Goal: Transaction & Acquisition: Purchase product/service

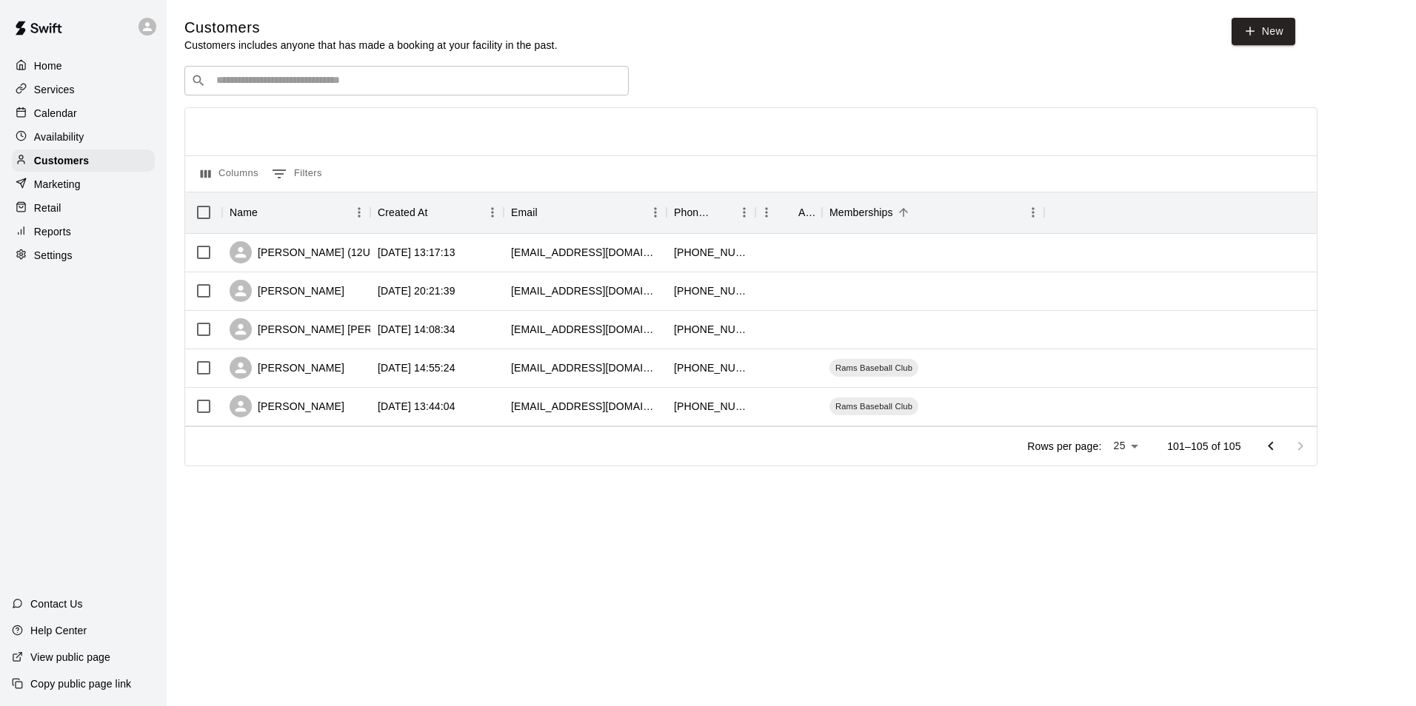
click at [64, 93] on p "Services" at bounding box center [54, 89] width 41 height 15
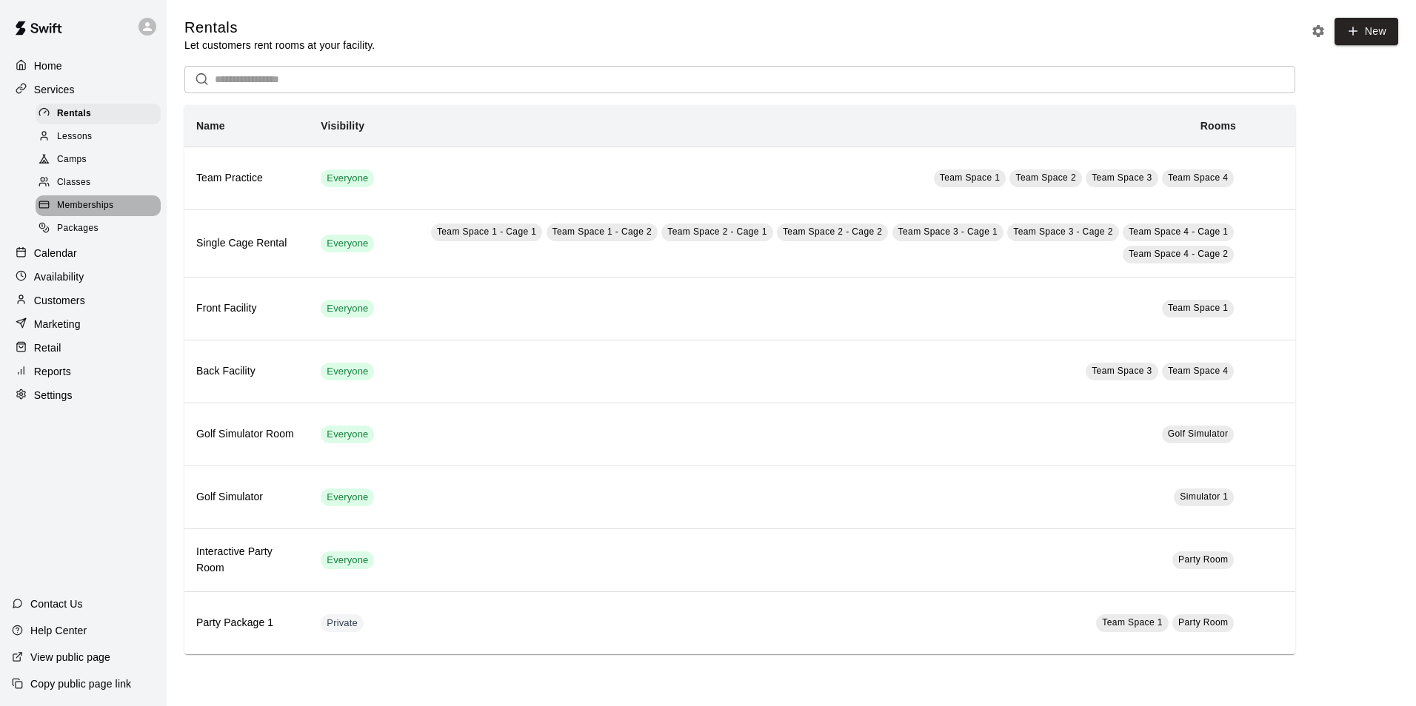
click at [98, 210] on span "Memberships" at bounding box center [85, 205] width 56 height 15
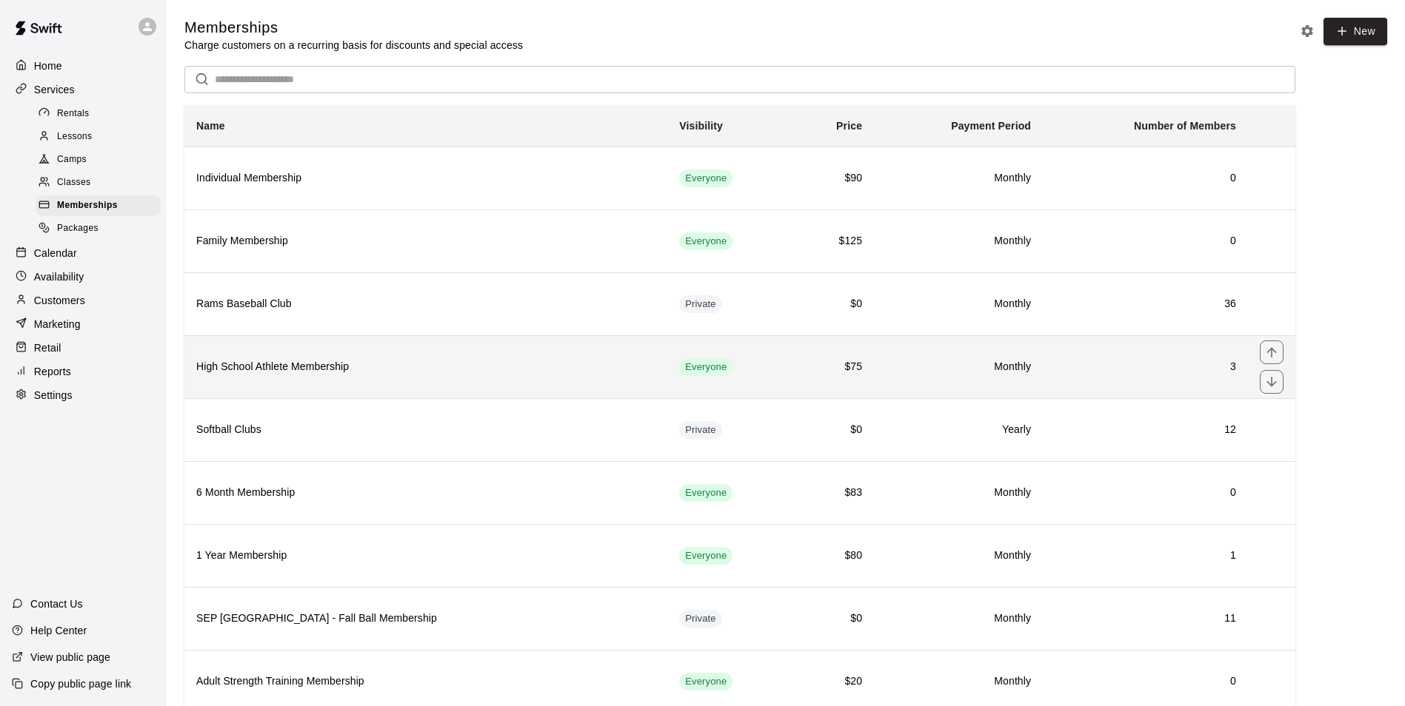
click at [510, 361] on h6 "High School Athlete Membership" at bounding box center [425, 367] width 459 height 16
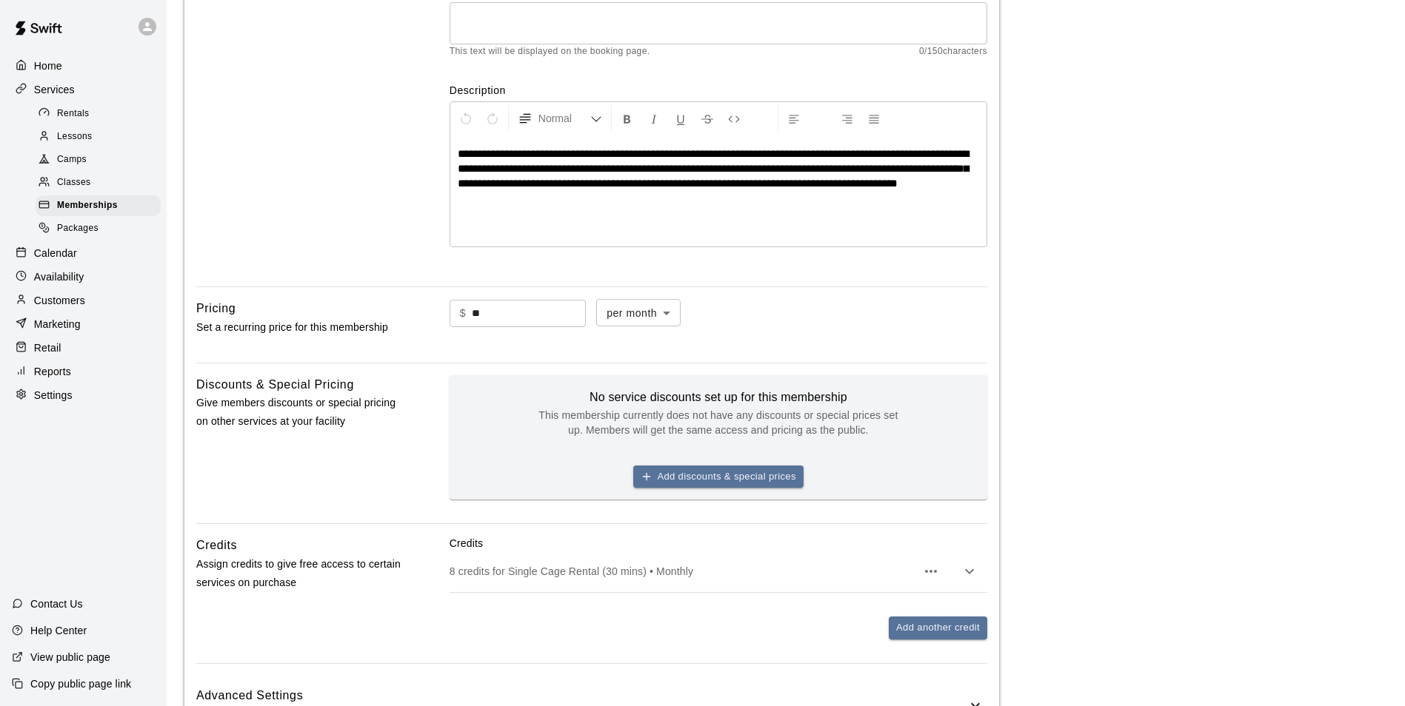
scroll to position [78, 0]
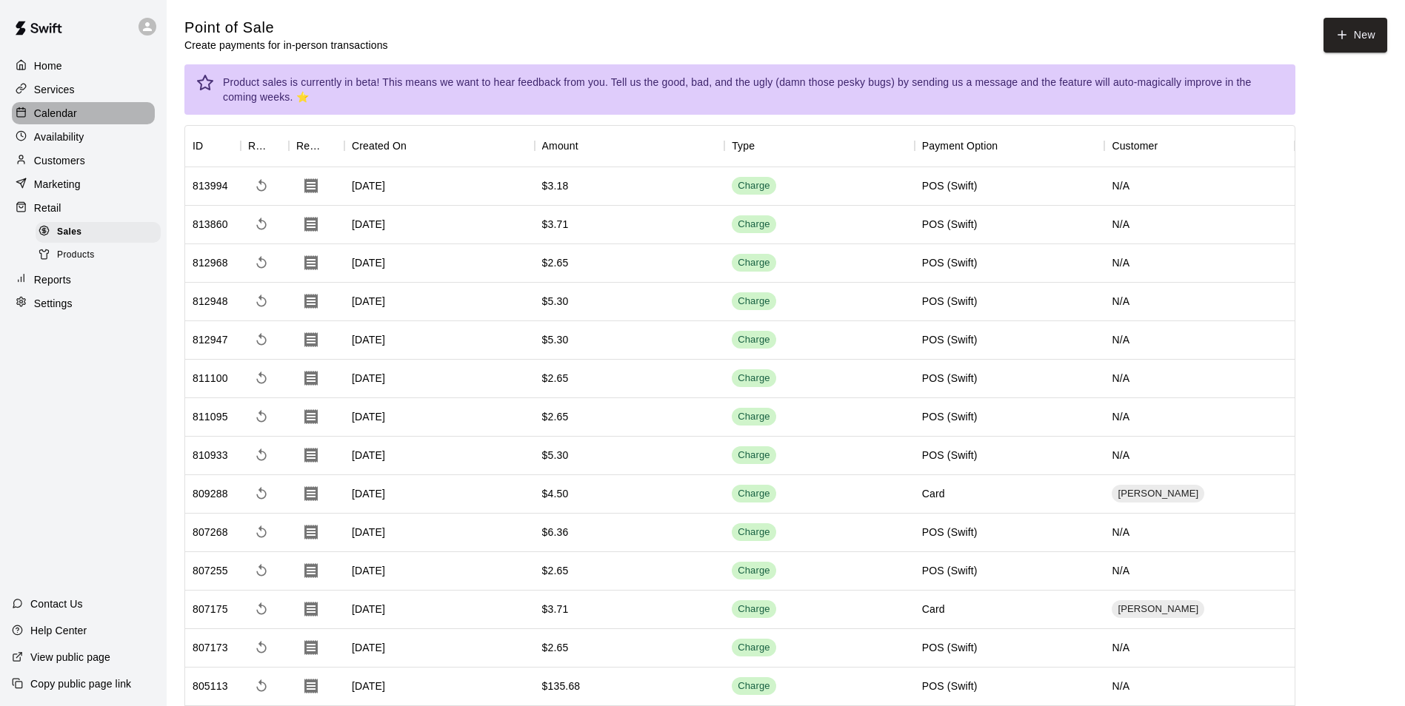
click at [61, 115] on p "Calendar" at bounding box center [55, 113] width 43 height 15
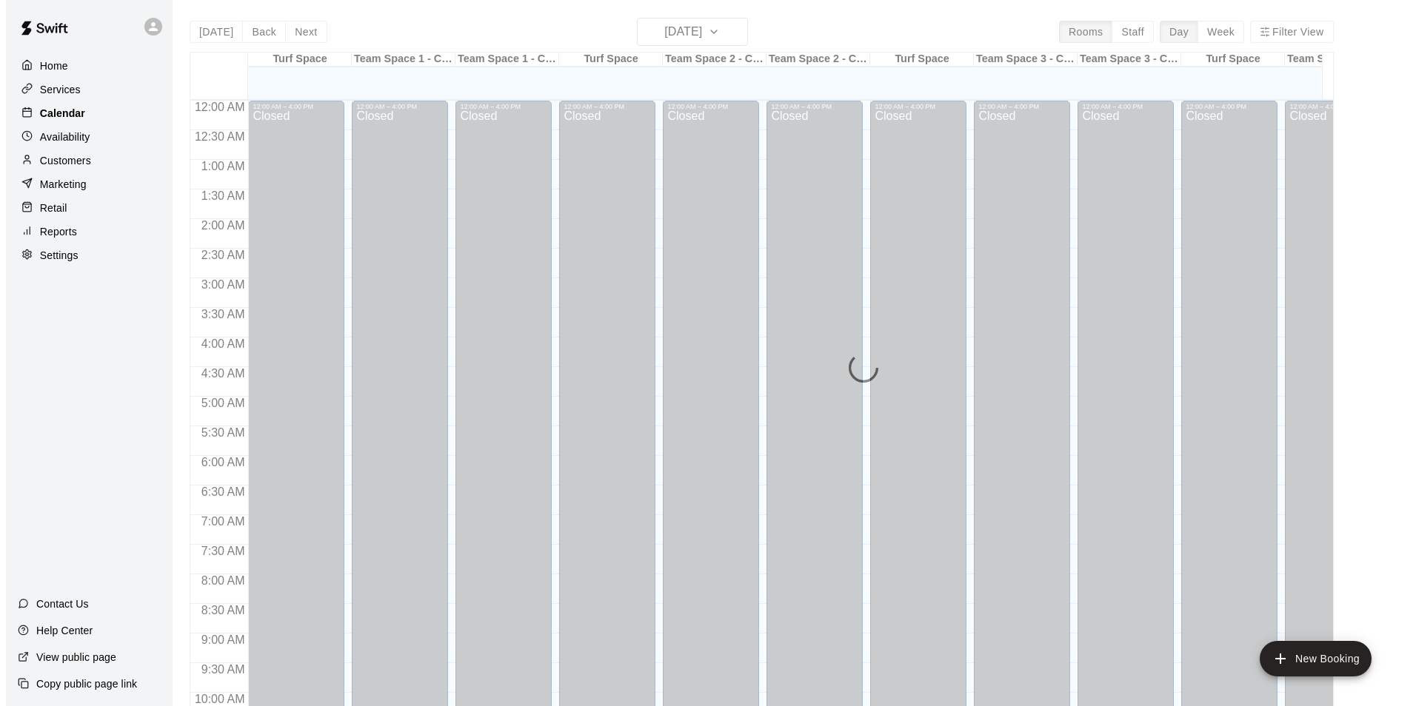
scroll to position [752, 0]
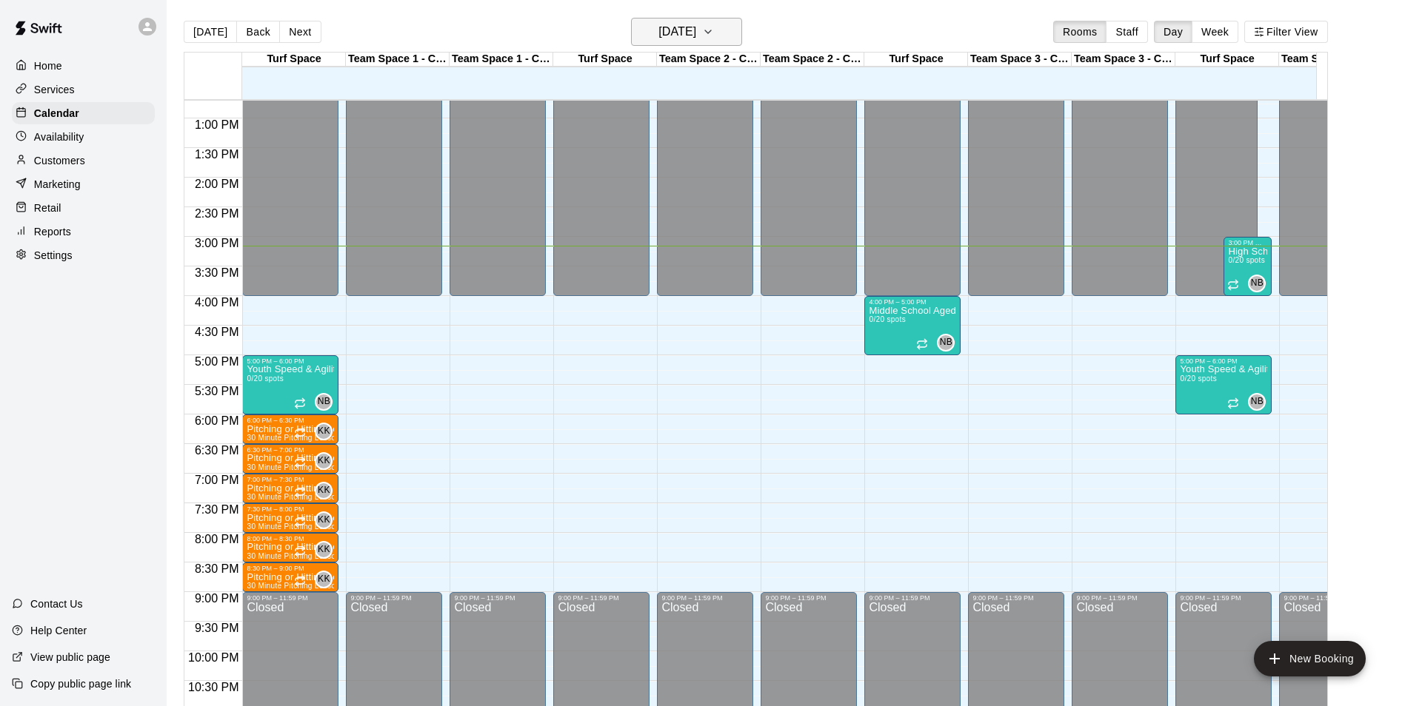
click at [714, 34] on icon "button" at bounding box center [708, 32] width 12 height 18
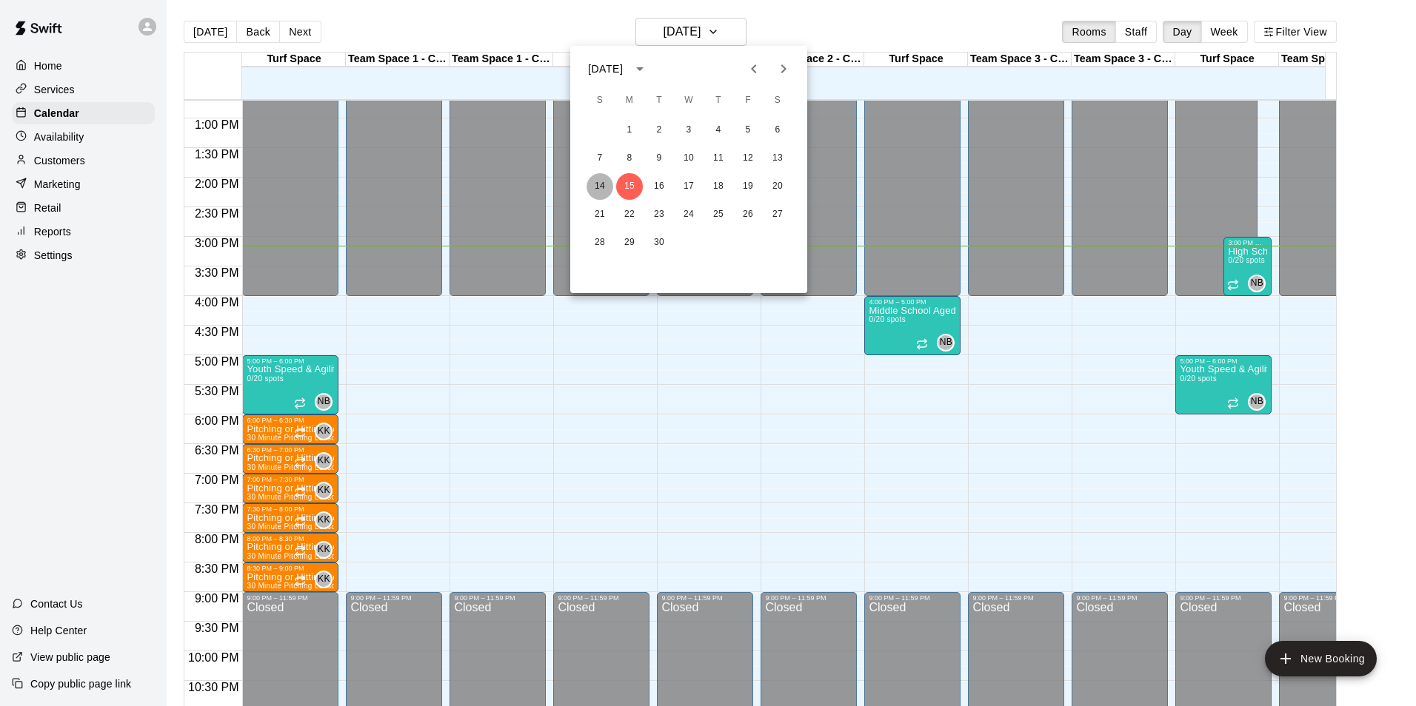
click at [598, 190] on button "14" at bounding box center [599, 186] width 27 height 27
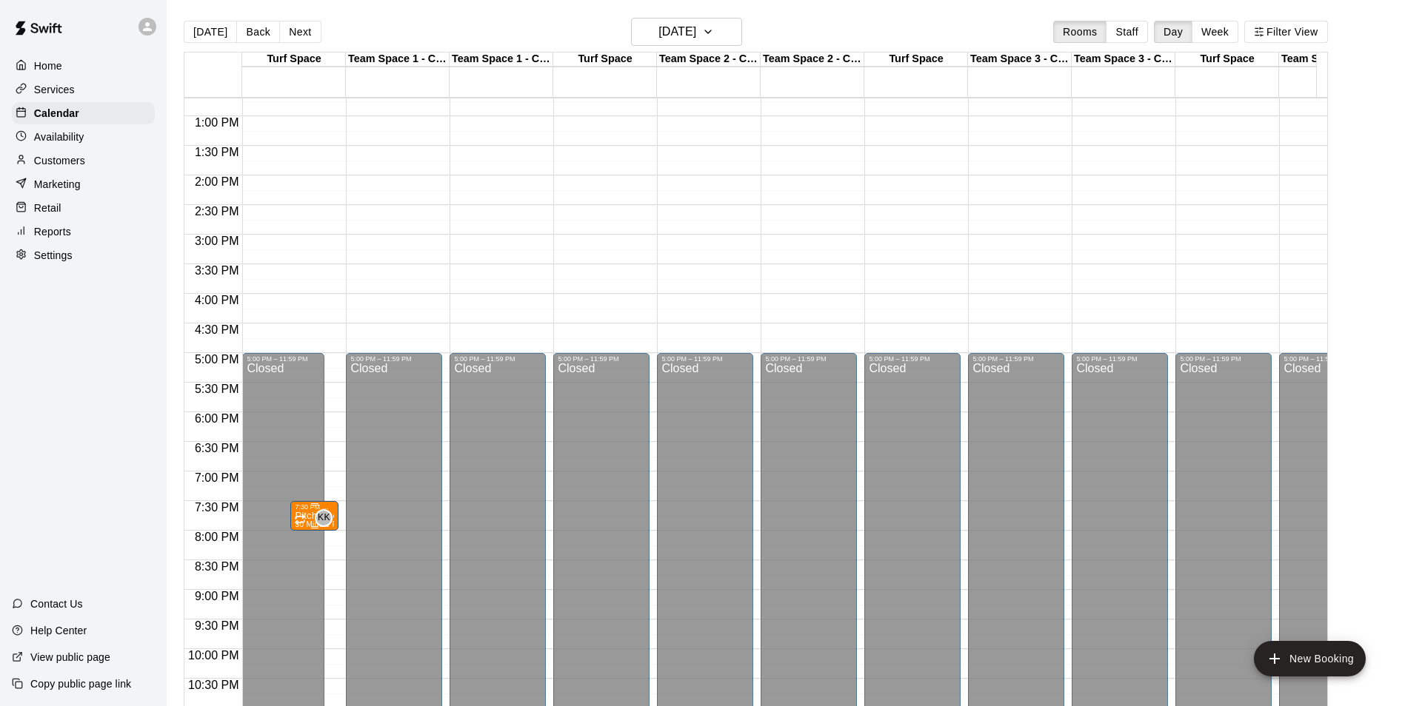
click at [308, 513] on div at bounding box center [301, 519] width 15 height 15
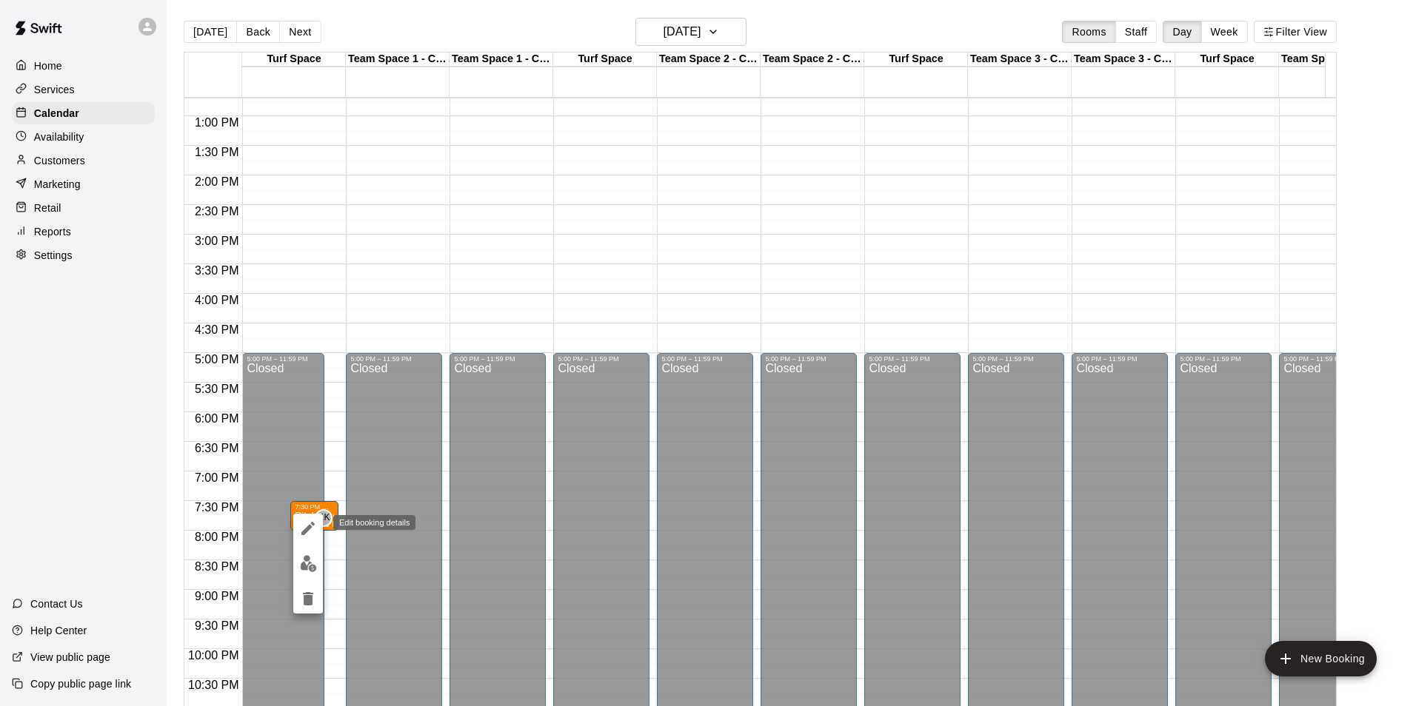
click at [312, 528] on icon "edit" at bounding box center [308, 529] width 18 height 18
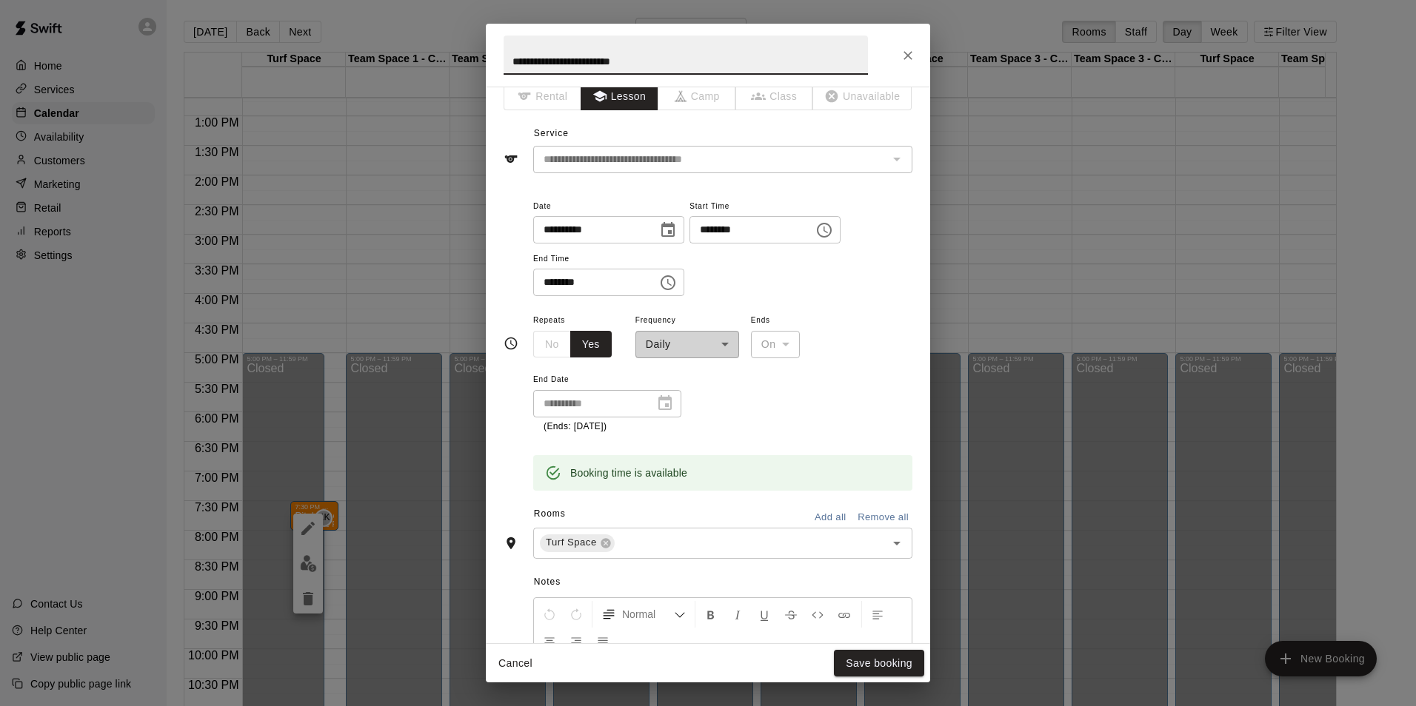
scroll to position [0, 0]
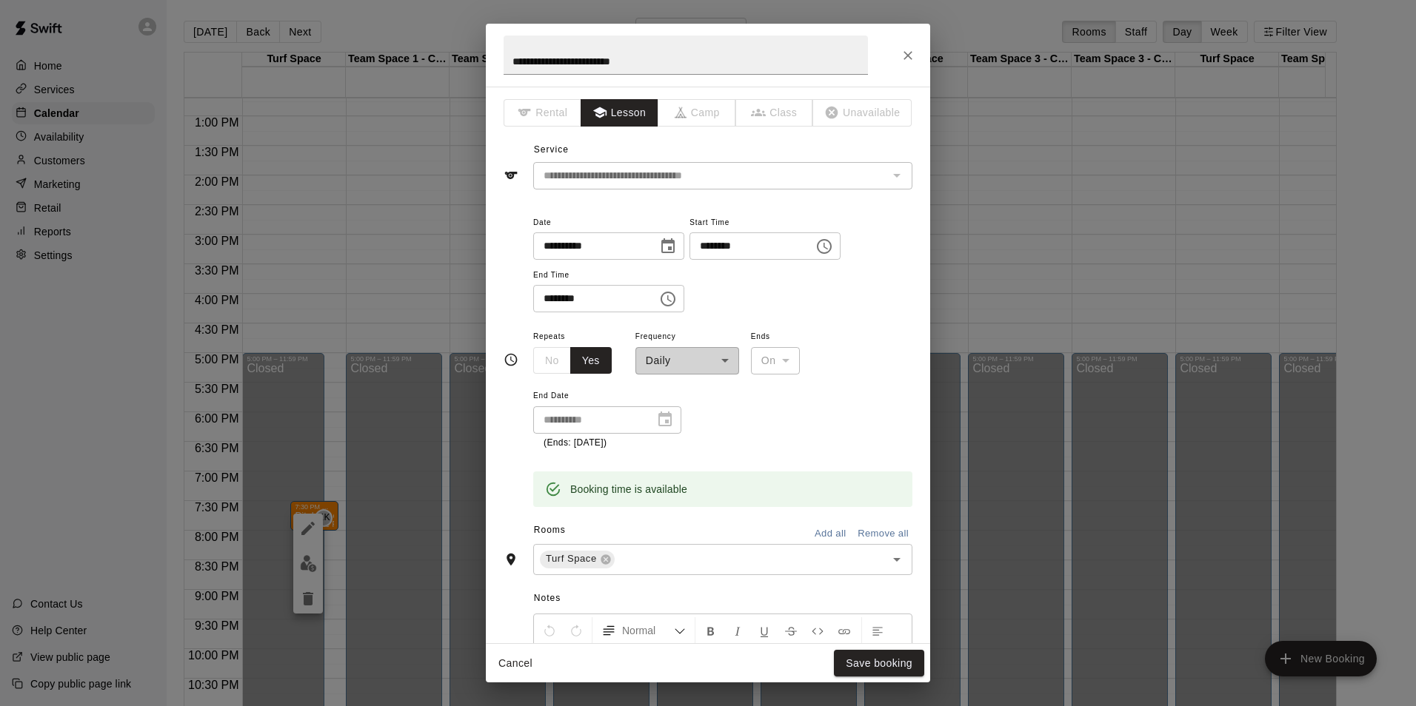
click at [669, 418] on div "**********" at bounding box center [607, 420] width 148 height 27
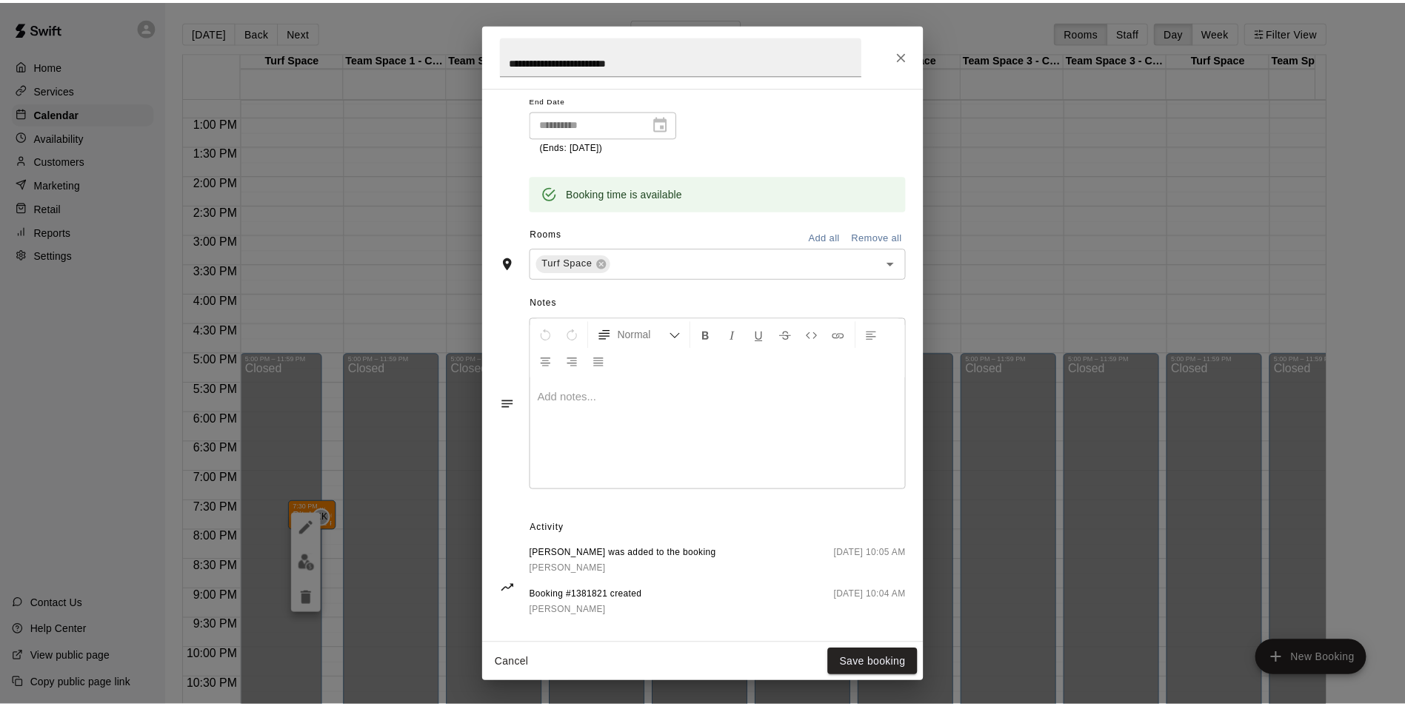
scroll to position [312, 0]
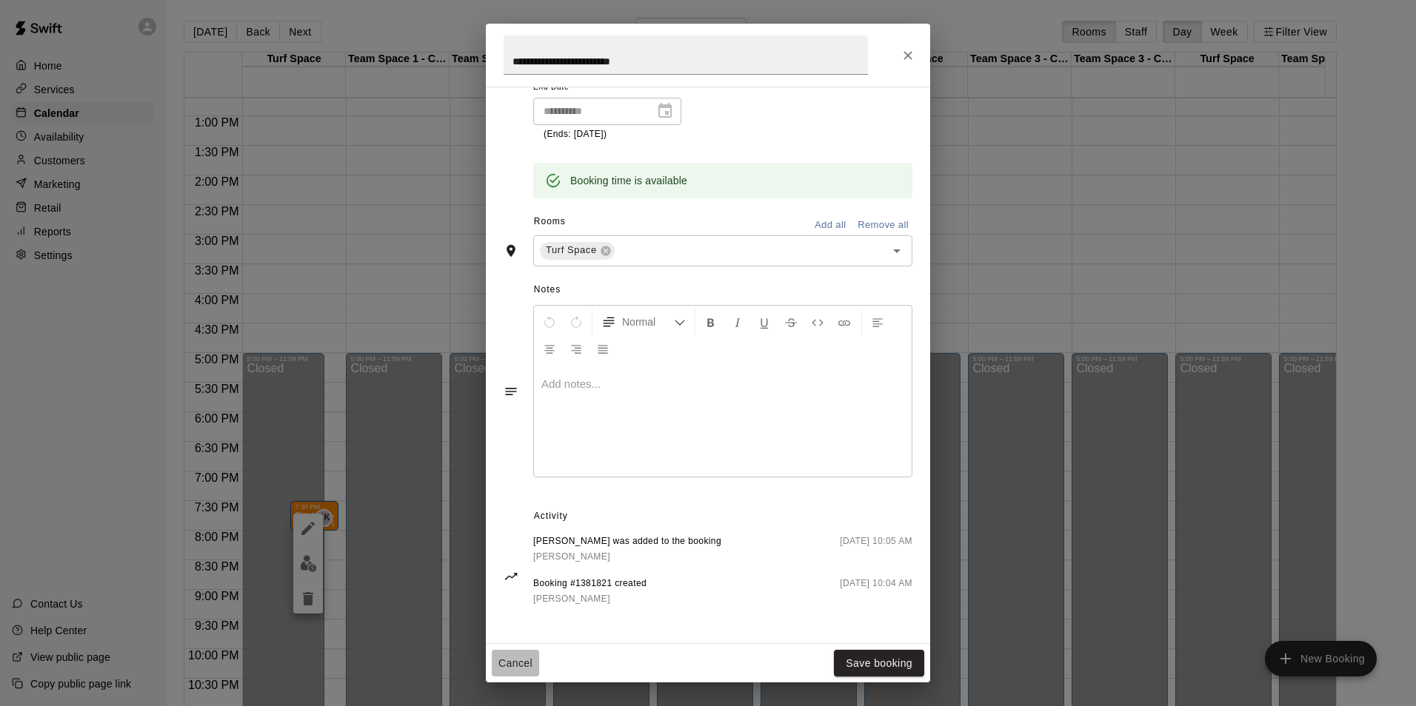
click at [526, 671] on button "Cancel" at bounding box center [515, 663] width 47 height 27
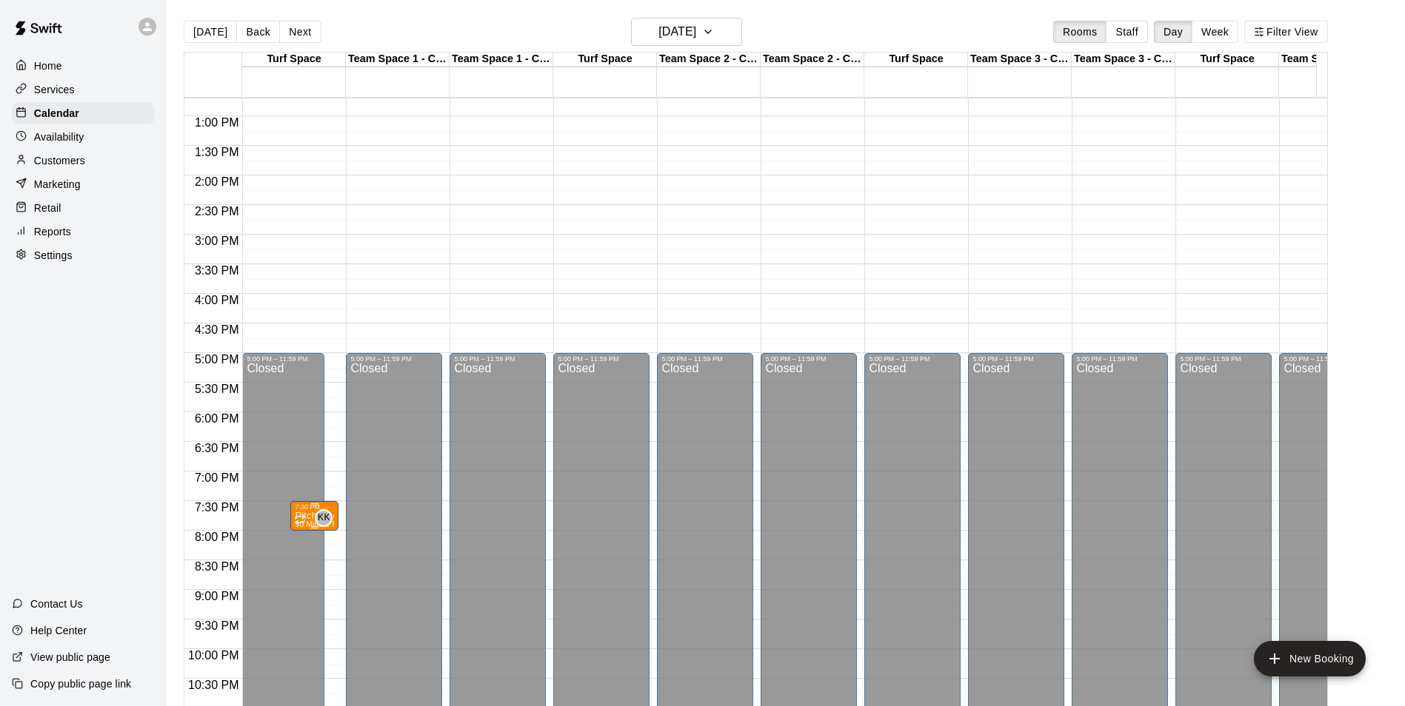
click at [306, 529] on div at bounding box center [314, 527] width 39 height 2
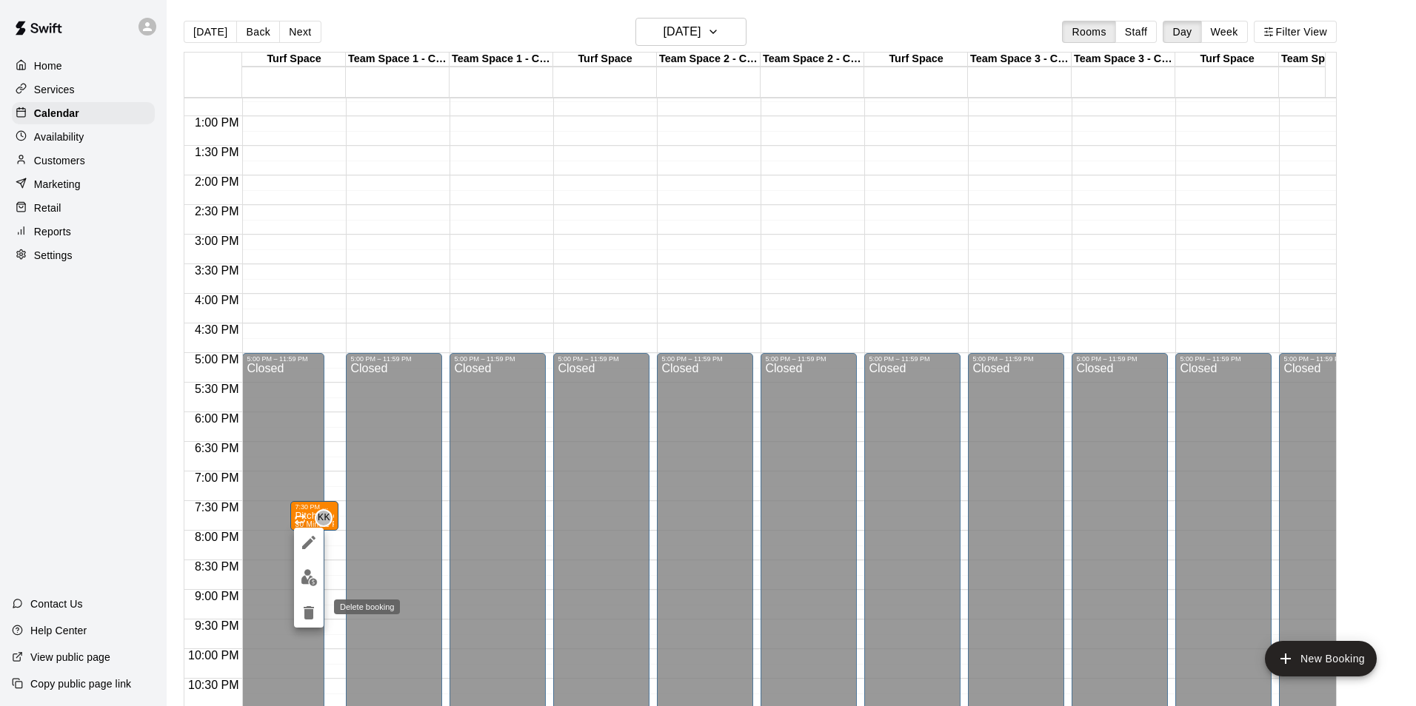
click at [313, 611] on icon "delete" at bounding box center [309, 612] width 10 height 13
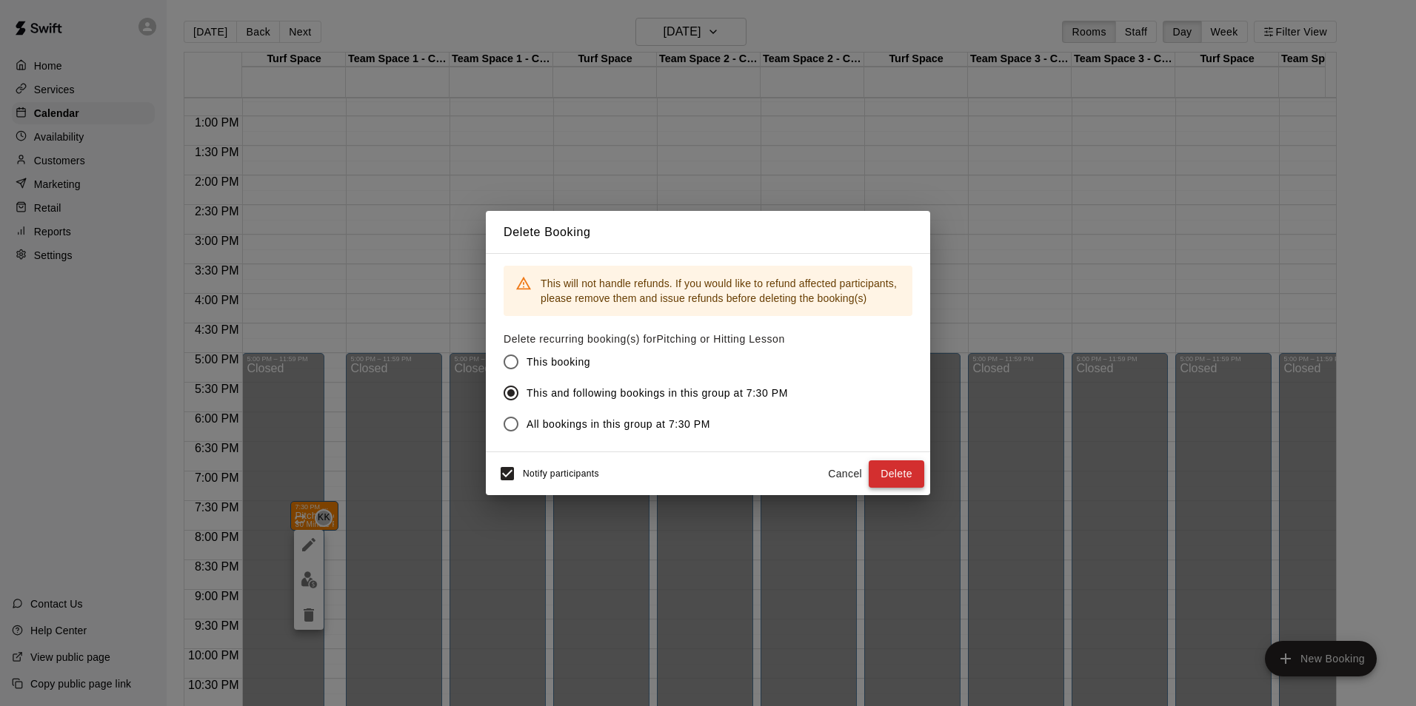
click at [906, 480] on button "Delete" at bounding box center [897, 474] width 56 height 27
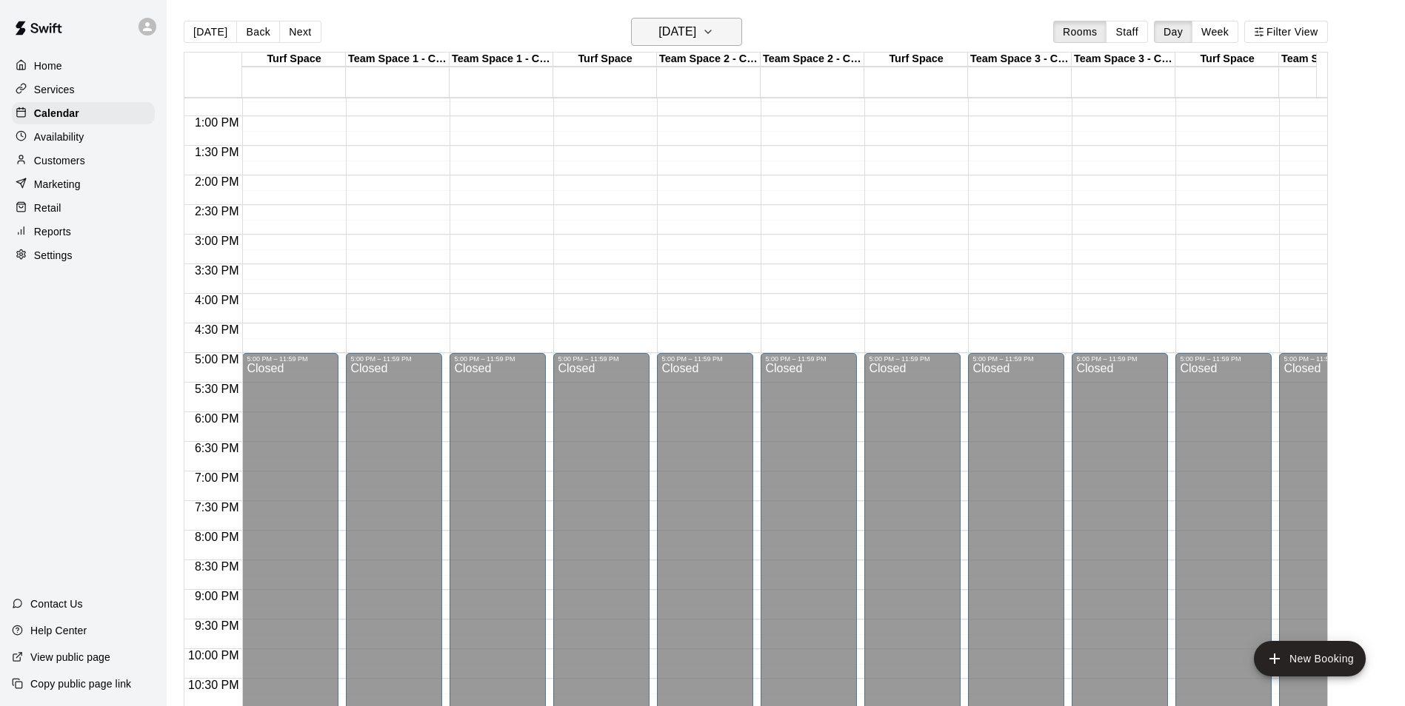
click at [714, 34] on icon "button" at bounding box center [708, 32] width 12 height 18
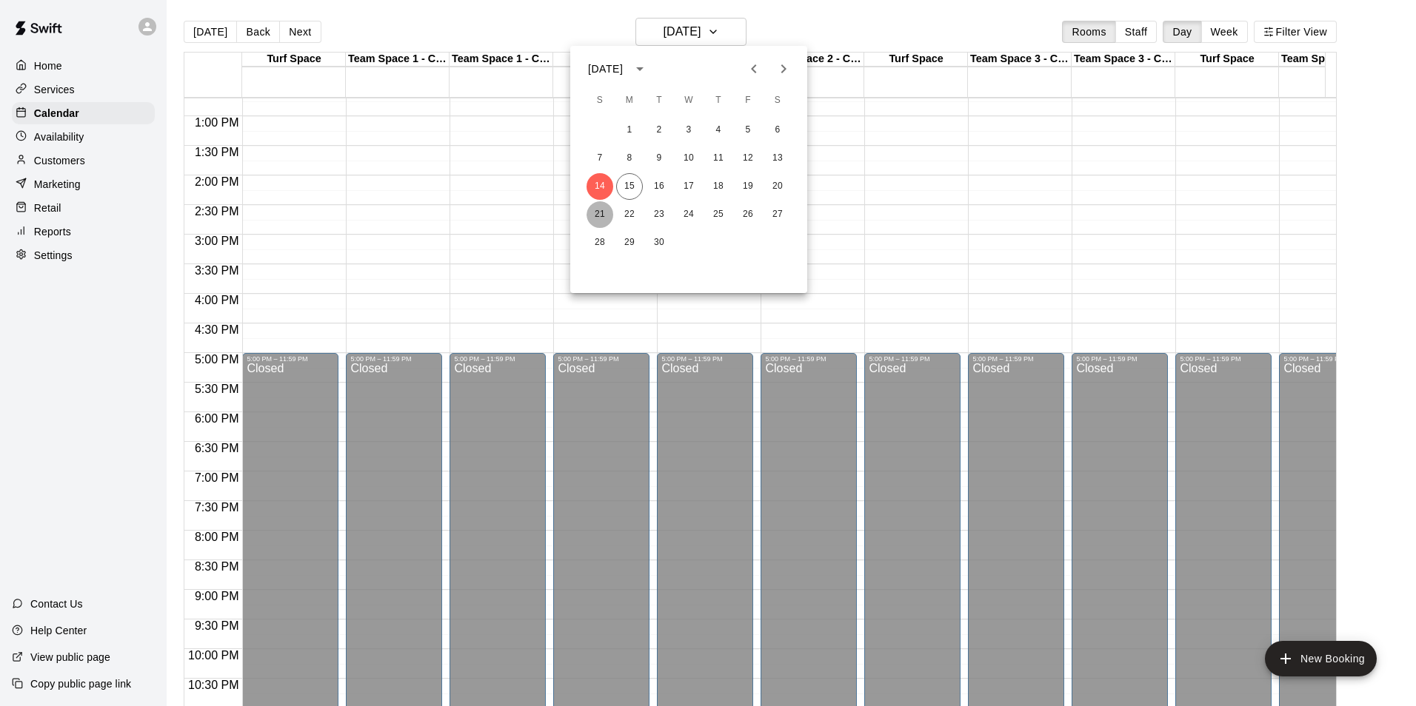
click at [594, 212] on button "21" at bounding box center [599, 214] width 27 height 27
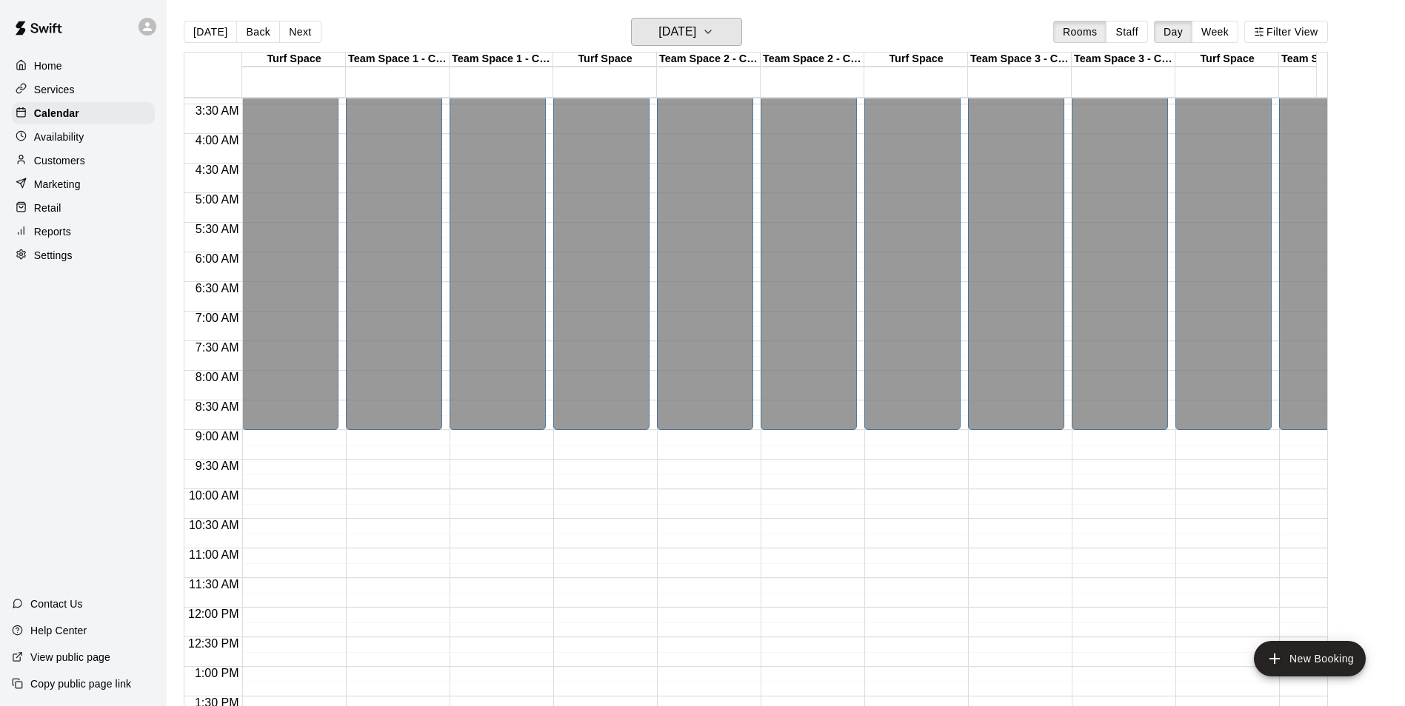
scroll to position [222, 0]
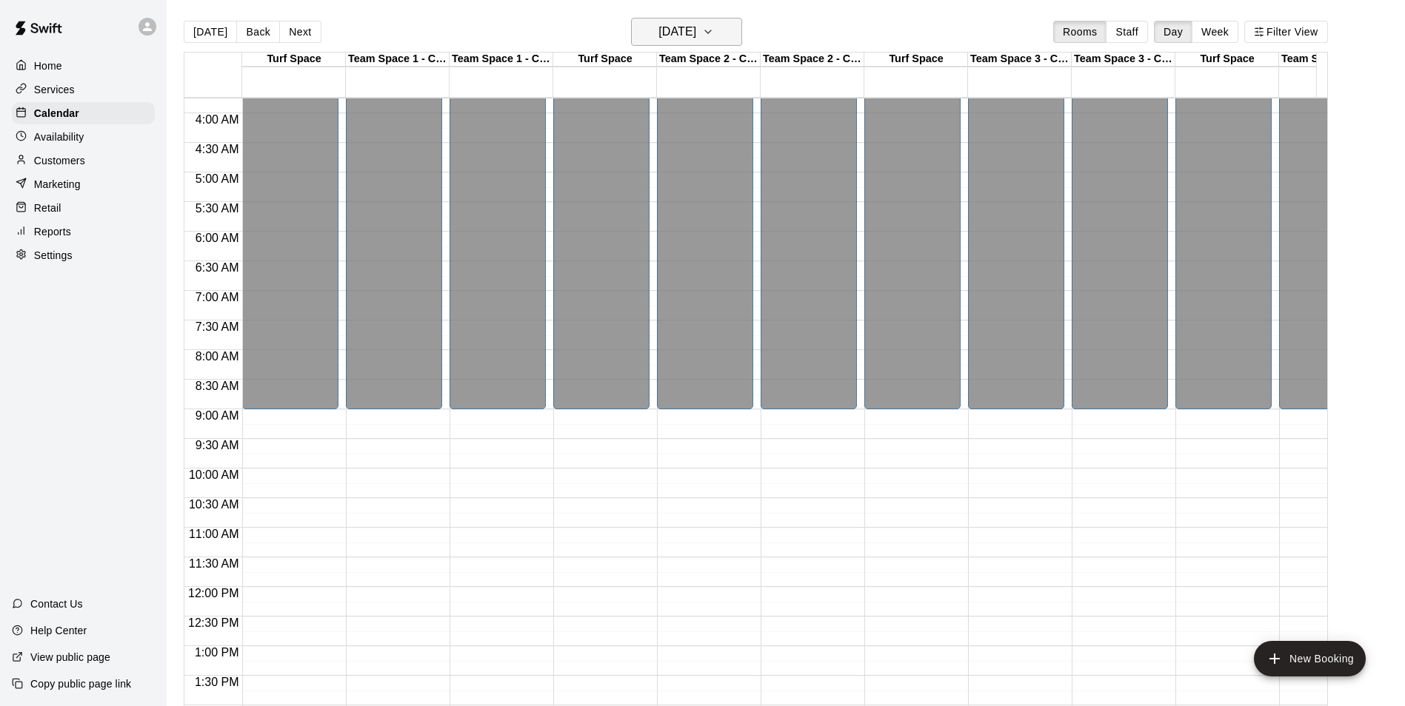
click at [696, 29] on h6 "[DATE]" at bounding box center [677, 31] width 38 height 21
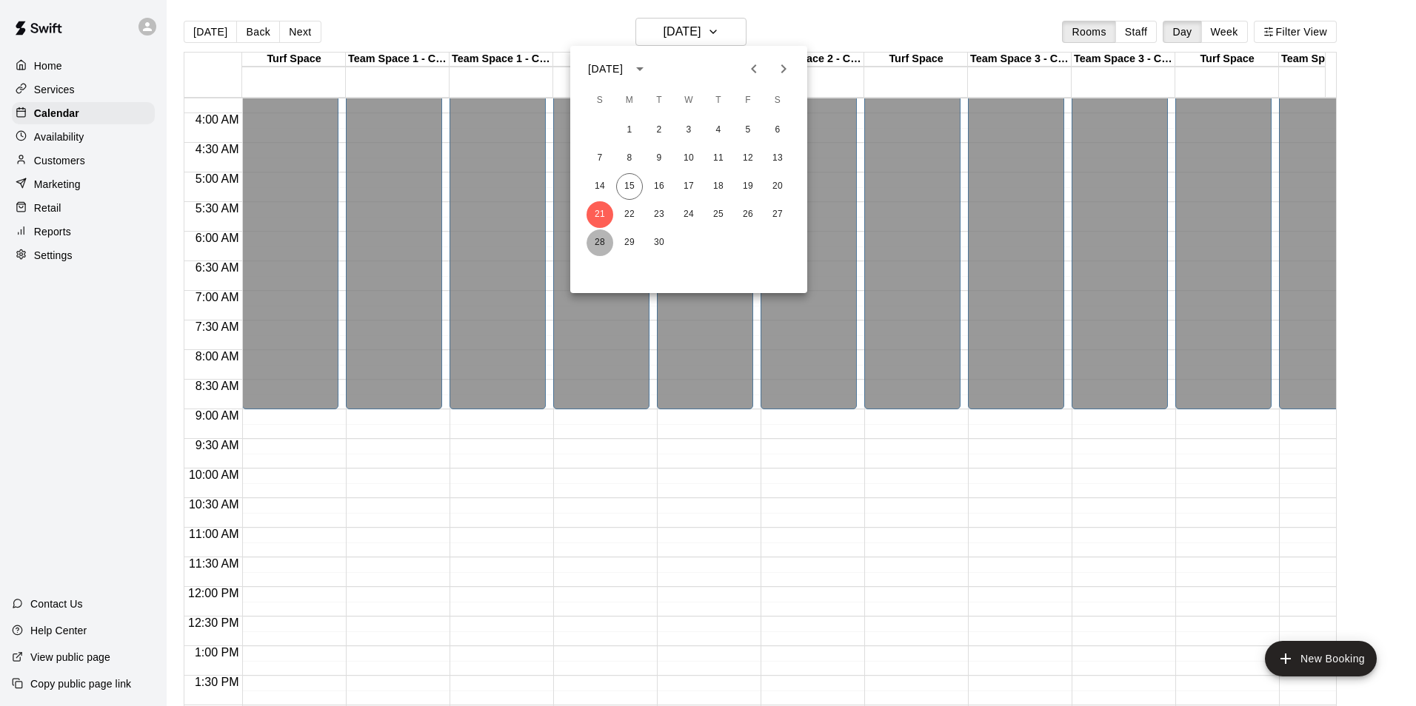
click at [597, 241] on button "28" at bounding box center [599, 243] width 27 height 27
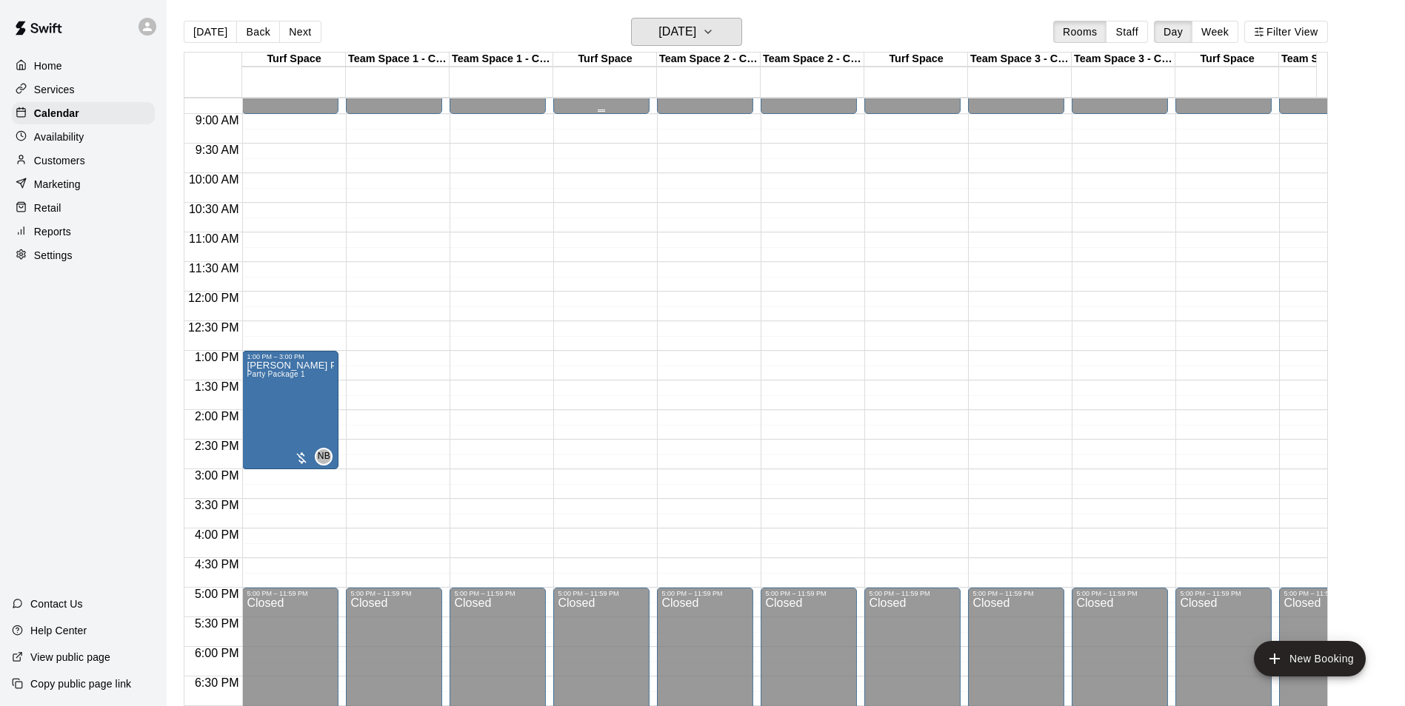
scroll to position [518, 0]
click at [43, 81] on div "Services" at bounding box center [83, 89] width 143 height 22
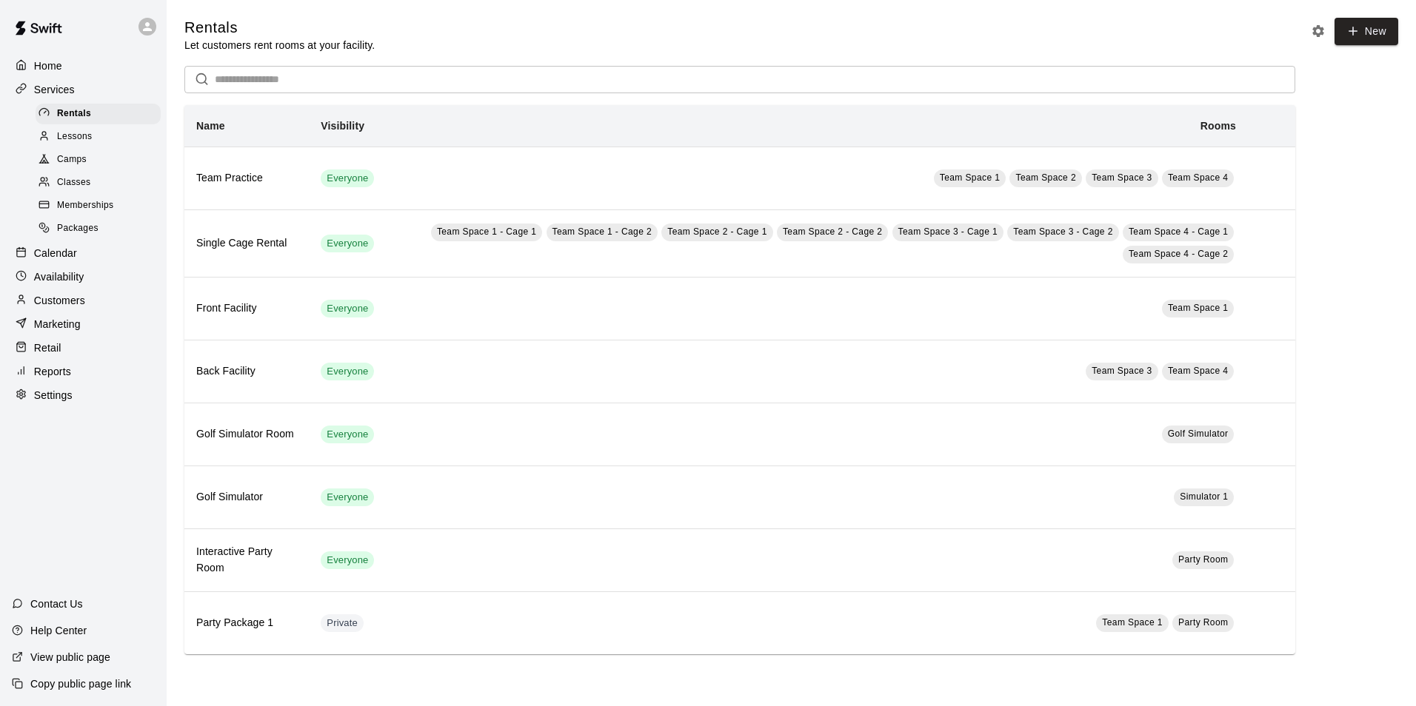
click at [90, 144] on span "Lessons" at bounding box center [75, 137] width 36 height 15
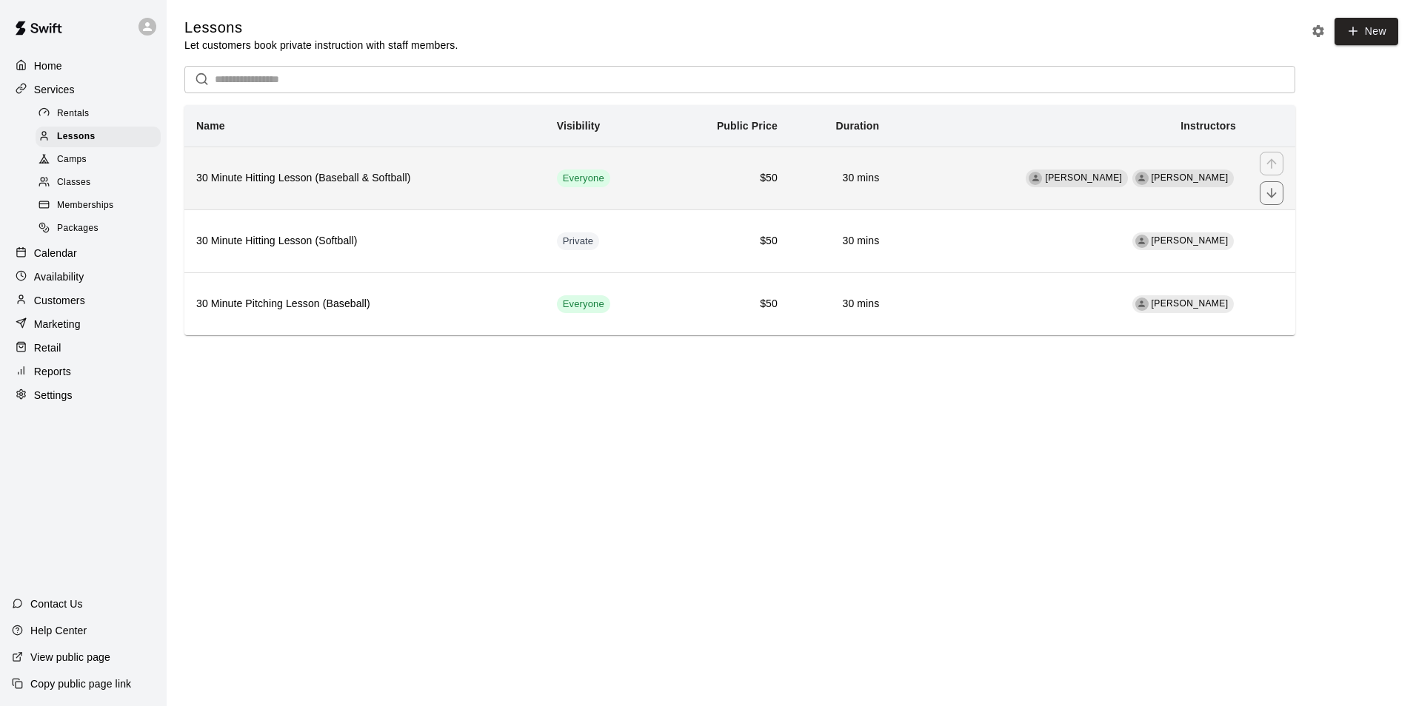
click at [315, 181] on h6 "30 Minute Hitting Lesson (Baseball & Softball)" at bounding box center [364, 178] width 337 height 16
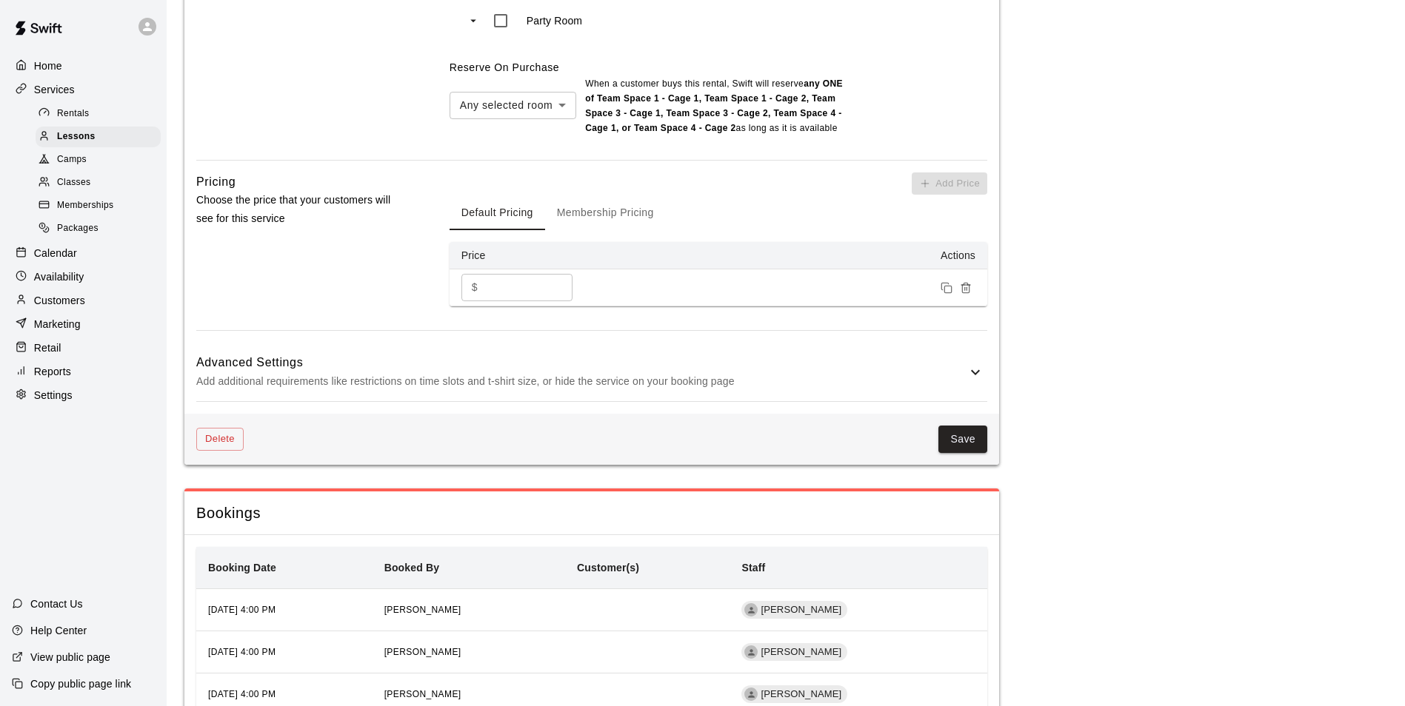
scroll to position [1464, 0]
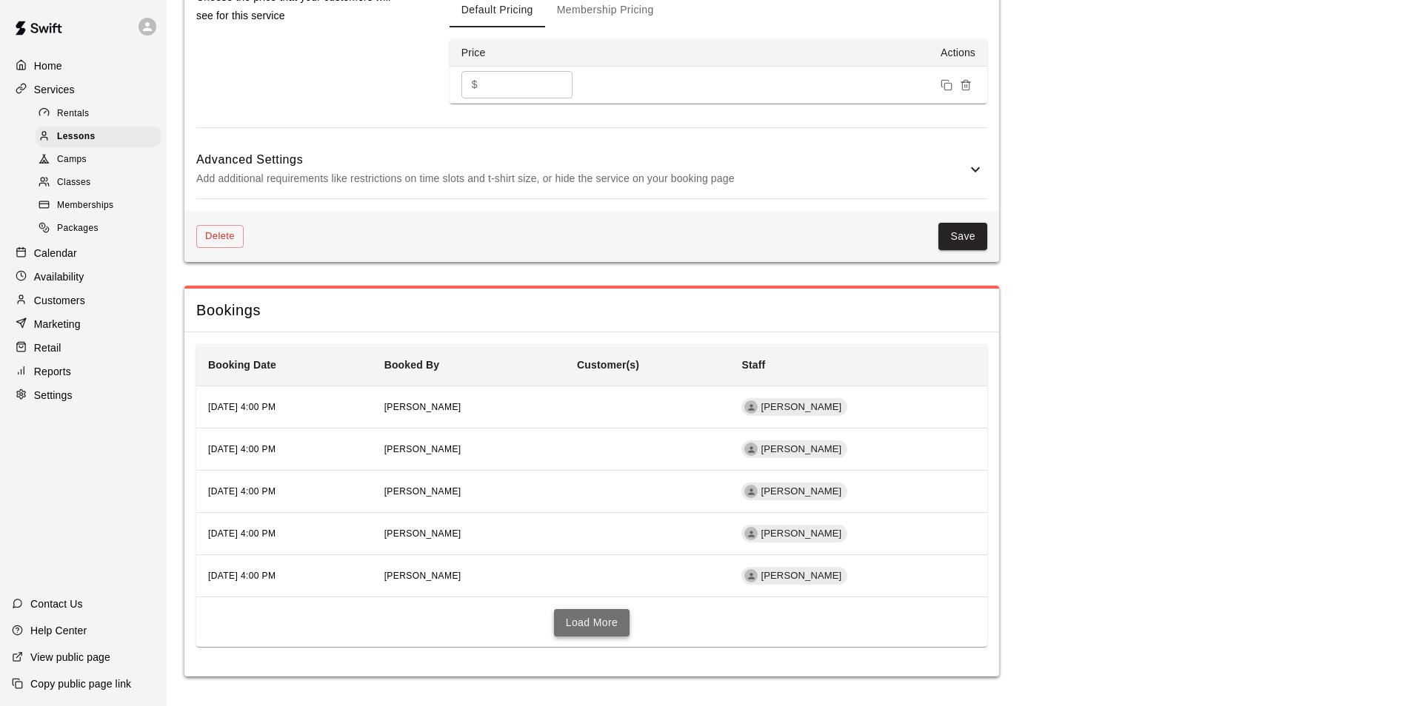
click at [591, 623] on button "Load More" at bounding box center [592, 622] width 76 height 27
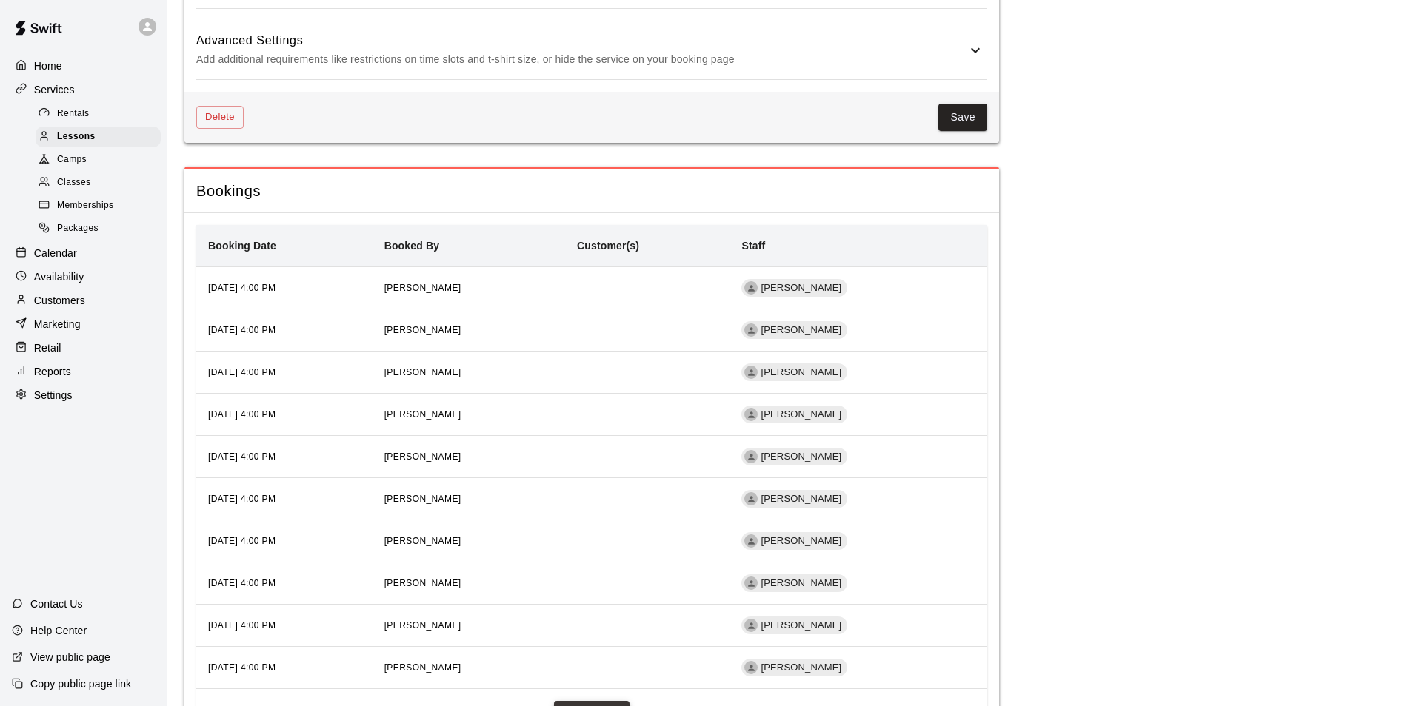
scroll to position [1675, 0]
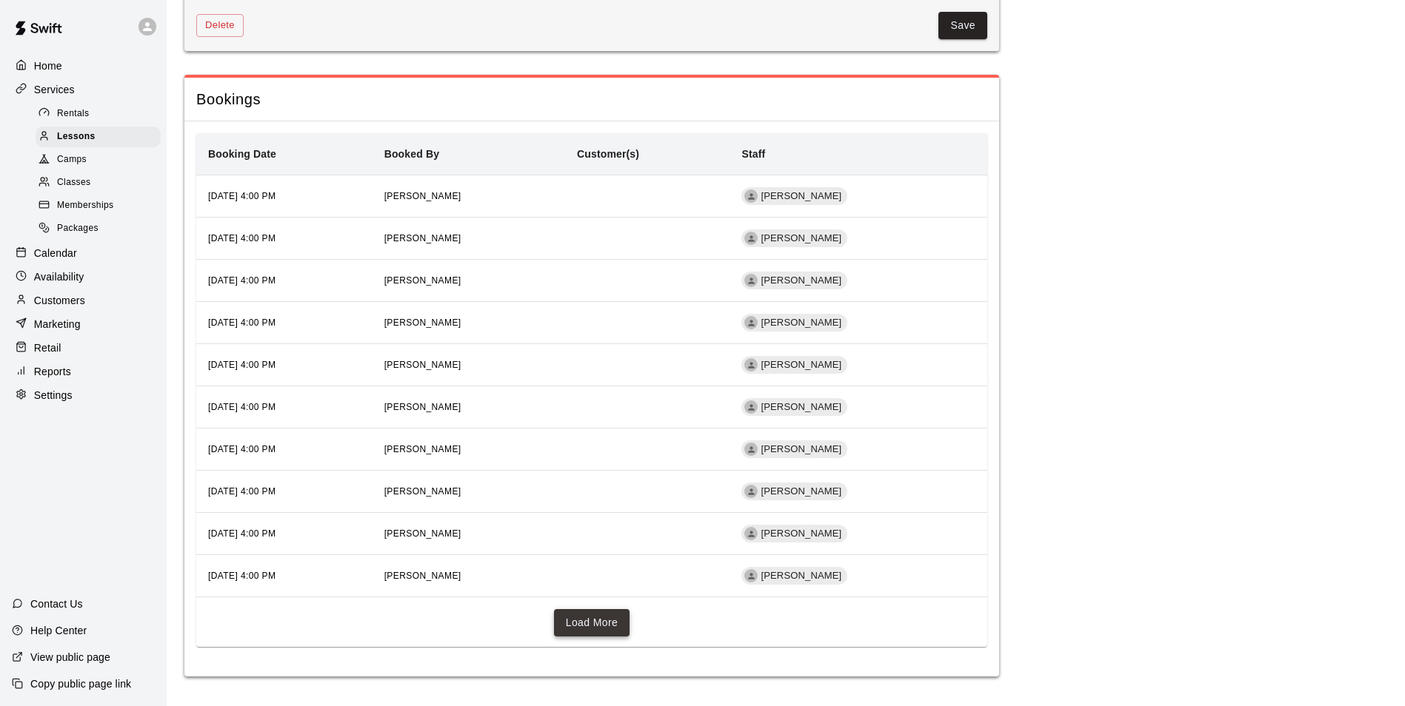
click at [591, 623] on button "Load More" at bounding box center [592, 622] width 76 height 27
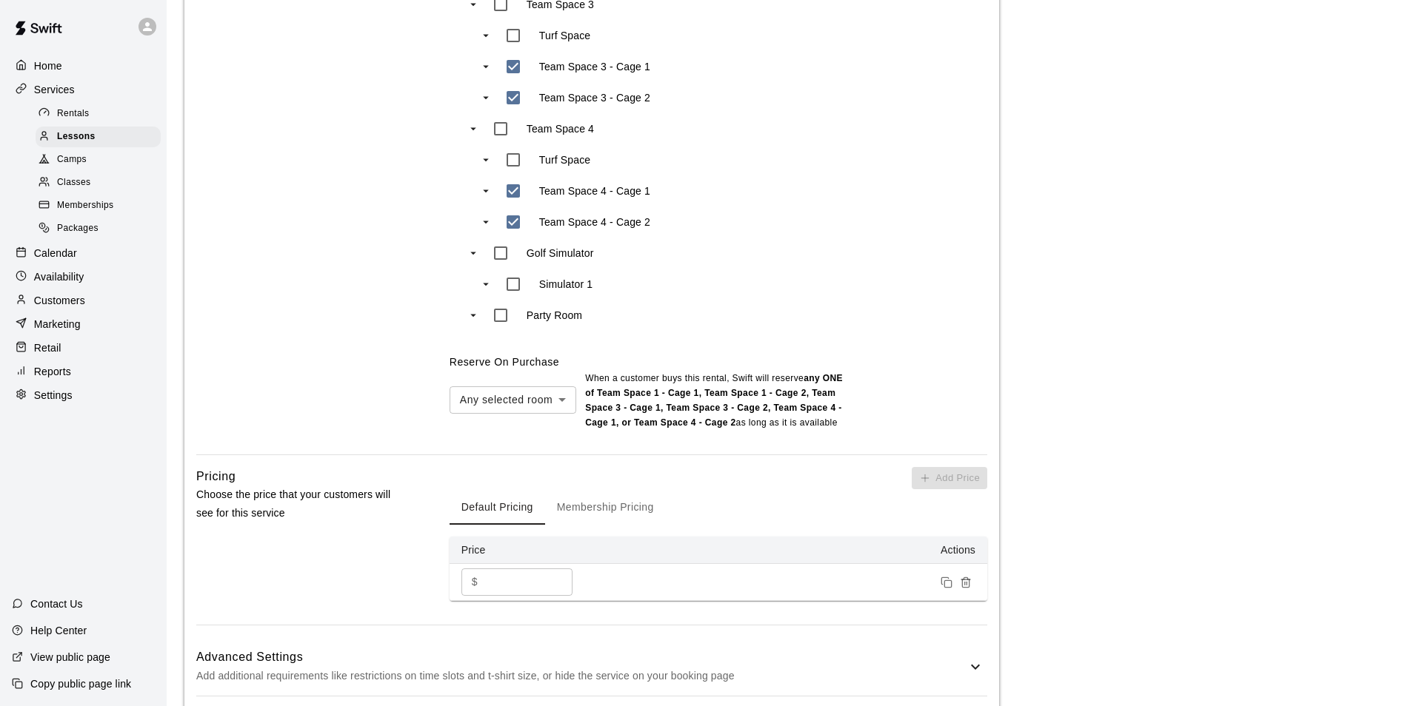
scroll to position [849, 0]
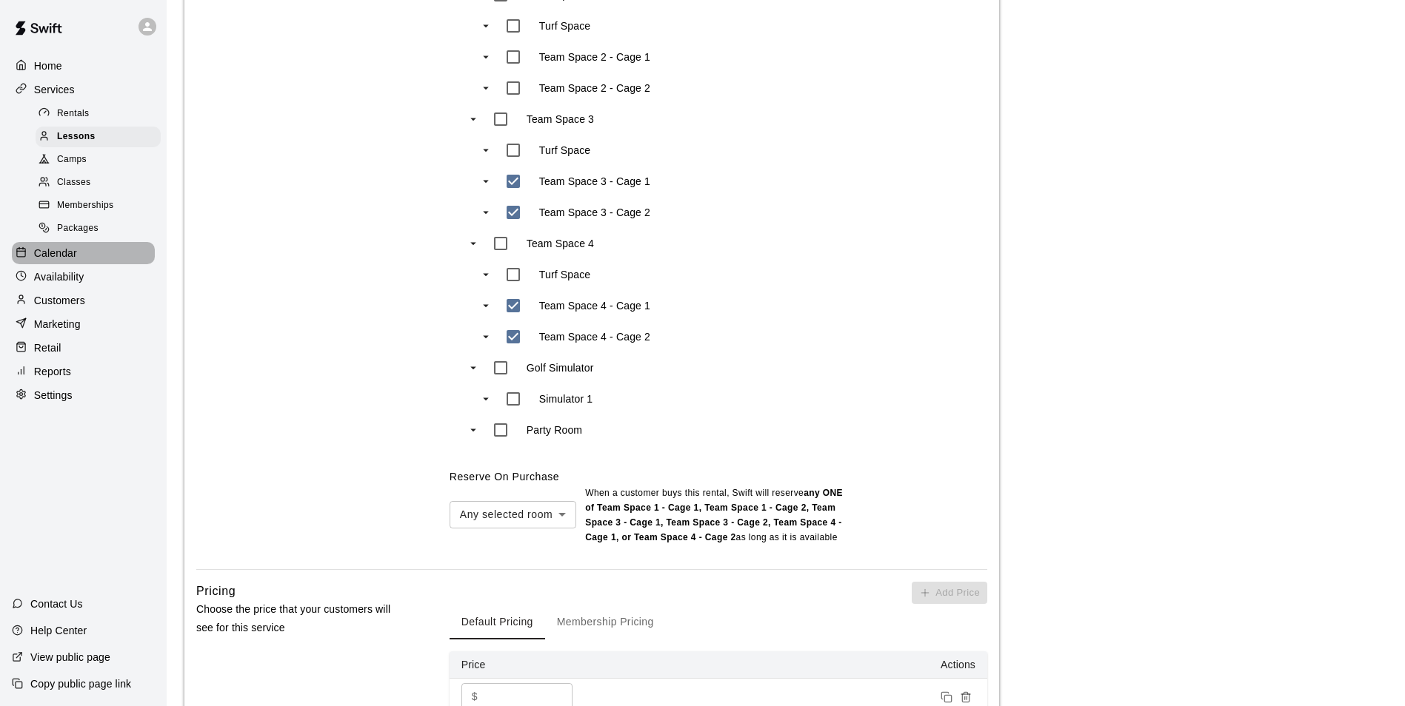
click at [59, 261] on p "Calendar" at bounding box center [55, 253] width 43 height 15
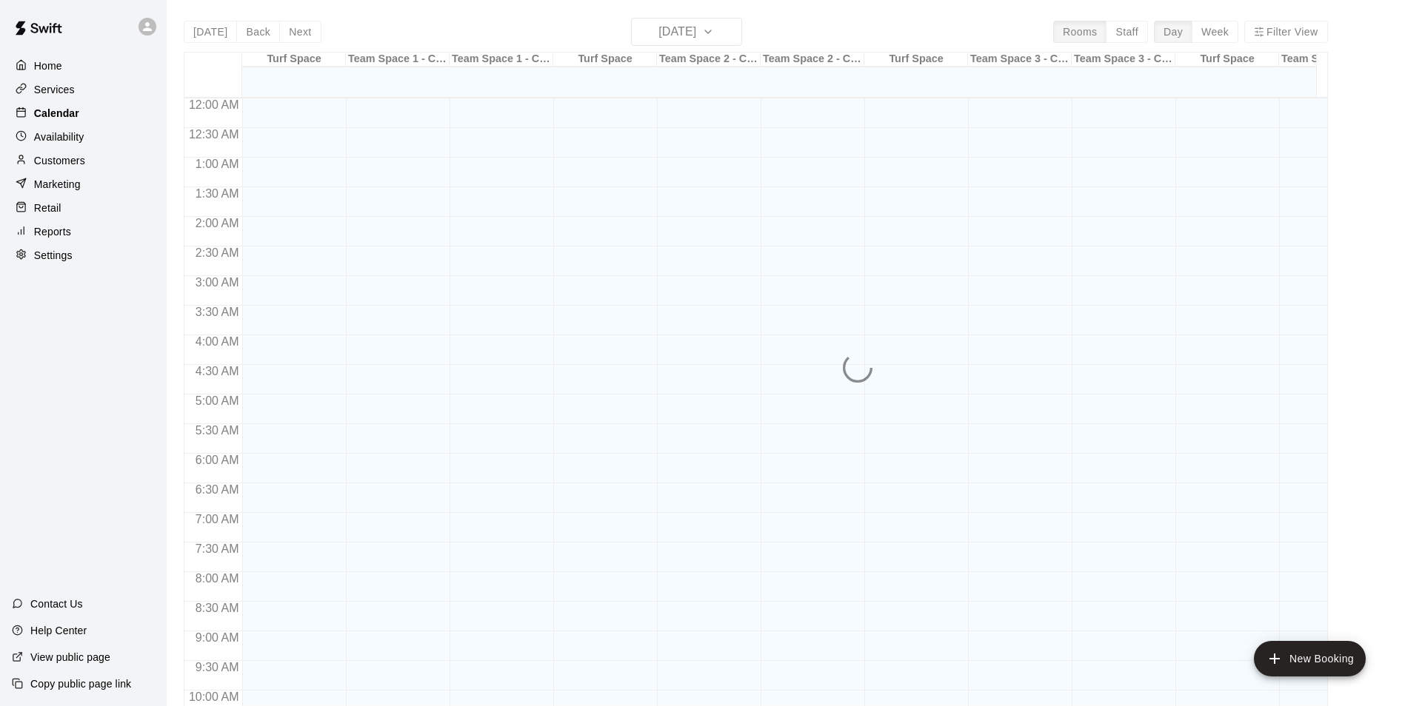
scroll to position [752, 0]
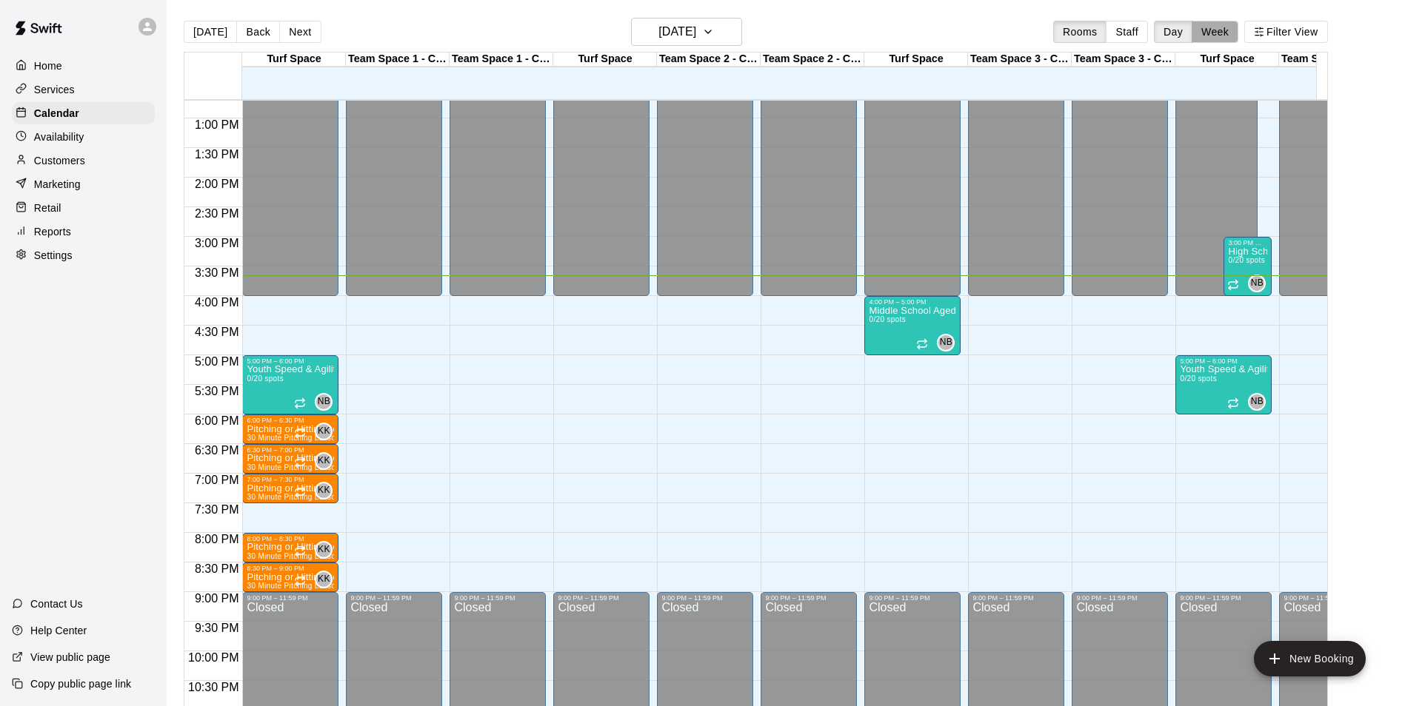
click at [1220, 31] on button "Week" at bounding box center [1214, 32] width 47 height 22
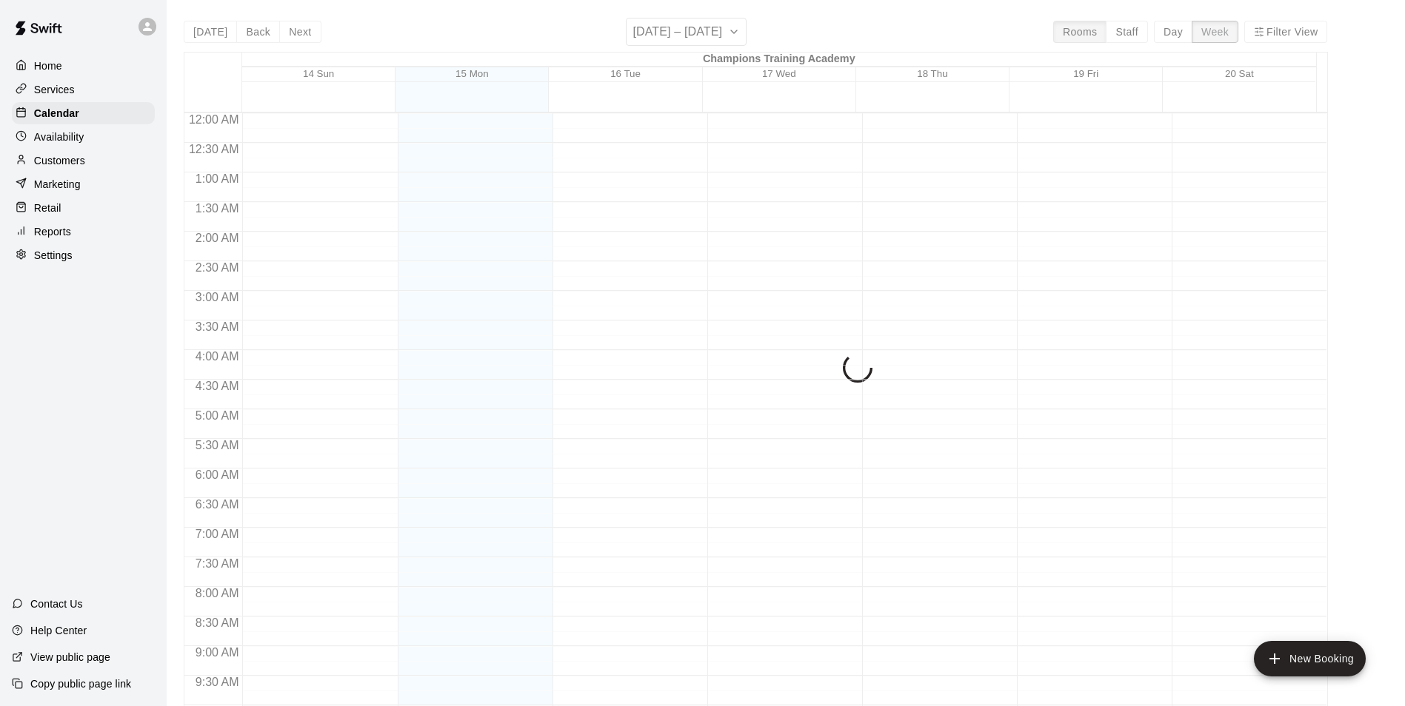
scroll to position [814, 0]
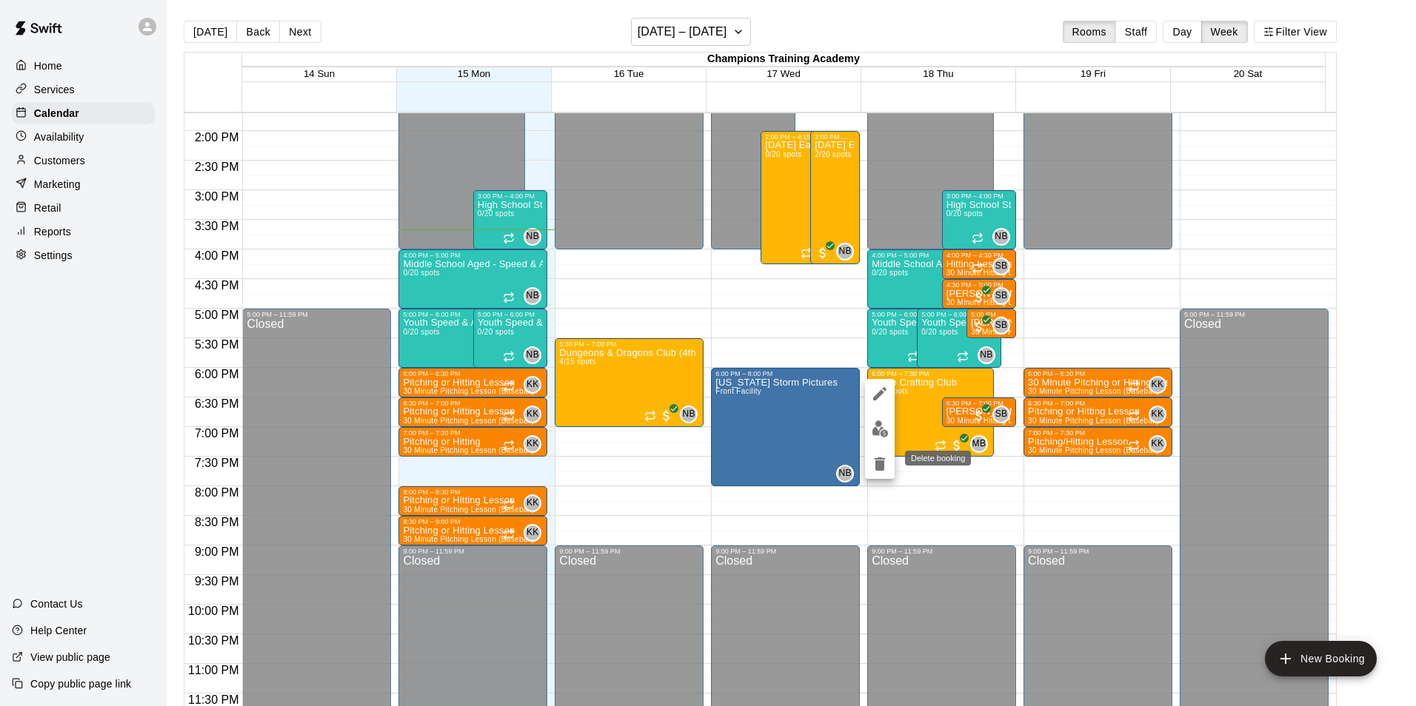
click at [875, 469] on icon "delete" at bounding box center [880, 464] width 18 height 18
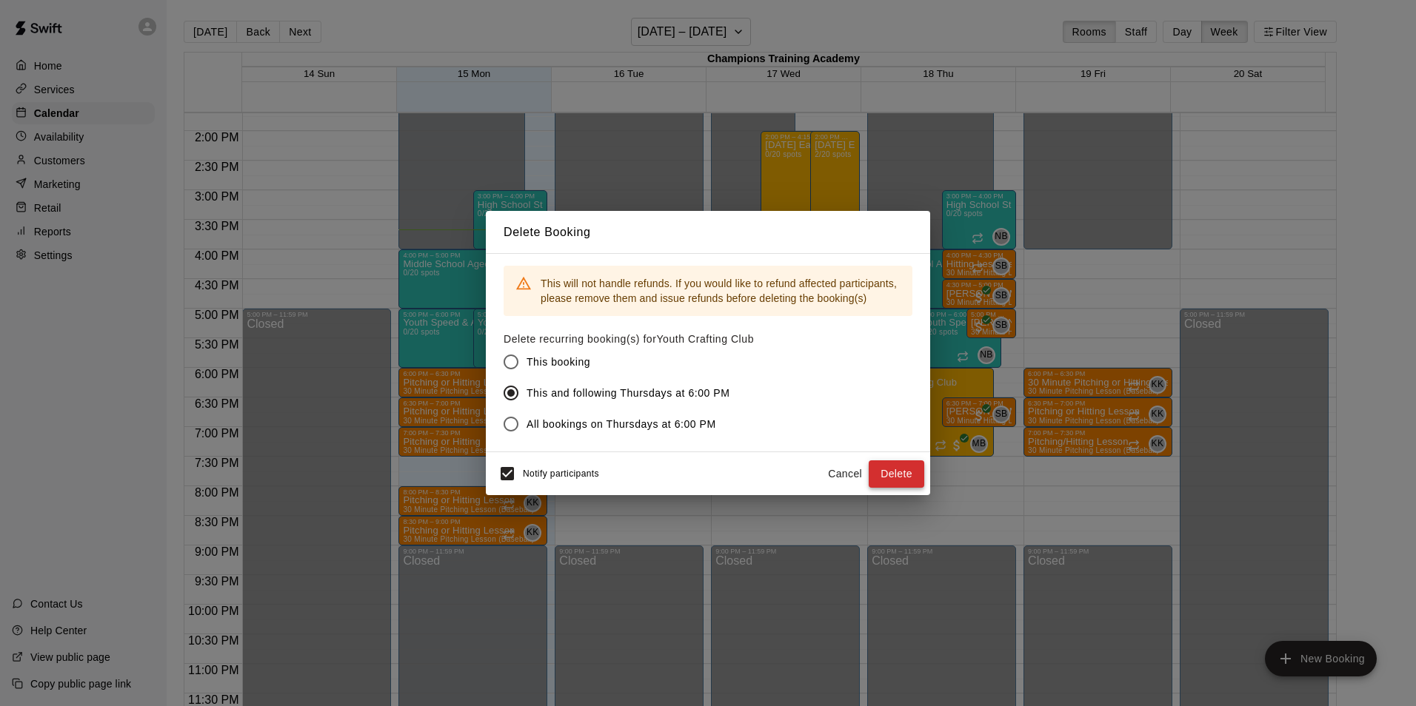
click at [892, 476] on button "Delete" at bounding box center [897, 474] width 56 height 27
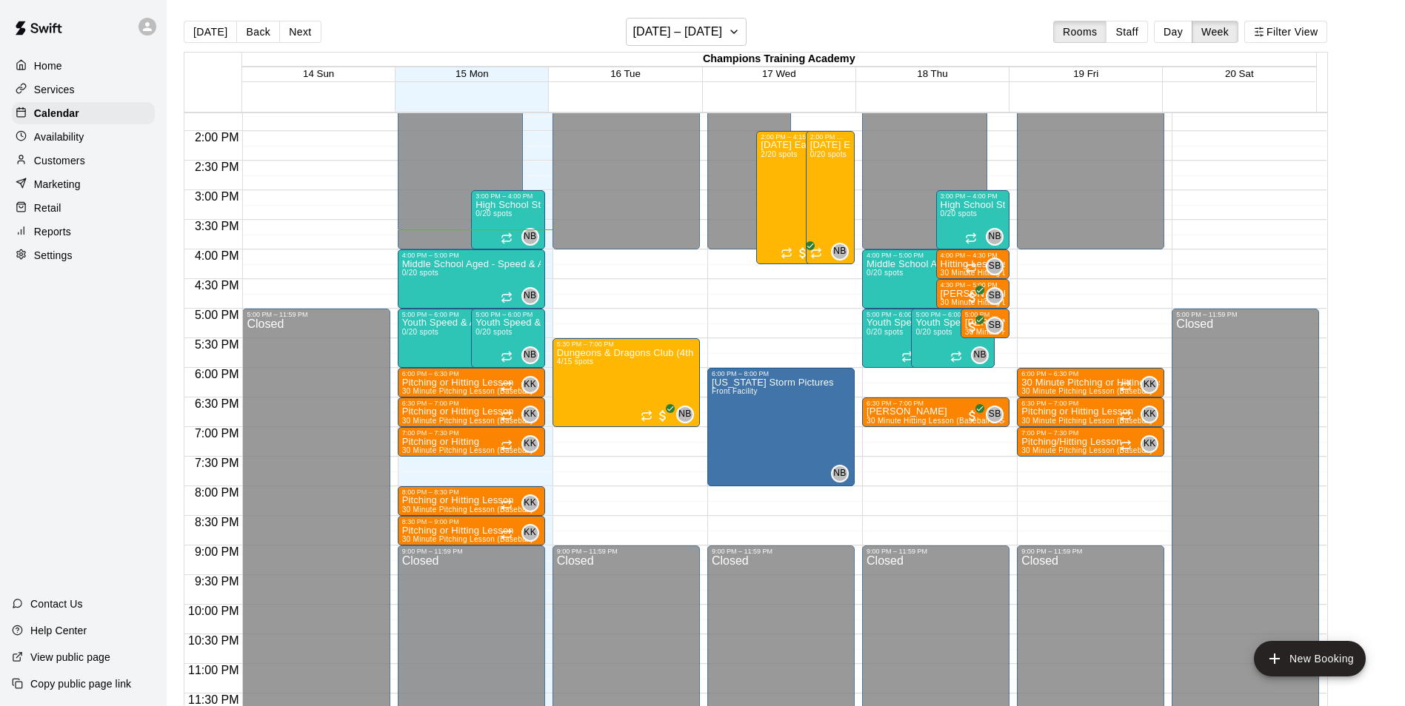
click at [48, 215] on p "Retail" at bounding box center [47, 208] width 27 height 15
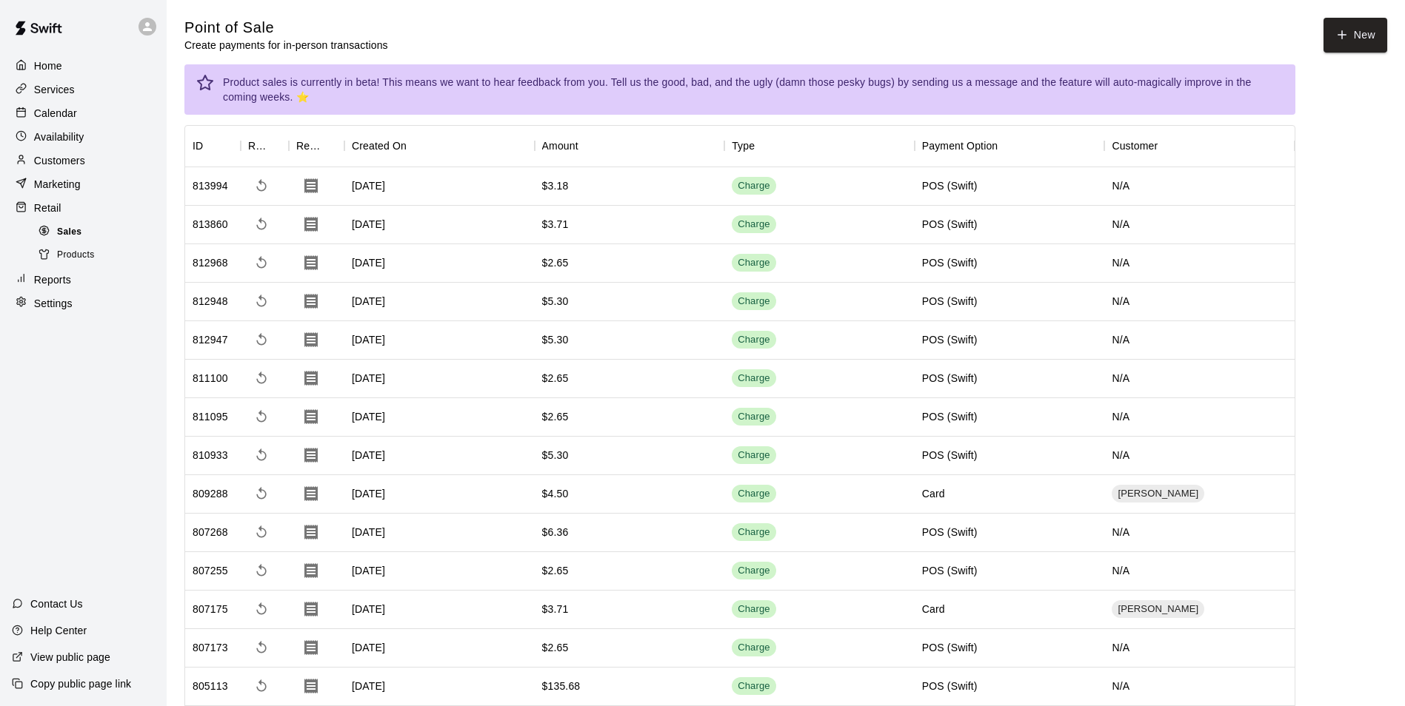
click at [70, 240] on span "Sales" at bounding box center [69, 232] width 24 height 15
click at [1347, 29] on icon "button" at bounding box center [1341, 34] width 13 height 13
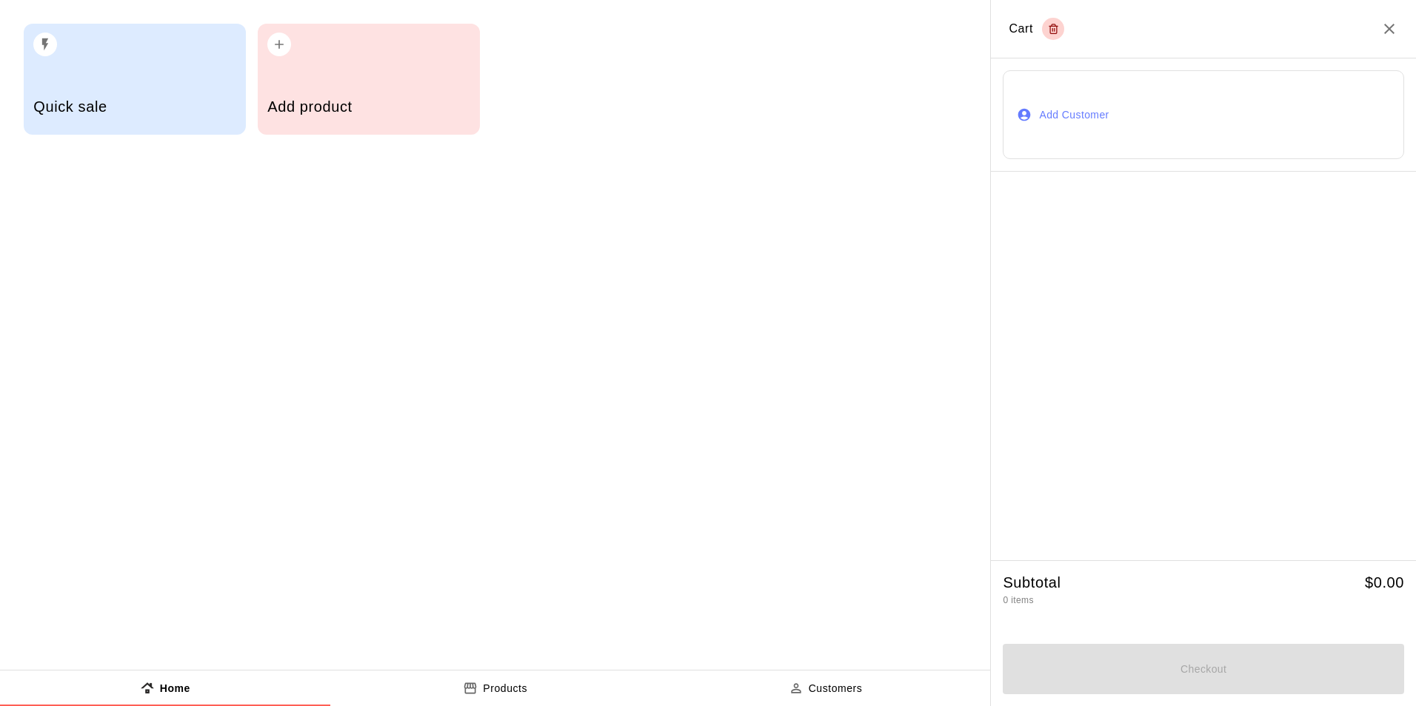
click at [378, 87] on div "Add product" at bounding box center [368, 108] width 202 height 53
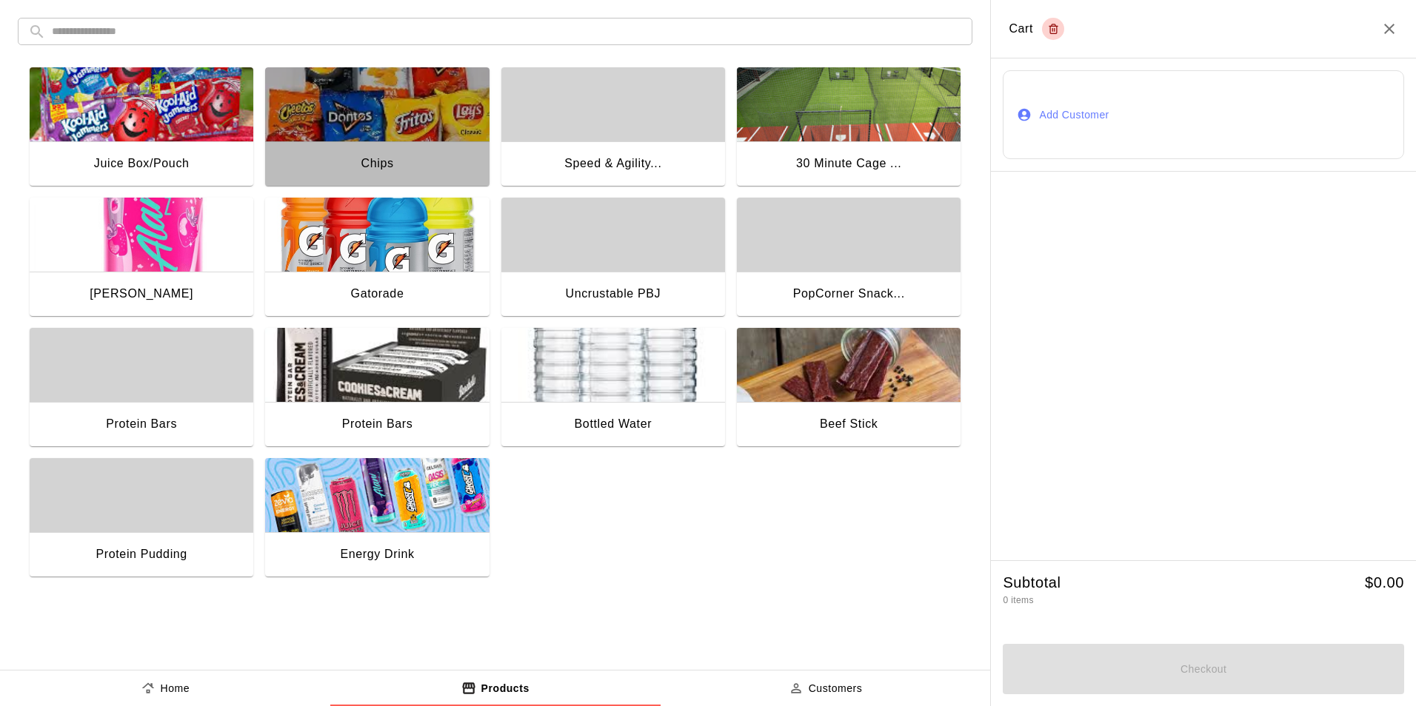
click at [357, 149] on div "Chips" at bounding box center [377, 164] width 224 height 47
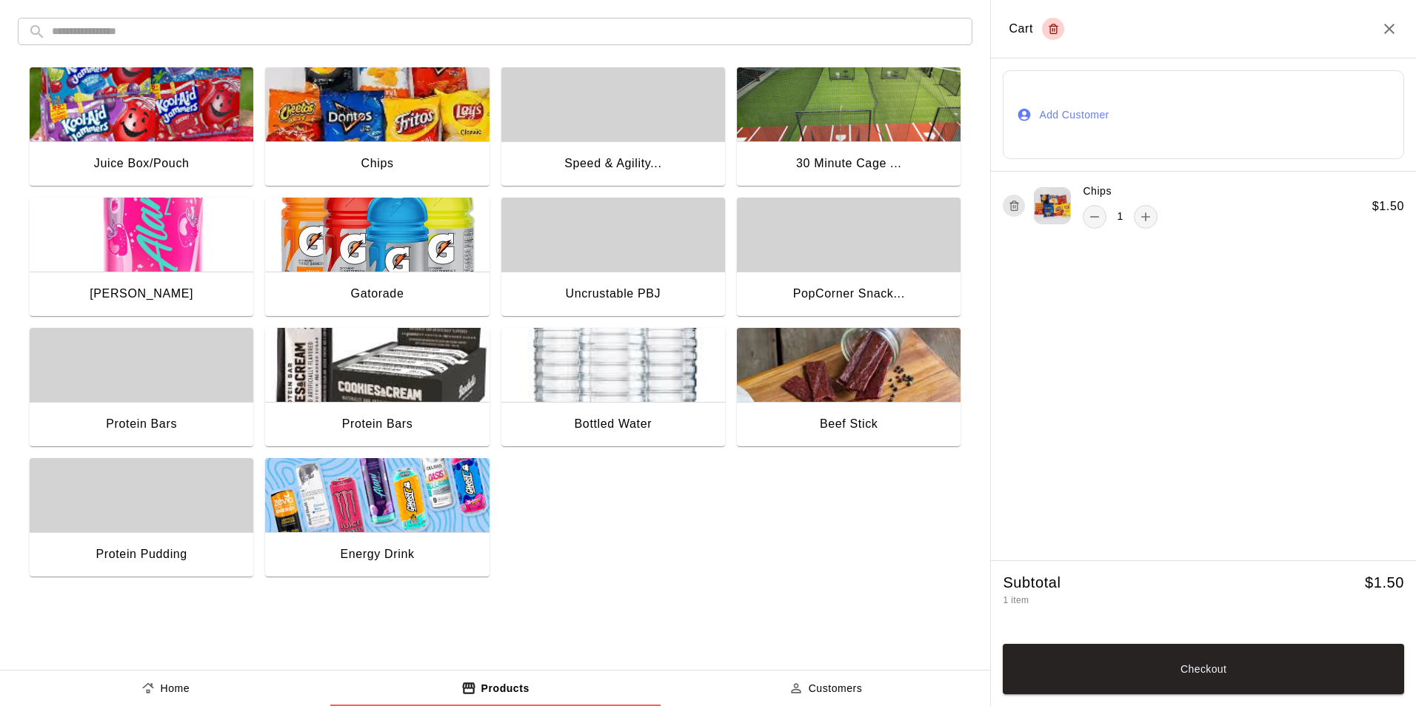
click at [361, 227] on img "button" at bounding box center [377, 235] width 224 height 74
click at [1231, 671] on button "Checkout" at bounding box center [1203, 669] width 401 height 50
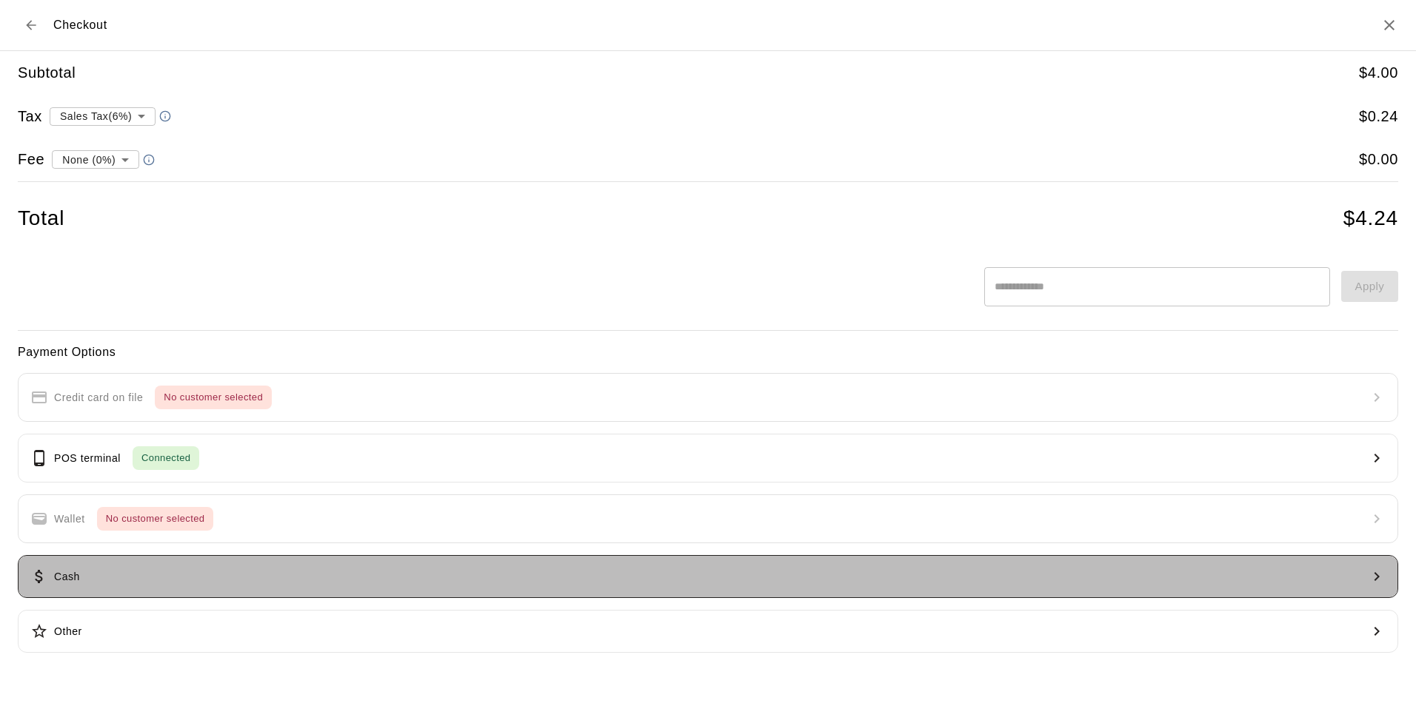
click at [41, 585] on icon "button" at bounding box center [39, 577] width 18 height 18
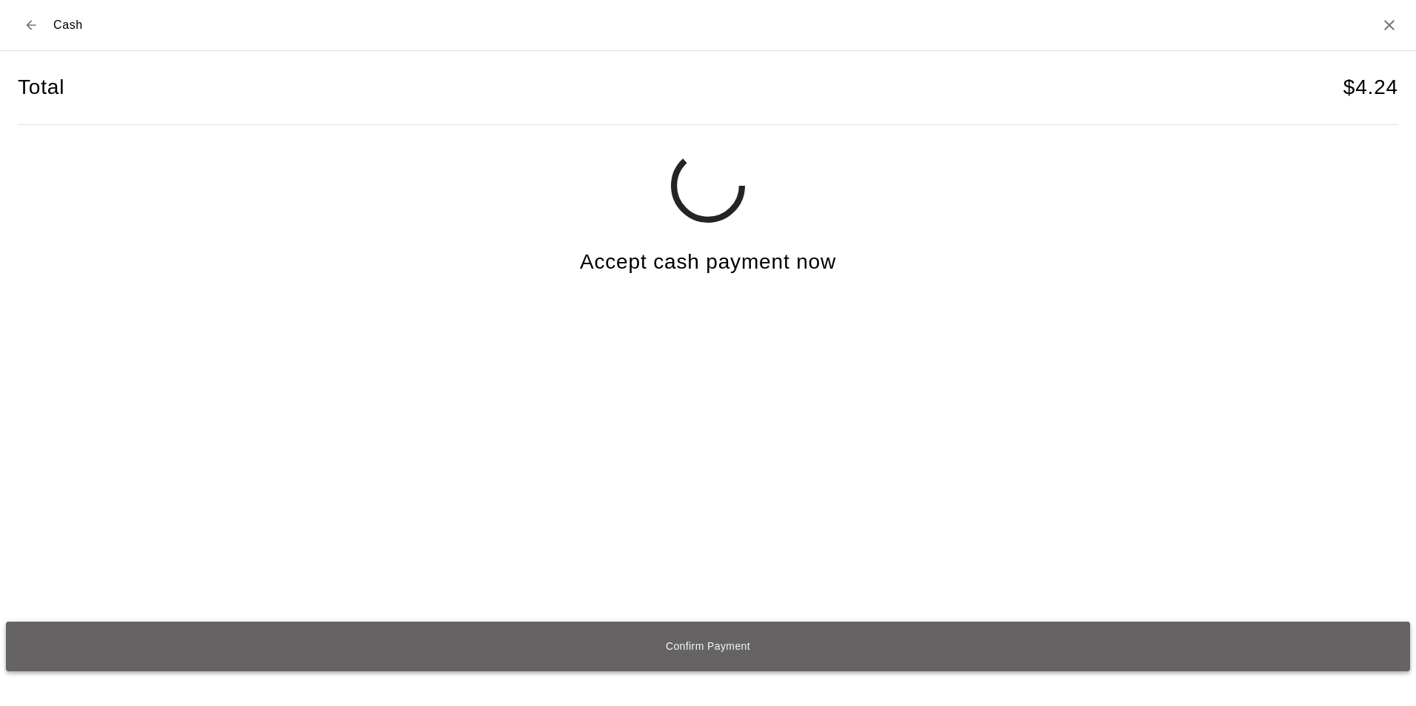
click at [715, 646] on button "Confirm Payment" at bounding box center [708, 647] width 1404 height 50
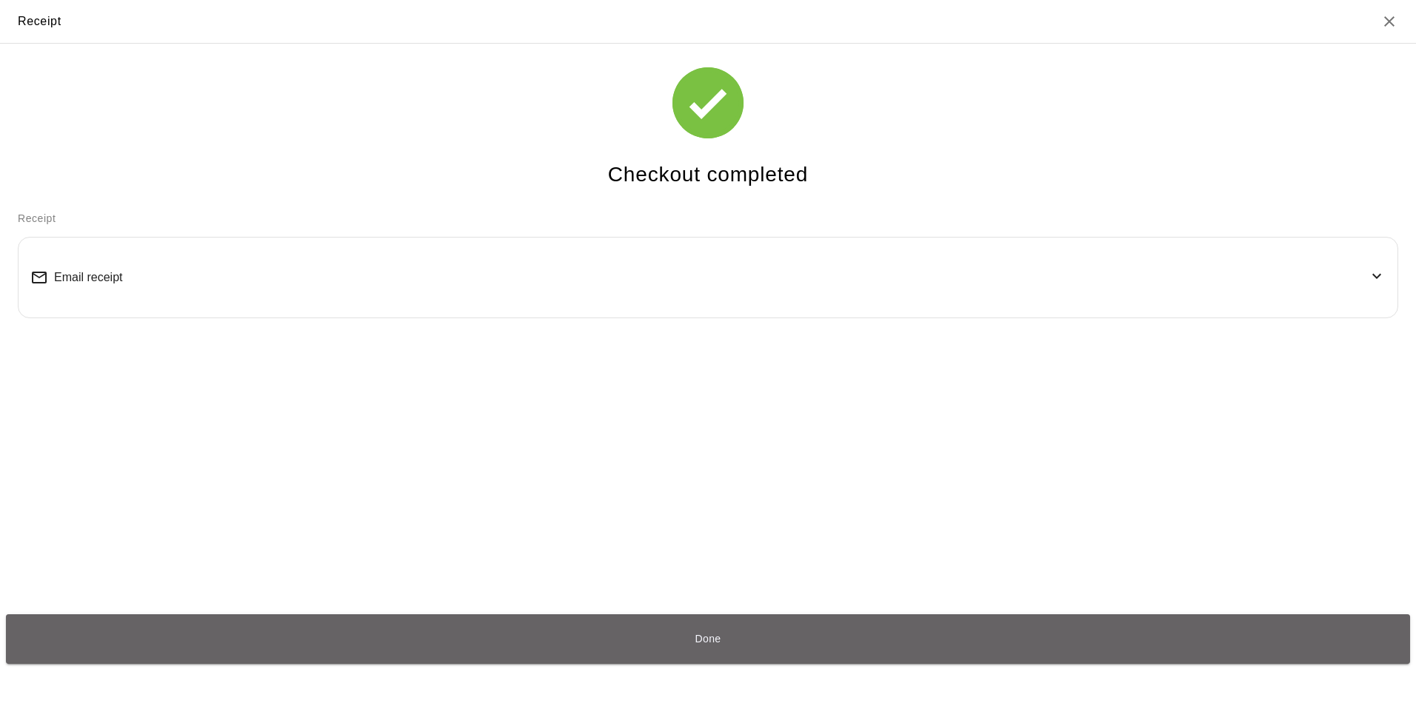
click at [715, 646] on button "Done" at bounding box center [708, 640] width 1404 height 50
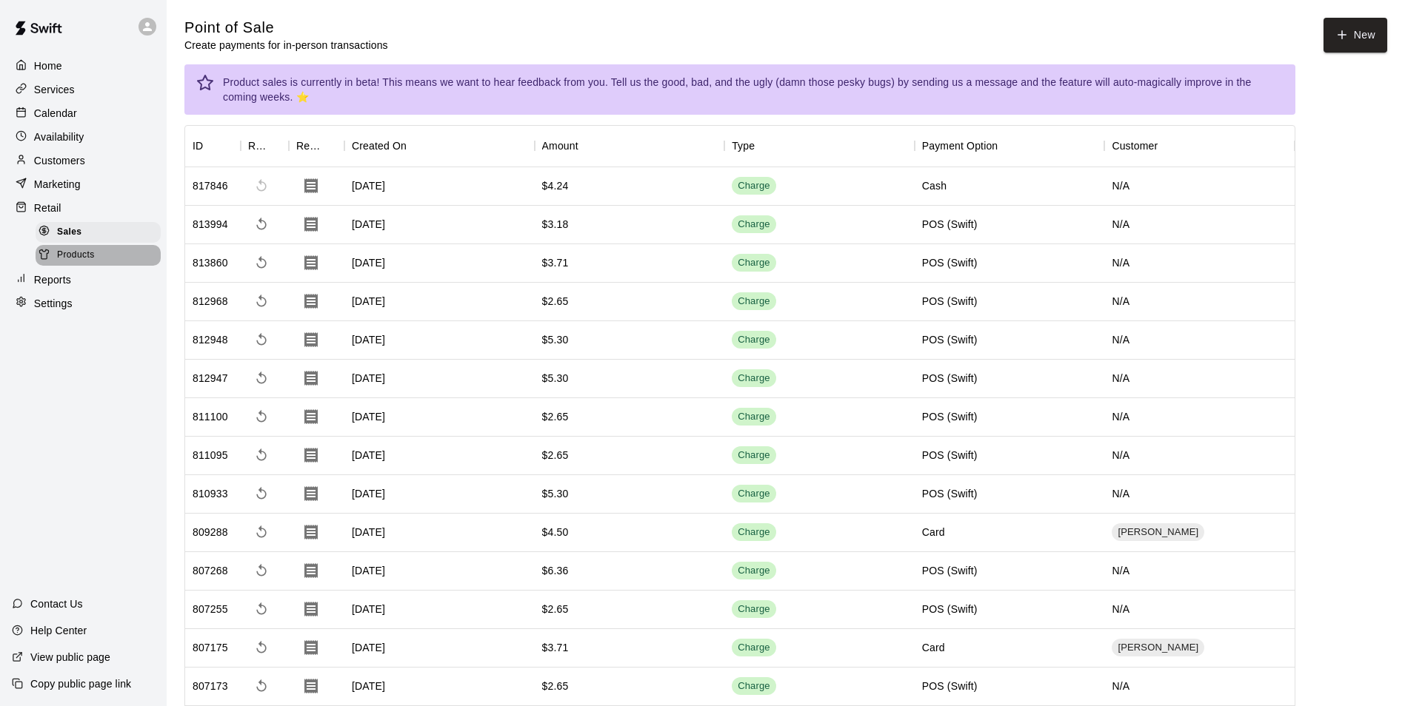
click at [84, 255] on span "Products" at bounding box center [76, 255] width 38 height 15
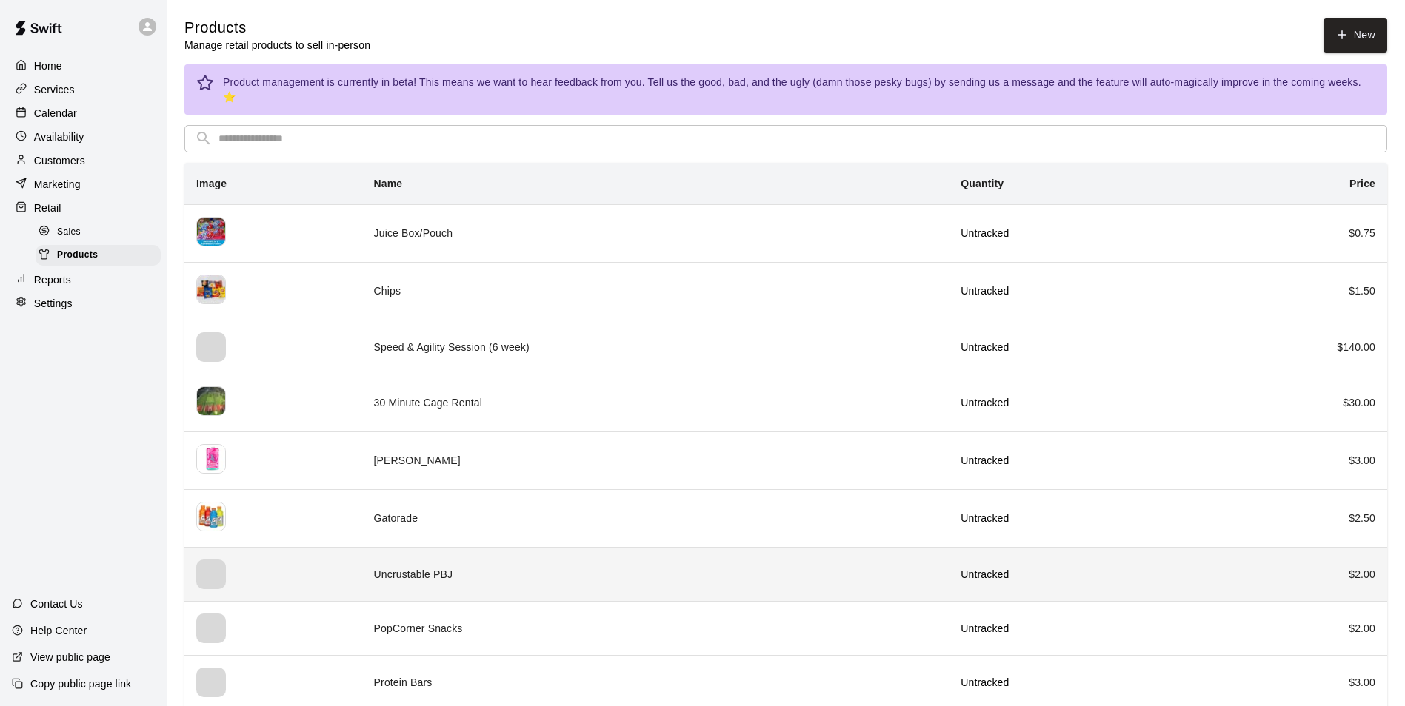
scroll to position [74, 0]
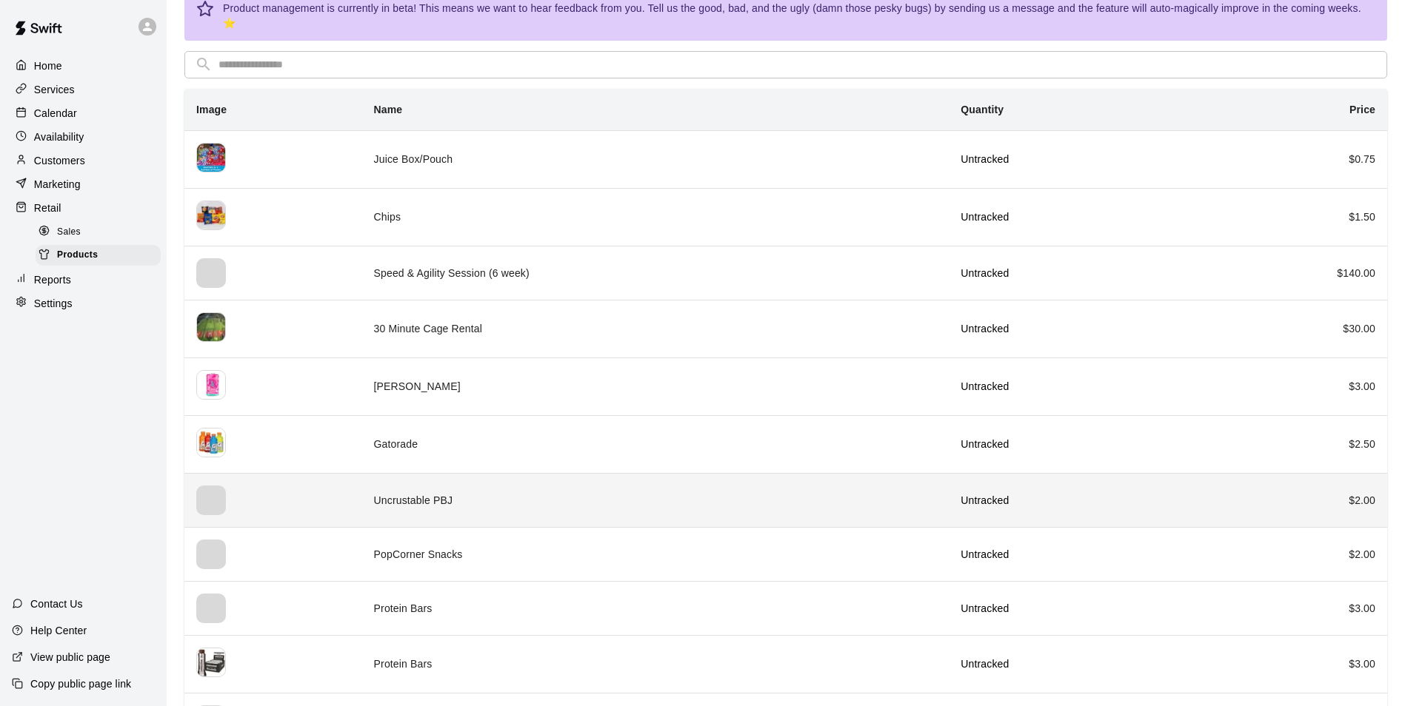
click at [450, 484] on td "Uncrustable PBJ" at bounding box center [655, 500] width 587 height 54
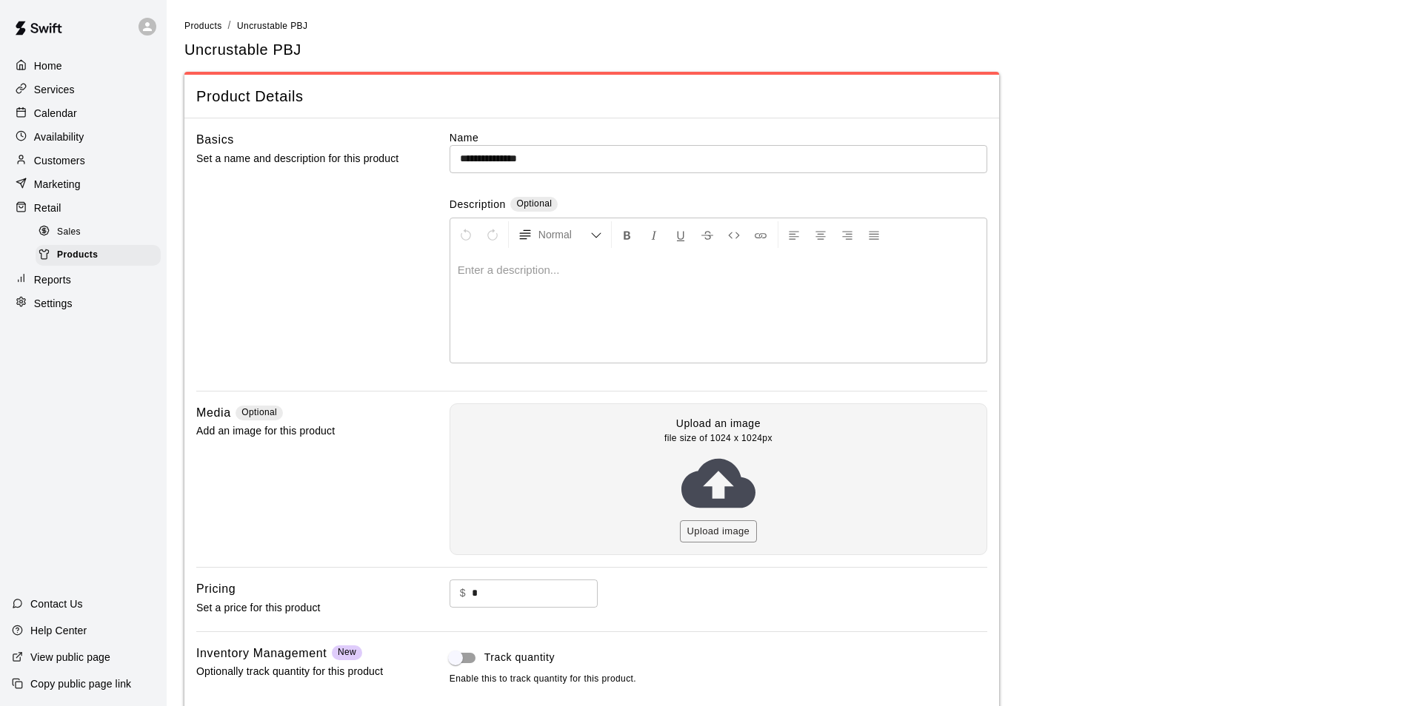
click at [1376, 150] on main "**********" at bounding box center [785, 407] width 1203 height 779
click at [104, 64] on div "Home" at bounding box center [83, 66] width 143 height 22
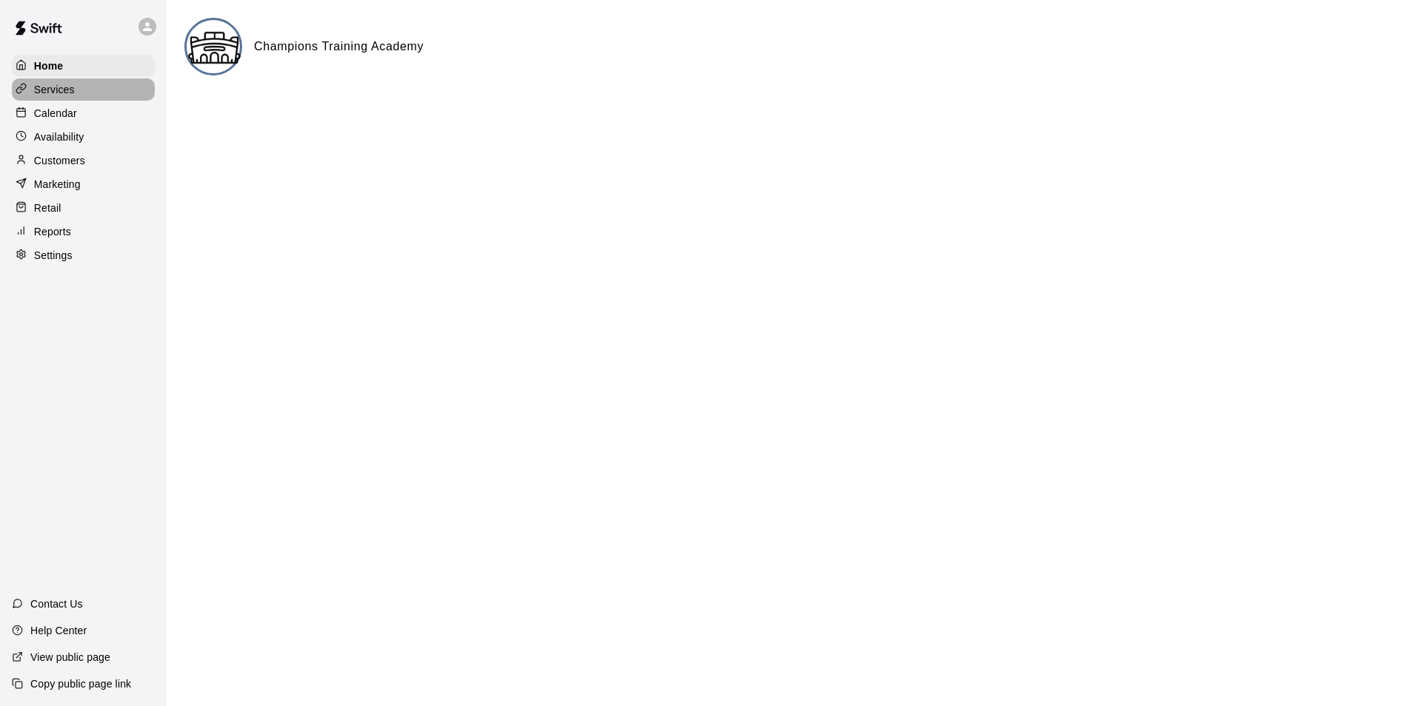
click at [127, 81] on div "Services" at bounding box center [83, 89] width 143 height 22
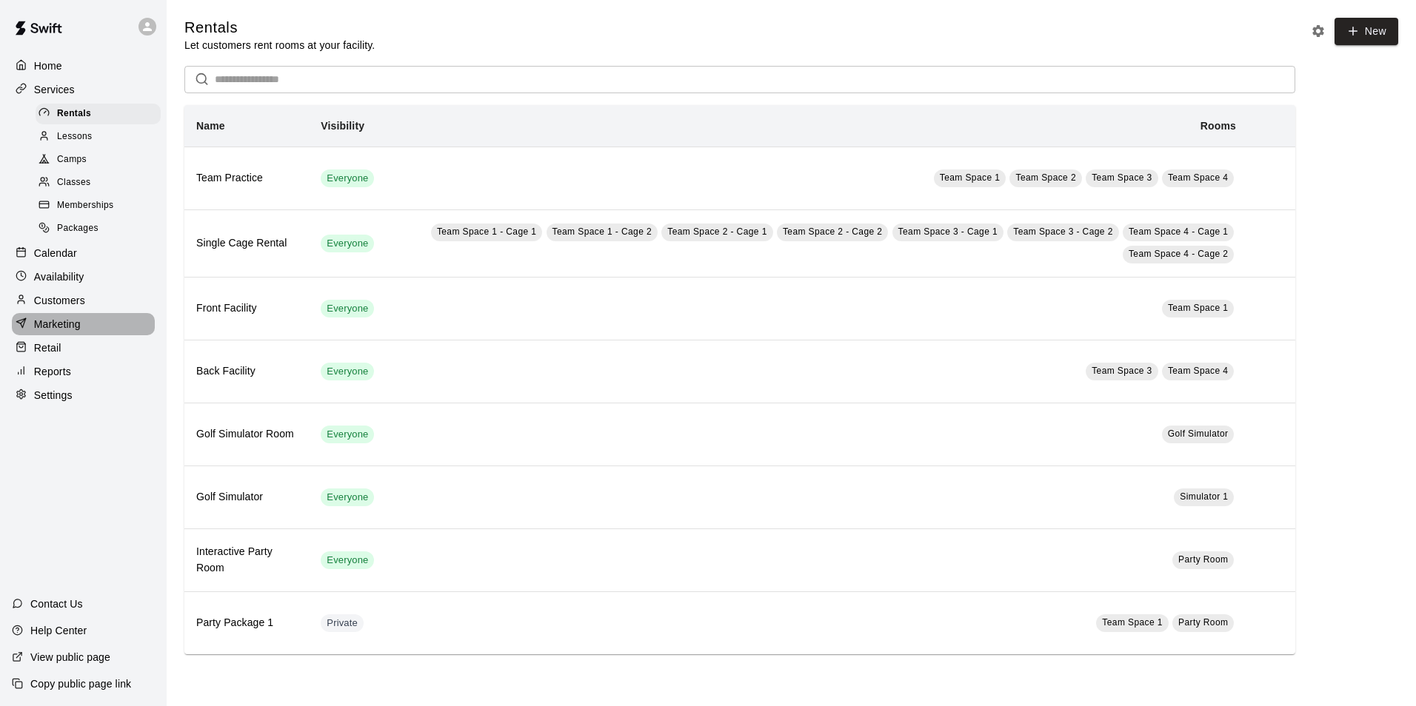
click at [87, 325] on div "Marketing" at bounding box center [83, 324] width 143 height 22
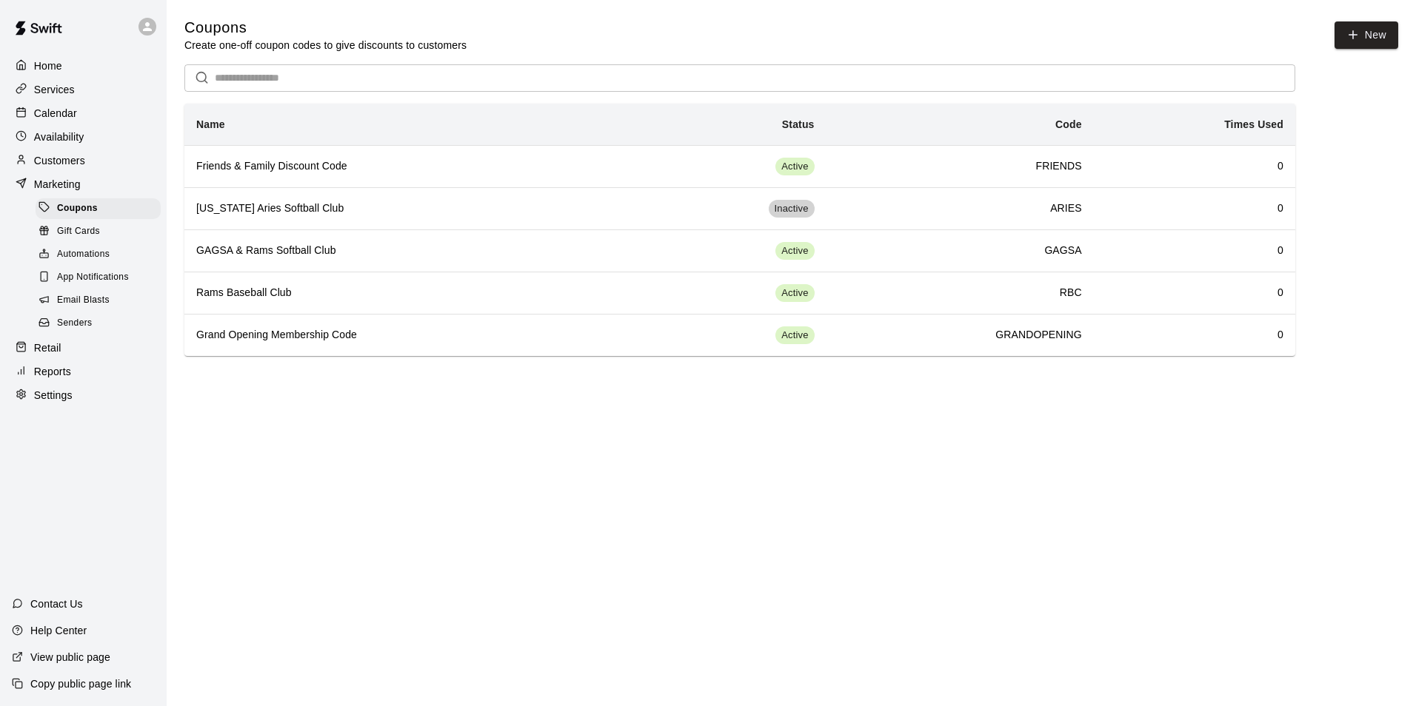
click at [132, 350] on div "Retail" at bounding box center [83, 348] width 143 height 22
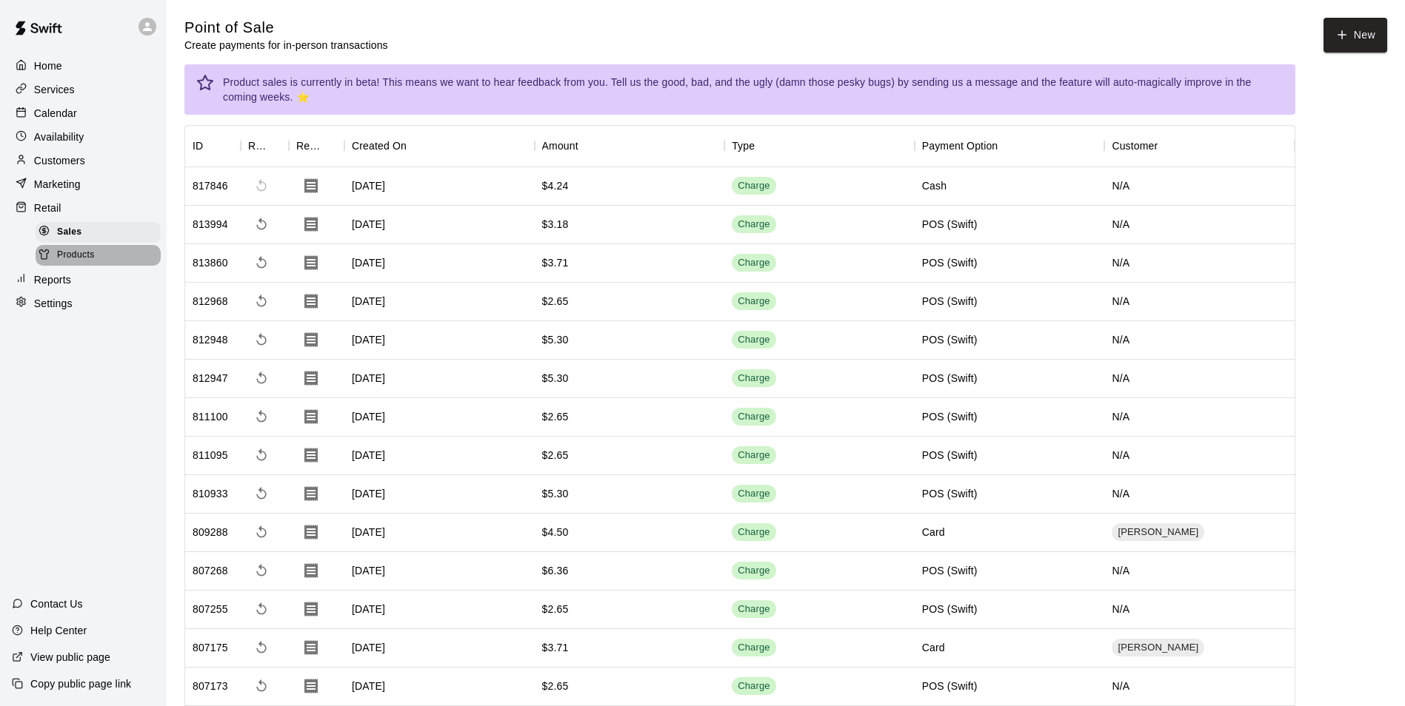
click at [108, 264] on div "Products" at bounding box center [98, 255] width 125 height 21
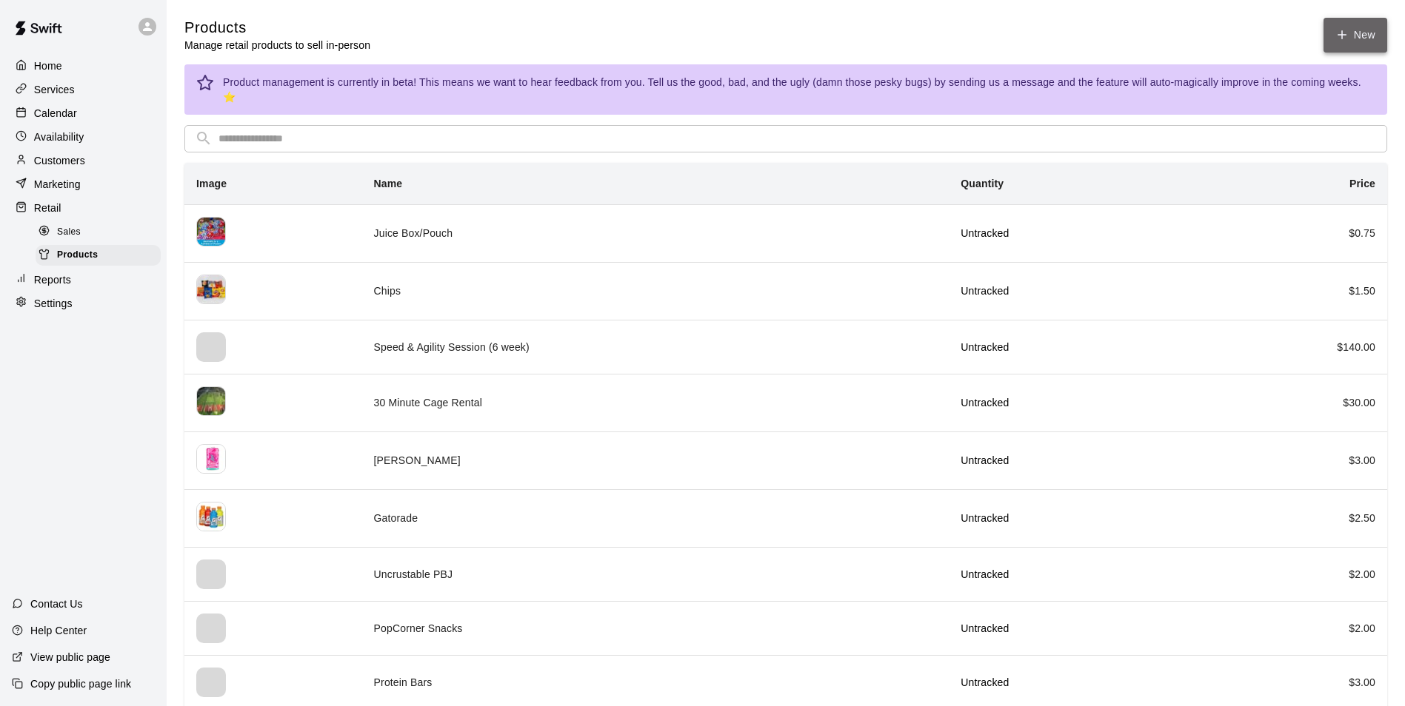
click at [1368, 32] on link "New" at bounding box center [1355, 35] width 64 height 35
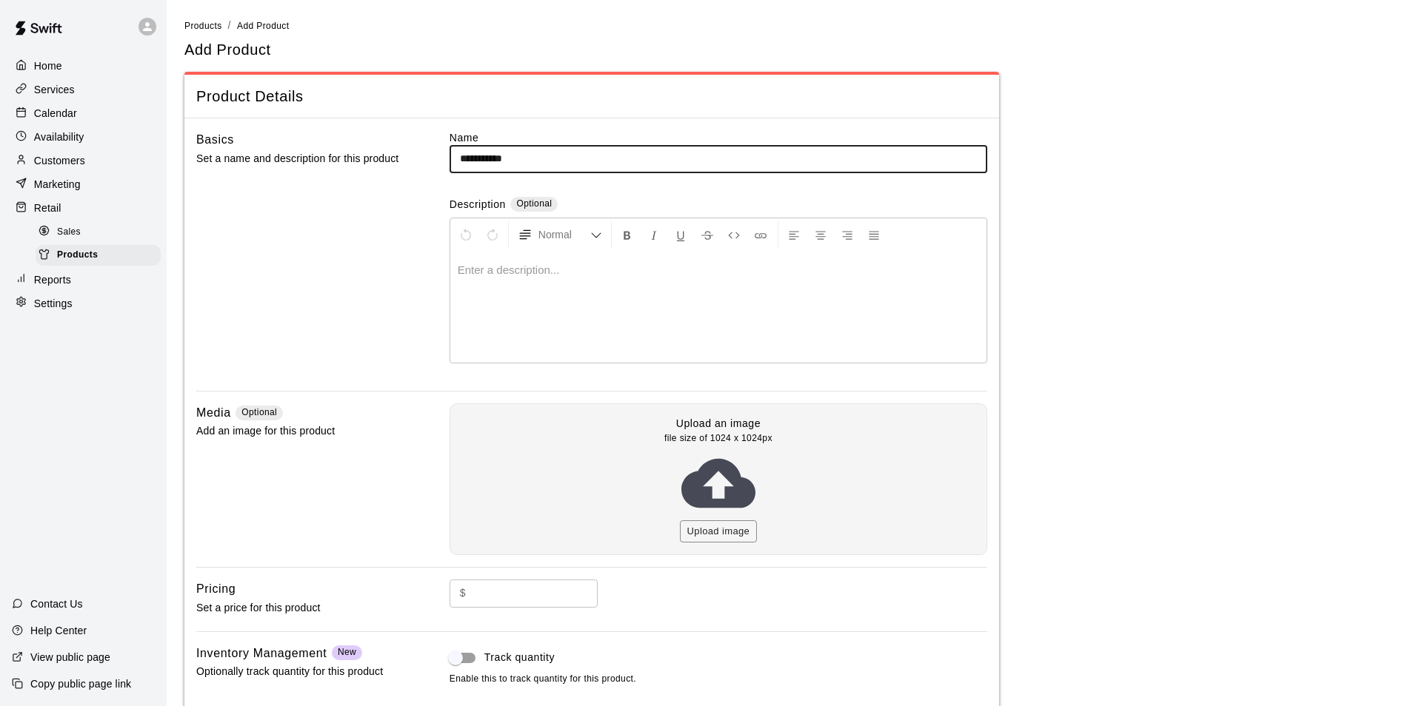
type input "**********"
click at [718, 531] on button "Upload image" at bounding box center [719, 532] width 78 height 23
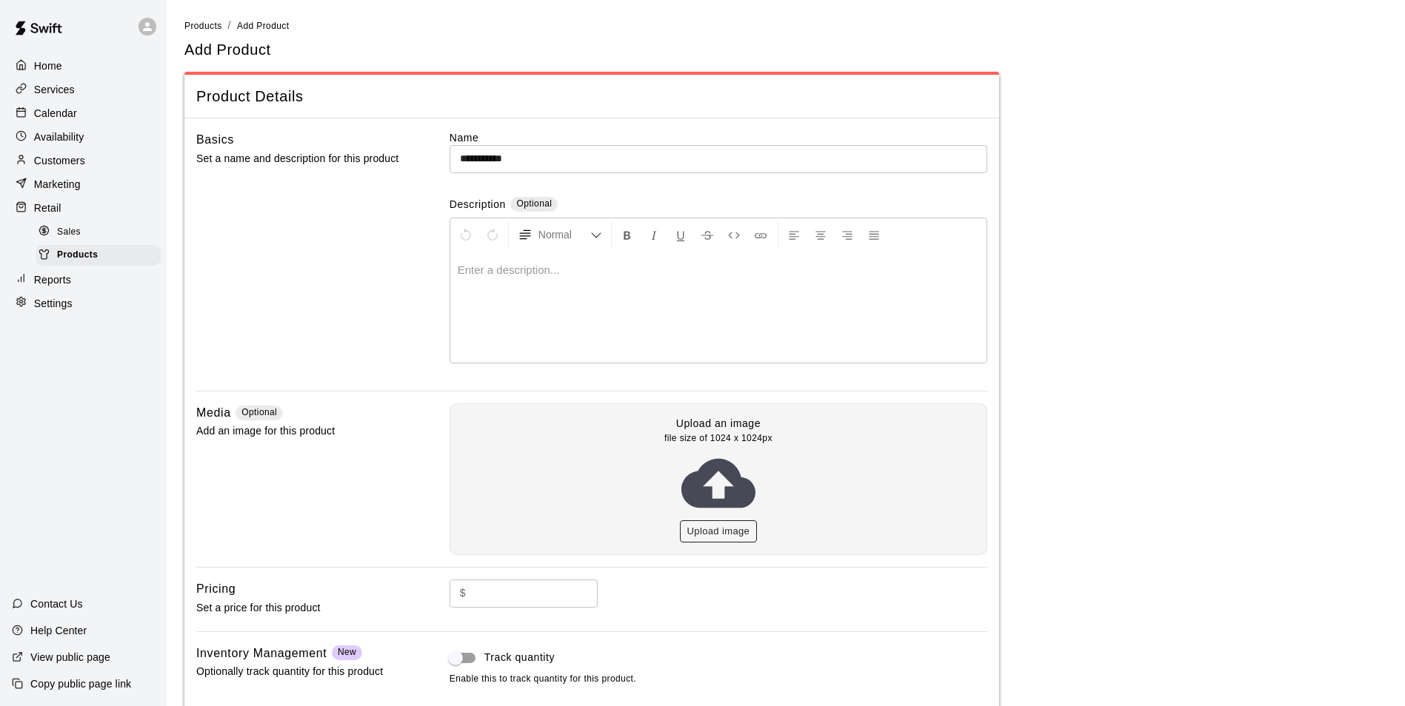
click at [719, 535] on button "Upload image" at bounding box center [719, 532] width 78 height 23
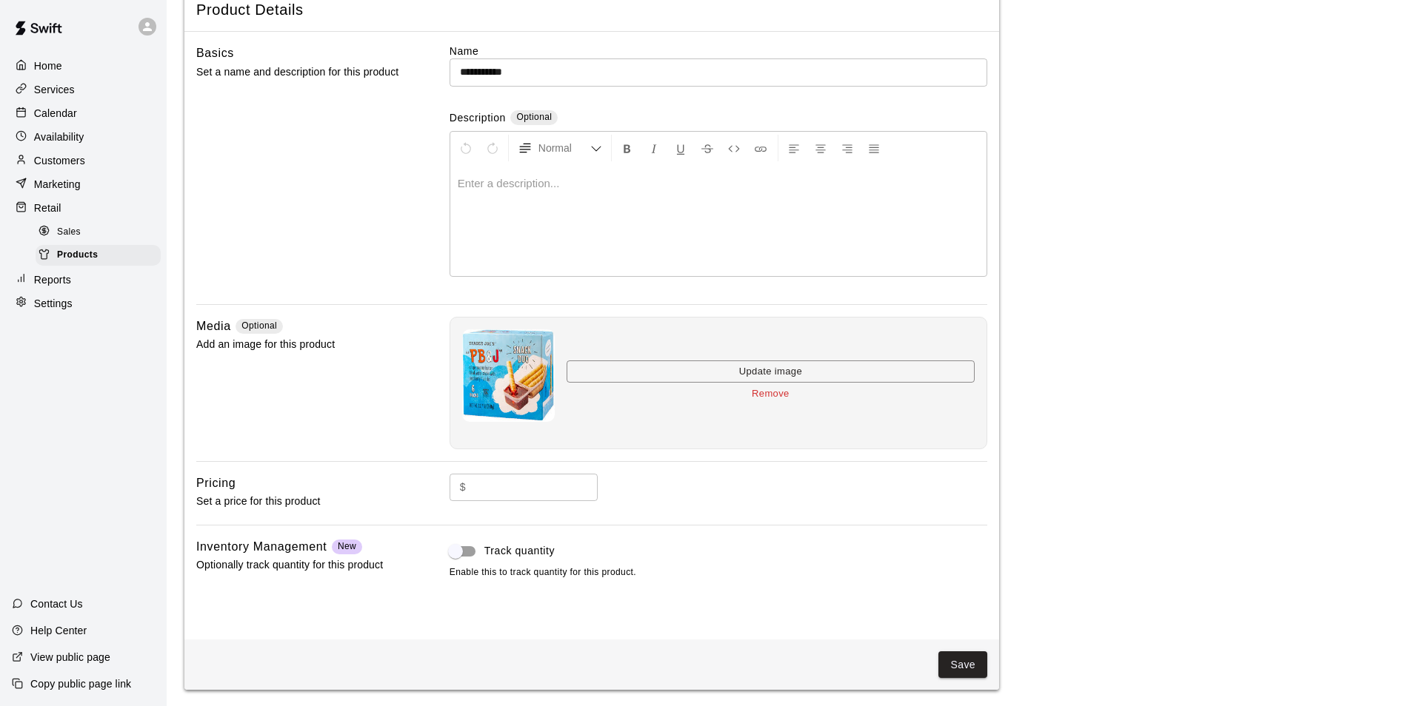
scroll to position [88, 0]
click at [524, 488] on input "text" at bounding box center [535, 485] width 126 height 27
type input "****"
click at [958, 661] on button "Save" at bounding box center [962, 663] width 49 height 27
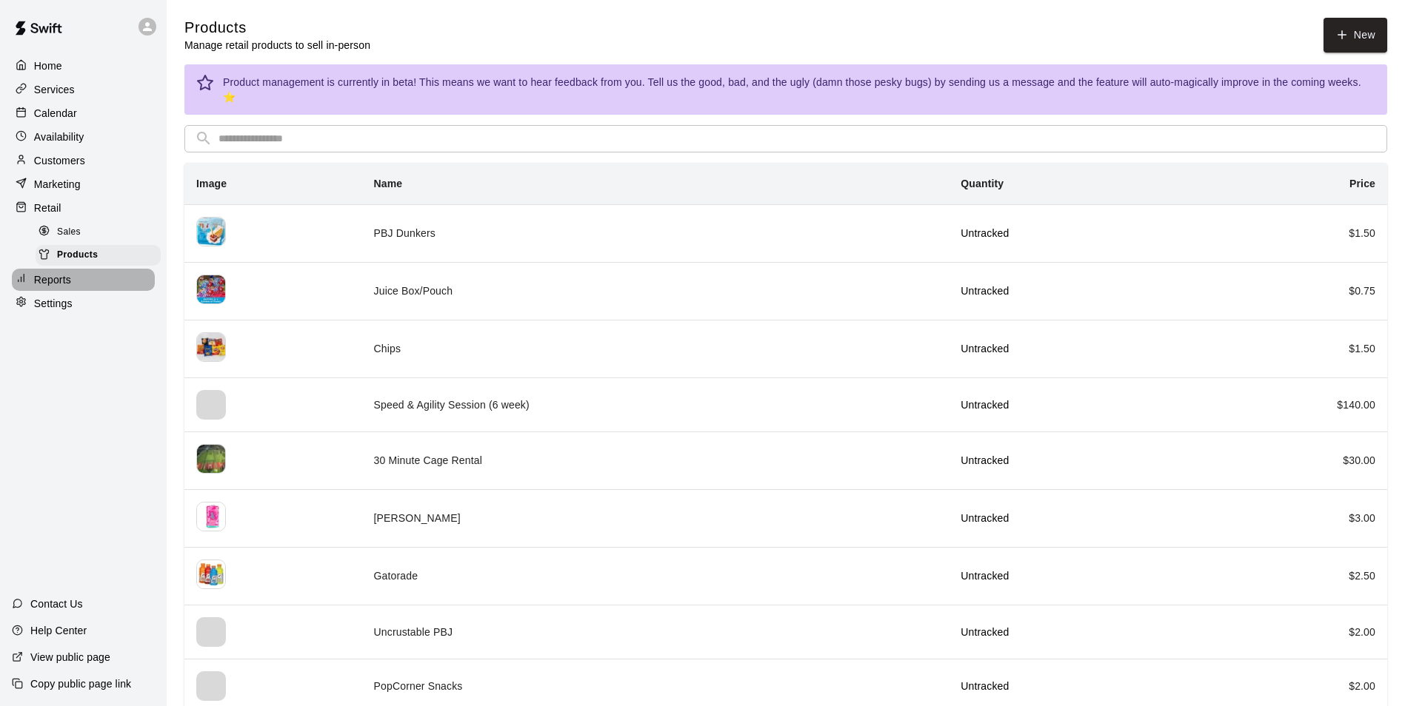
click at [43, 287] on p "Reports" at bounding box center [52, 280] width 37 height 15
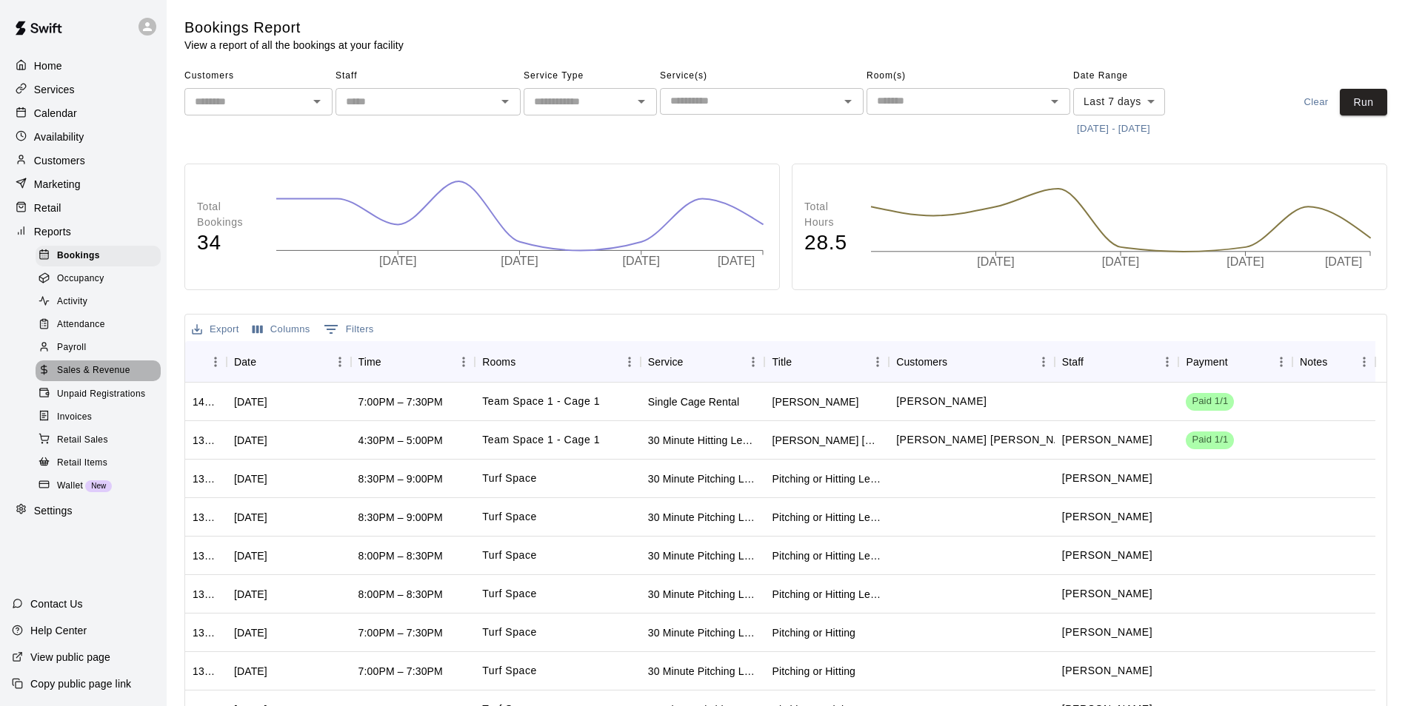
click at [114, 378] on span "Sales & Revenue" at bounding box center [93, 371] width 73 height 15
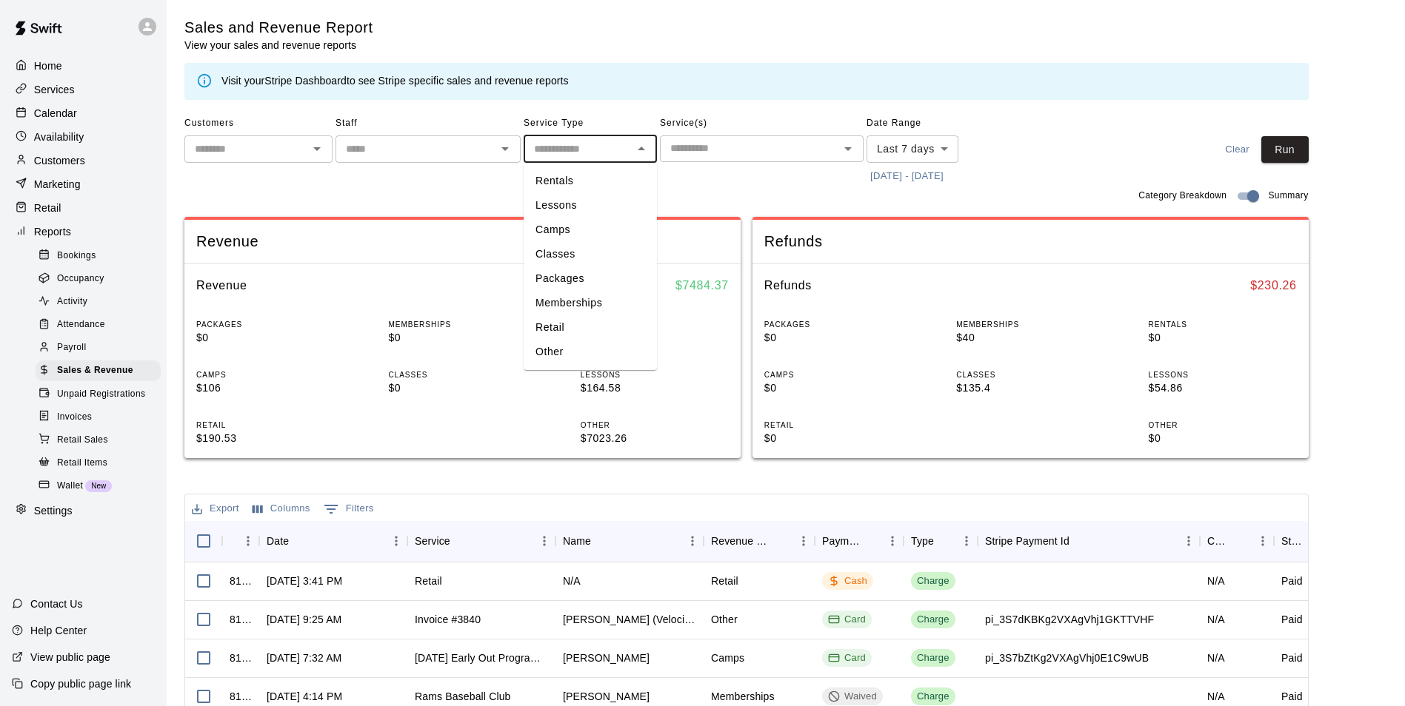
click at [577, 158] on input "text" at bounding box center [578, 149] width 100 height 19
click at [578, 295] on li "Memberships" at bounding box center [590, 303] width 133 height 24
type input "**********"
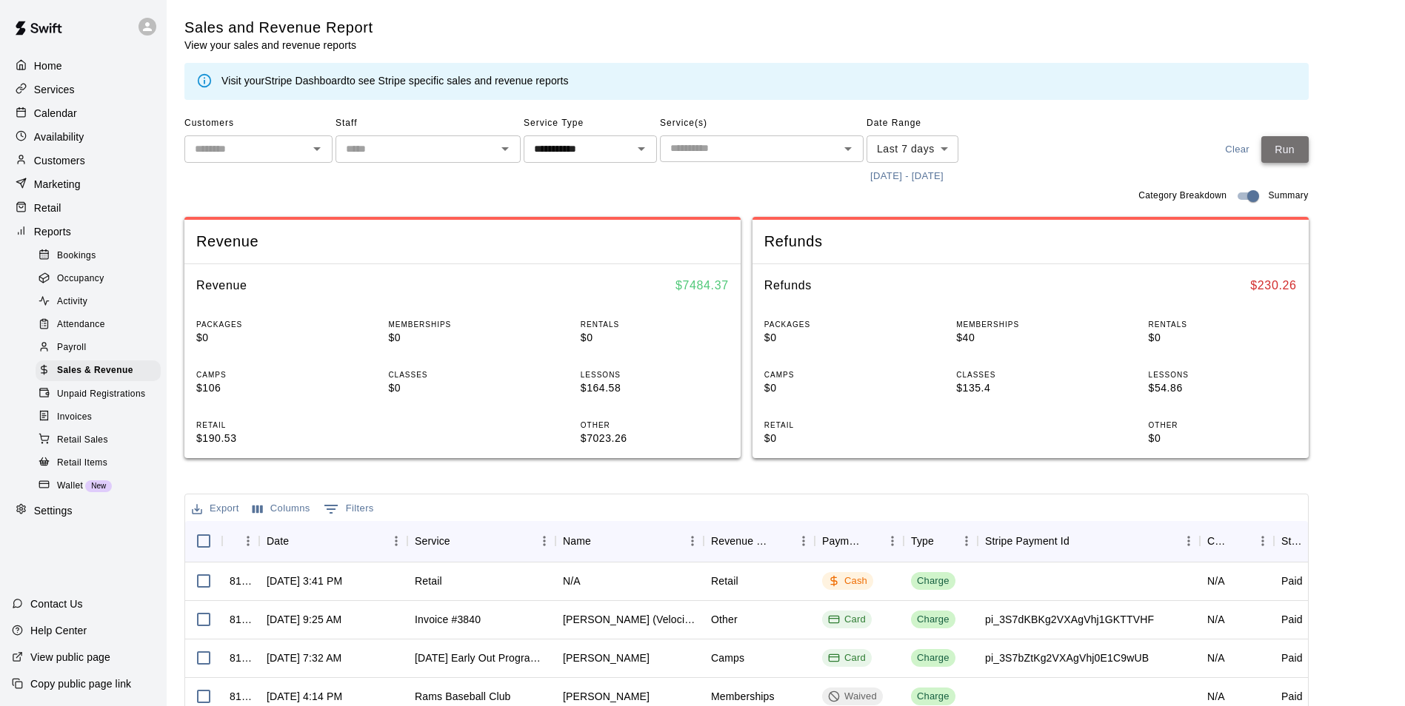
click at [1288, 146] on button "Run" at bounding box center [1284, 149] width 47 height 27
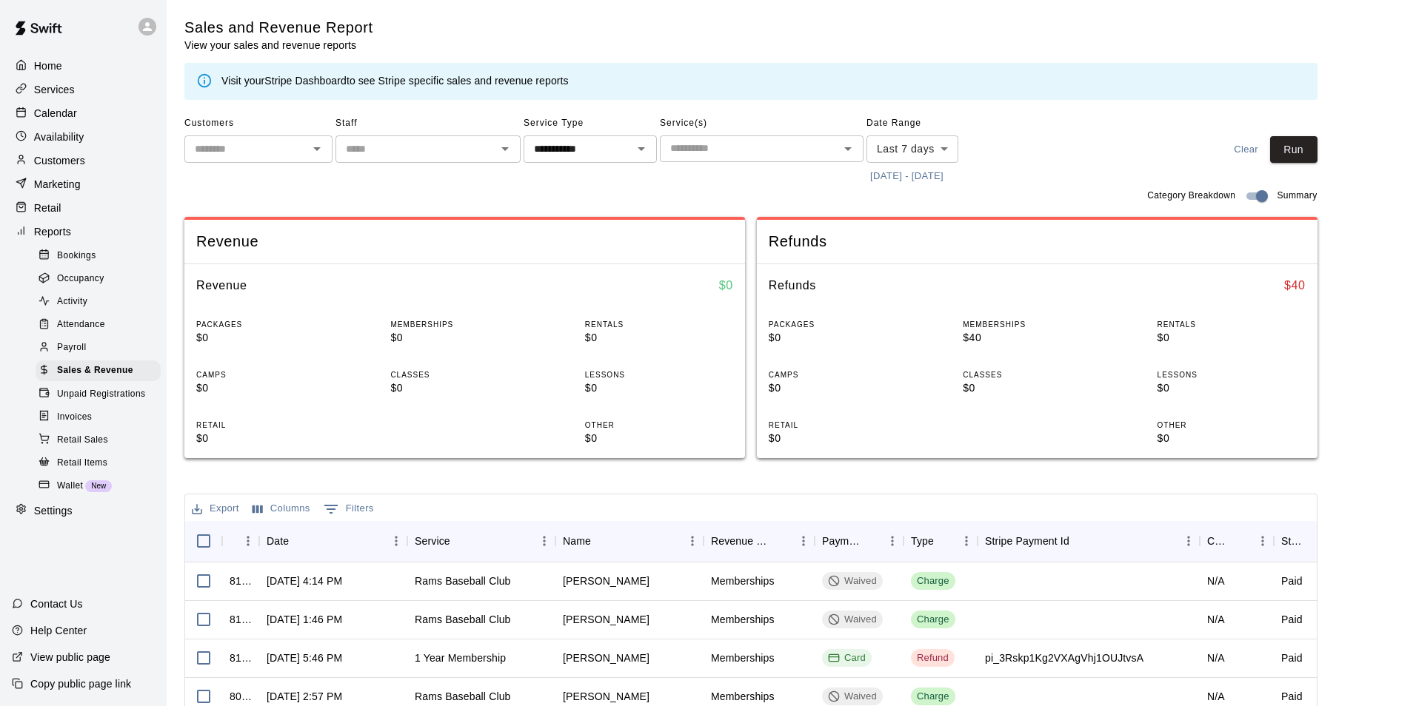
click at [936, 153] on body "**********" at bounding box center [708, 509] width 1416 height 1018
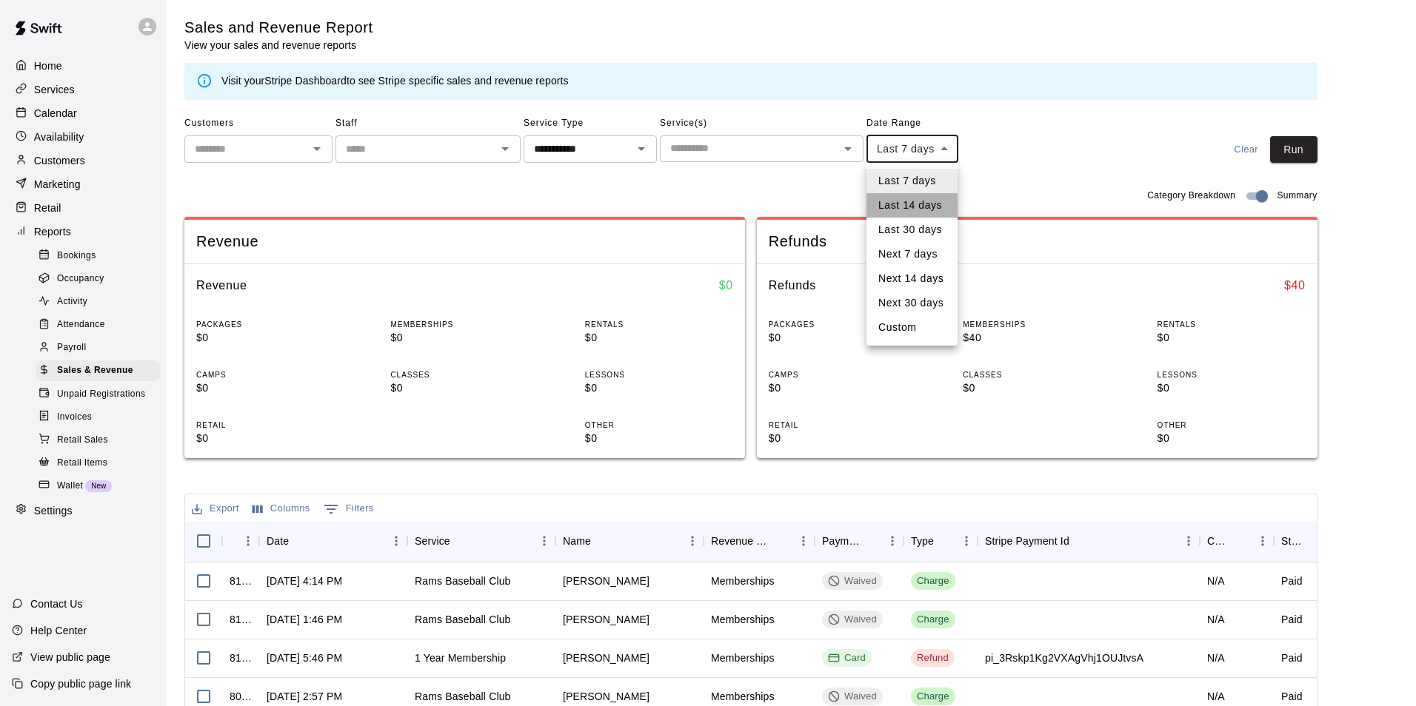
click at [930, 211] on li "Last 14 days" at bounding box center [911, 205] width 91 height 24
type input "******"
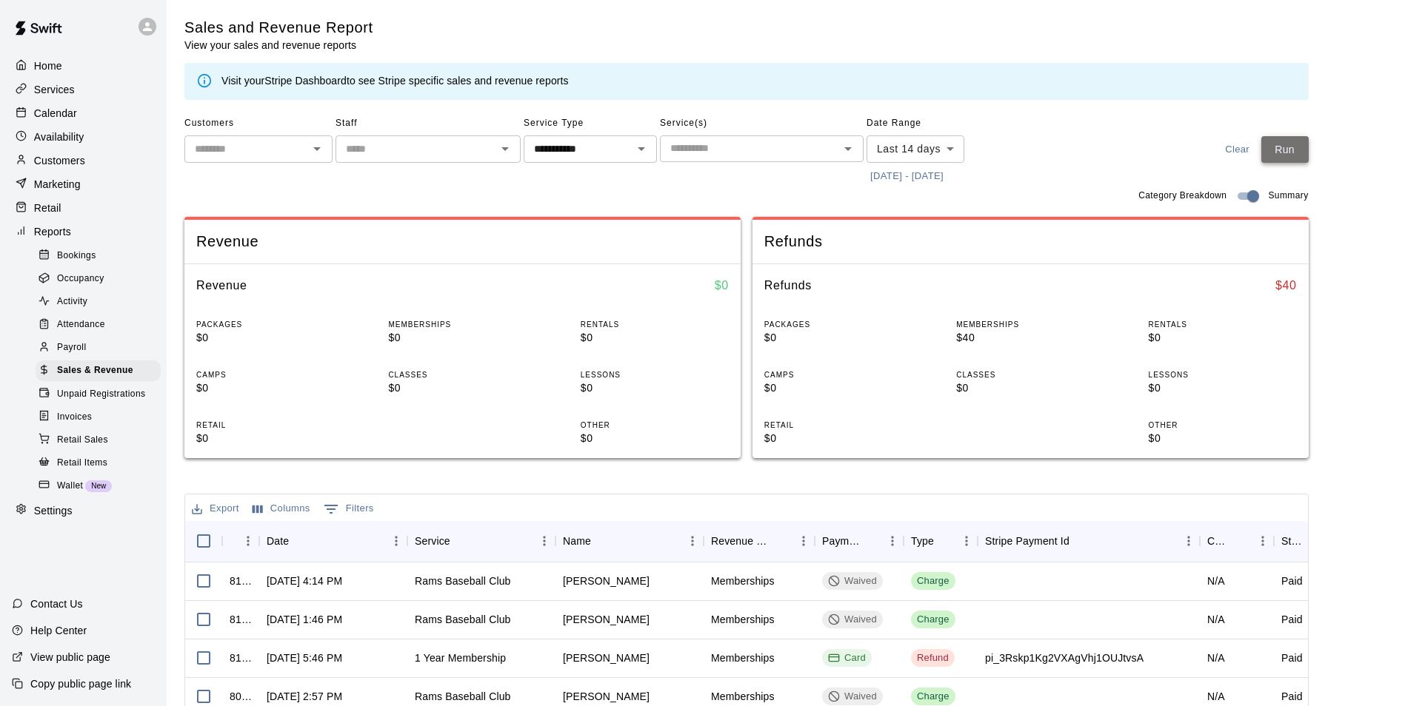
click at [1297, 154] on button "Run" at bounding box center [1284, 149] width 47 height 27
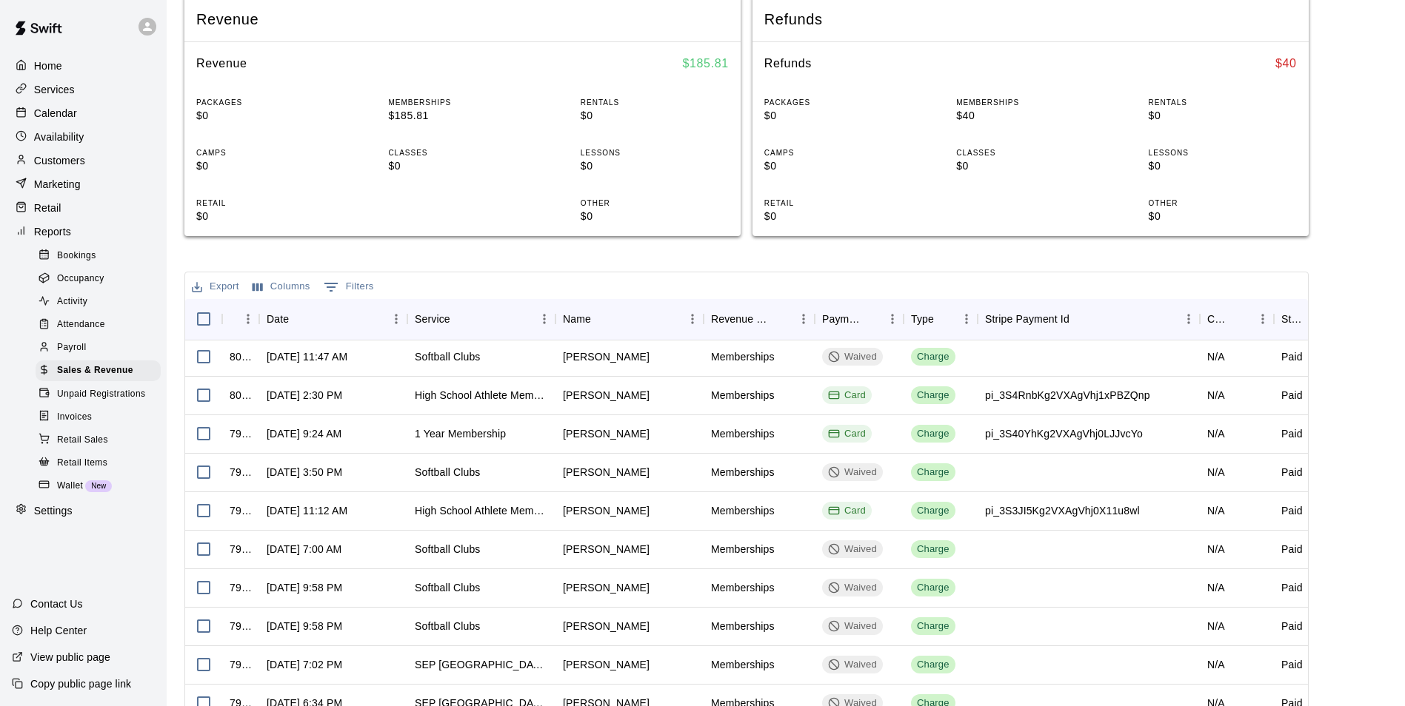
scroll to position [217, 0]
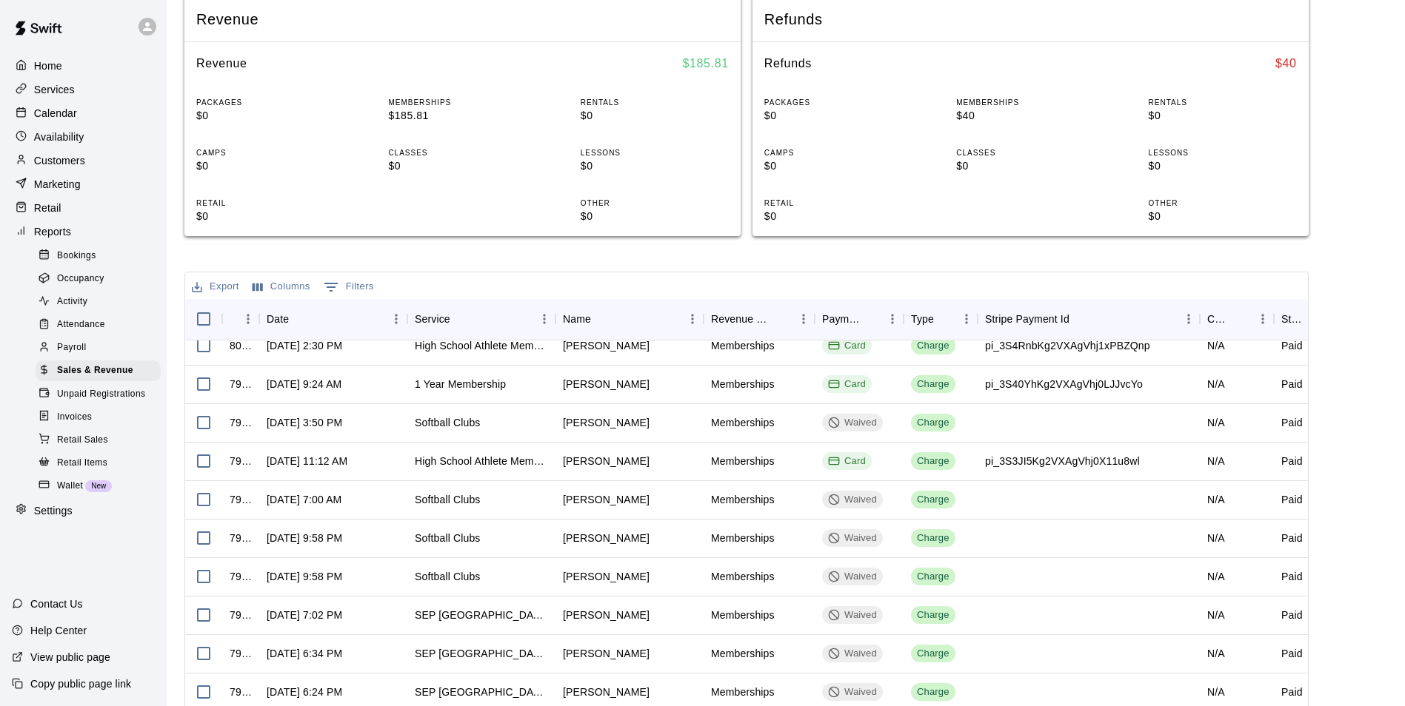
click at [67, 163] on p "Customers" at bounding box center [59, 160] width 51 height 15
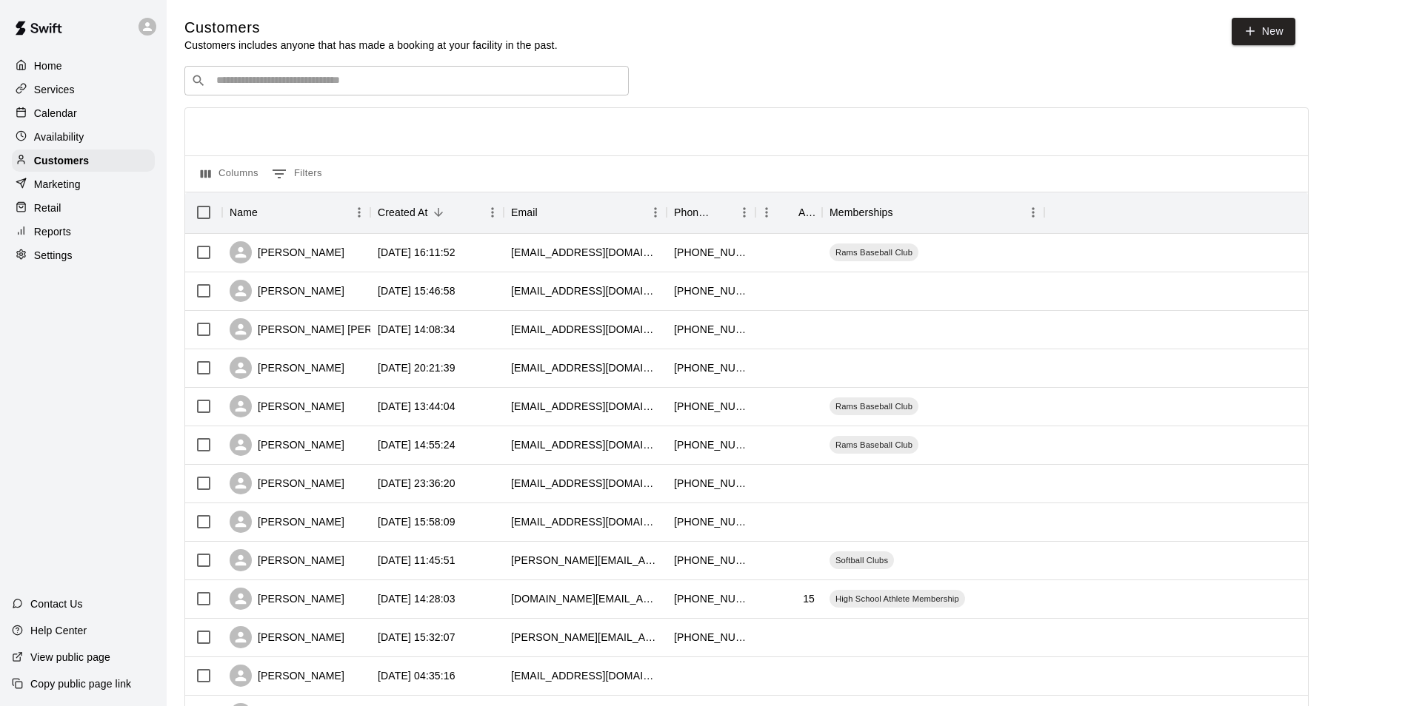
click at [274, 88] on input "Search customers by name or email" at bounding box center [417, 80] width 410 height 15
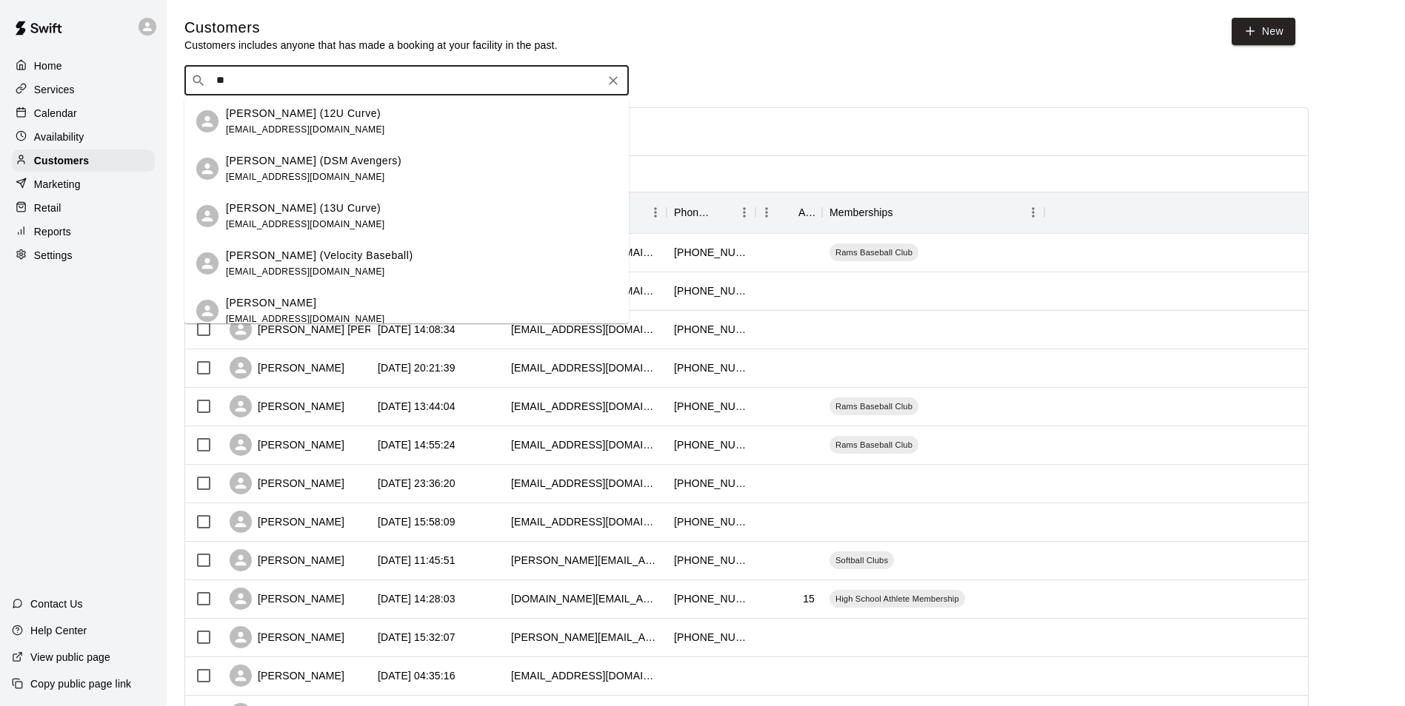
type input "***"
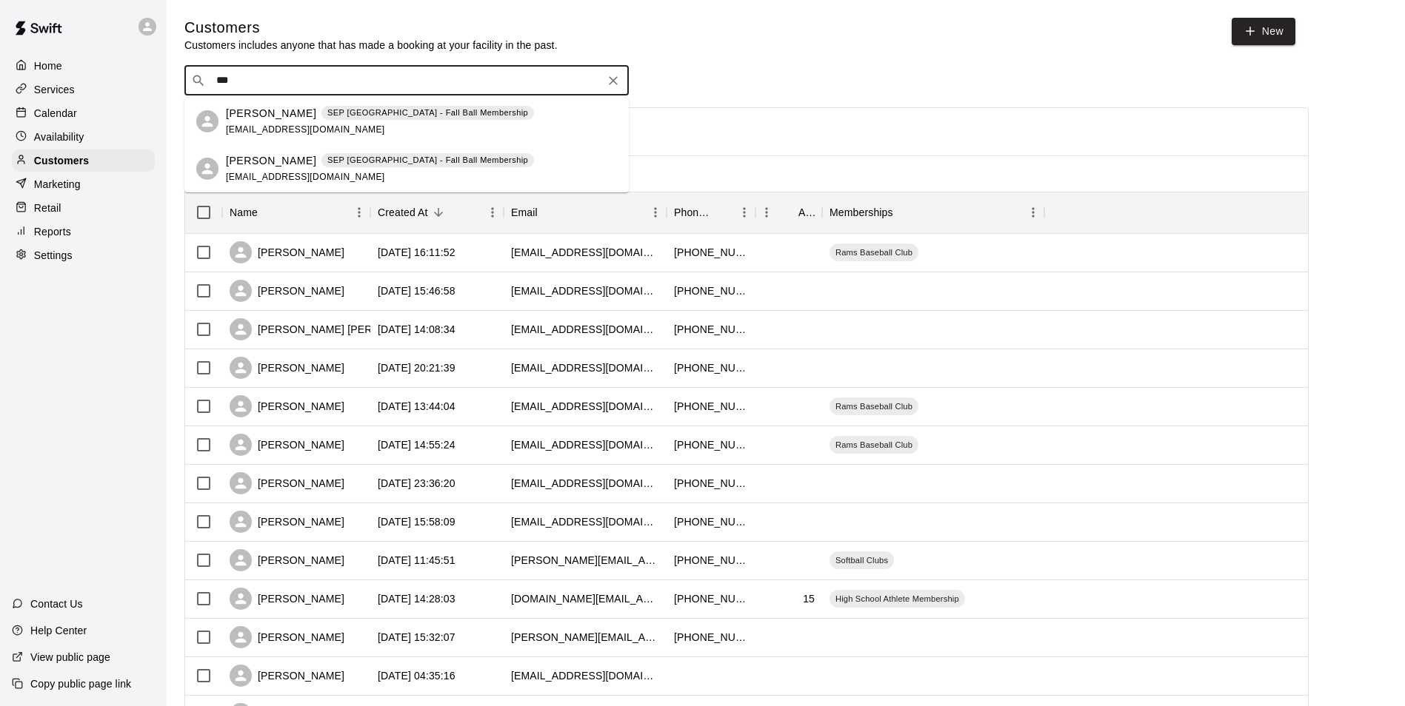
click at [264, 120] on p "[PERSON_NAME]" at bounding box center [271, 114] width 90 height 16
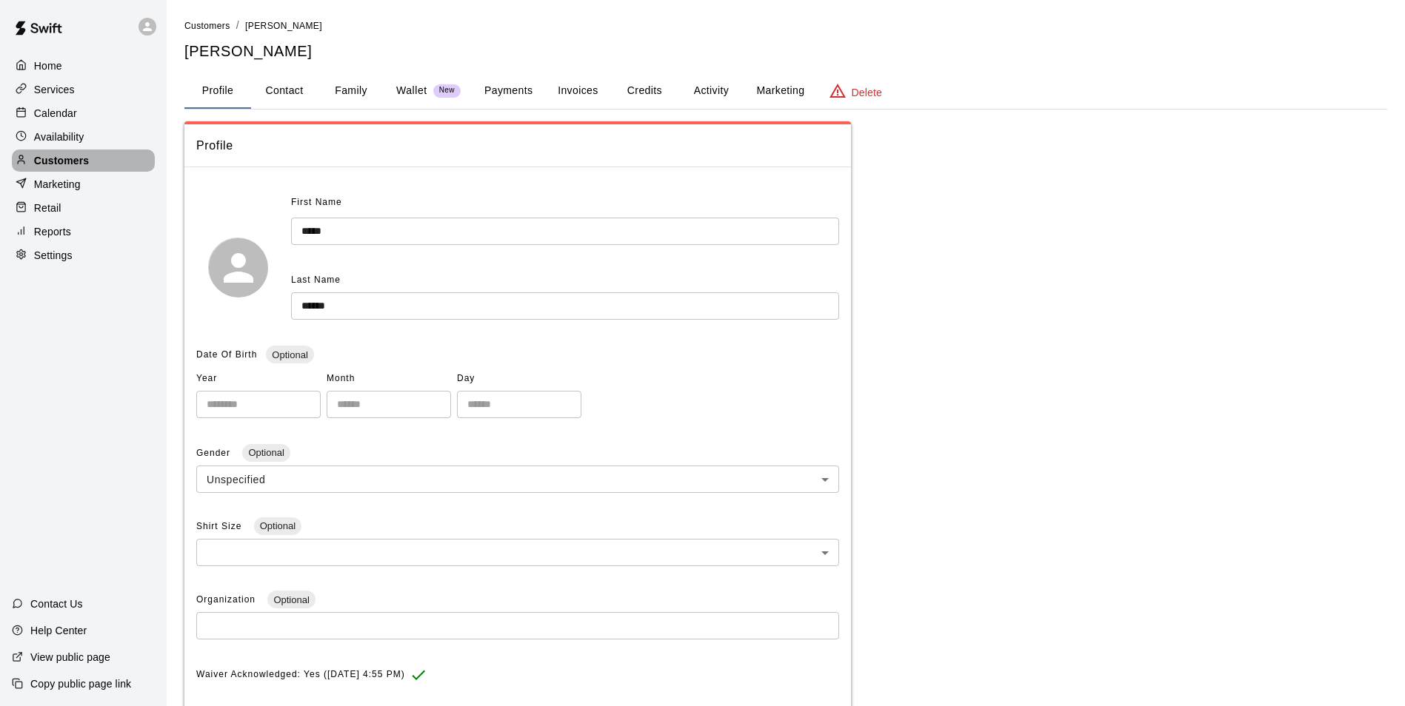
click at [76, 168] on p "Customers" at bounding box center [61, 160] width 55 height 15
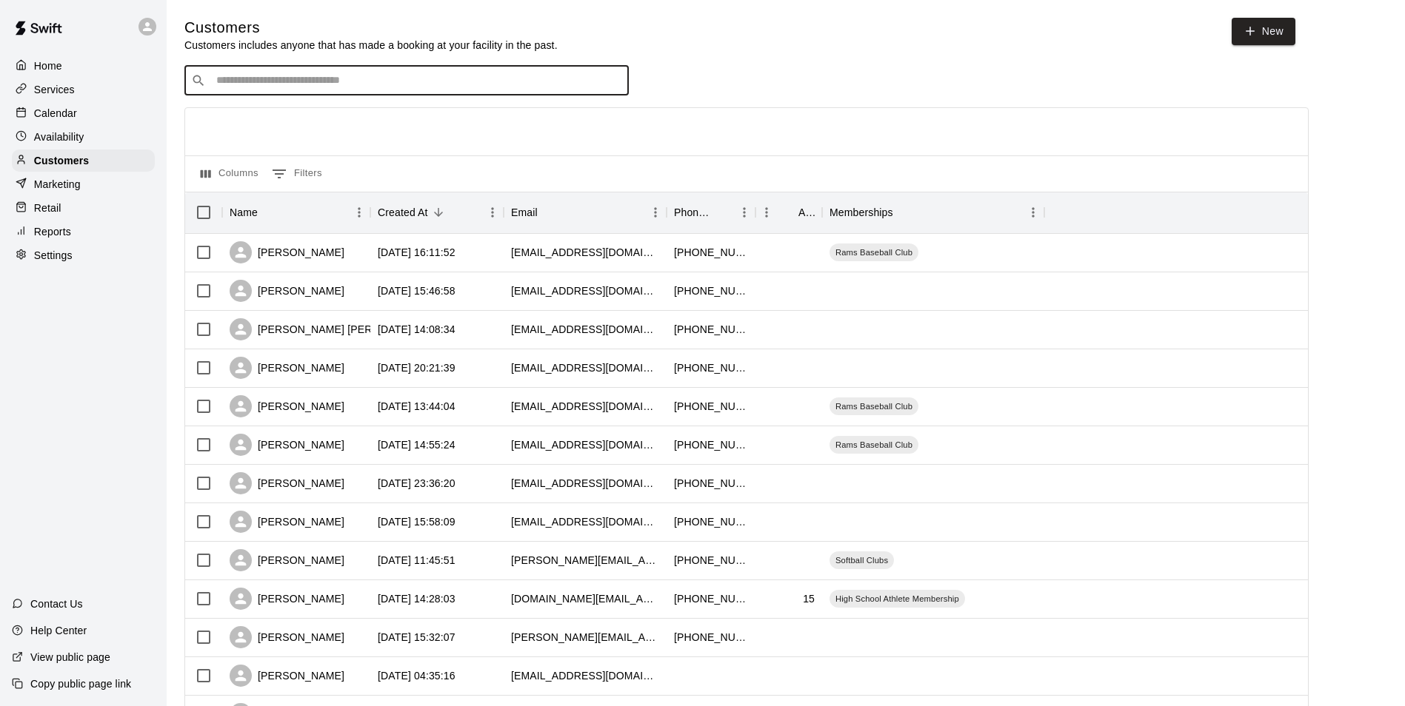
click at [284, 81] on input "Search customers by name or email" at bounding box center [417, 80] width 410 height 15
click at [535, 86] on input "******" at bounding box center [406, 80] width 388 height 15
type input "*"
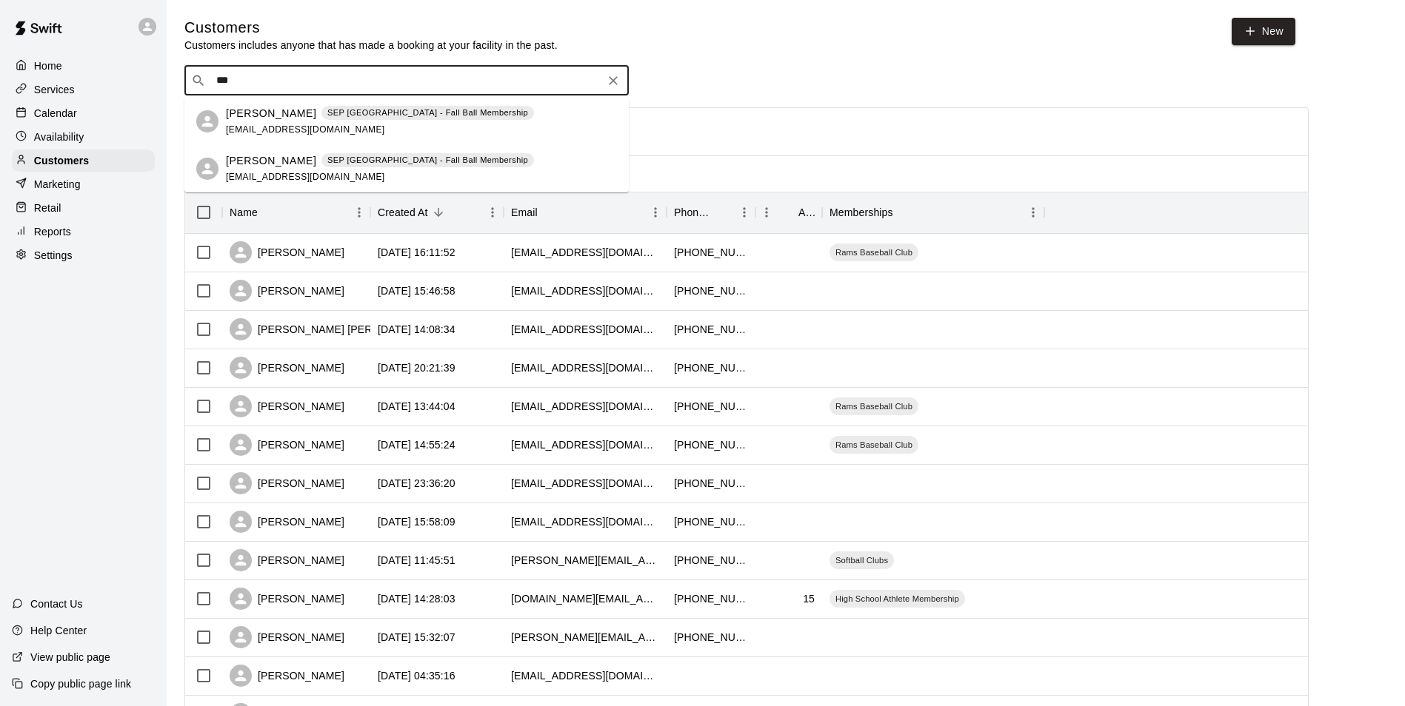
type input "****"
click at [272, 158] on p "[PERSON_NAME]" at bounding box center [271, 161] width 90 height 16
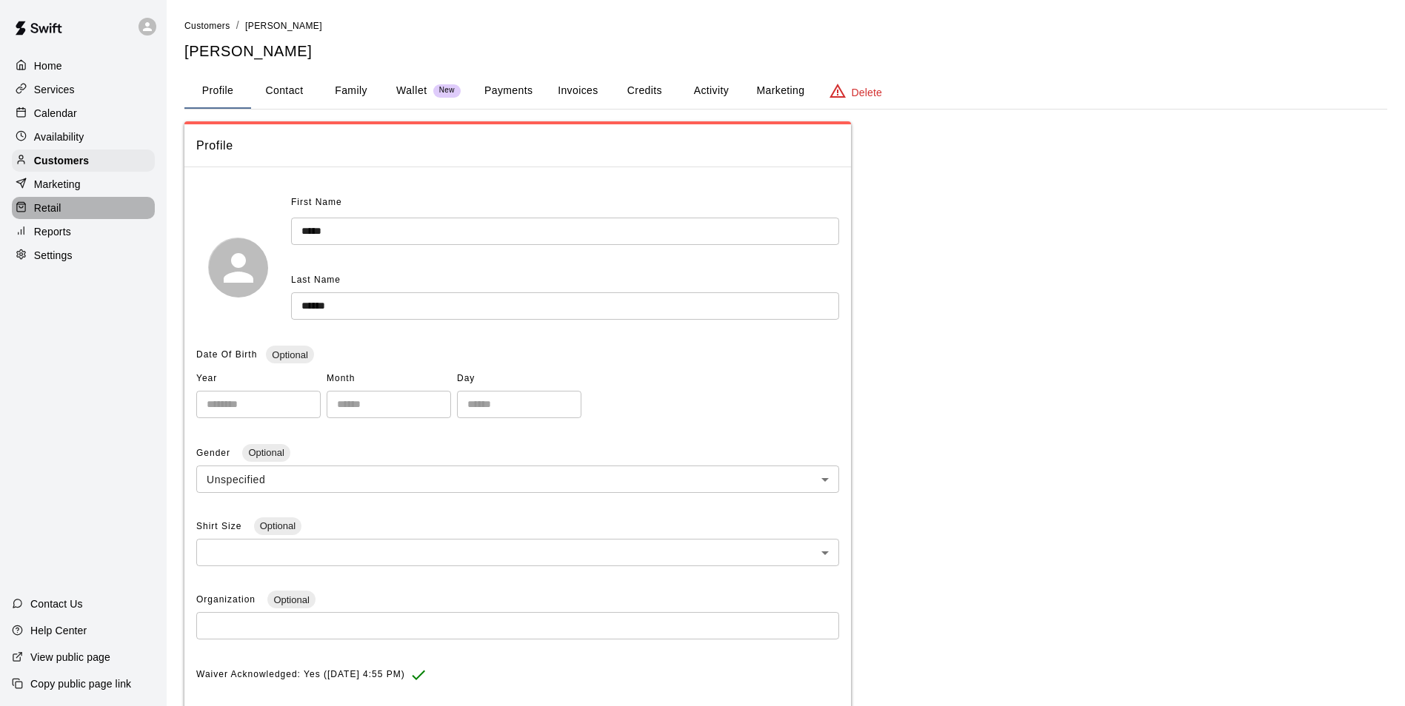
click at [64, 219] on div "Retail" at bounding box center [83, 208] width 143 height 22
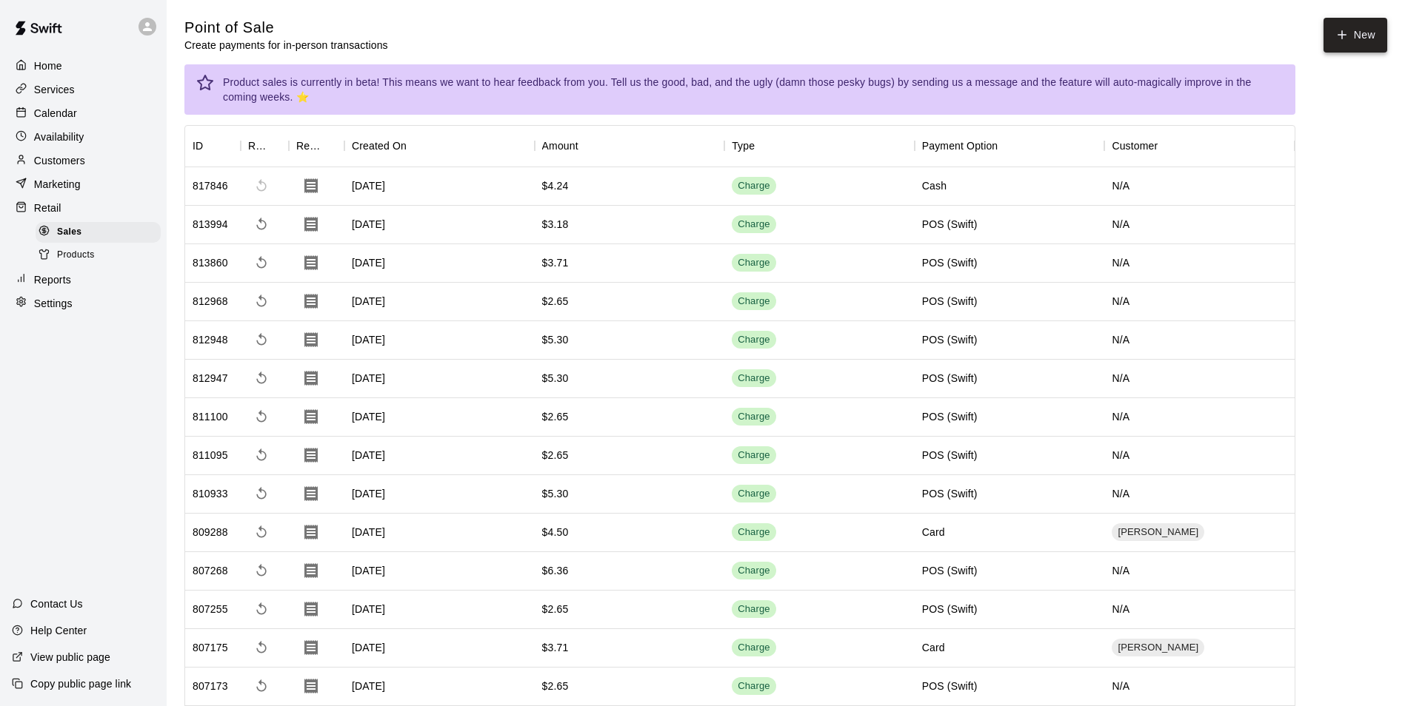
click at [1367, 43] on button "New" at bounding box center [1355, 35] width 64 height 35
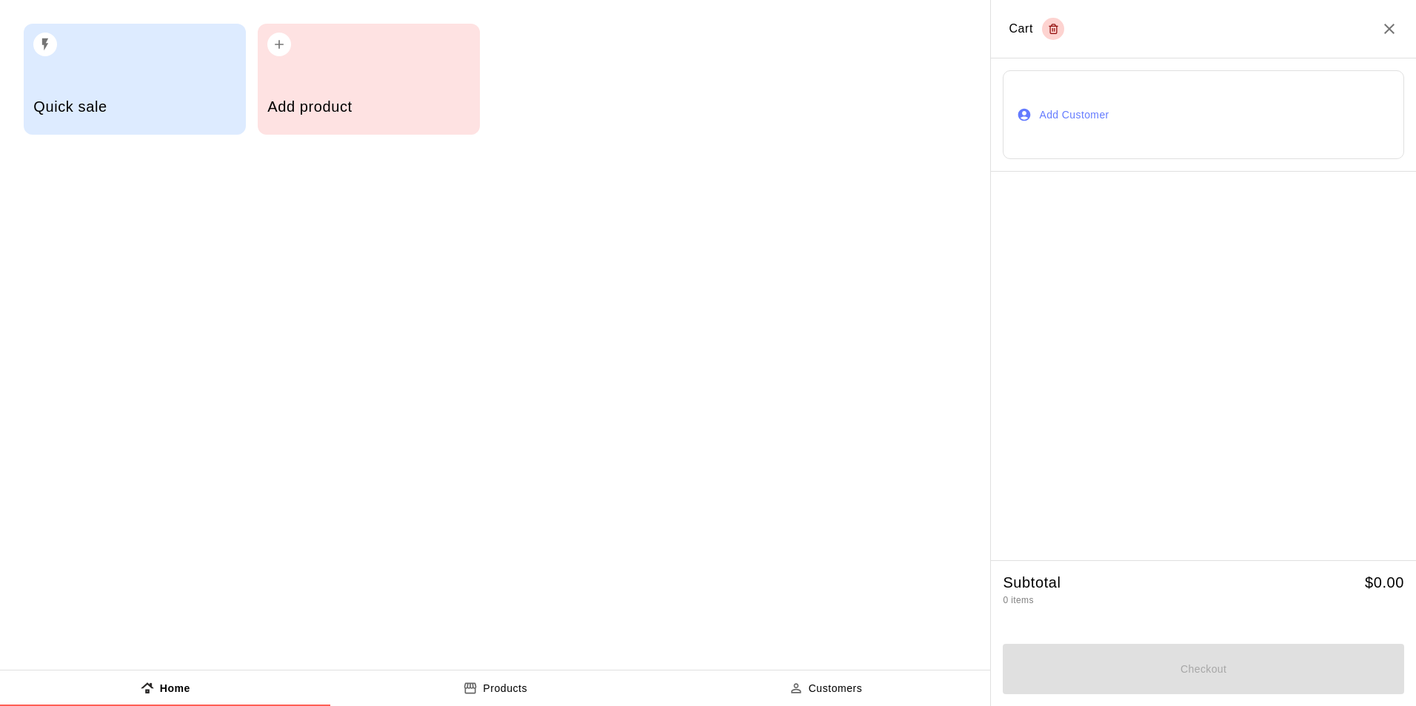
click at [296, 70] on div "Add product" at bounding box center [369, 79] width 222 height 111
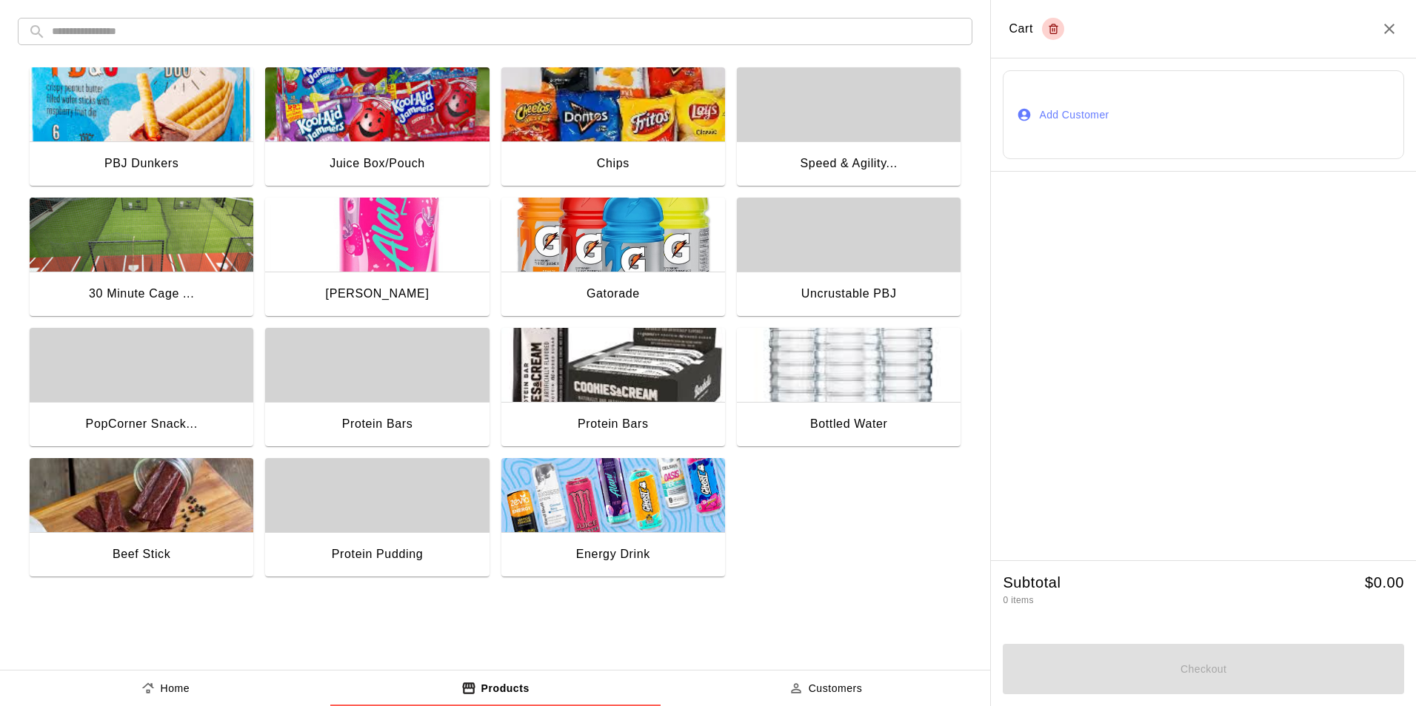
click at [856, 411] on div "Bottled Water" at bounding box center [849, 425] width 224 height 47
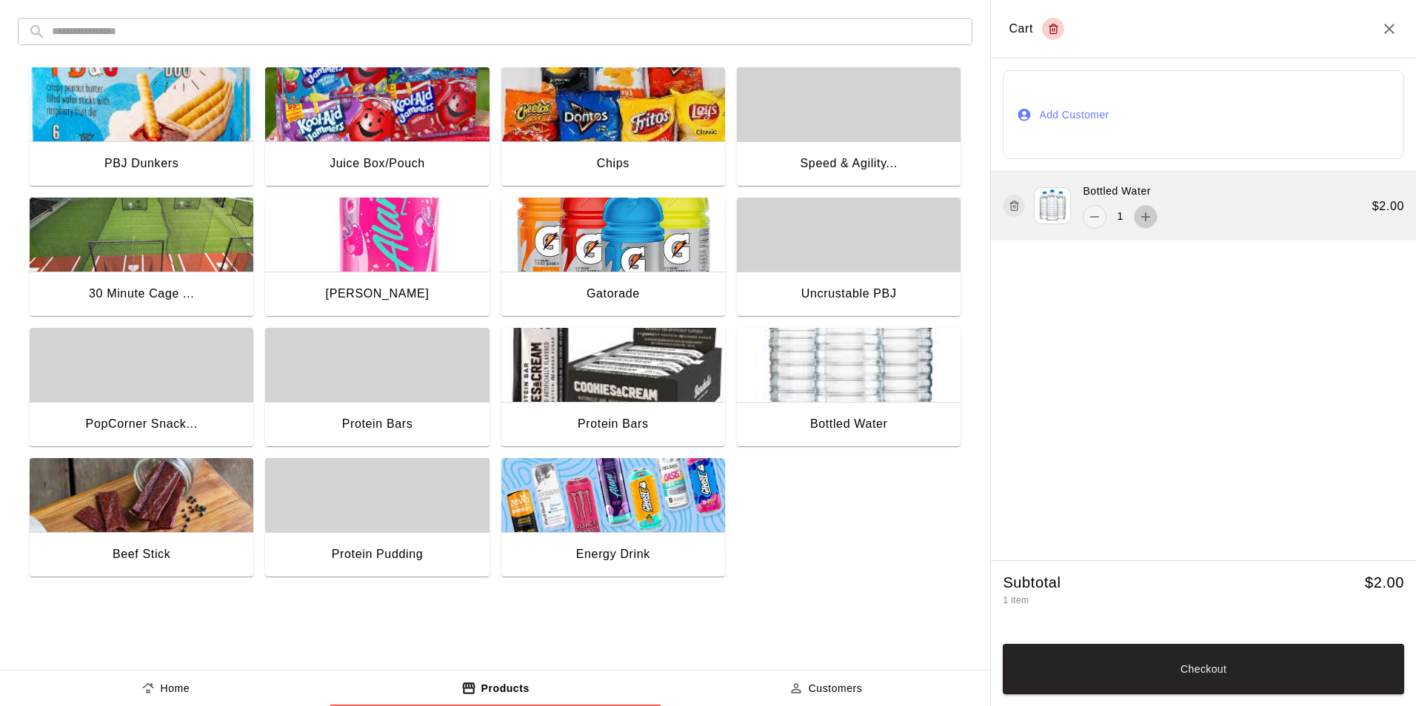
click at [1153, 221] on button "add" at bounding box center [1146, 217] width 24 height 24
click at [1143, 221] on icon "add" at bounding box center [1145, 217] width 15 height 15
click at [1100, 219] on icon "remove" at bounding box center [1094, 217] width 15 height 15
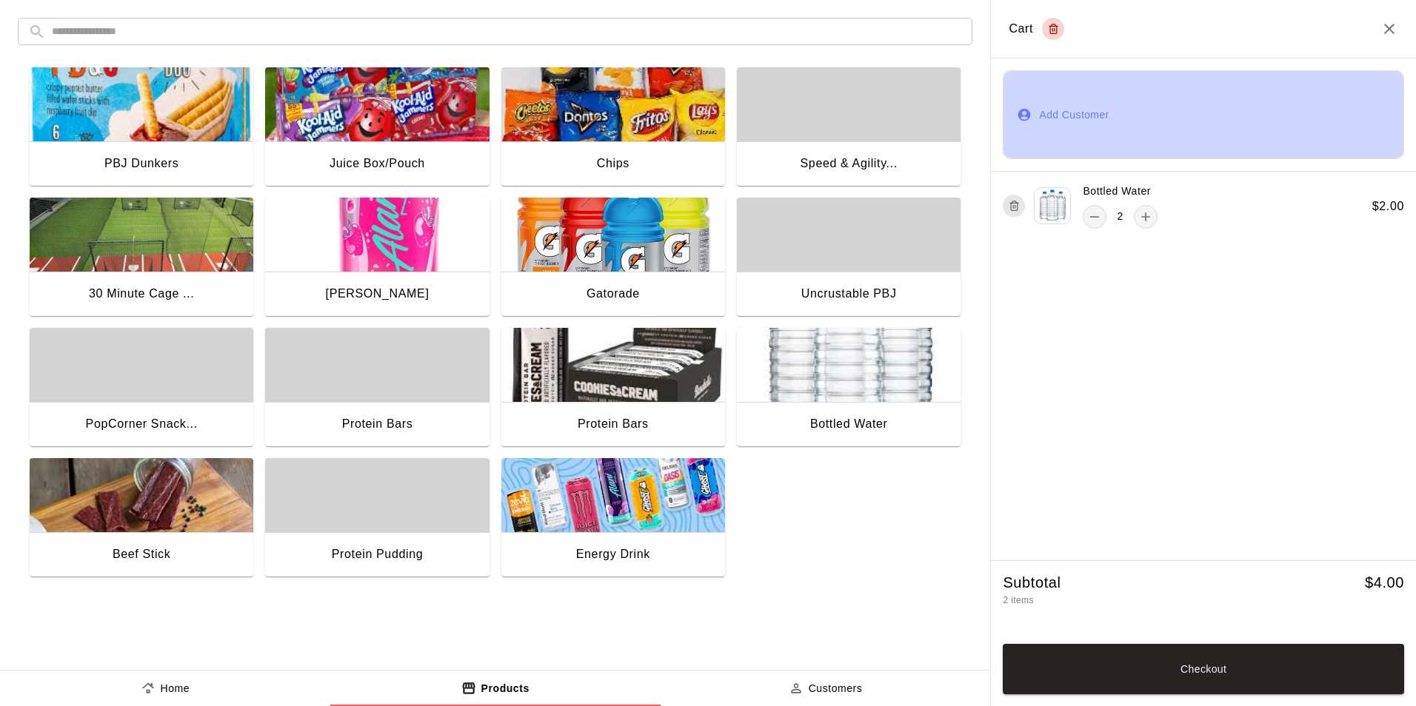
click at [1065, 119] on button "Add Customer" at bounding box center [1203, 114] width 401 height 89
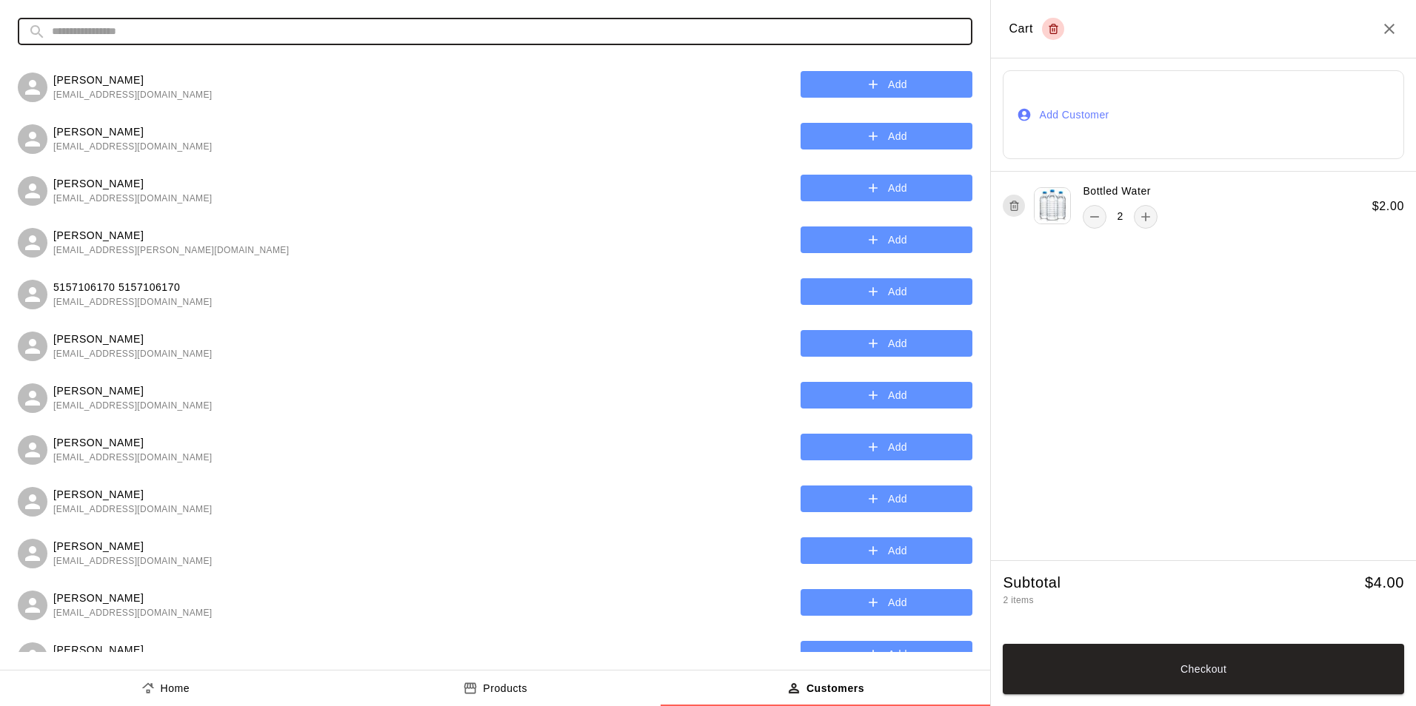
click at [387, 32] on input "text" at bounding box center [507, 31] width 910 height 27
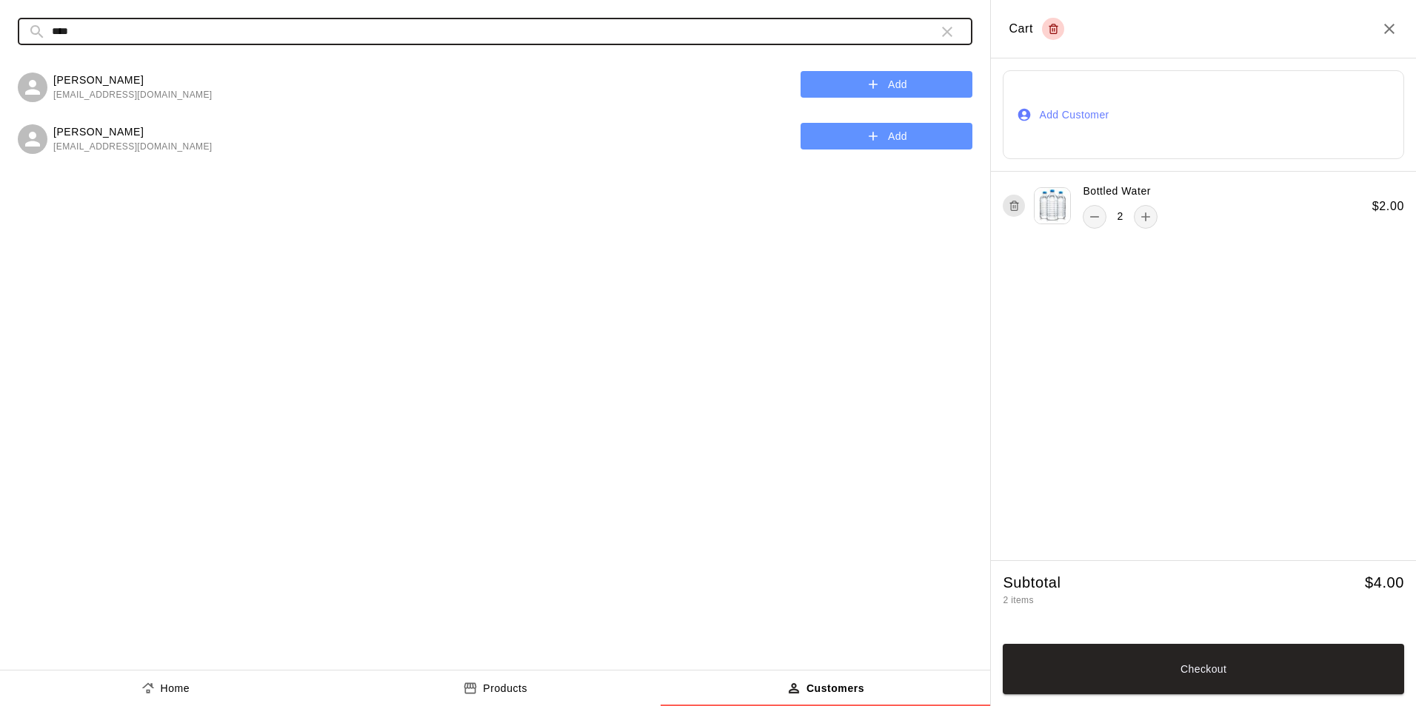
type input "****"
click at [850, 147] on button "Add" at bounding box center [886, 136] width 172 height 27
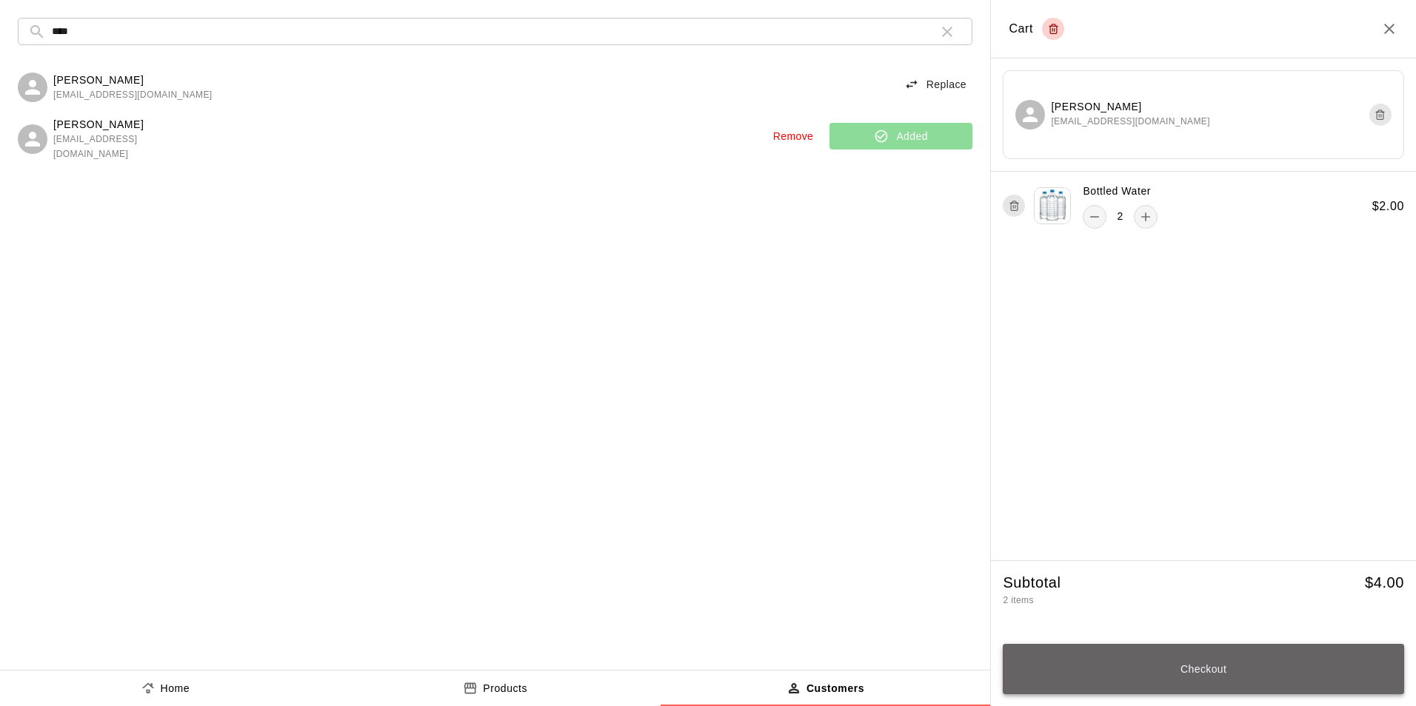
click at [1196, 661] on button "Checkout" at bounding box center [1203, 669] width 401 height 50
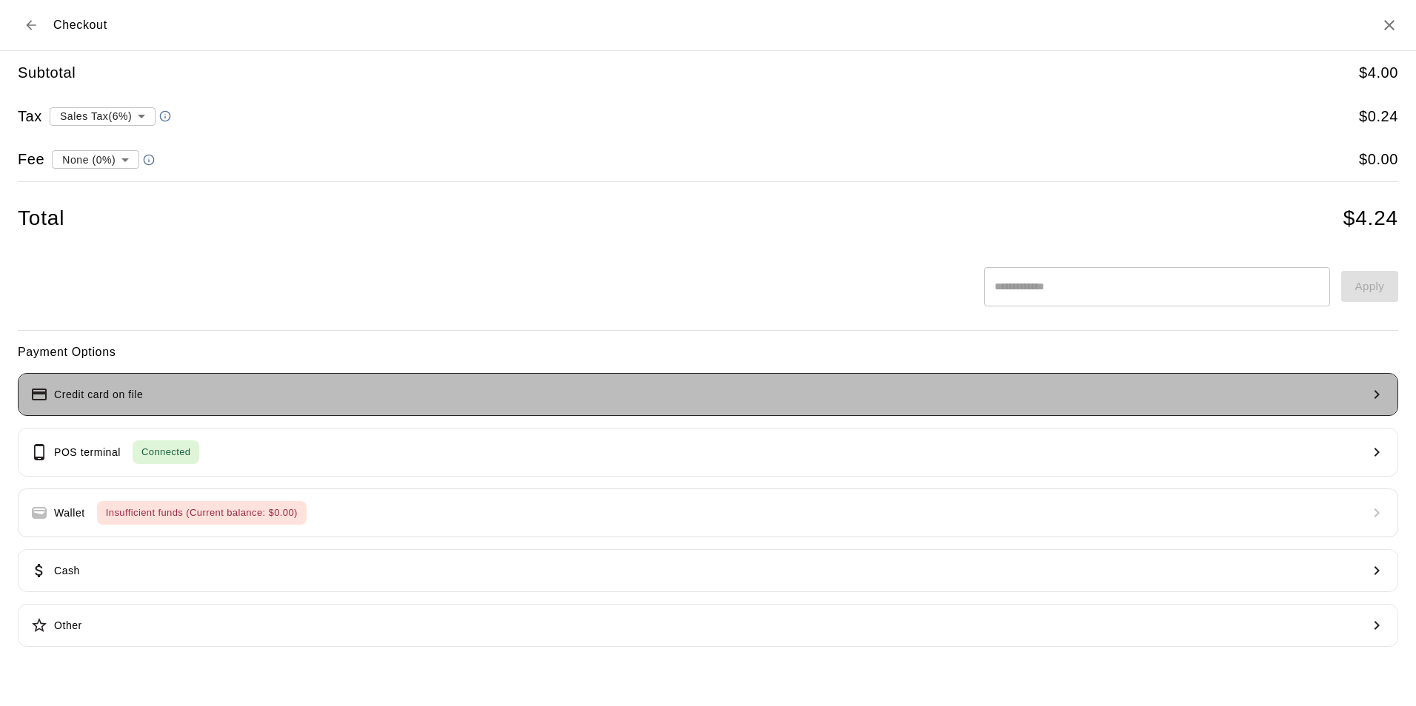
click at [231, 404] on button "Credit card on file" at bounding box center [708, 394] width 1380 height 43
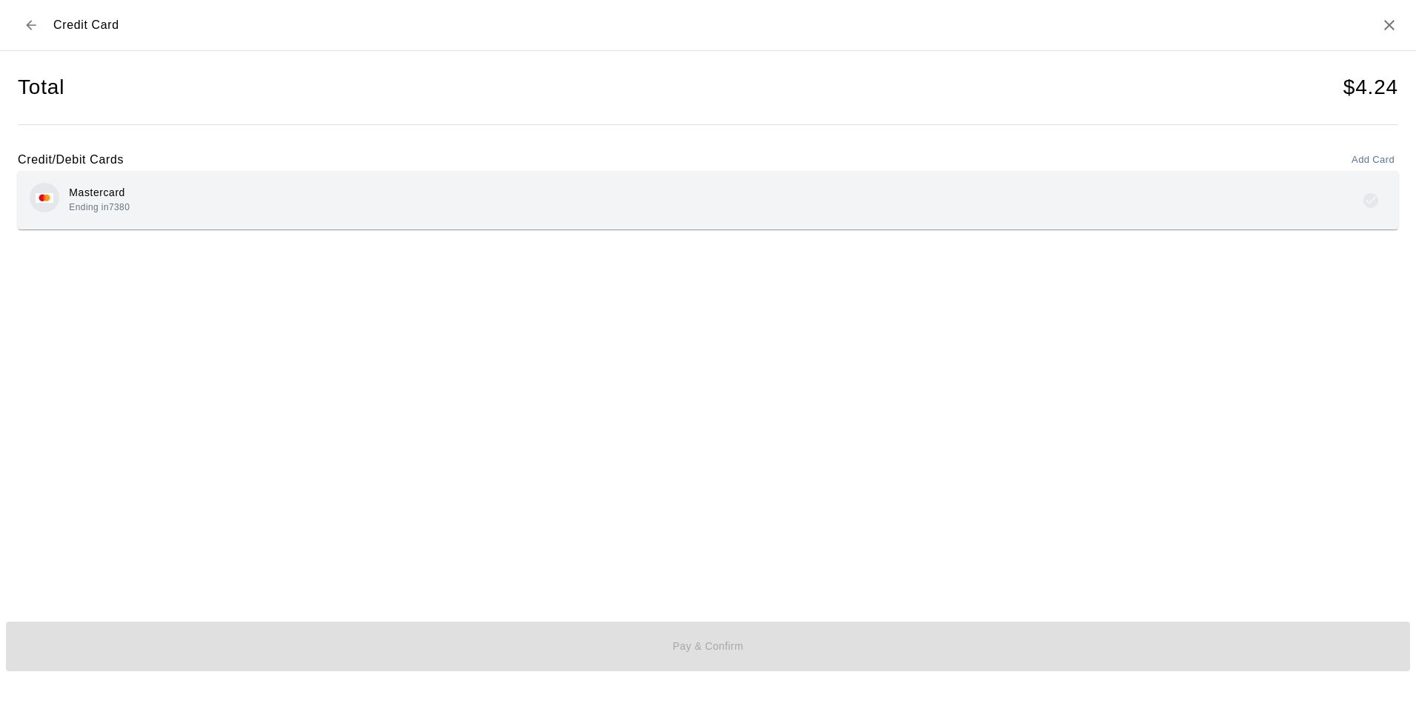
click at [133, 213] on div "Mastercard Ending in 7380" at bounding box center [708, 200] width 1357 height 35
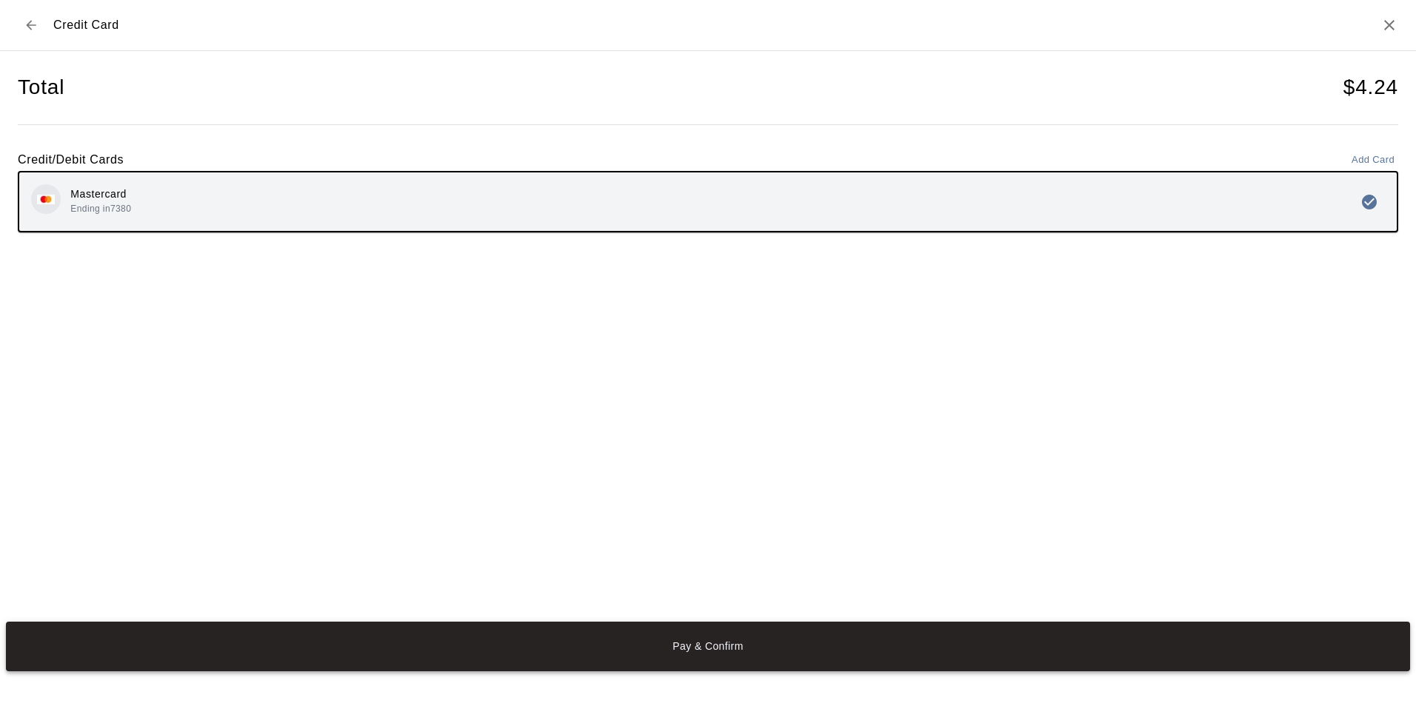
click at [780, 638] on button "Pay & Confirm" at bounding box center [708, 647] width 1404 height 50
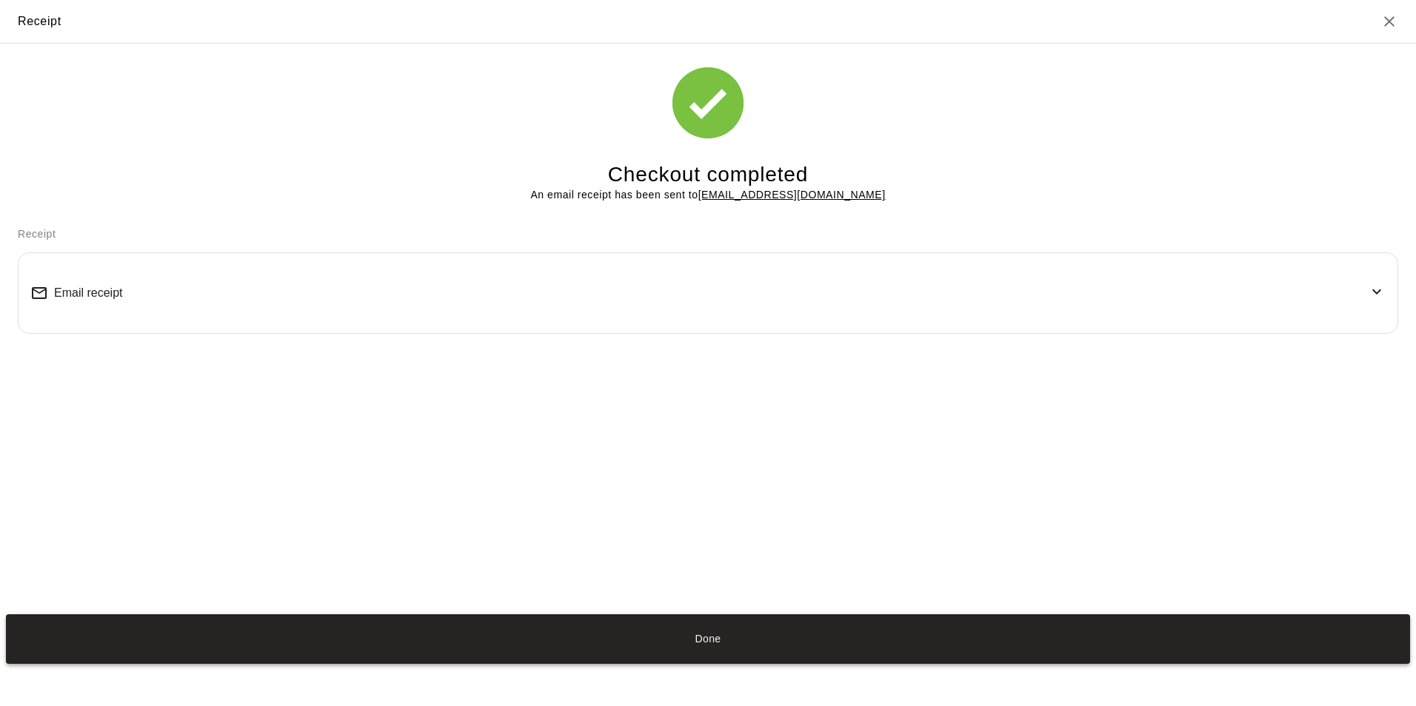
click at [705, 637] on button "Done" at bounding box center [708, 640] width 1404 height 50
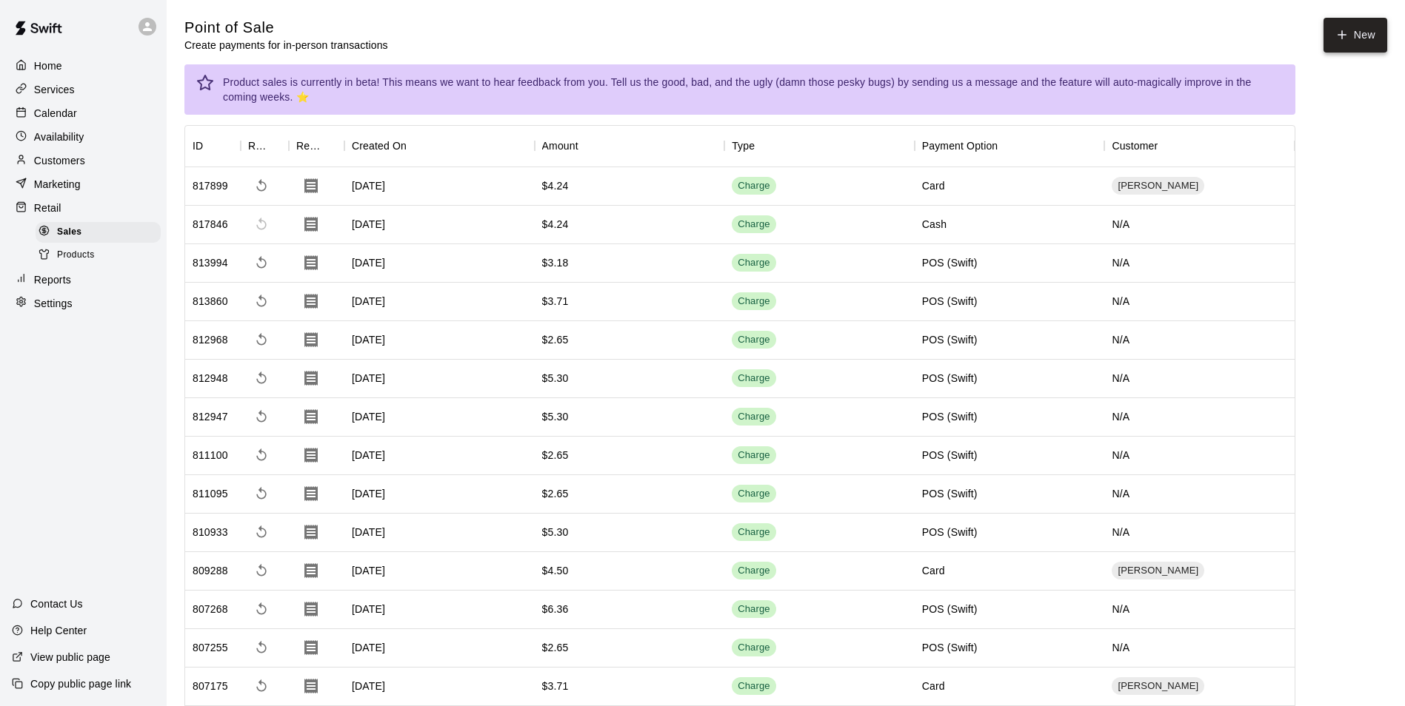
click at [1357, 29] on button "New" at bounding box center [1355, 35] width 64 height 35
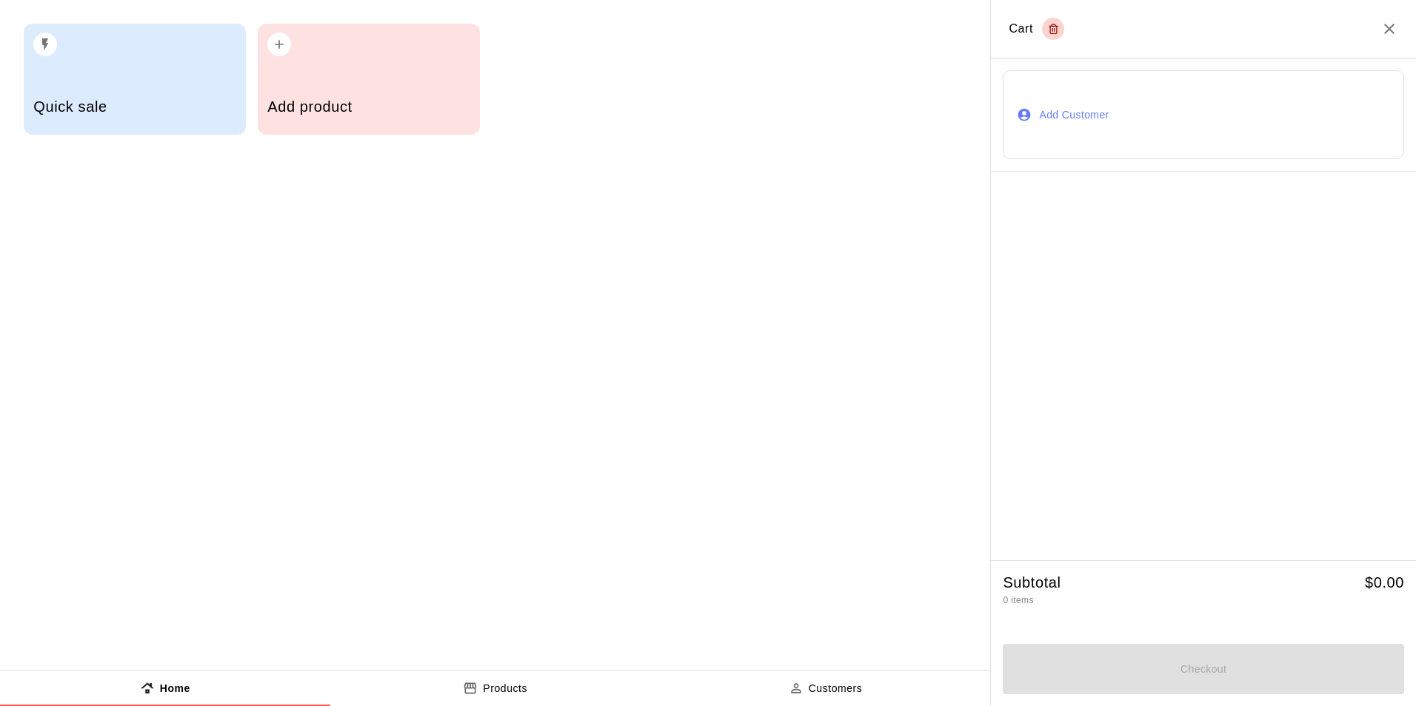
click at [292, 53] on div "button" at bounding box center [368, 40] width 202 height 33
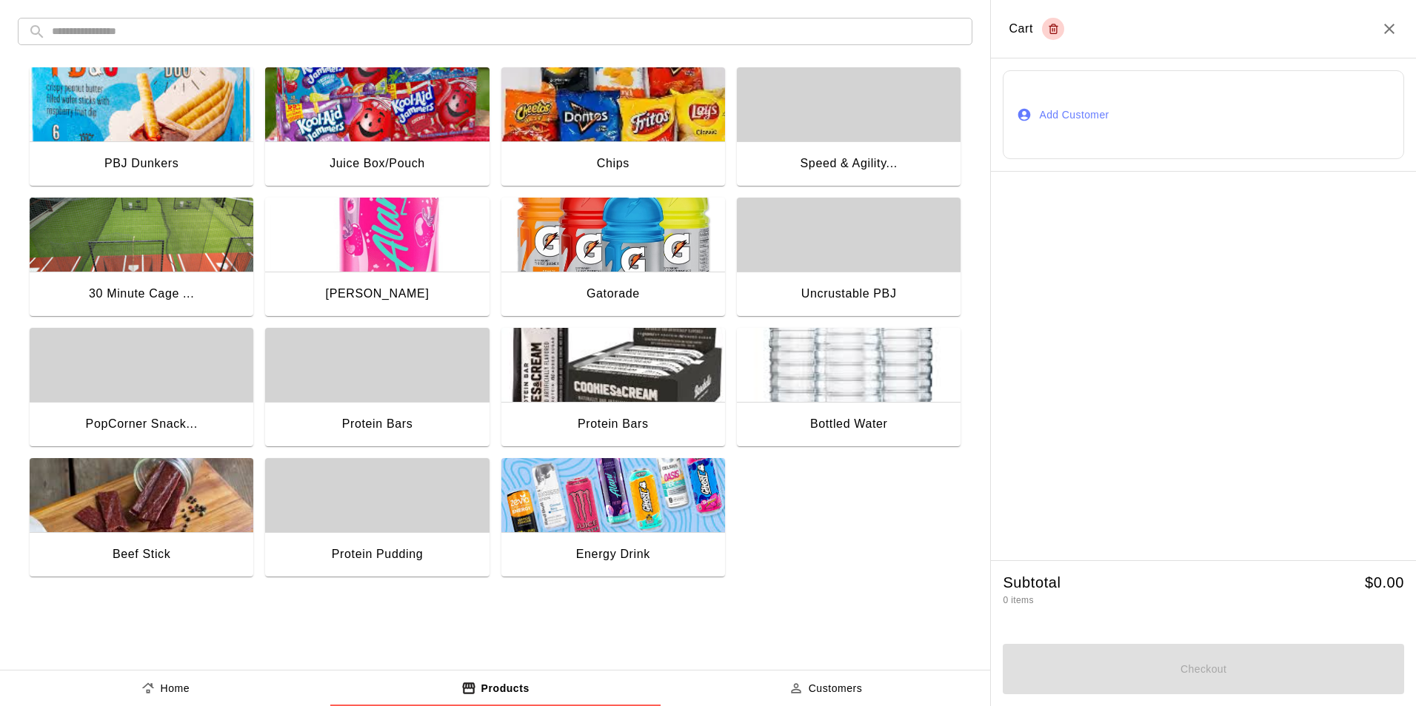
click at [660, 516] on img "button" at bounding box center [613, 495] width 224 height 74
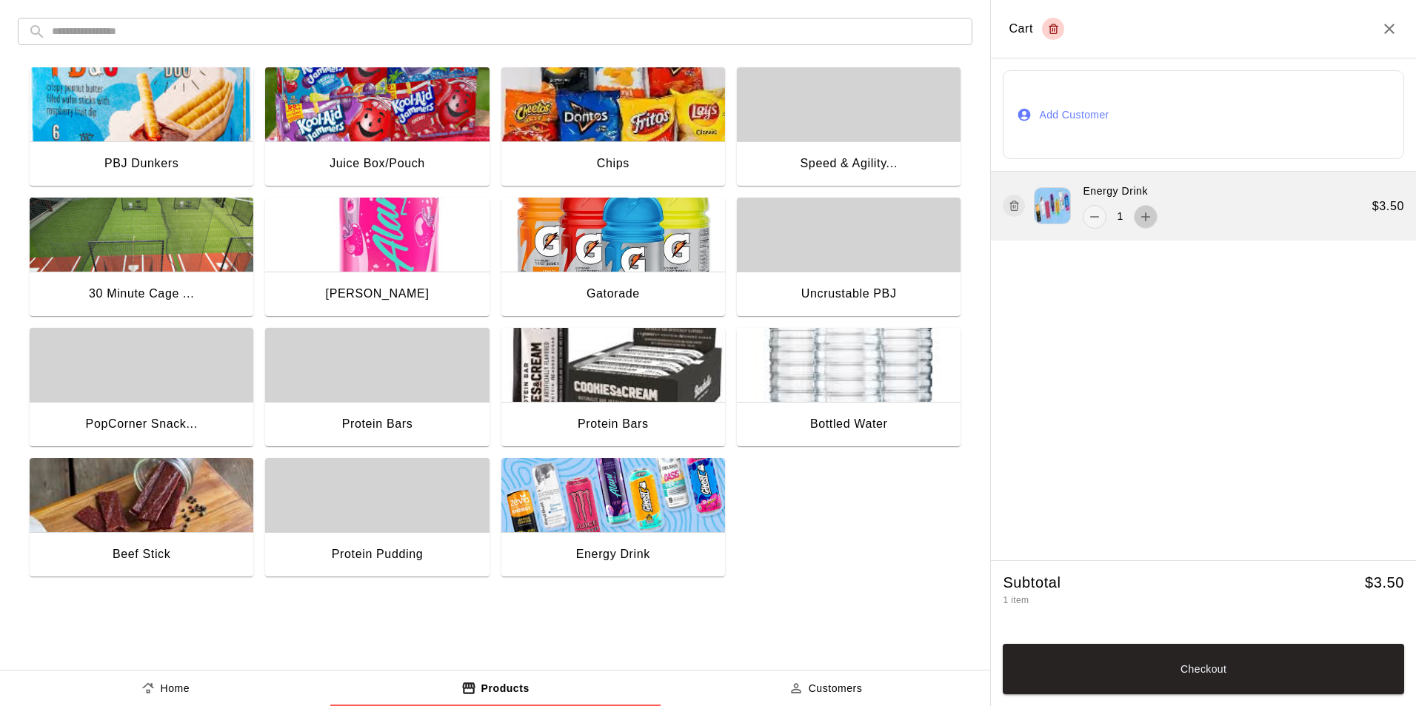
click at [1146, 215] on icon "add" at bounding box center [1145, 217] width 9 height 9
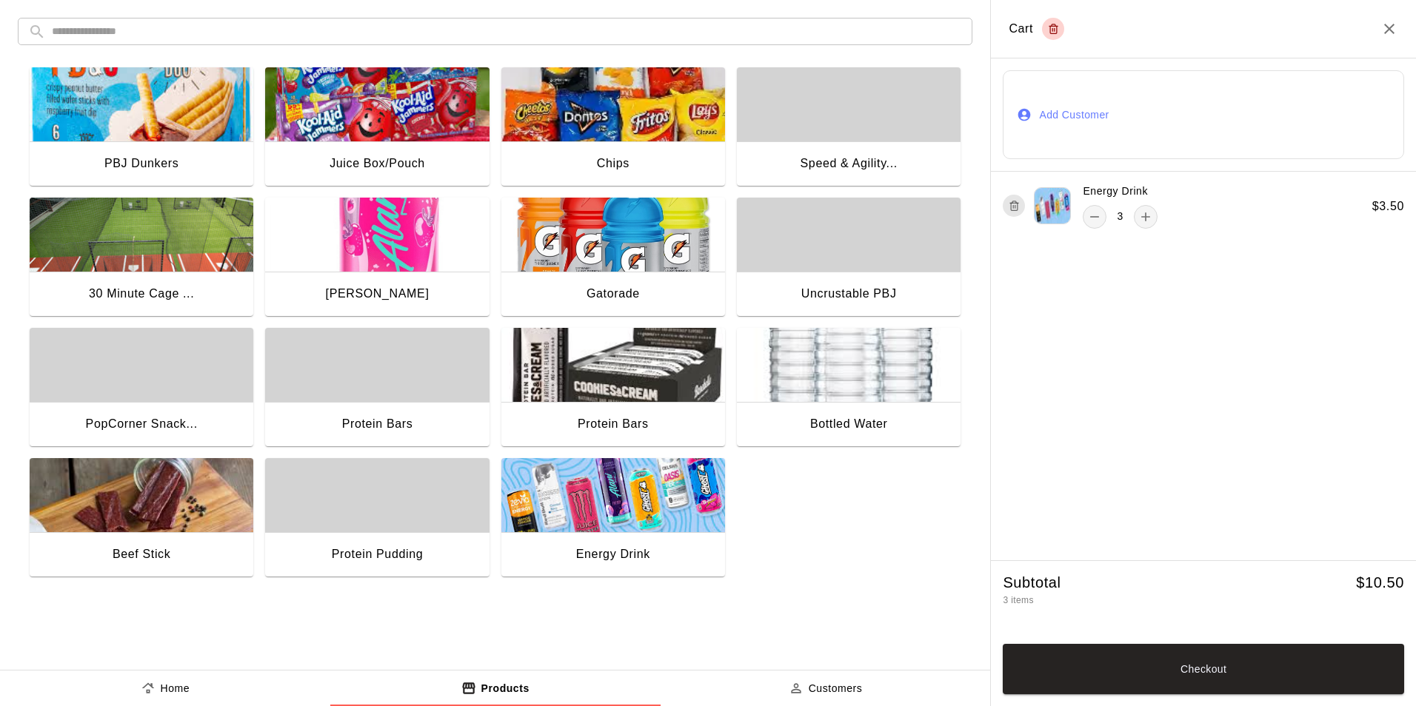
click at [361, 395] on div "button" at bounding box center [377, 365] width 224 height 74
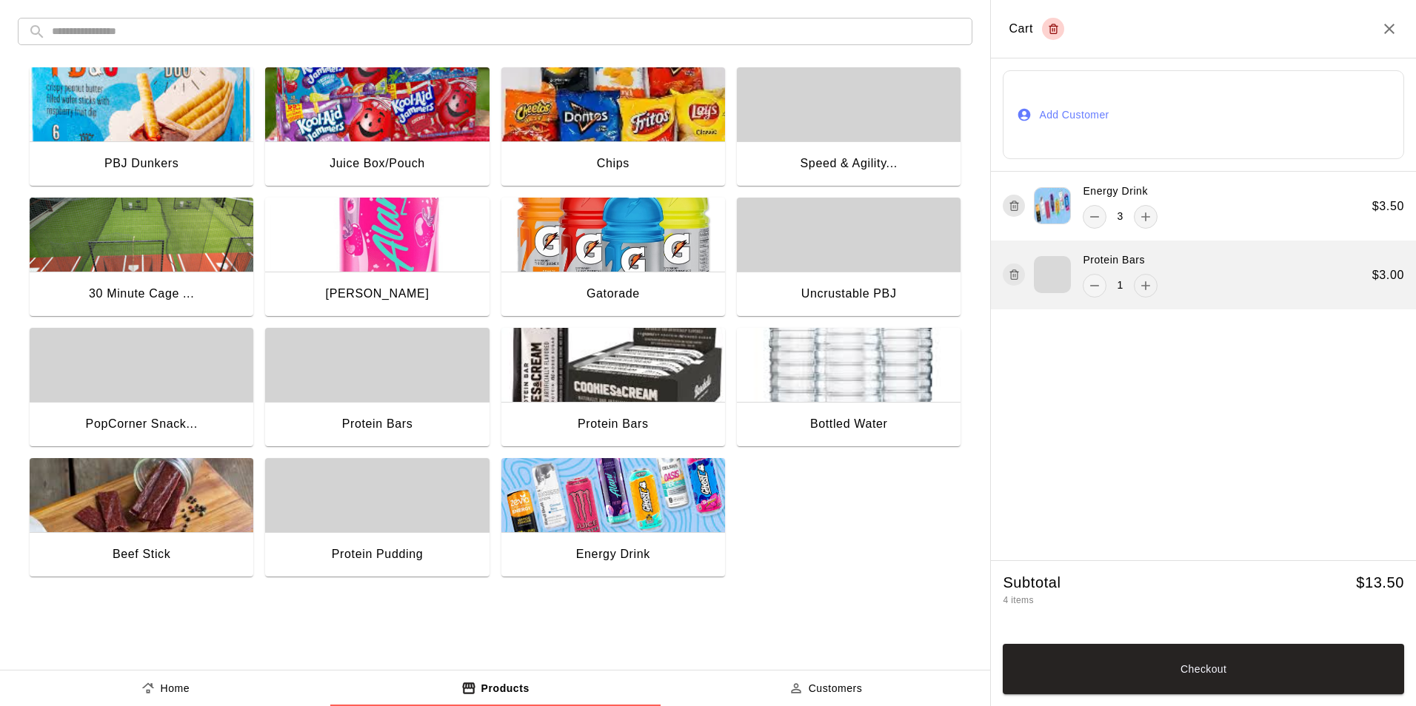
click at [1146, 287] on icon "add" at bounding box center [1145, 285] width 15 height 15
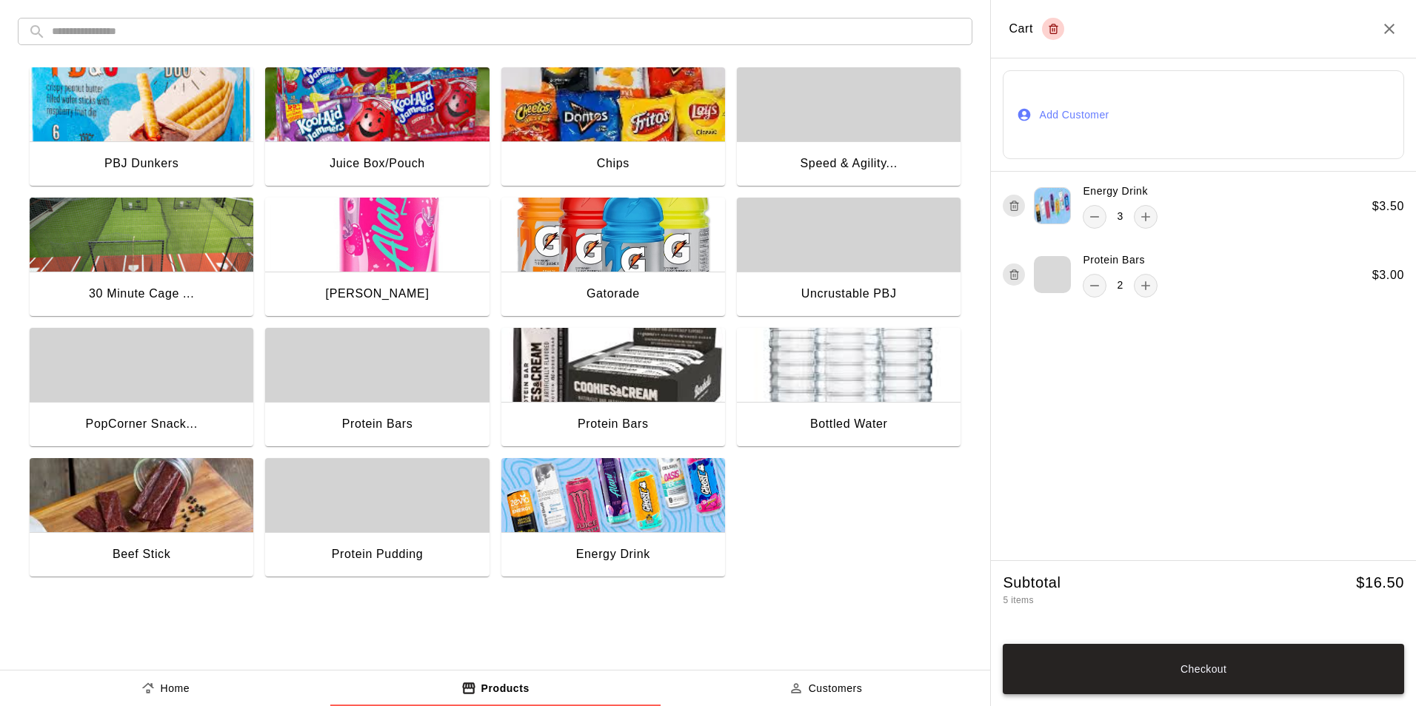
click at [1262, 663] on button "Checkout" at bounding box center [1203, 669] width 401 height 50
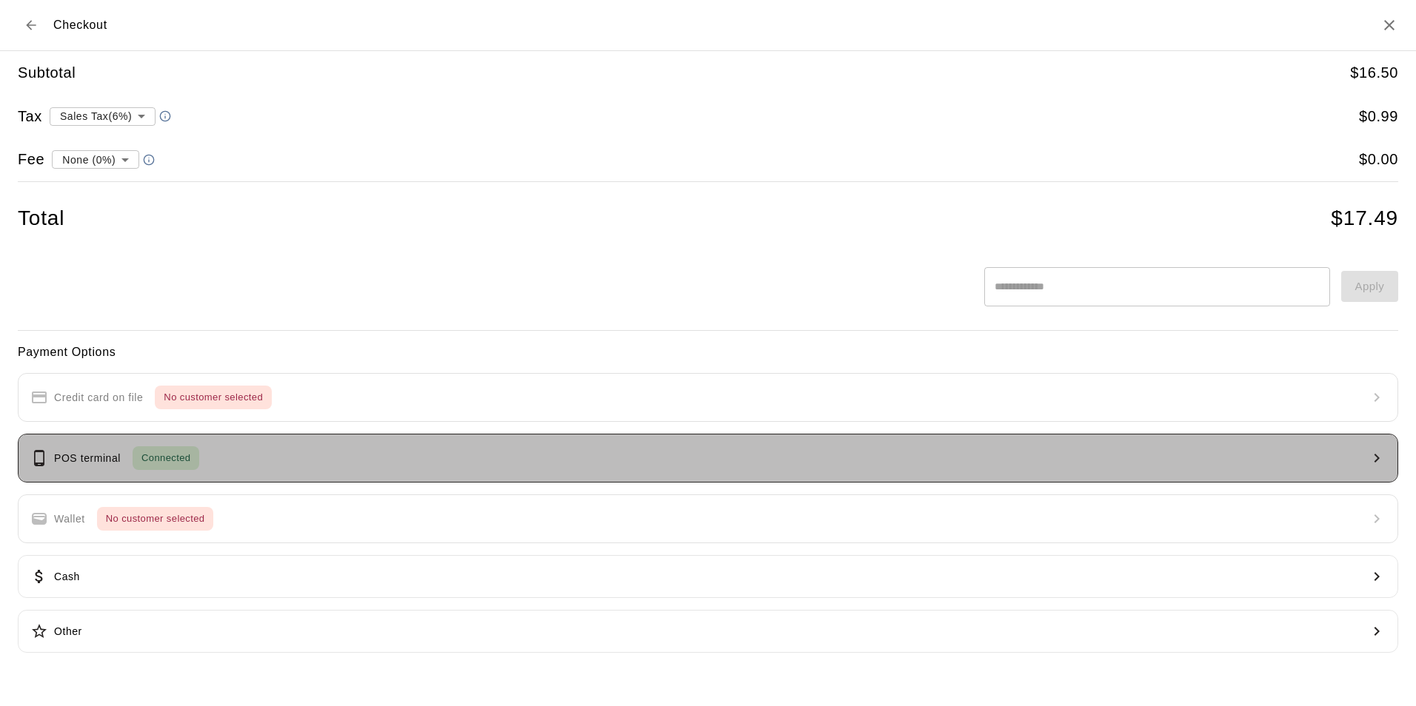
click at [91, 463] on p "POS terminal" at bounding box center [87, 459] width 67 height 16
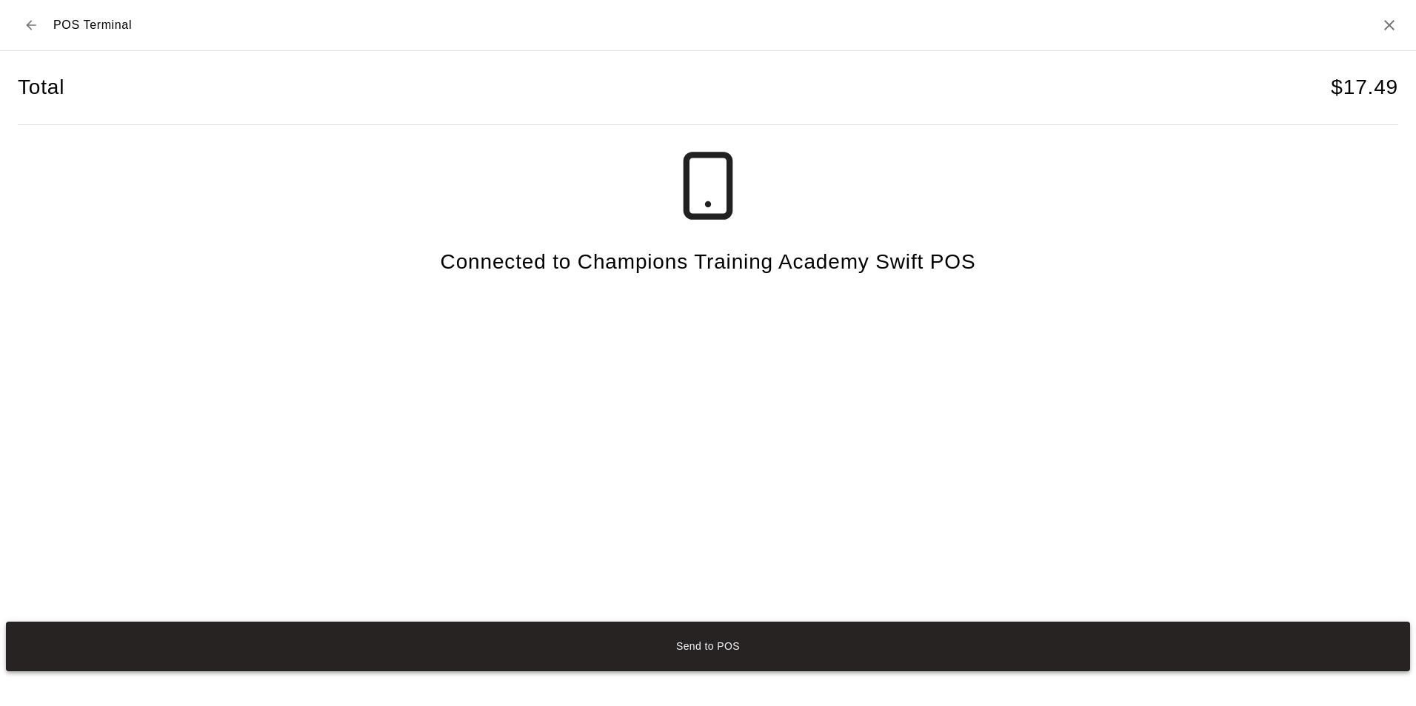
click at [709, 663] on button "Send to POS" at bounding box center [708, 647] width 1404 height 50
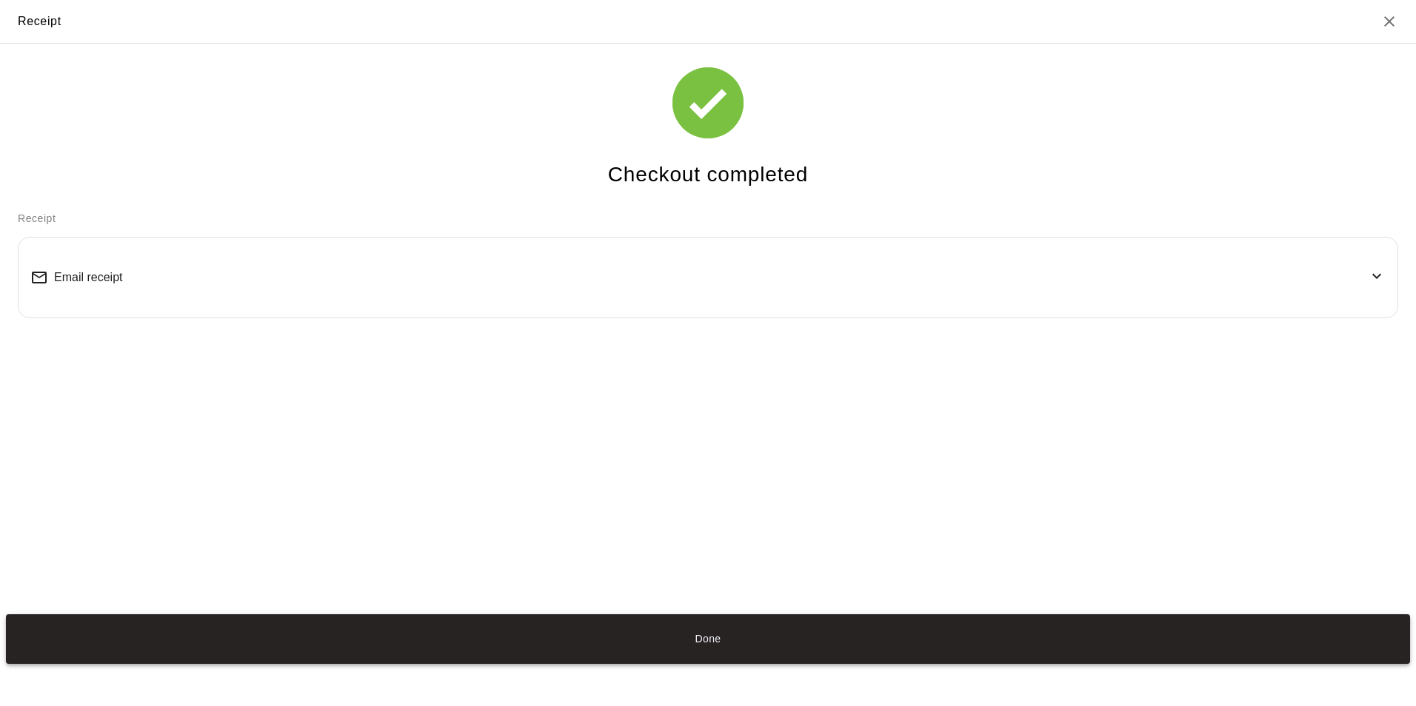
click at [735, 632] on button "Done" at bounding box center [708, 640] width 1404 height 50
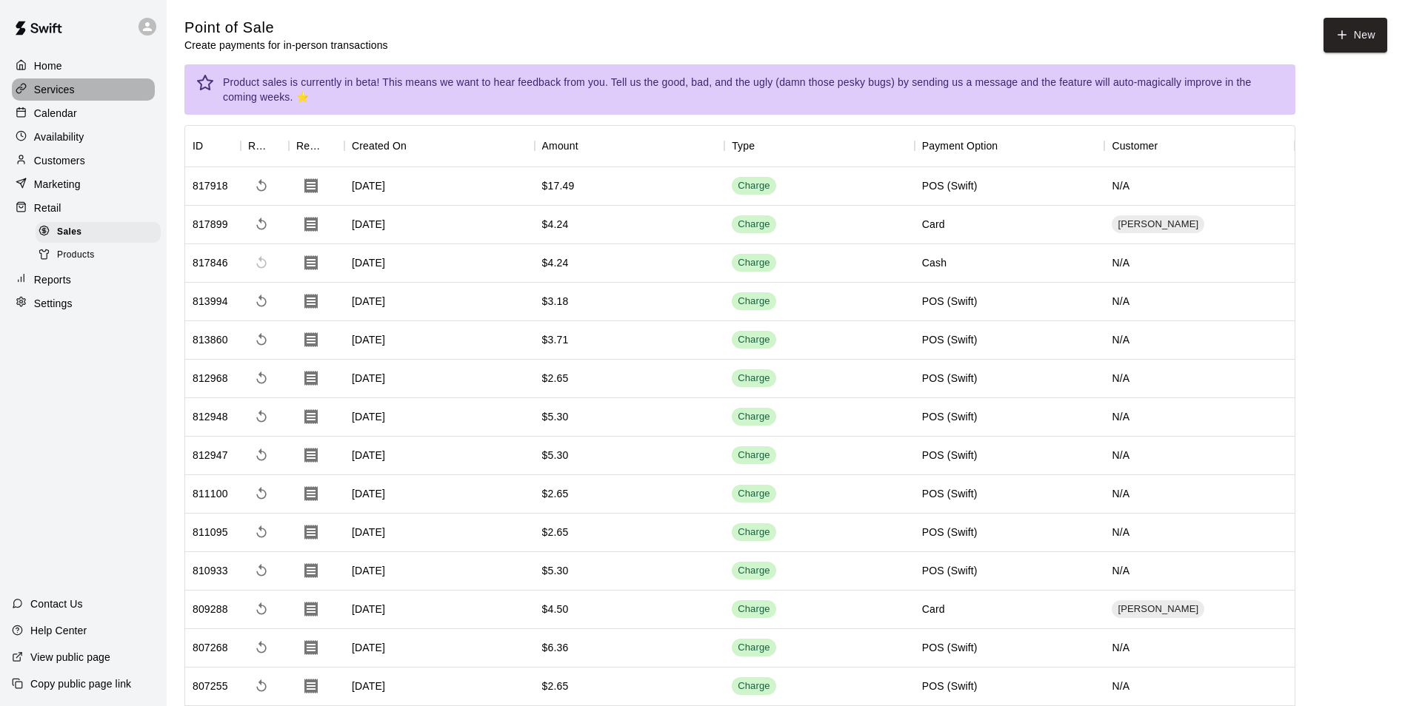
click at [56, 93] on p "Services" at bounding box center [54, 89] width 41 height 15
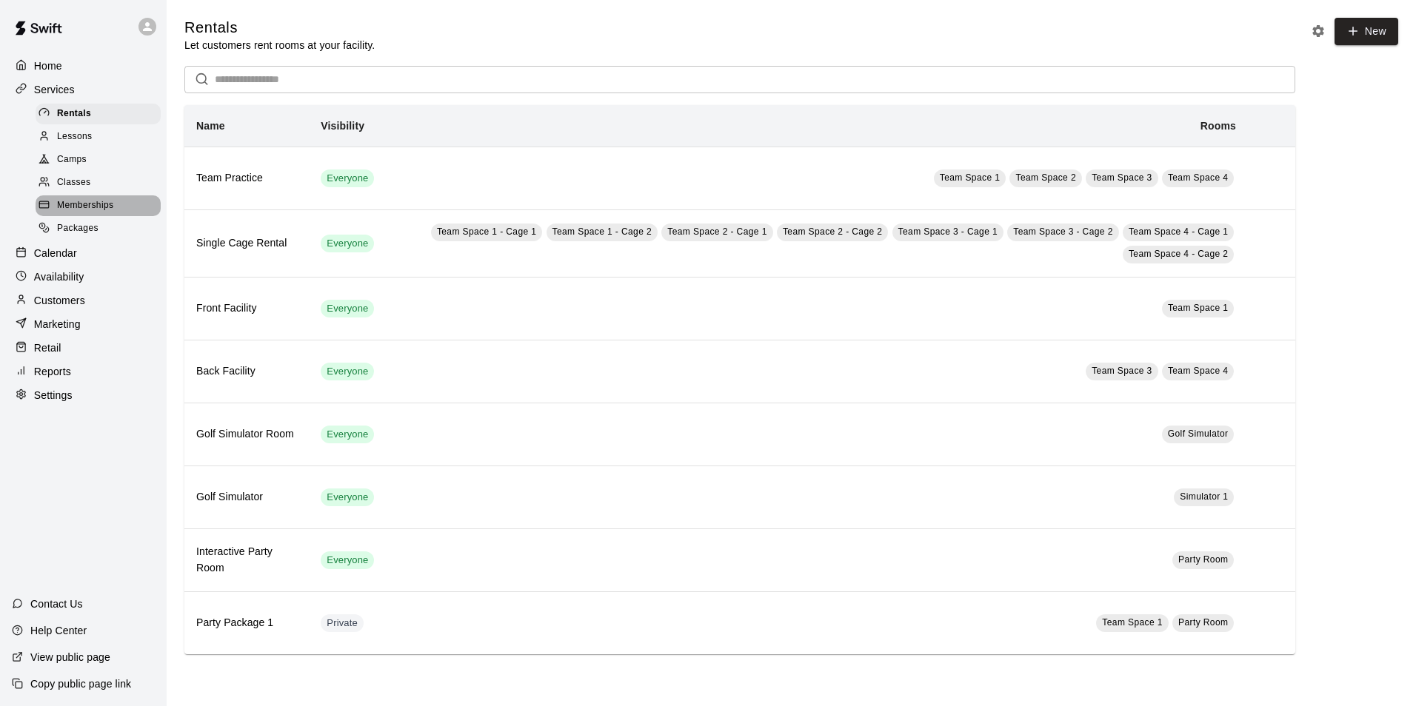
click at [98, 213] on span "Memberships" at bounding box center [85, 205] width 56 height 15
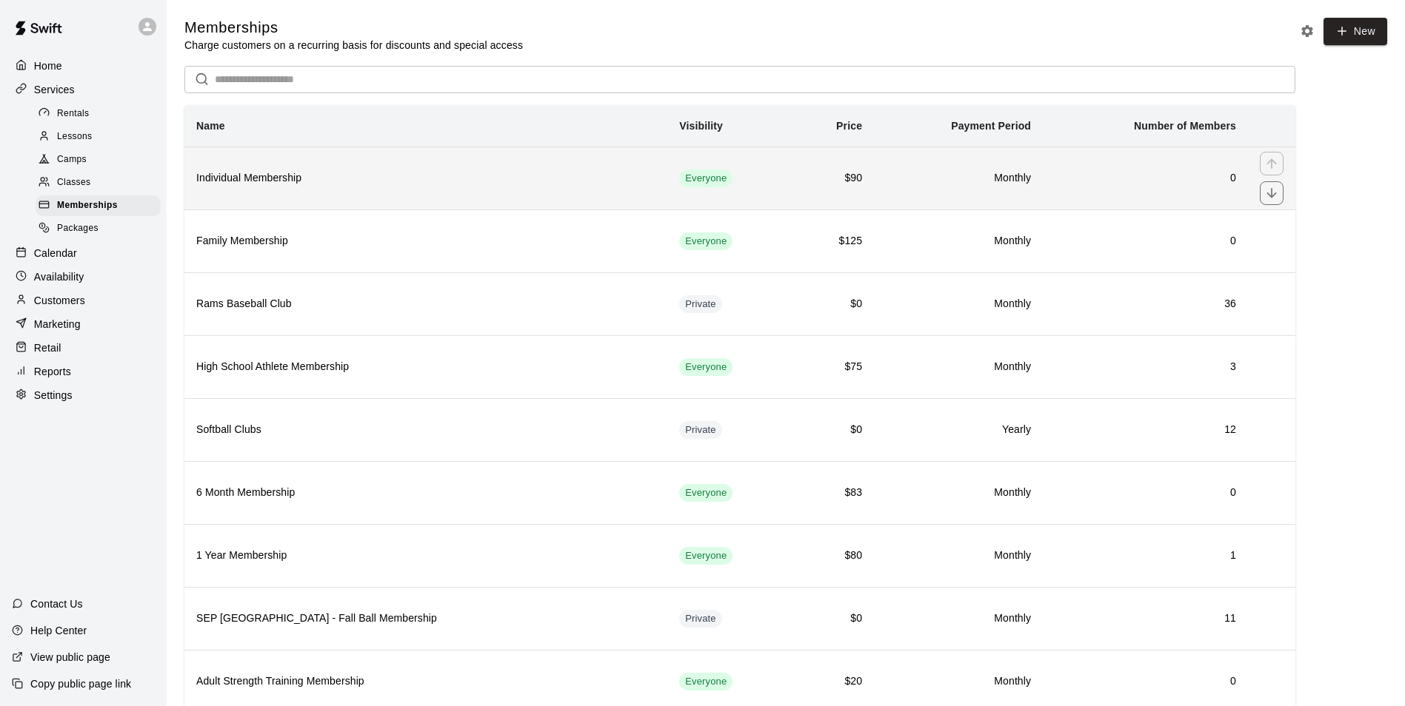
click at [249, 190] on th "Individual Membership" at bounding box center [425, 178] width 483 height 63
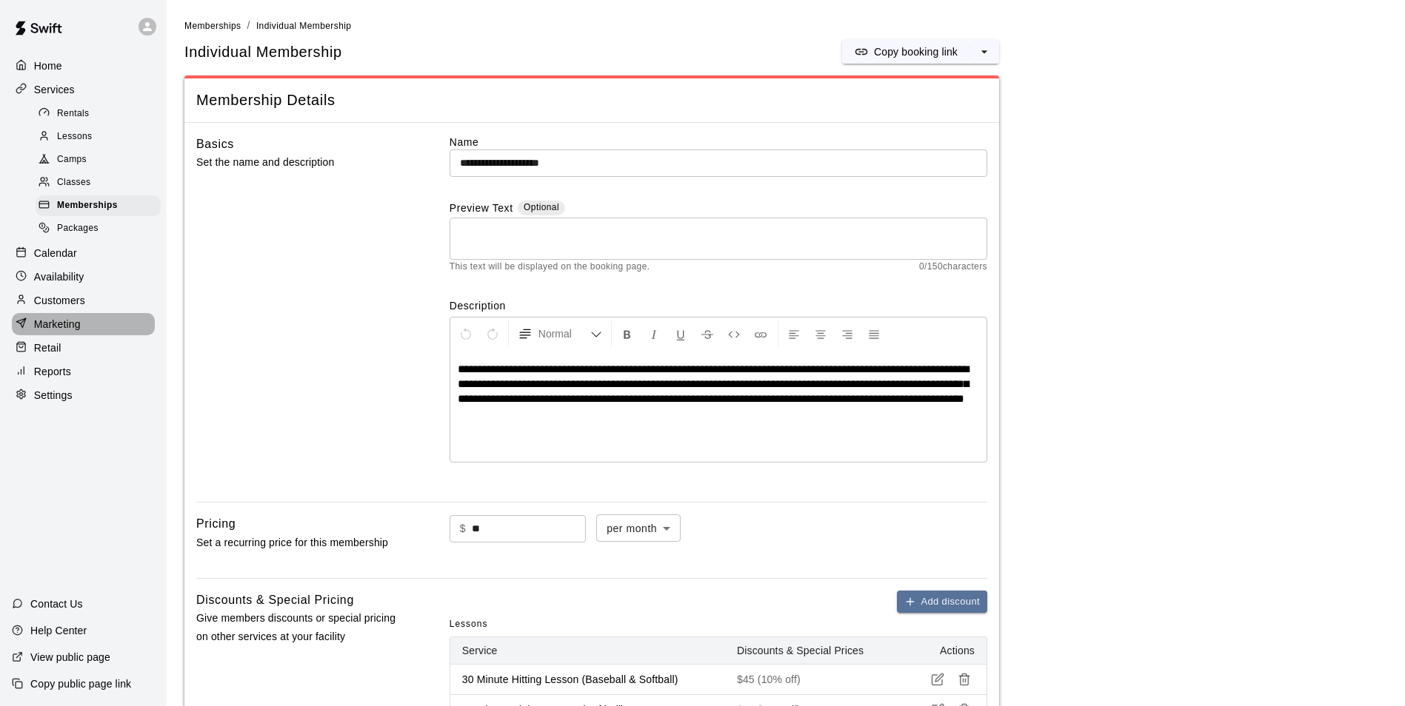
click at [78, 332] on p "Marketing" at bounding box center [57, 324] width 47 height 15
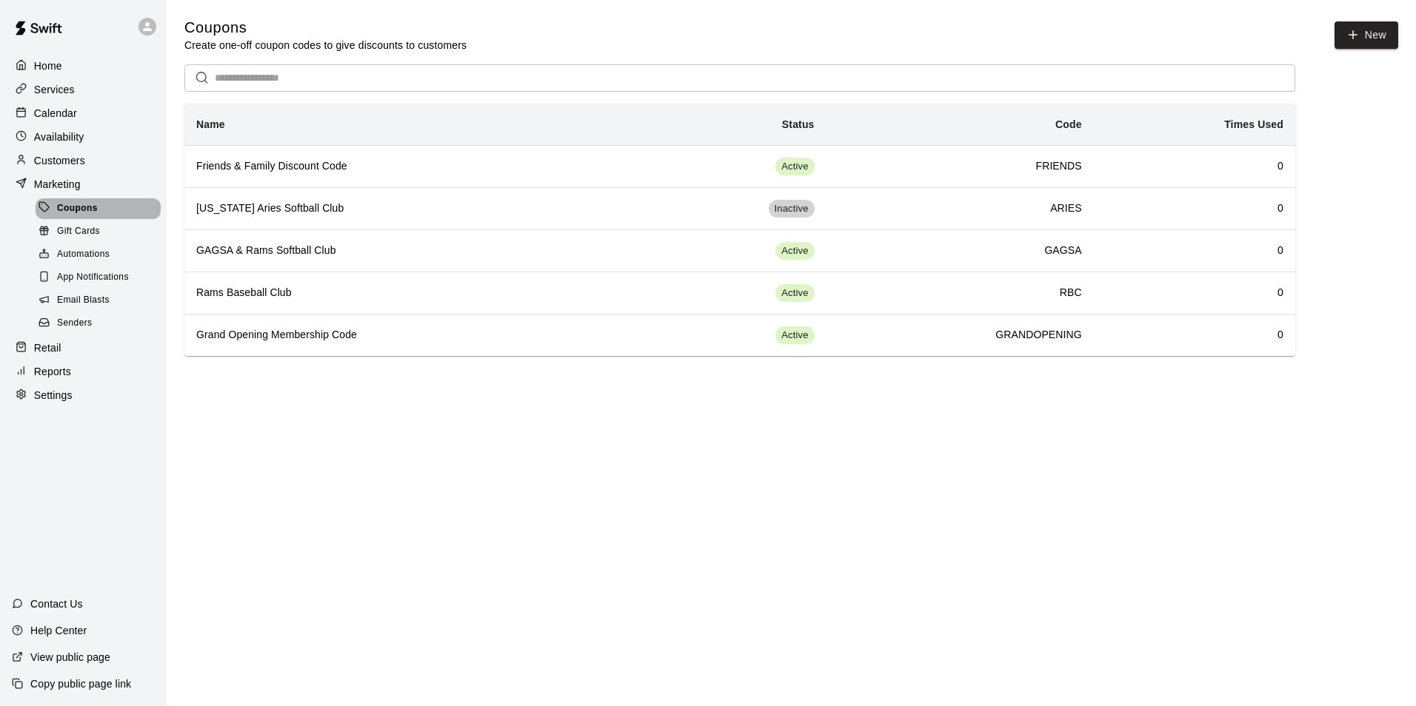
click at [87, 216] on span "Coupons" at bounding box center [77, 208] width 41 height 15
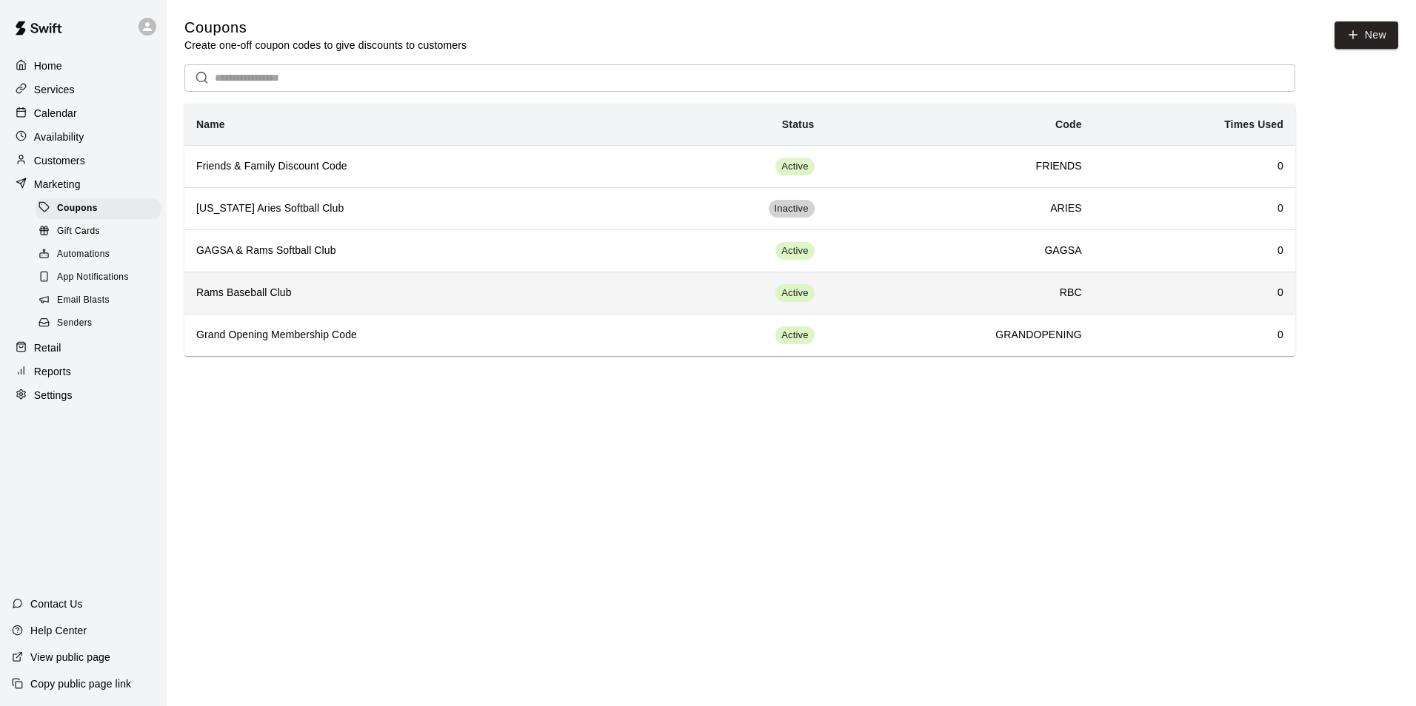
click at [253, 301] on th "Rams Baseball Club" at bounding box center [408, 293] width 449 height 42
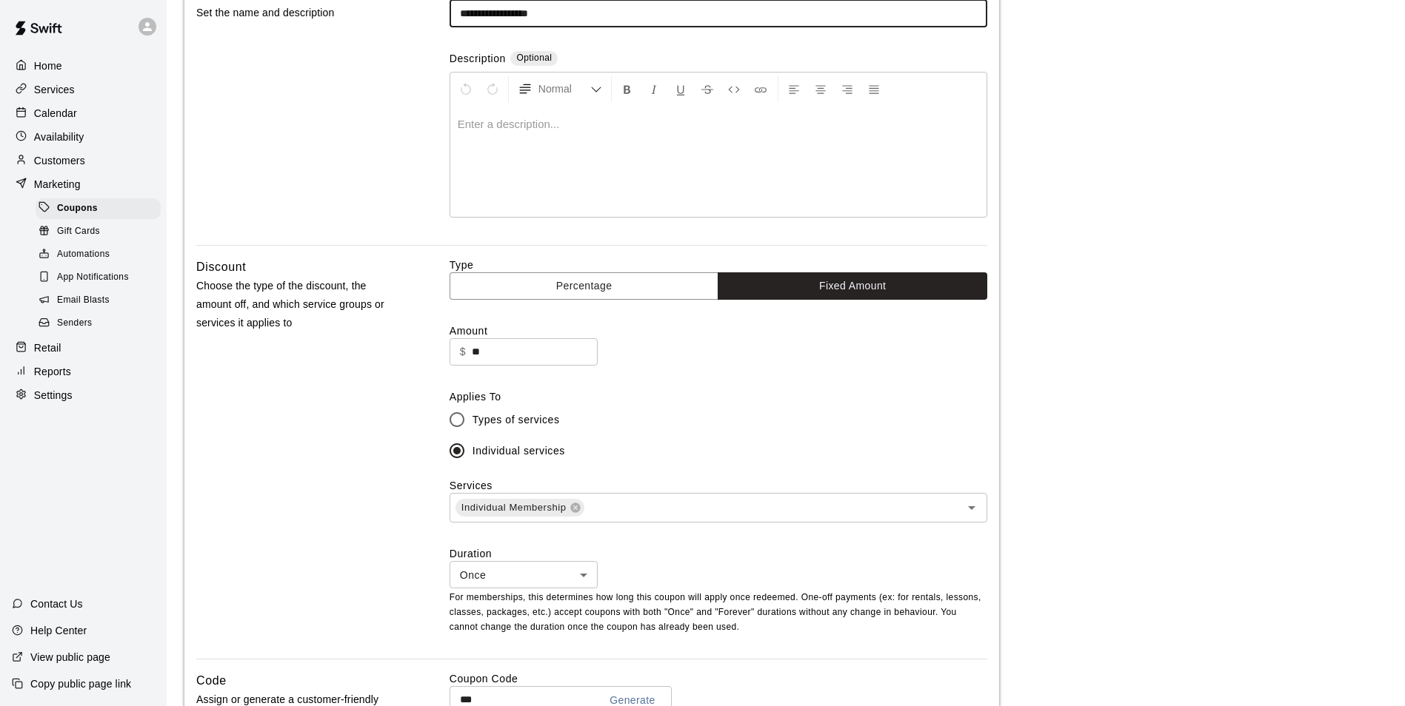
scroll to position [222, 0]
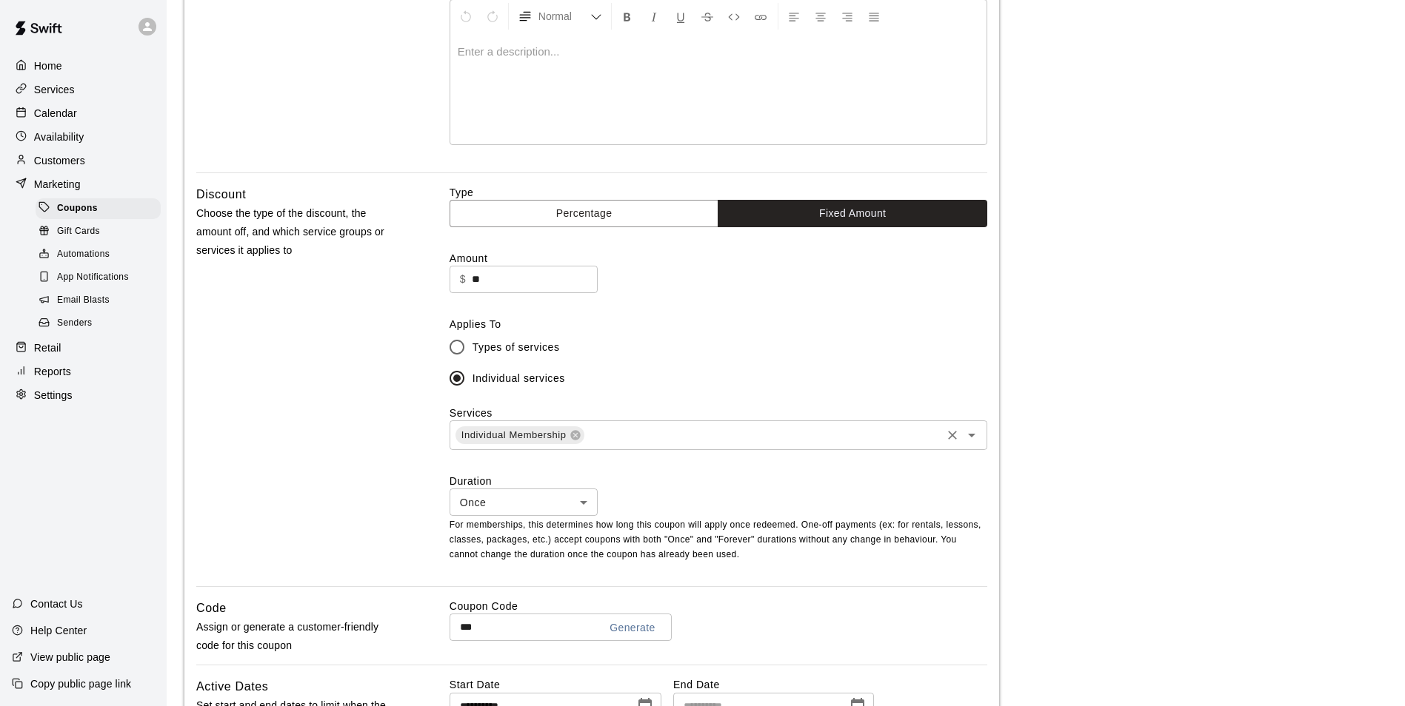
click at [972, 438] on icon "Open" at bounding box center [971, 436] width 7 height 4
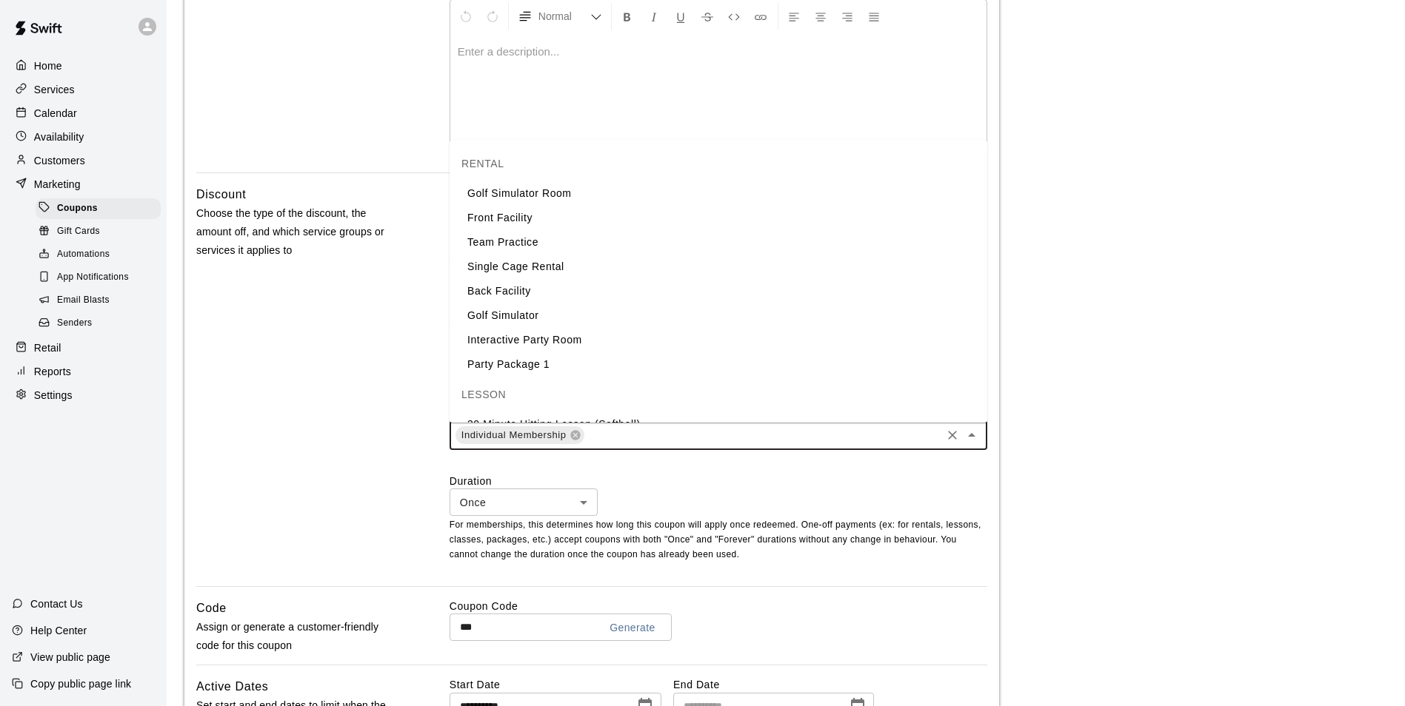
scroll to position [756, 0]
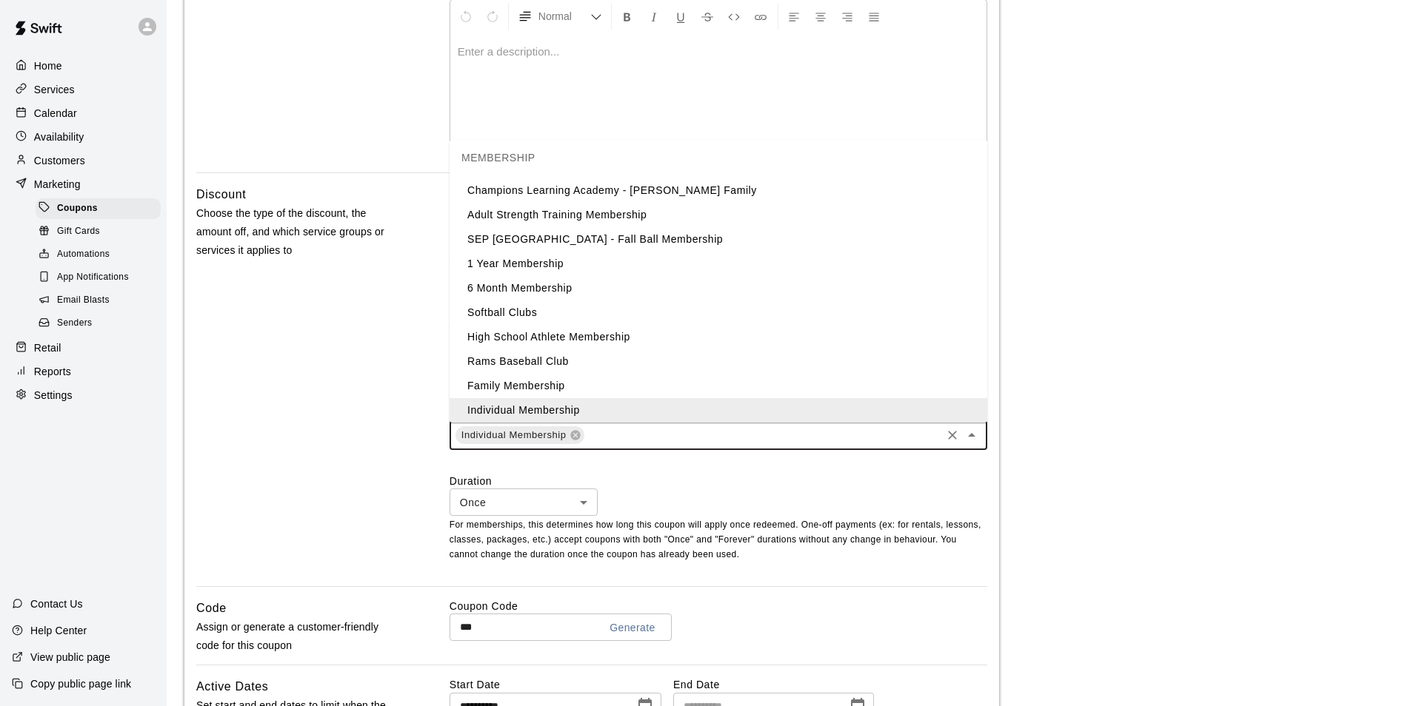
click at [549, 290] on li "6 Month Membership" at bounding box center [718, 288] width 538 height 24
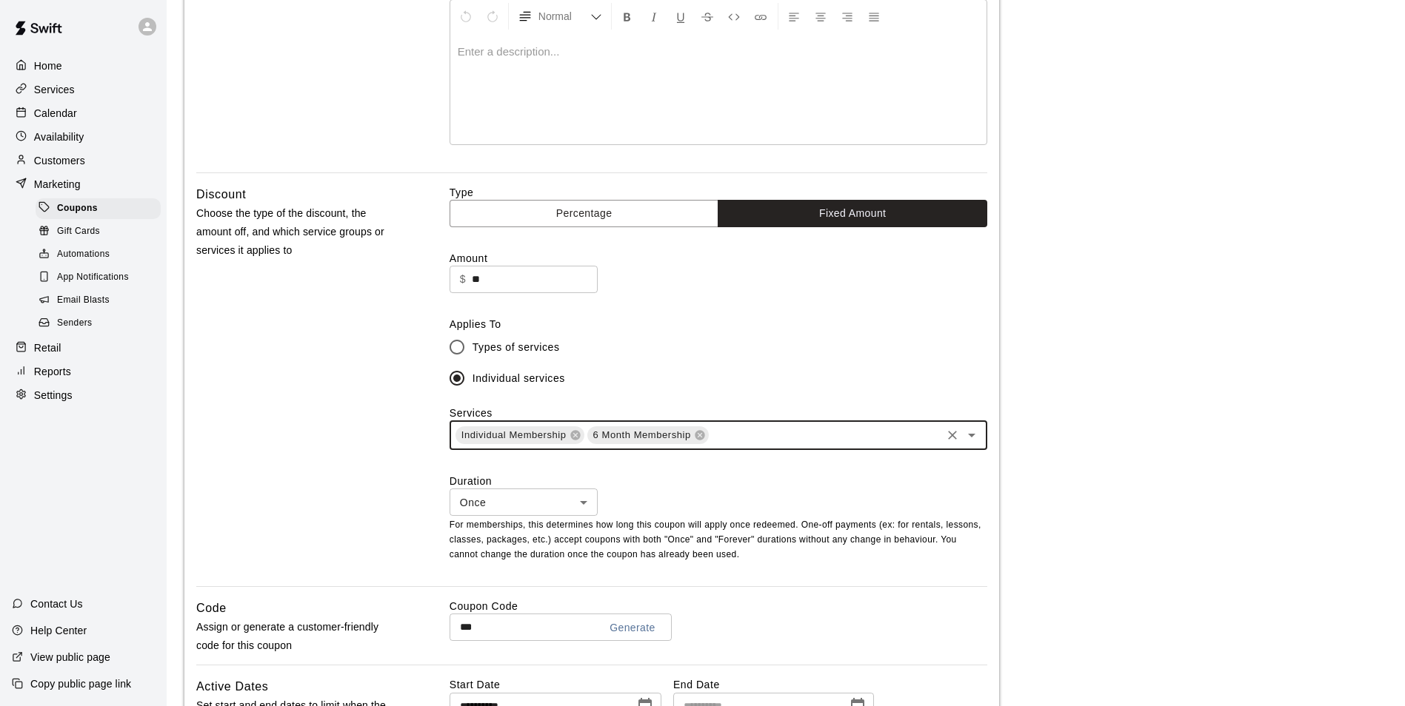
click at [972, 442] on icon "Open" at bounding box center [972, 436] width 18 height 18
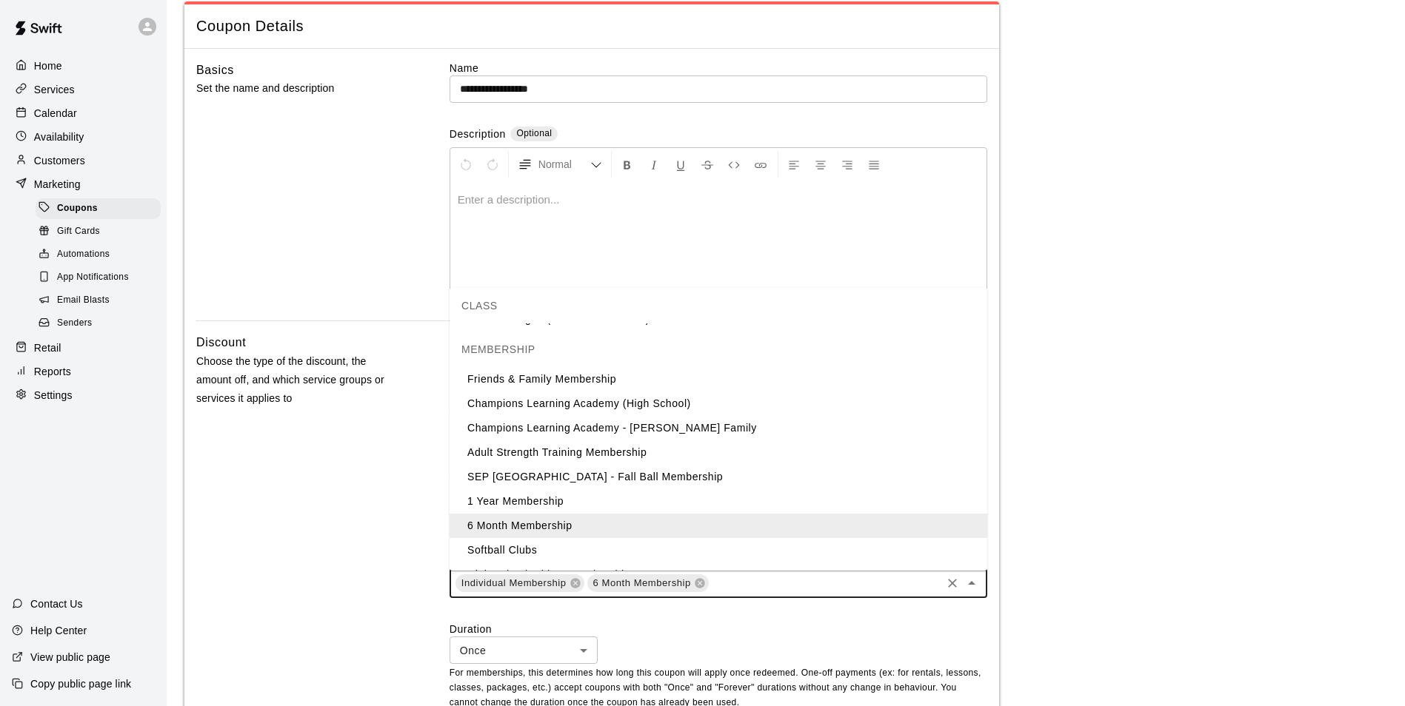
scroll to position [741, 0]
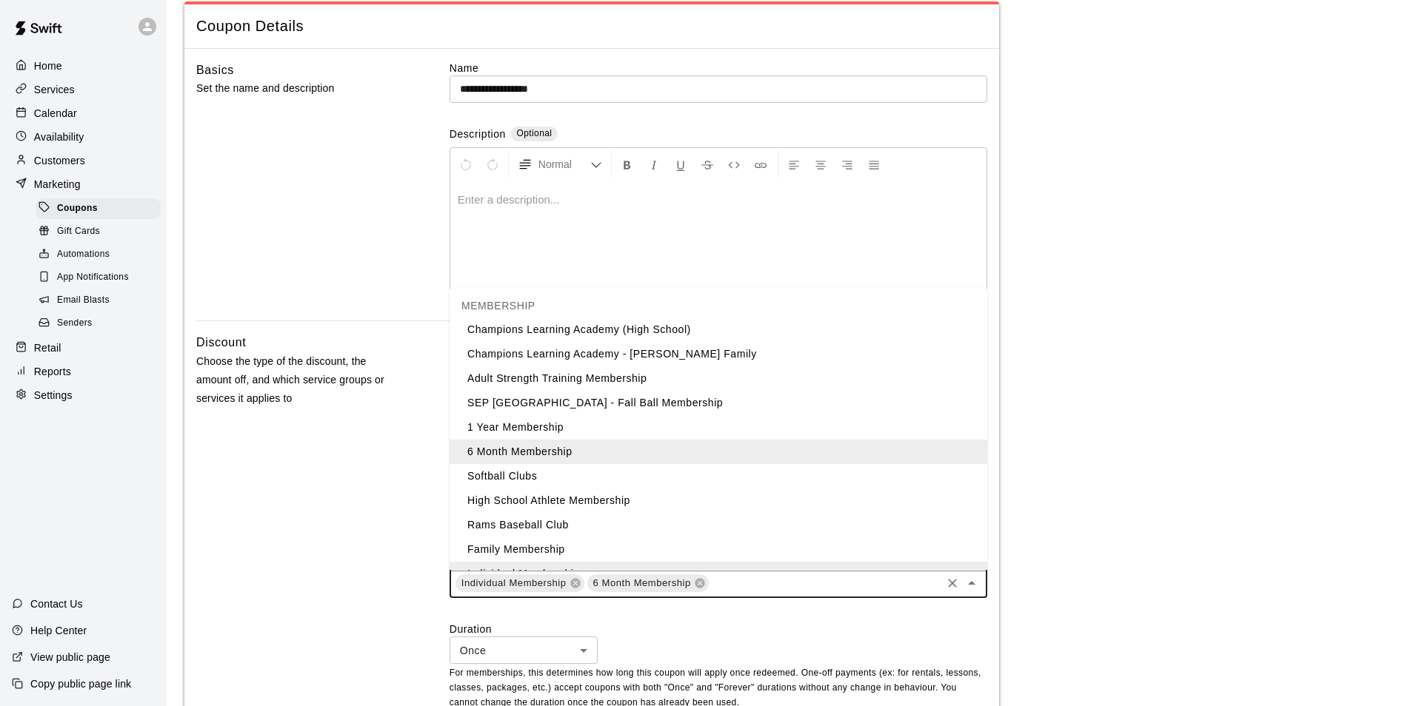
click at [584, 435] on li "1 Year Membership" at bounding box center [718, 427] width 538 height 24
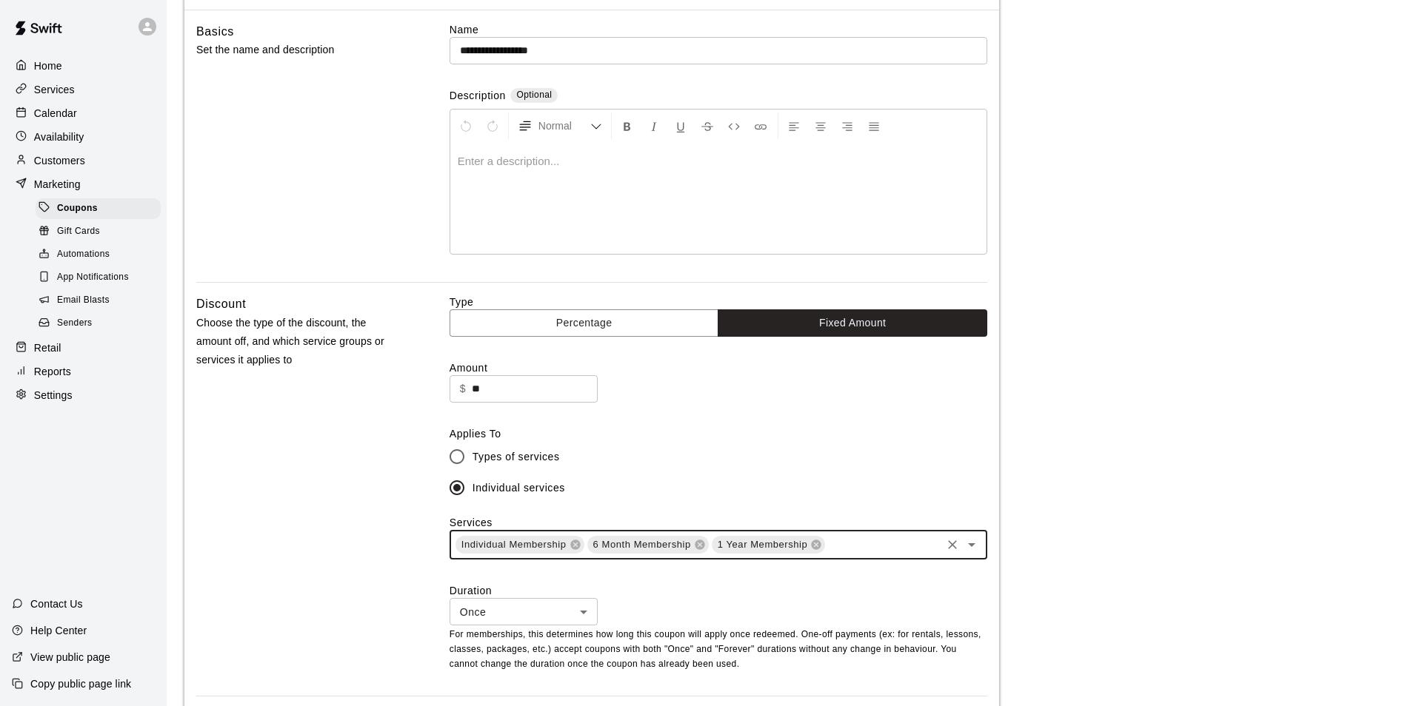
scroll to position [148, 0]
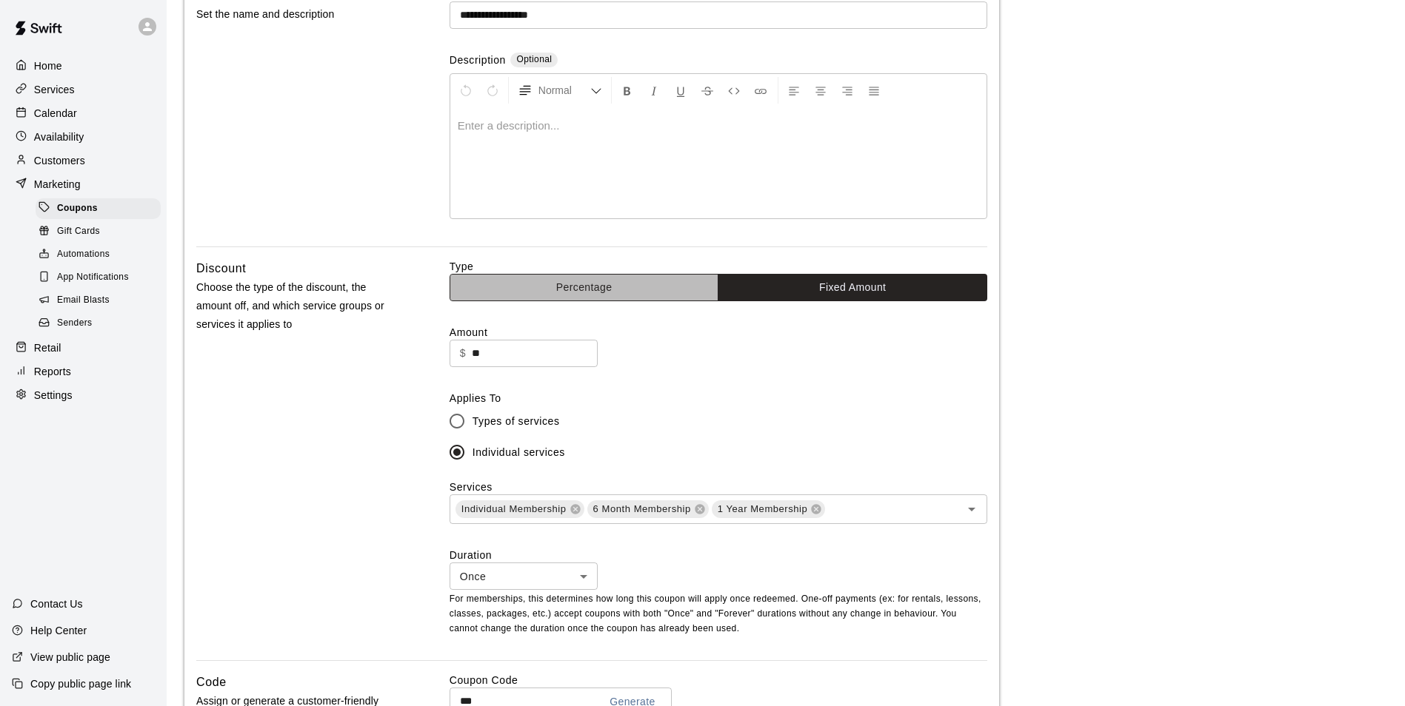
click at [596, 292] on button "Percentage" at bounding box center [584, 287] width 270 height 27
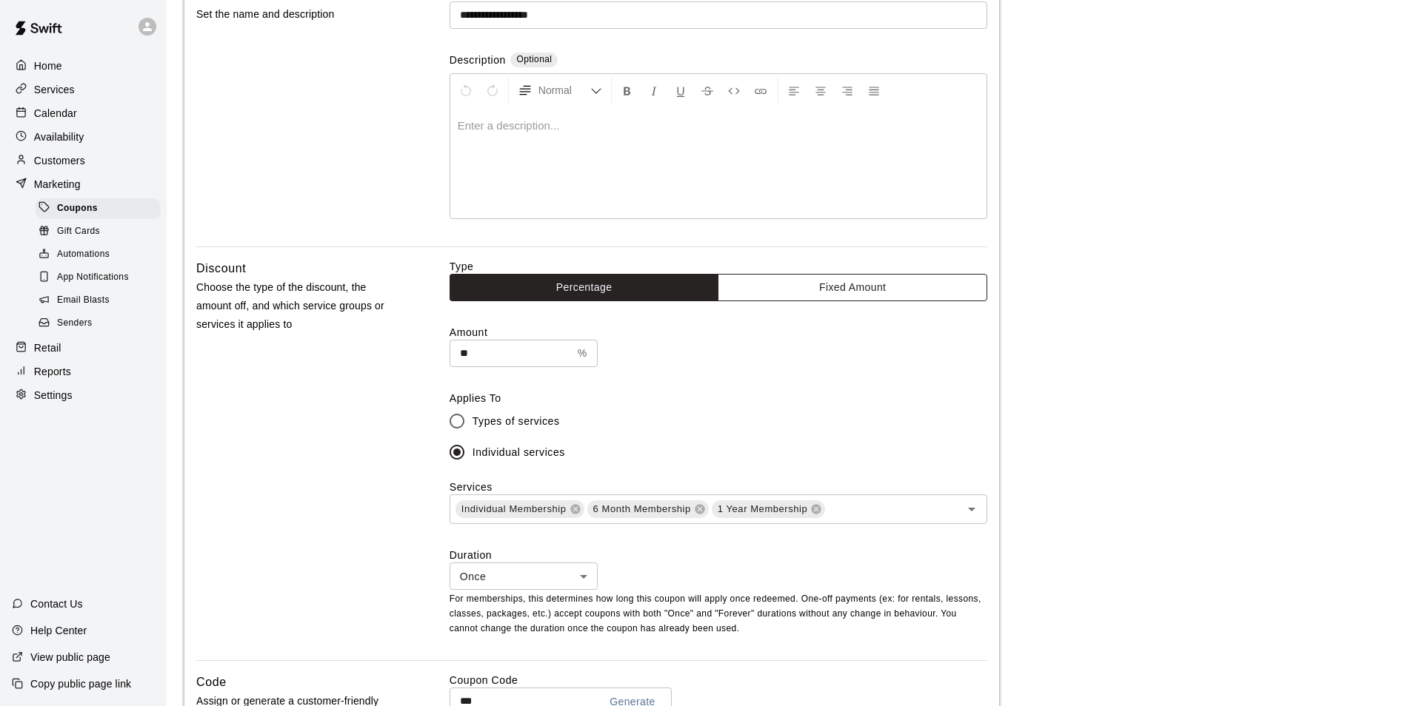
click at [876, 275] on button "Fixed Amount" at bounding box center [853, 287] width 270 height 27
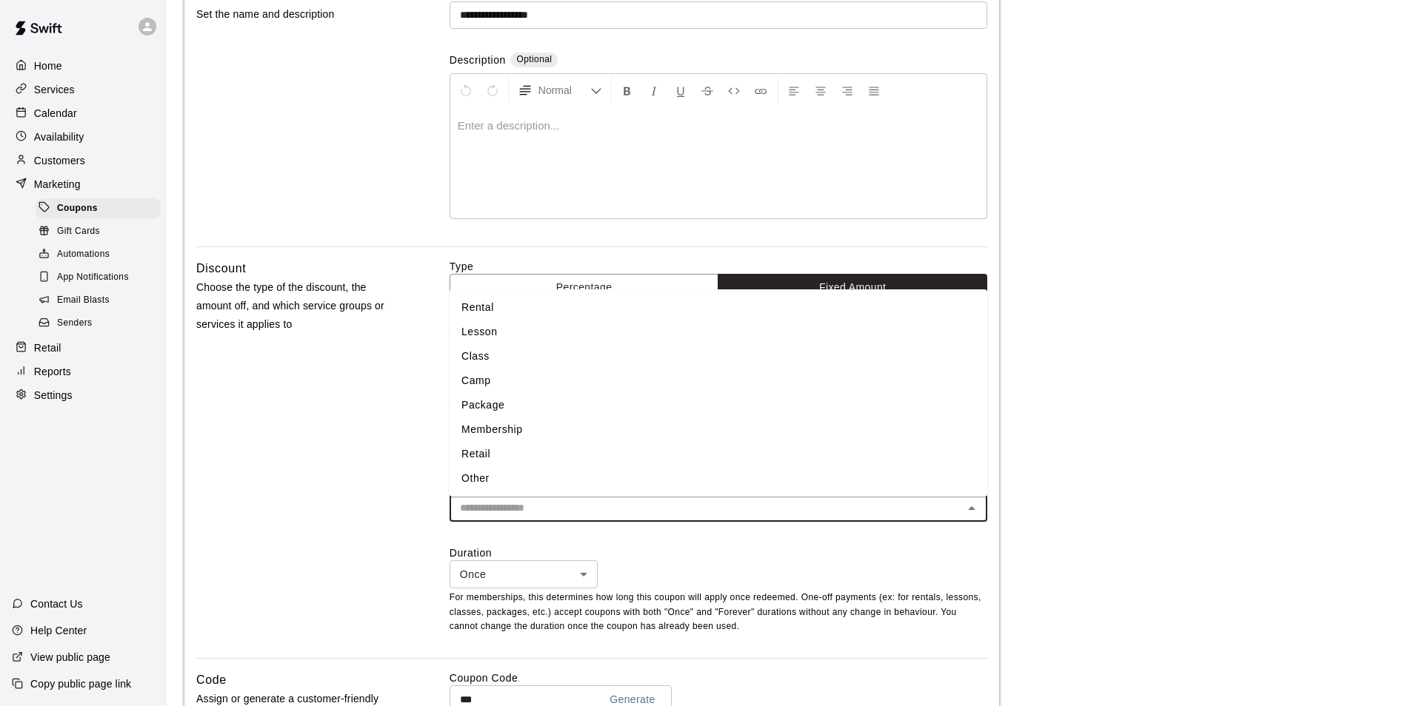
click at [558, 515] on input "text" at bounding box center [706, 508] width 504 height 19
click at [539, 429] on li "Membership" at bounding box center [718, 430] width 538 height 24
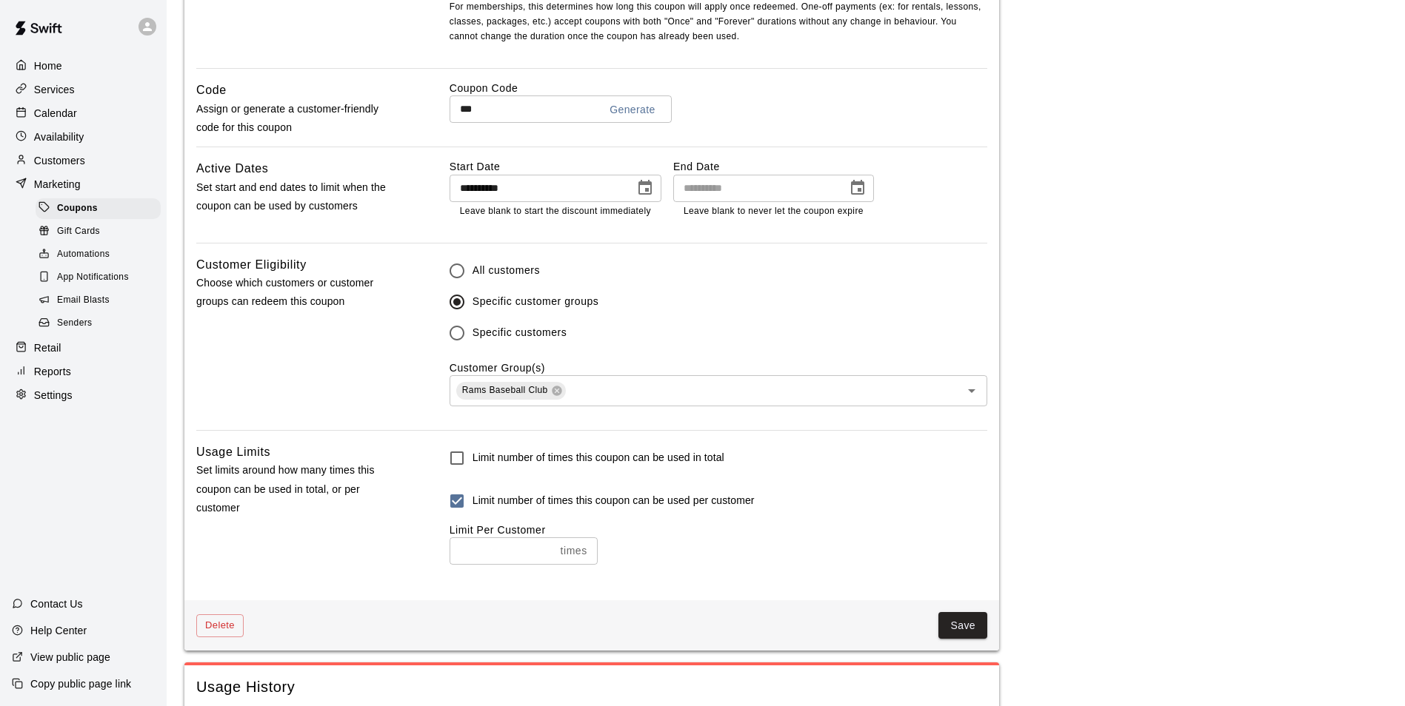
scroll to position [814, 0]
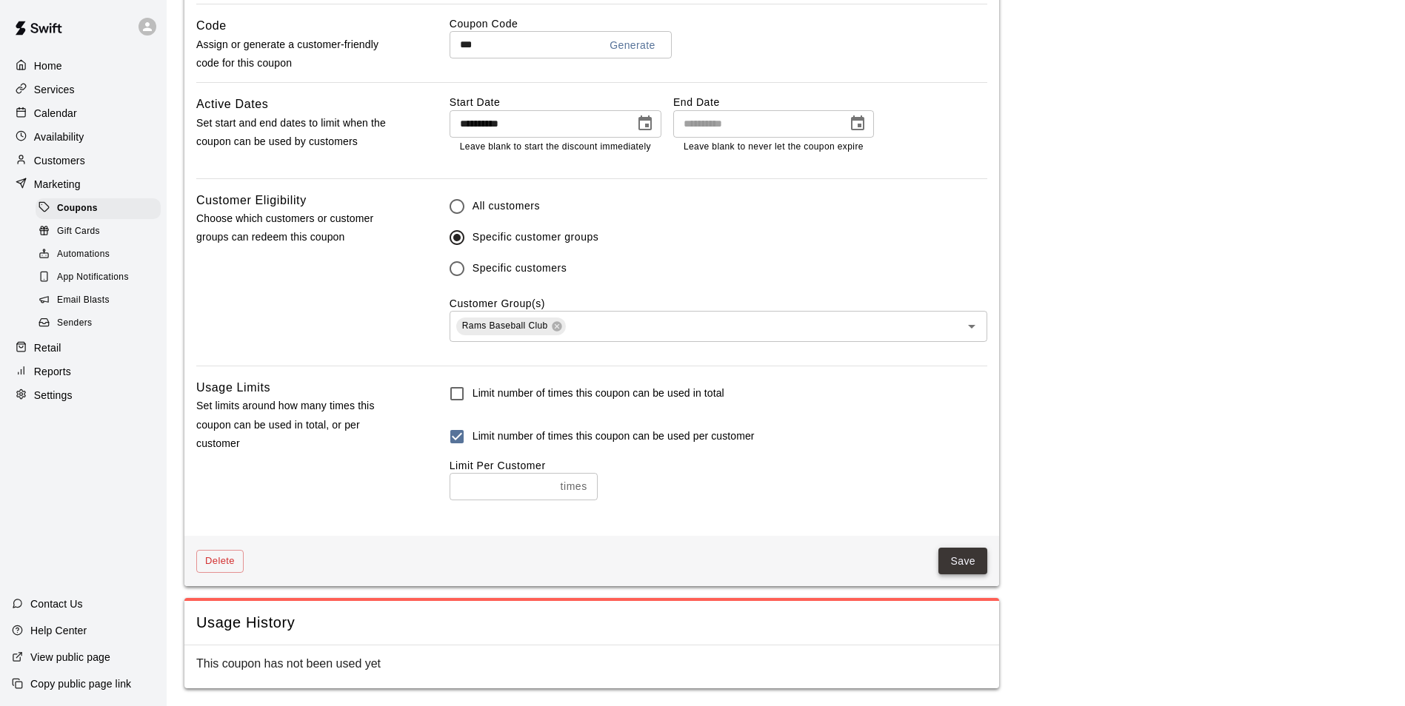
click at [977, 560] on button "Save" at bounding box center [962, 561] width 49 height 27
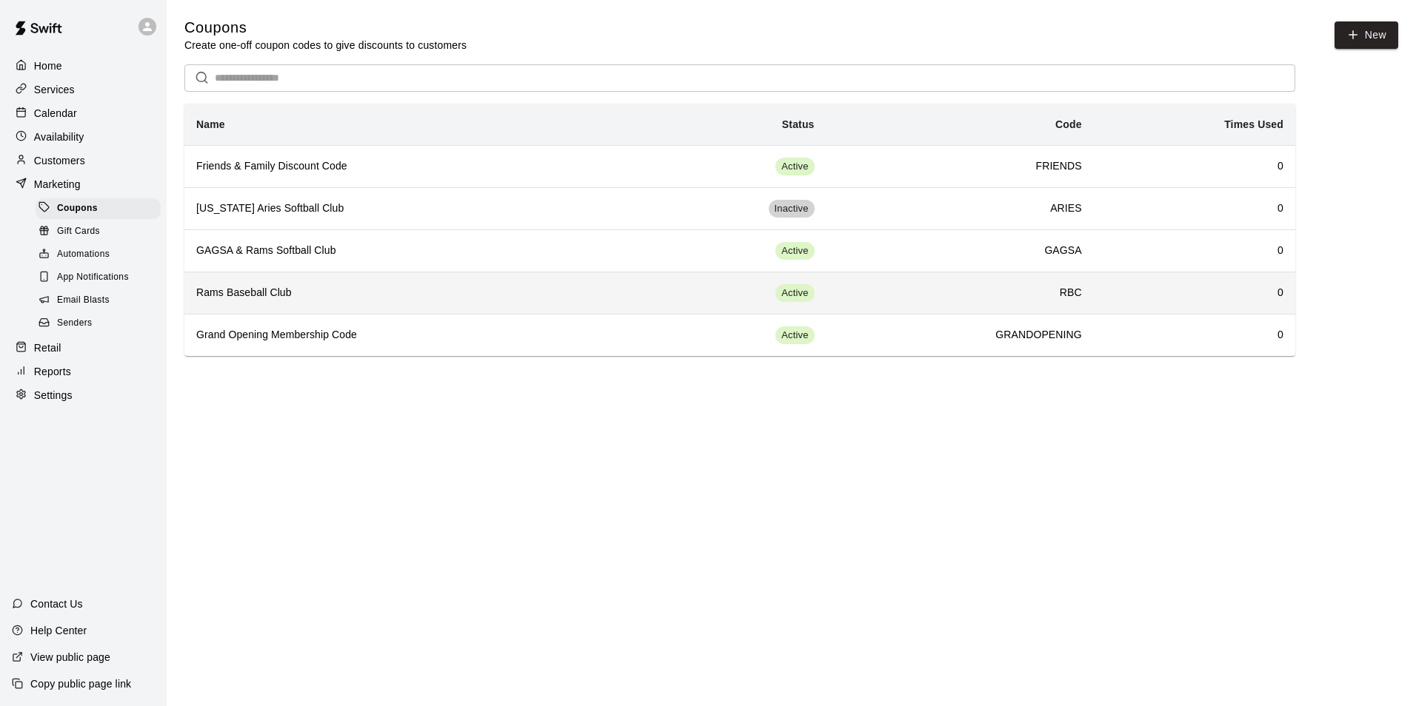
click at [244, 301] on h6 "Rams Baseball Club" at bounding box center [408, 293] width 425 height 16
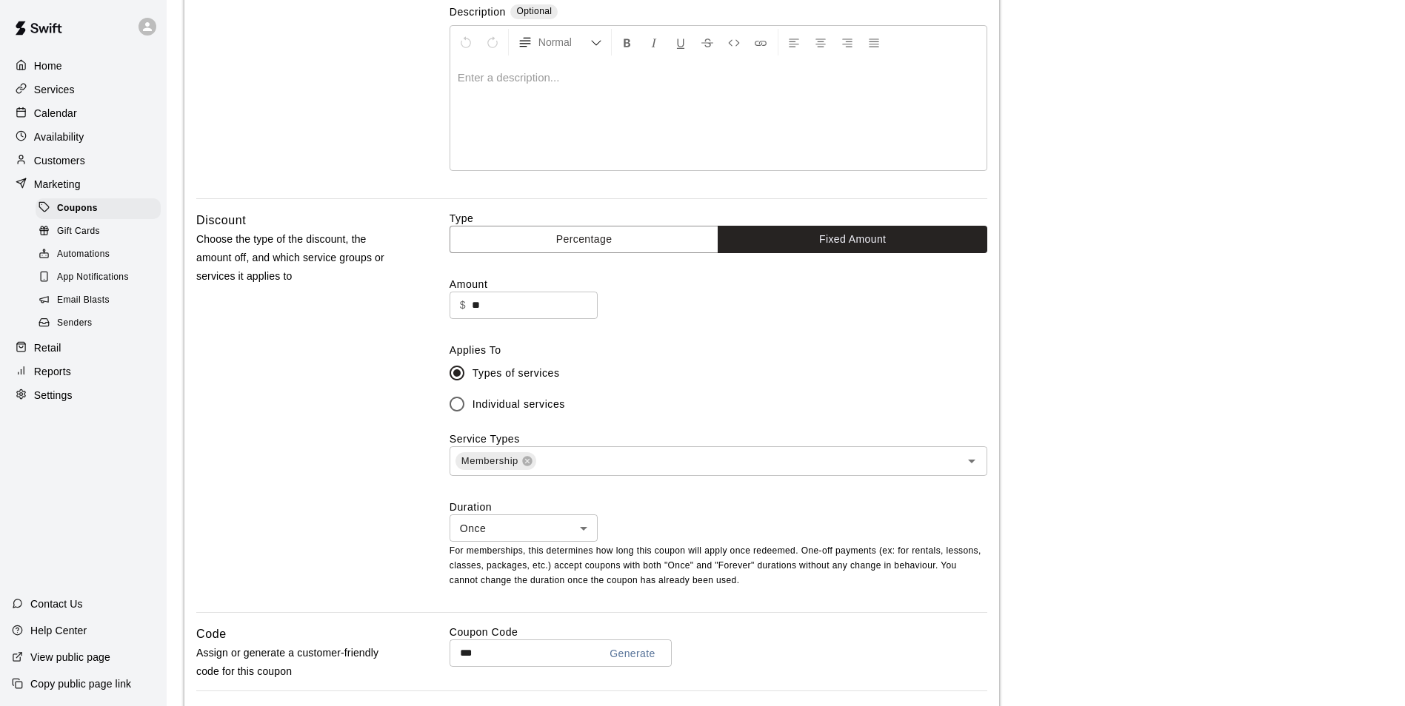
scroll to position [222, 0]
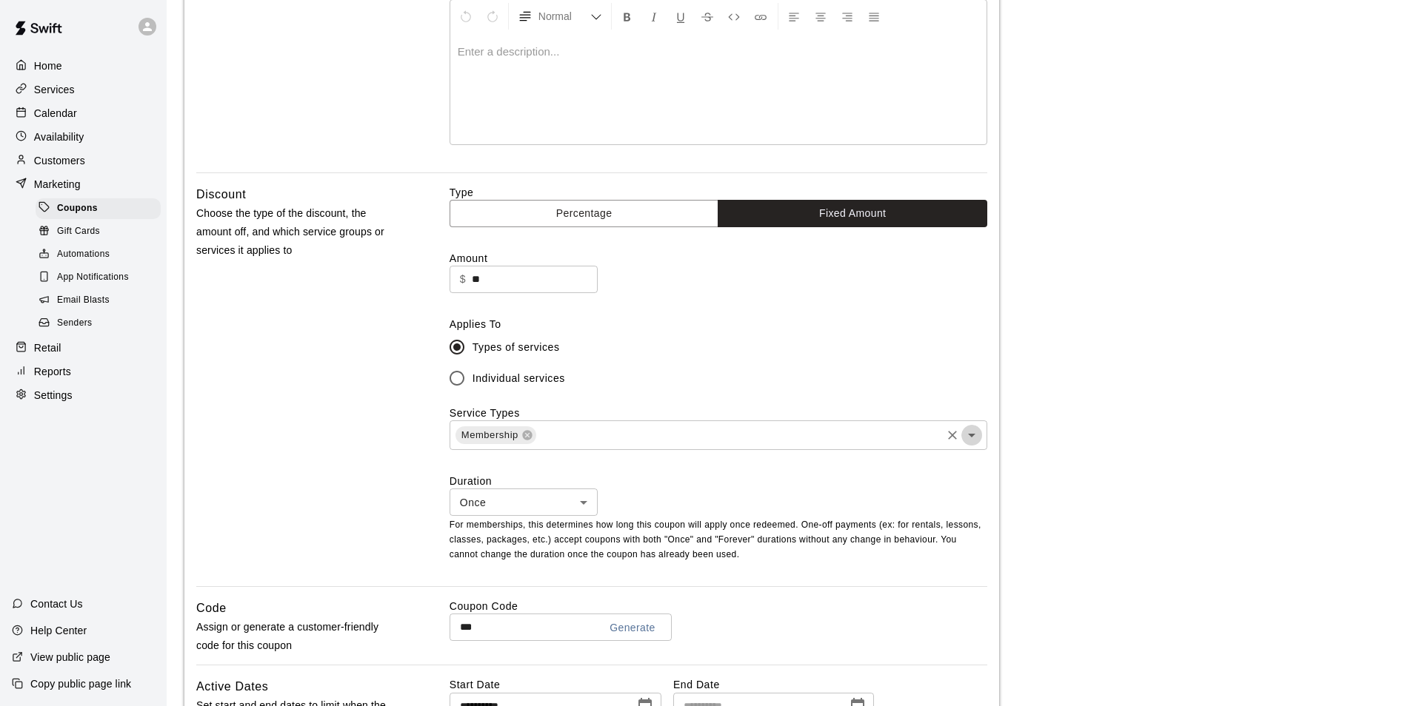
click at [975, 444] on icon "Open" at bounding box center [972, 436] width 18 height 18
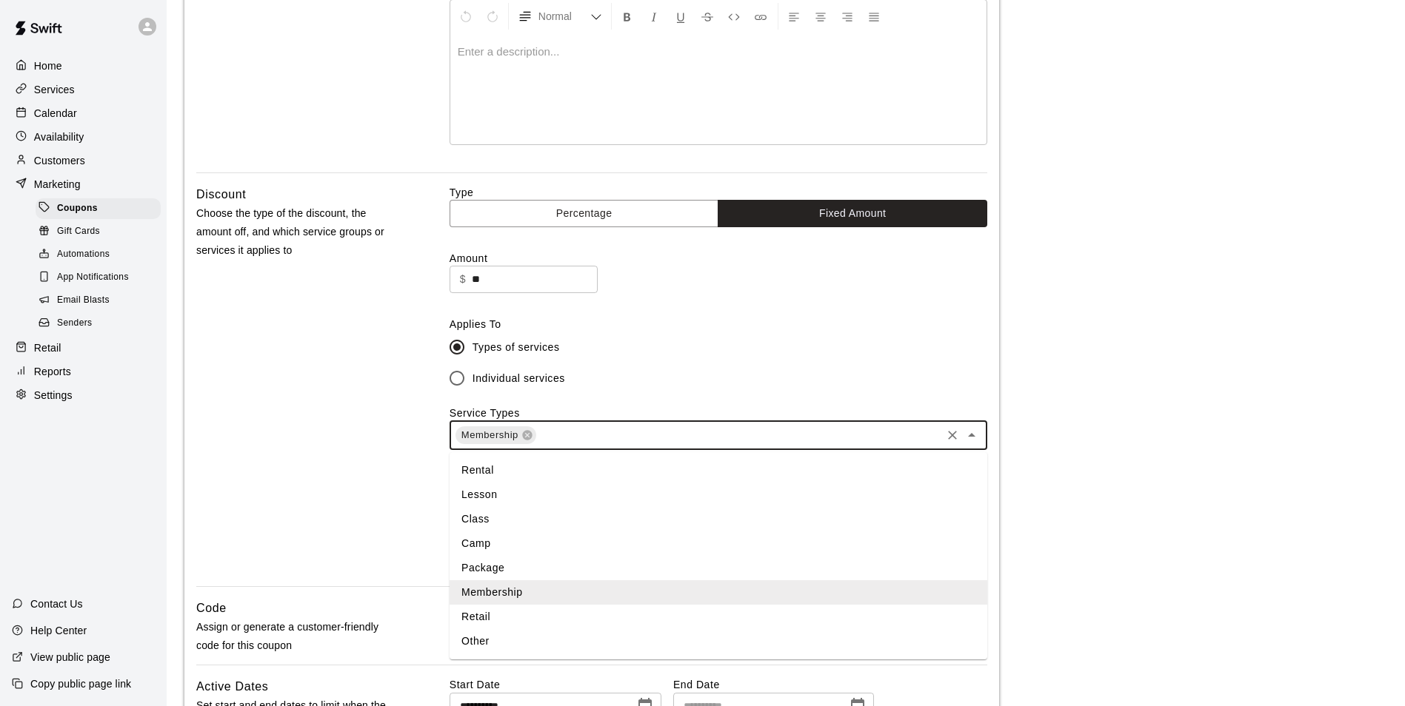
click at [860, 495] on li "Lesson" at bounding box center [718, 495] width 538 height 24
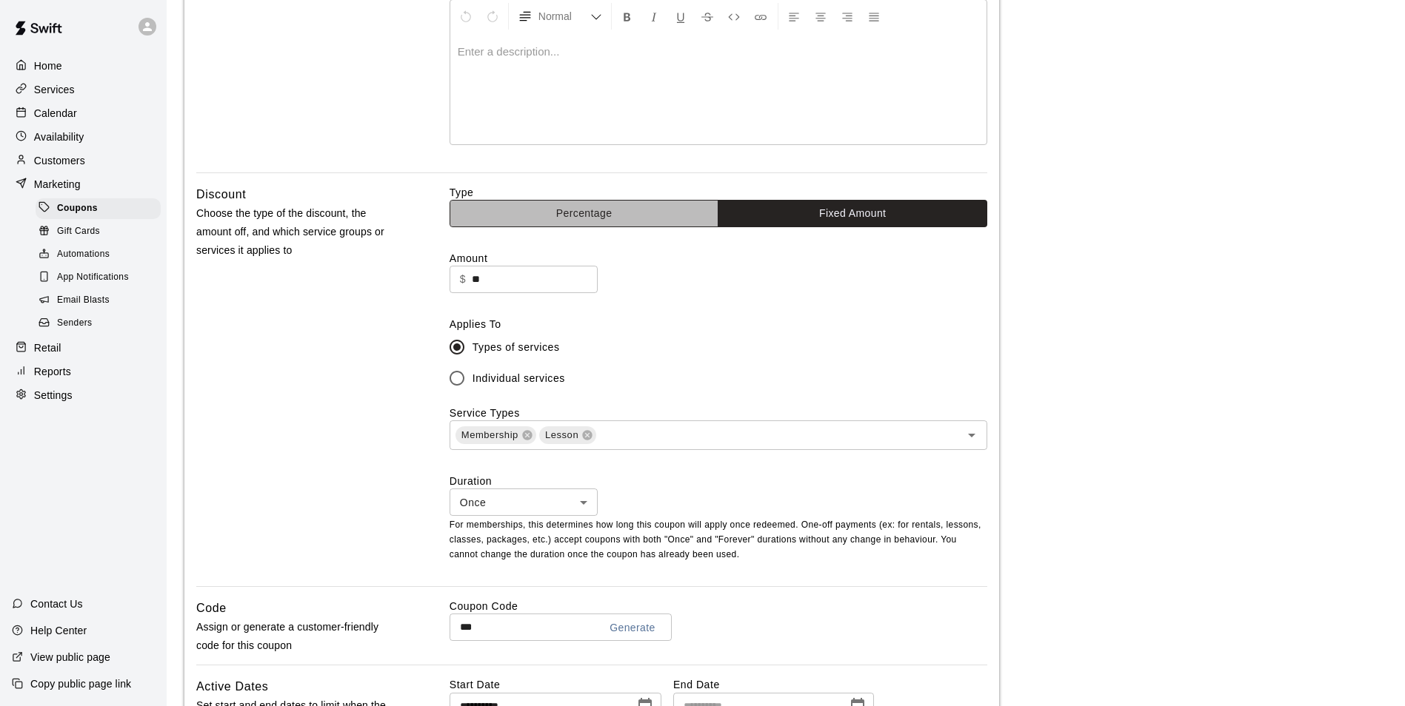
click at [572, 209] on button "Percentage" at bounding box center [584, 213] width 270 height 27
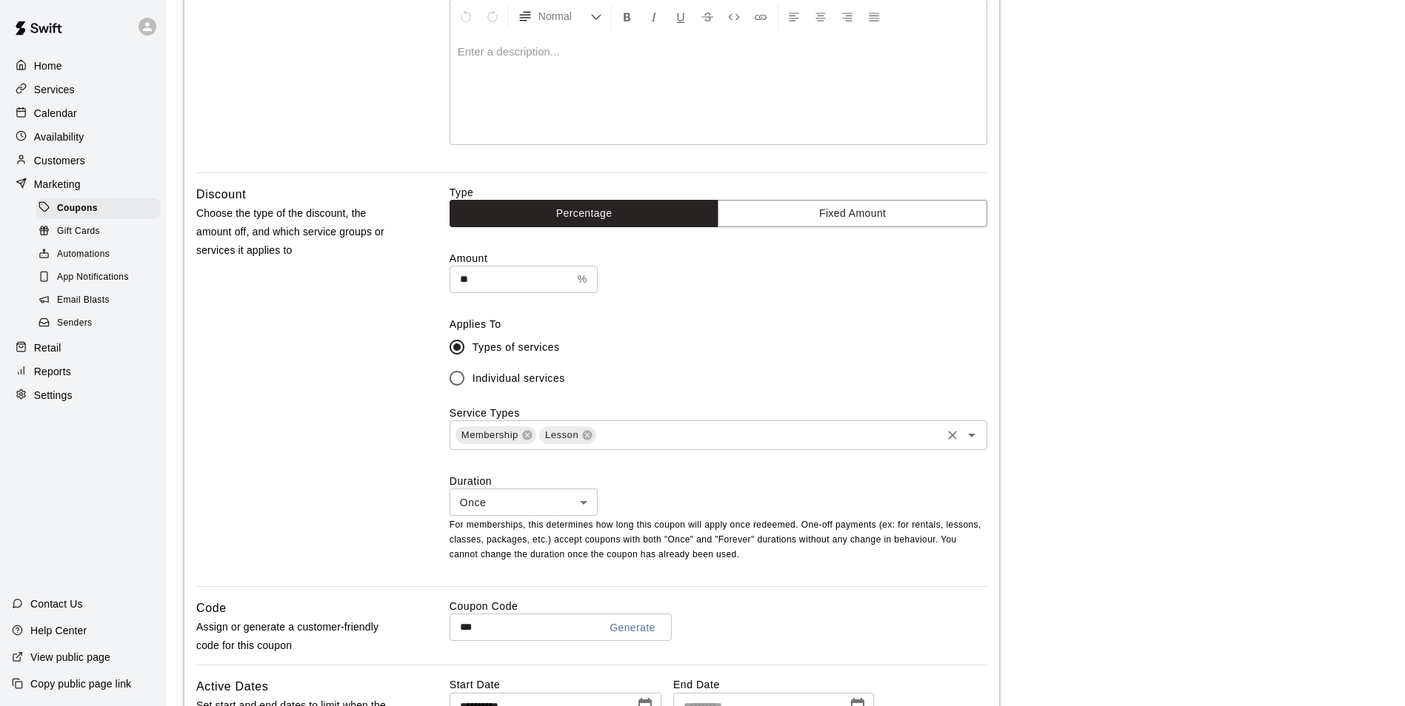
click at [860, 447] on div "Membership Lesson ​" at bounding box center [718, 436] width 538 height 30
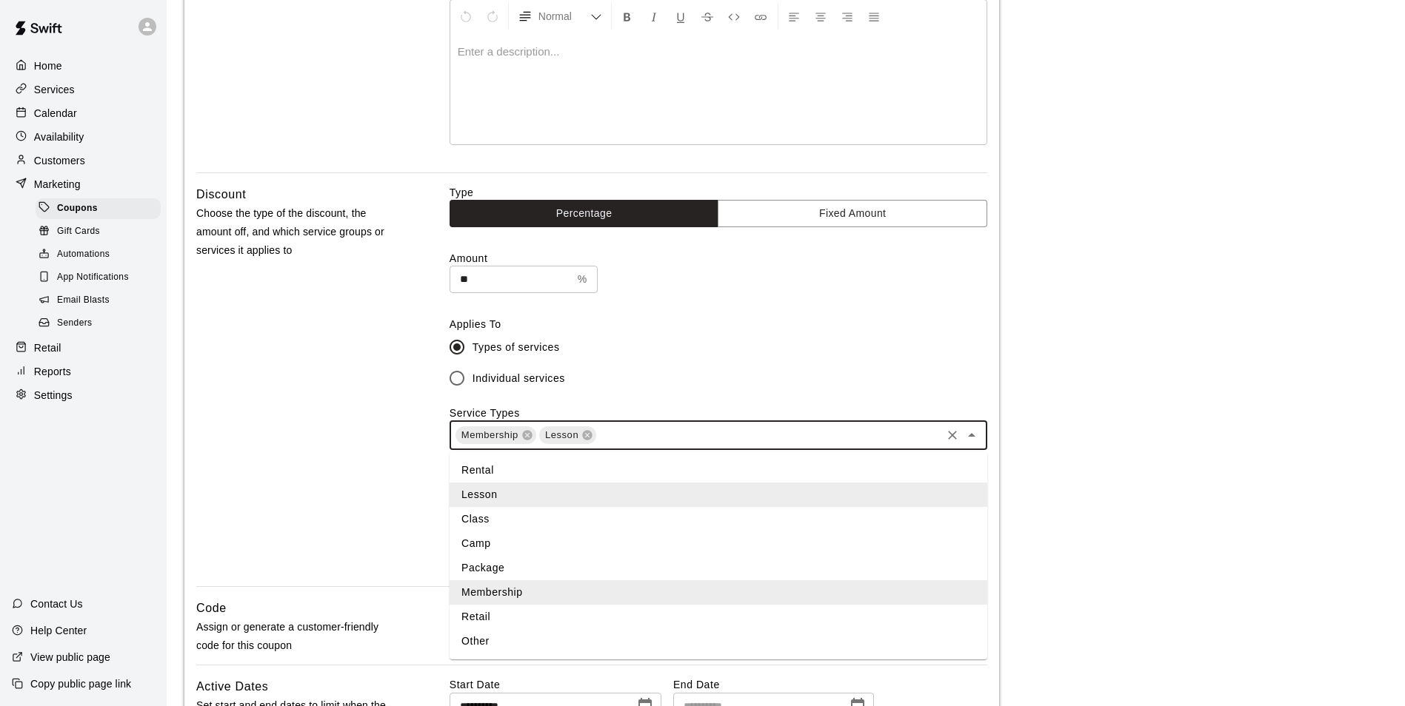
click at [806, 543] on li "Camp" at bounding box center [718, 544] width 538 height 24
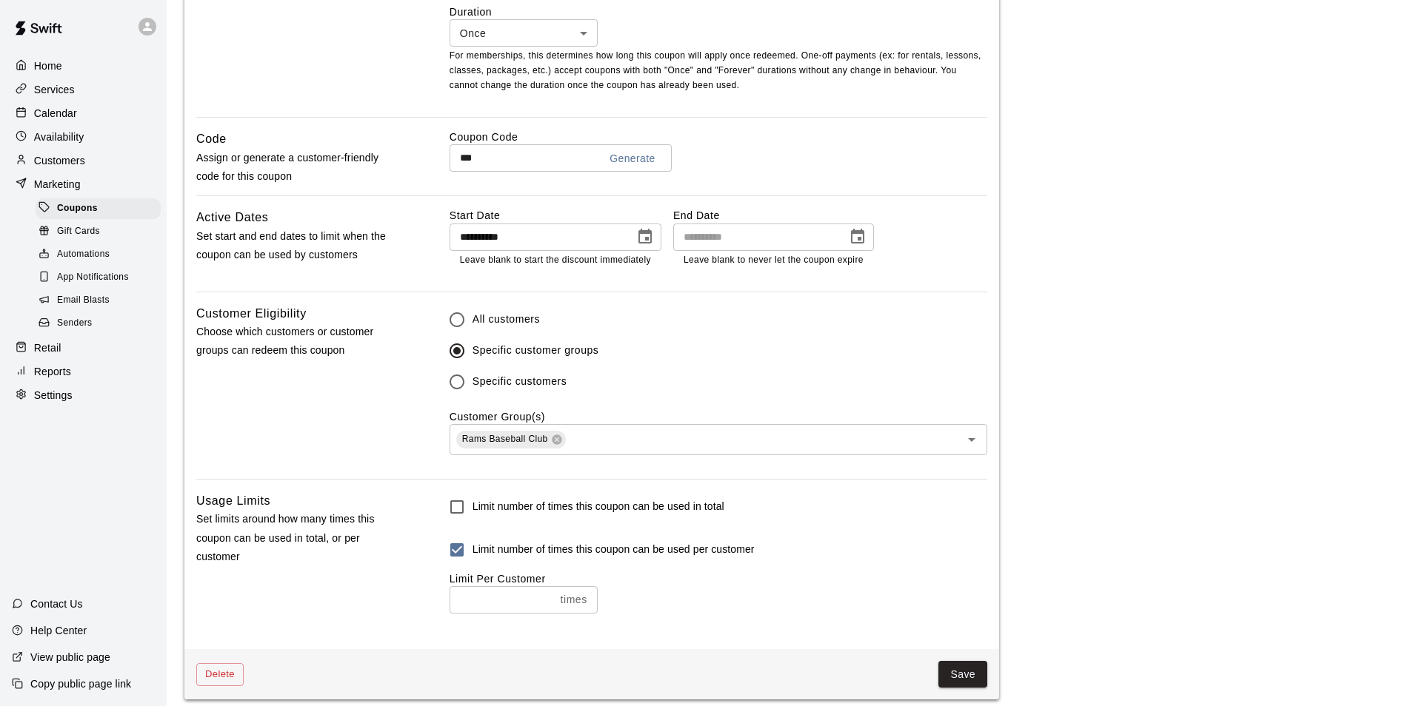
scroll to position [814, 0]
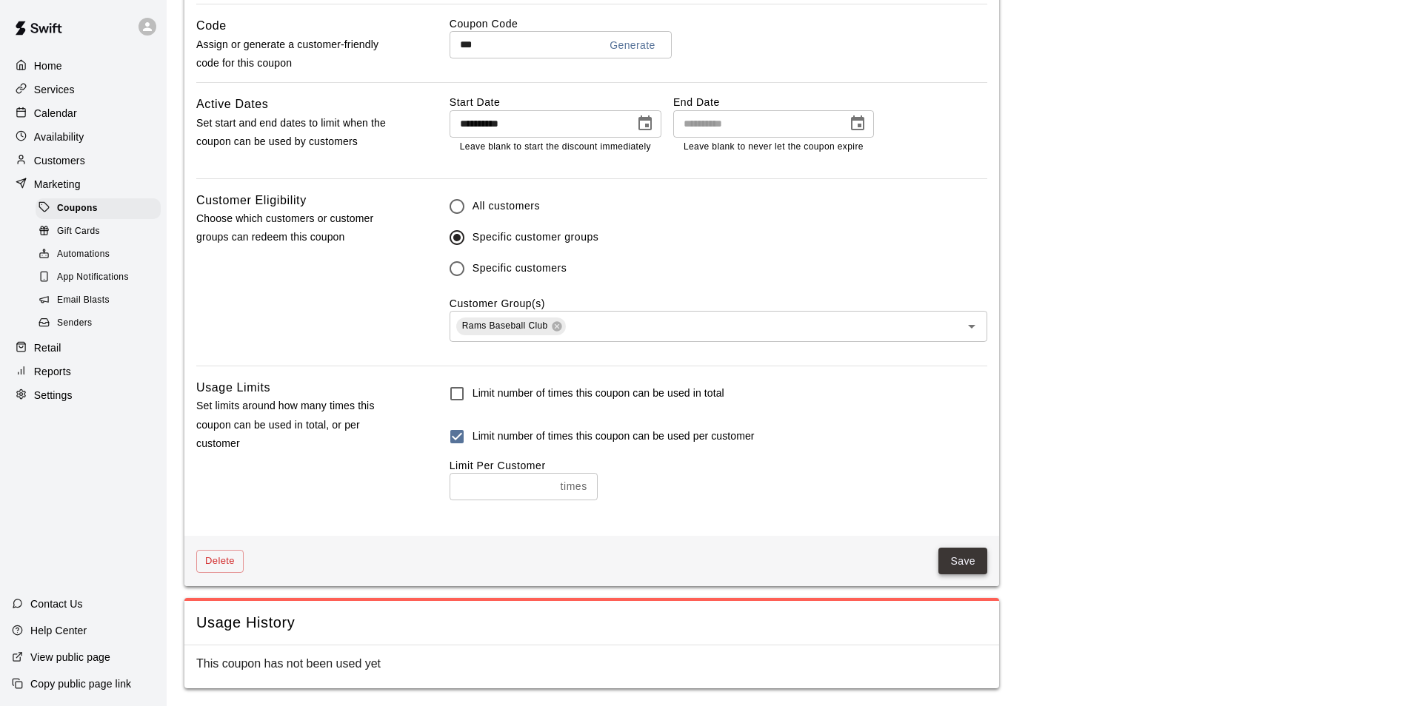
click at [961, 565] on button "Save" at bounding box center [962, 561] width 49 height 27
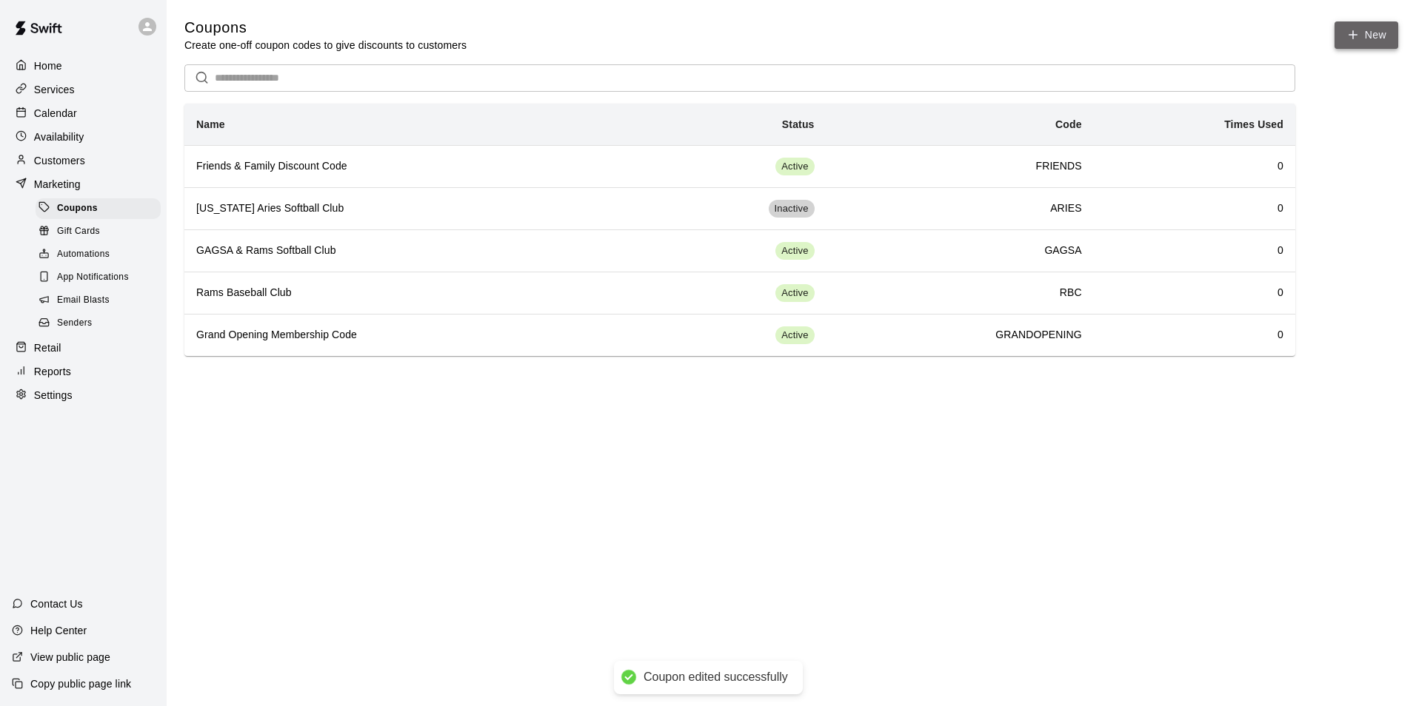
click at [1371, 48] on button "New" at bounding box center [1366, 34] width 64 height 27
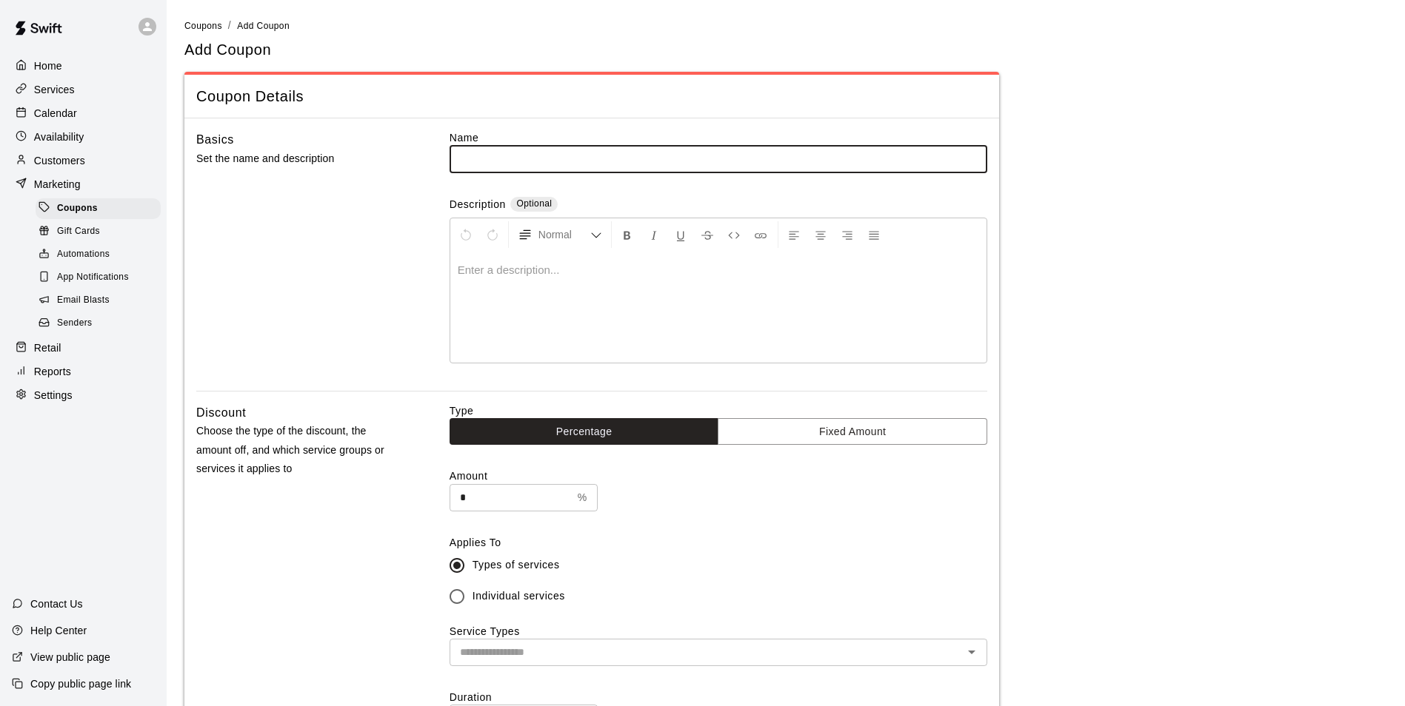
click at [61, 358] on div "Retail" at bounding box center [83, 348] width 143 height 22
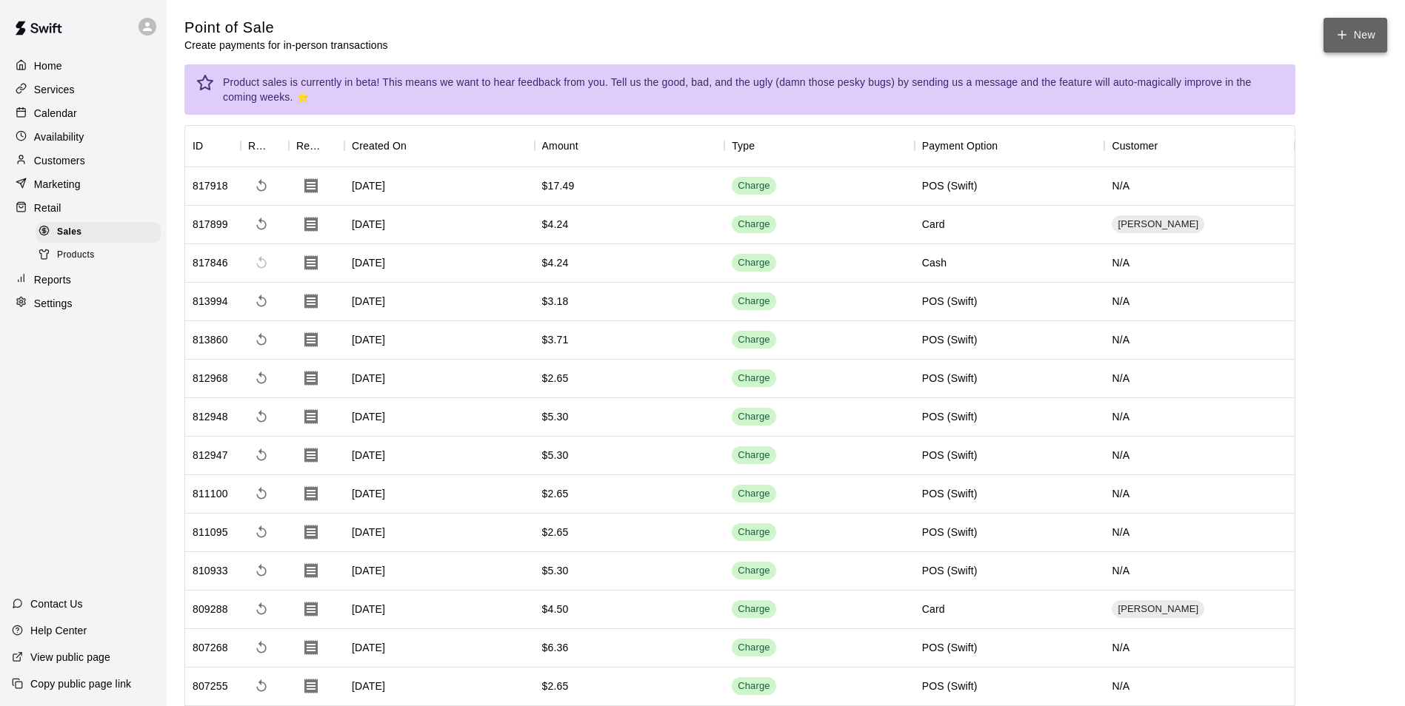
click at [1357, 50] on button "New" at bounding box center [1355, 35] width 64 height 35
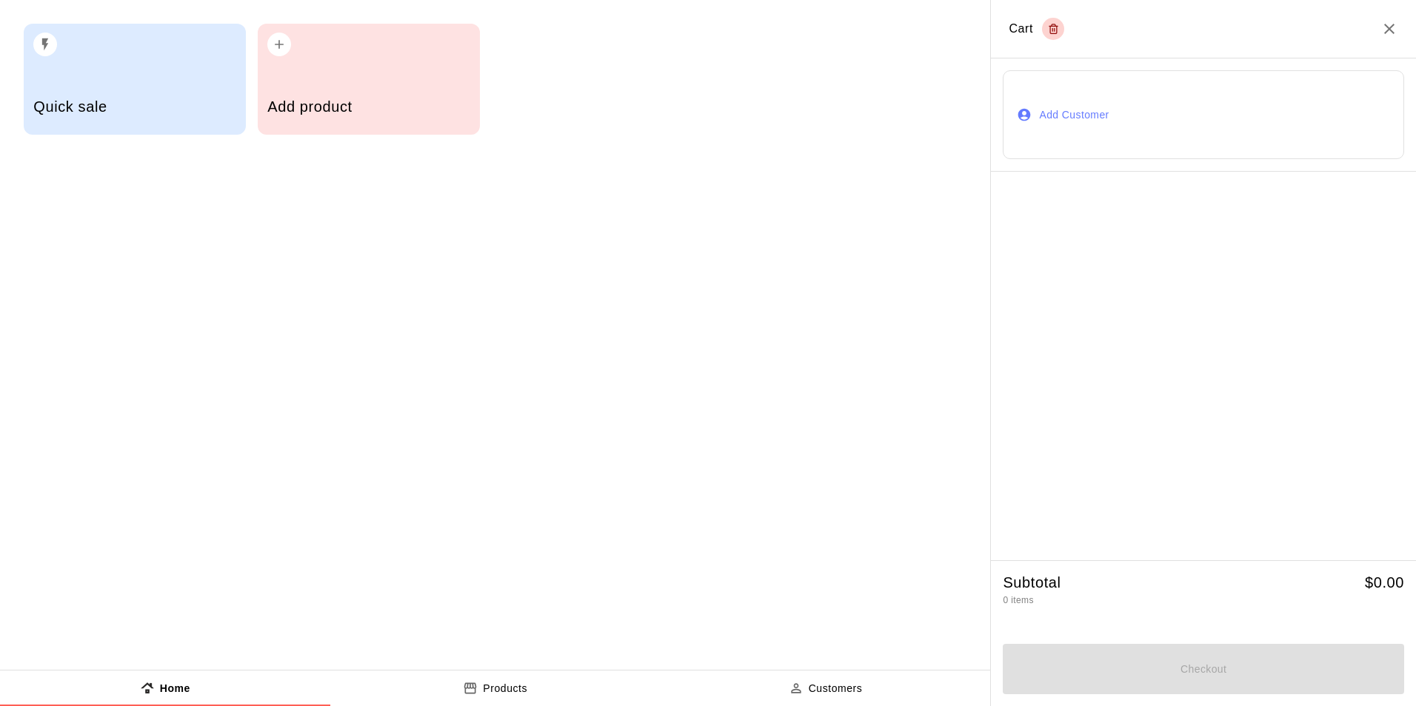
click at [404, 58] on div "Add product" at bounding box center [369, 79] width 222 height 111
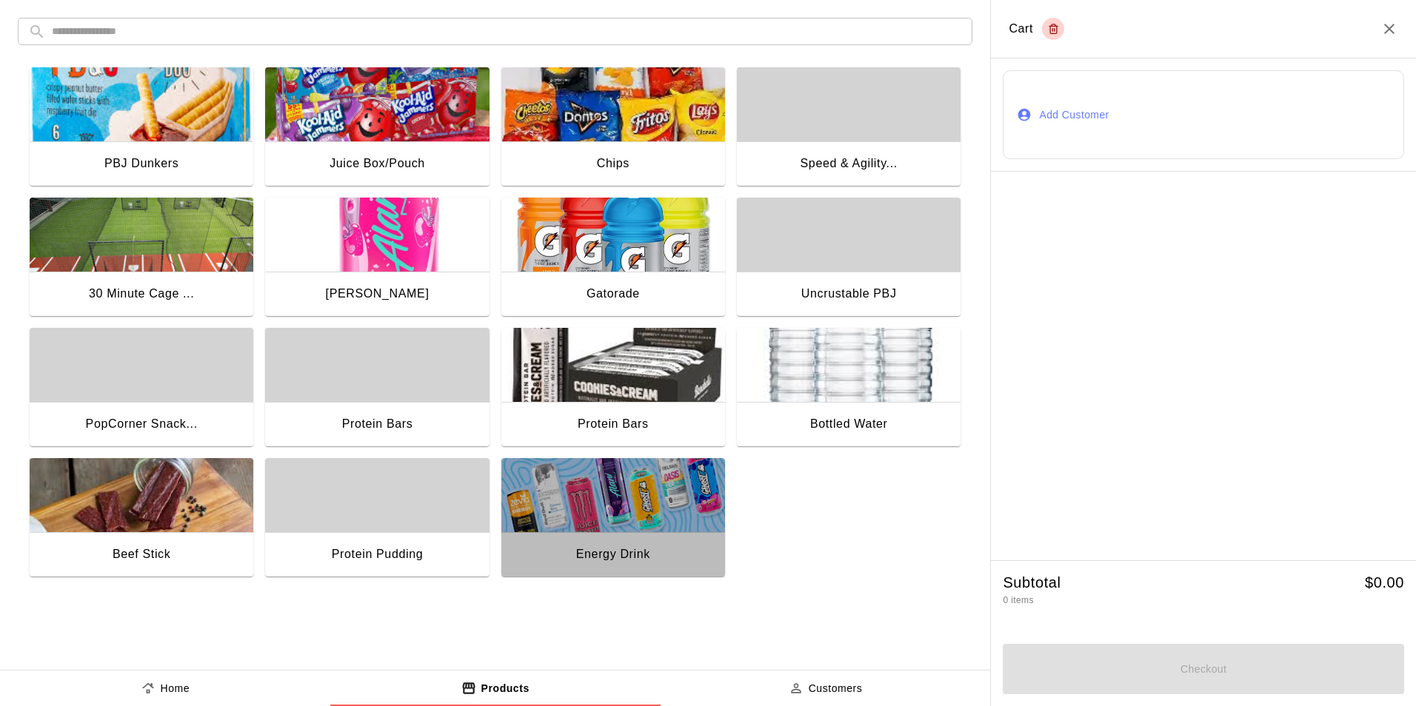
click at [629, 545] on div "Energy Drink" at bounding box center [613, 554] width 74 height 19
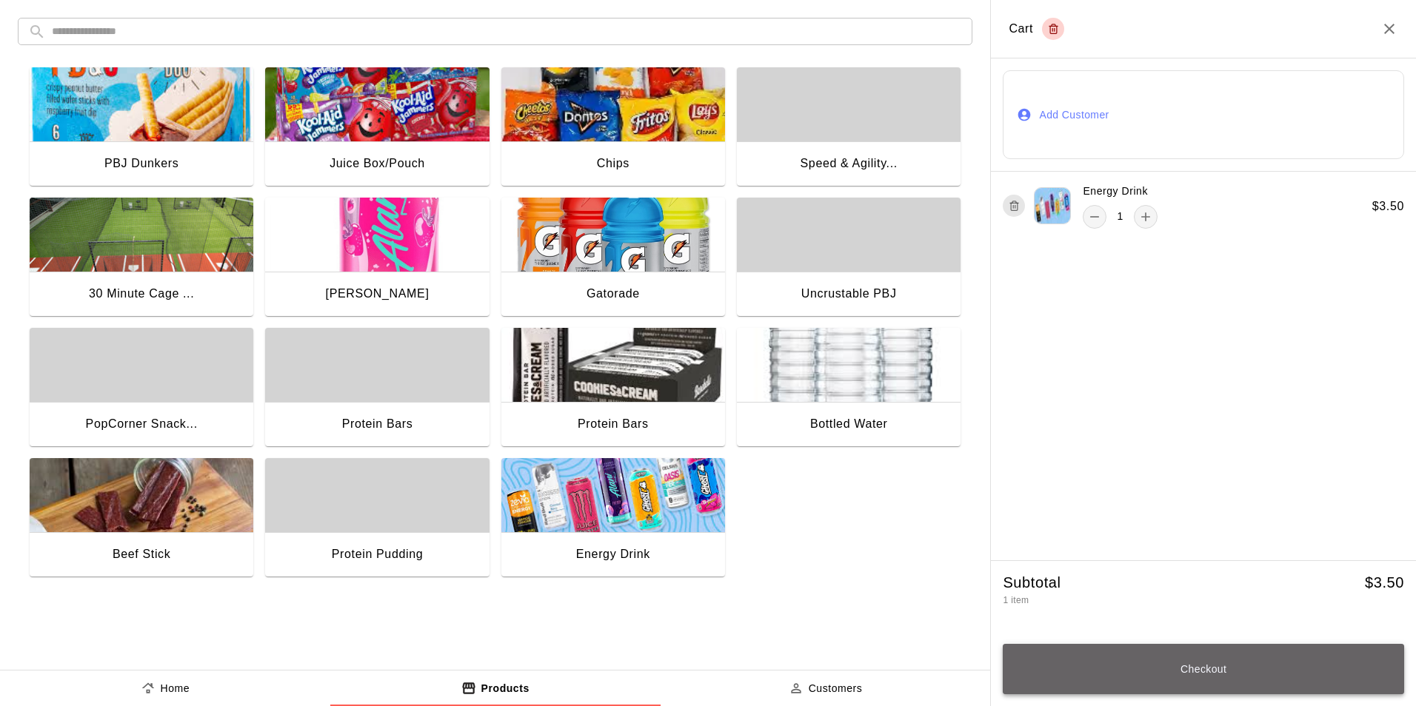
click at [1243, 680] on button "Checkout" at bounding box center [1203, 669] width 401 height 50
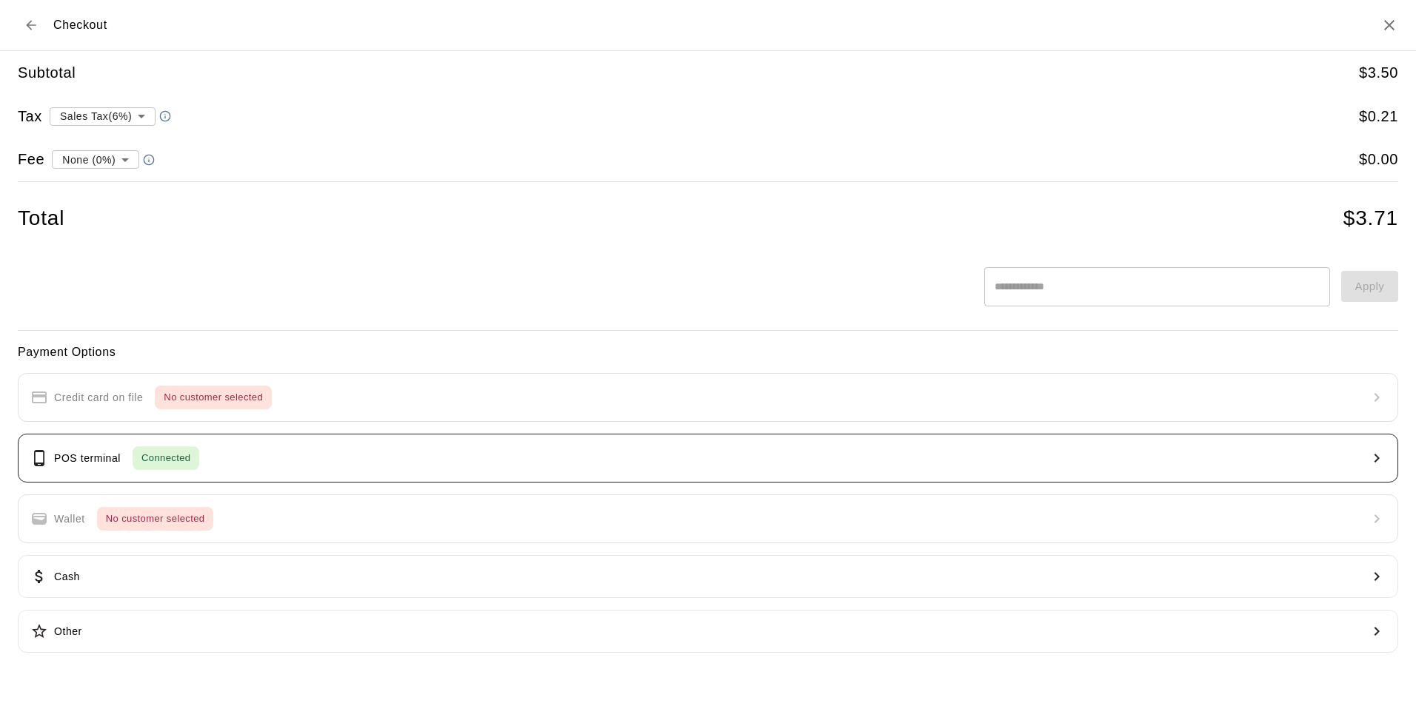
click at [129, 454] on div "POS terminal Connected" at bounding box center [114, 459] width 169 height 24
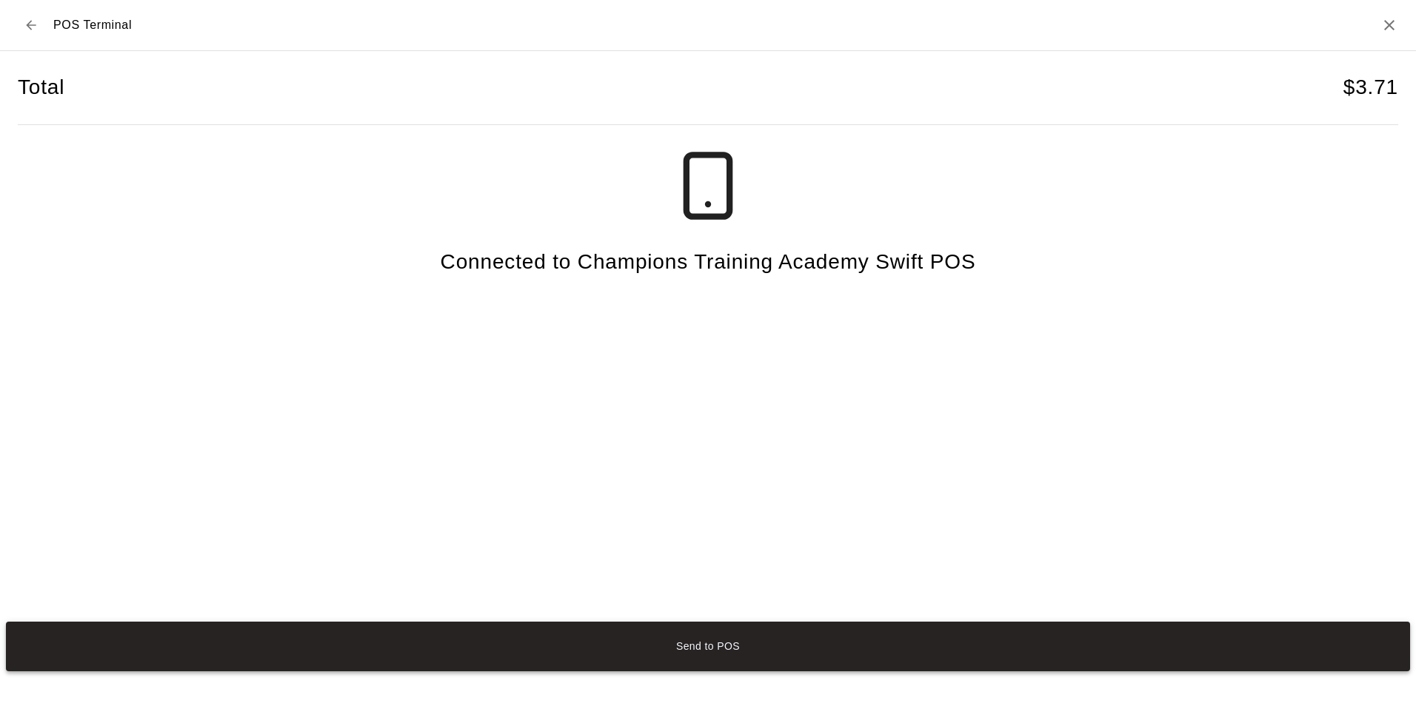
click at [712, 648] on button "Send to POS" at bounding box center [708, 647] width 1404 height 50
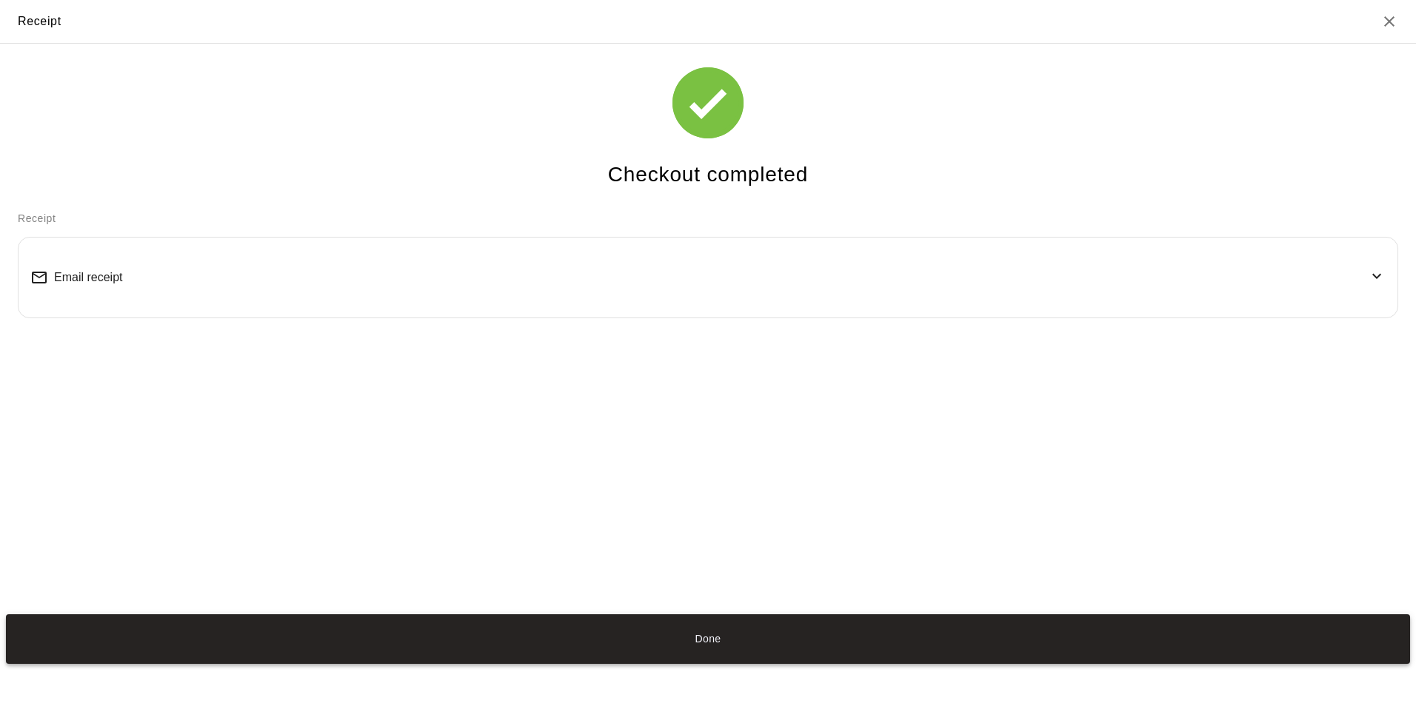
click at [724, 655] on button "Done" at bounding box center [708, 640] width 1404 height 50
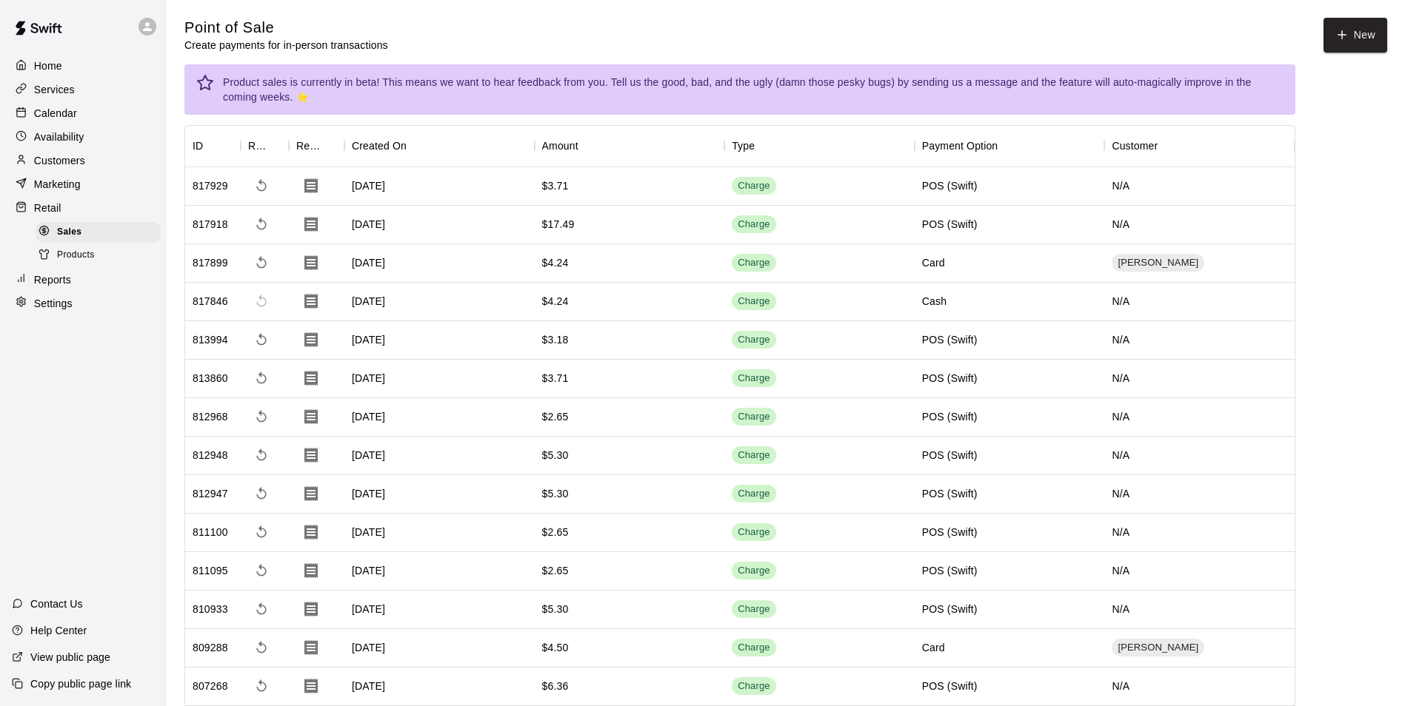
click at [75, 164] on p "Customers" at bounding box center [59, 160] width 51 height 15
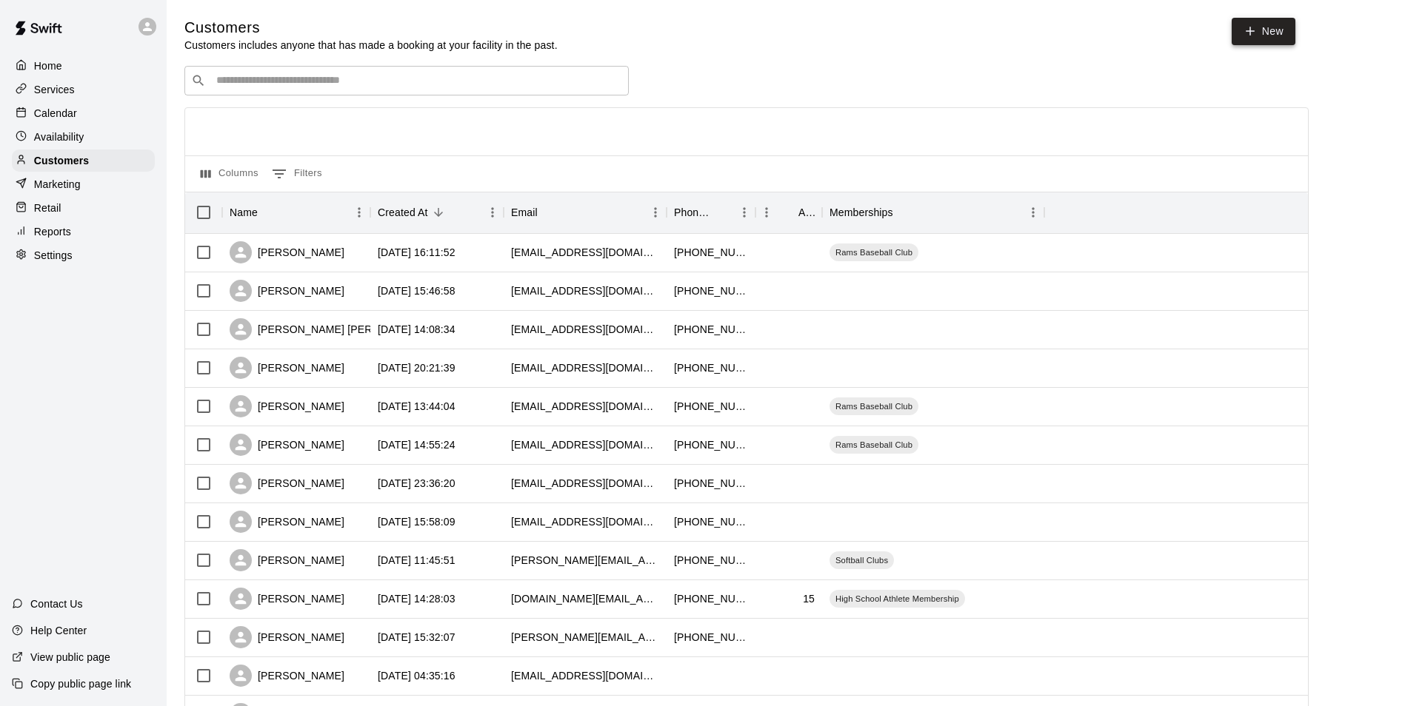
click at [1261, 27] on link "New" at bounding box center [1263, 31] width 64 height 27
select select "**"
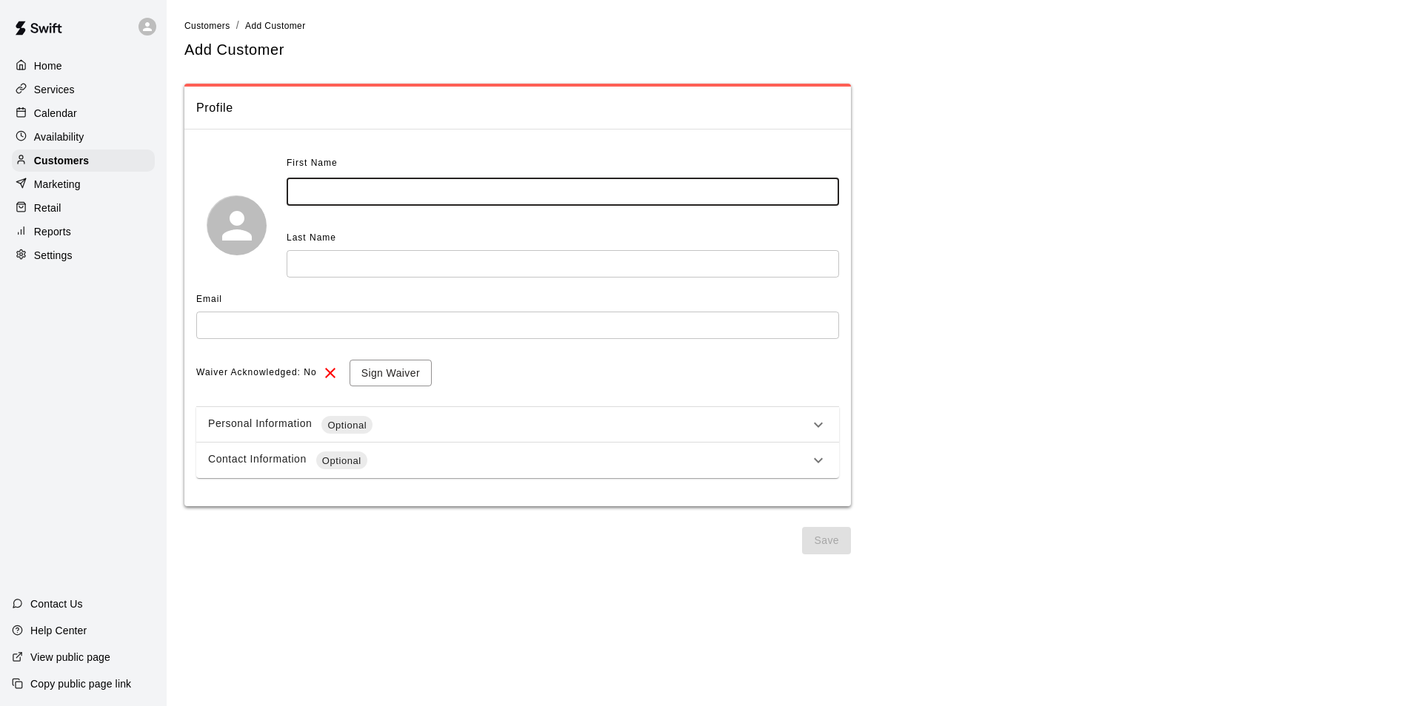
click at [531, 205] on input "text" at bounding box center [563, 191] width 552 height 27
click at [822, 432] on icon at bounding box center [818, 425] width 18 height 18
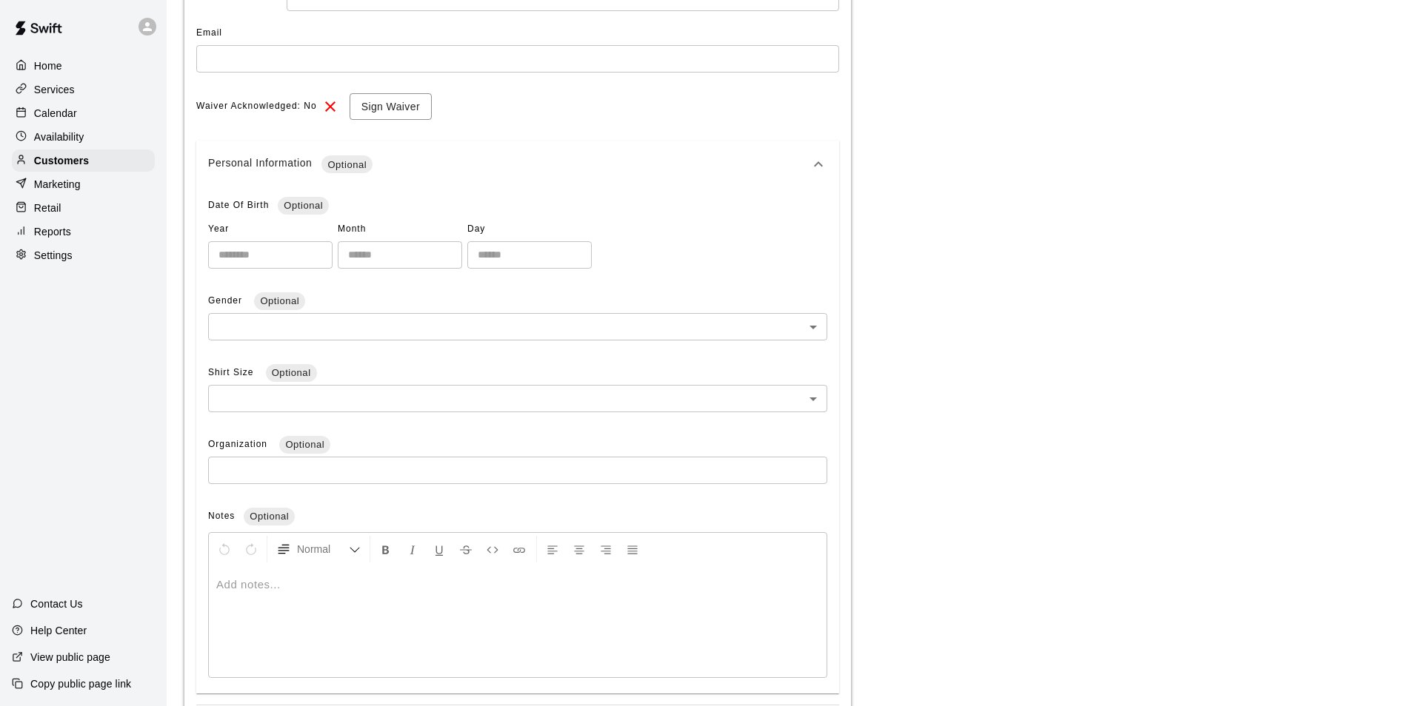
scroll to position [167, 0]
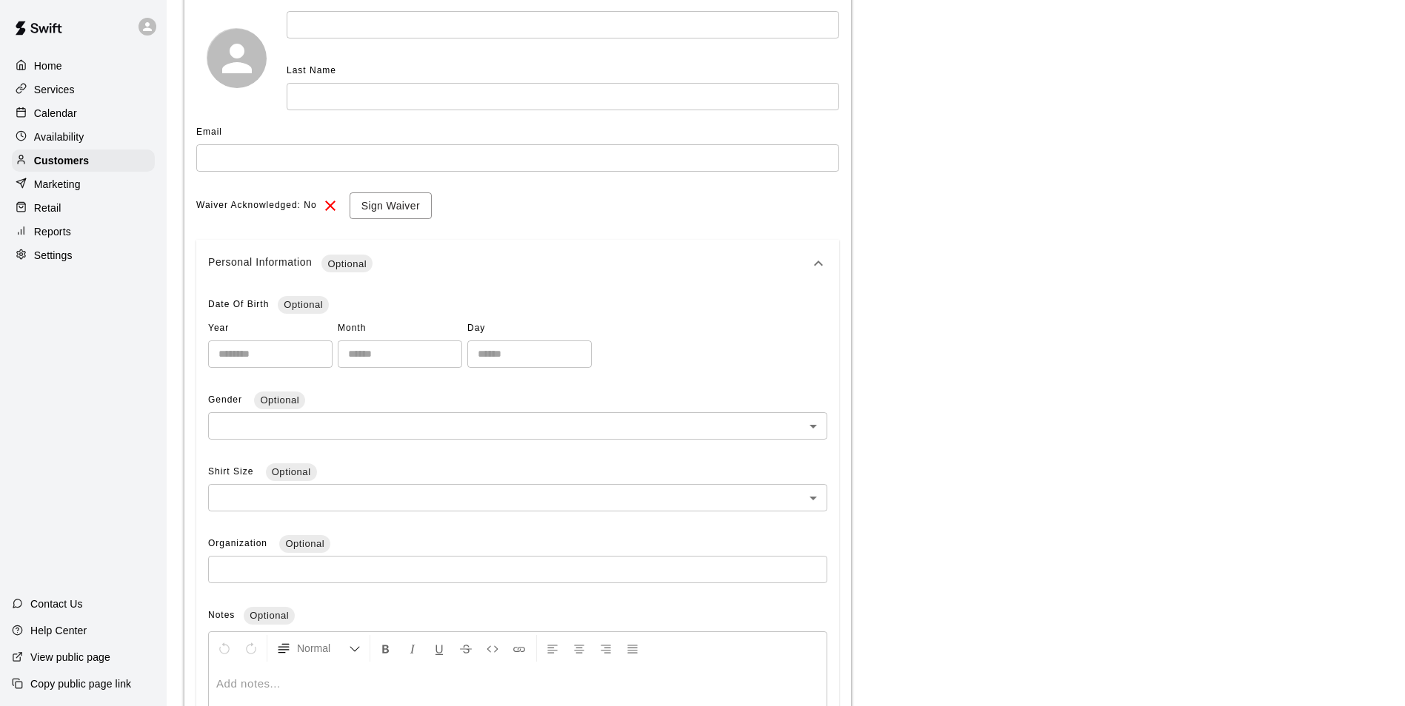
click at [820, 266] on icon at bounding box center [818, 264] width 18 height 18
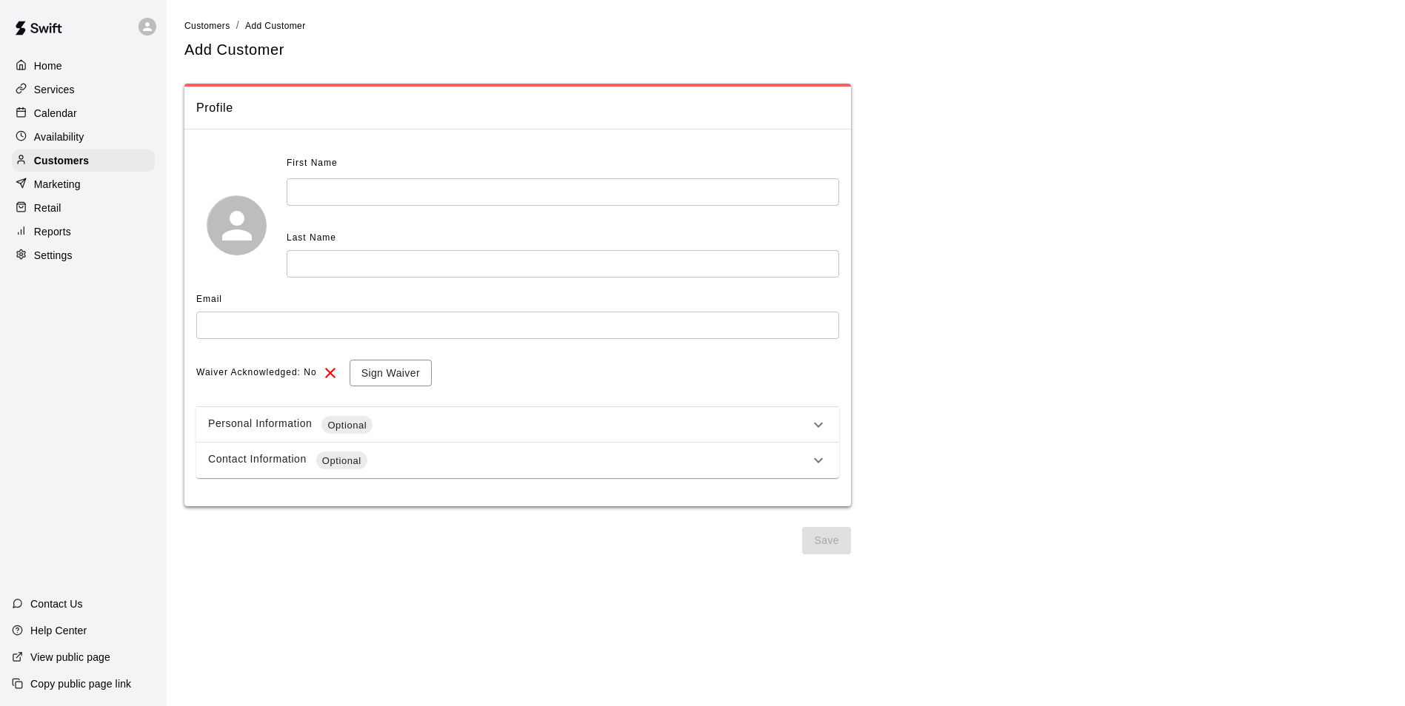
scroll to position [0, 0]
click at [826, 461] on icon at bounding box center [818, 461] width 18 height 18
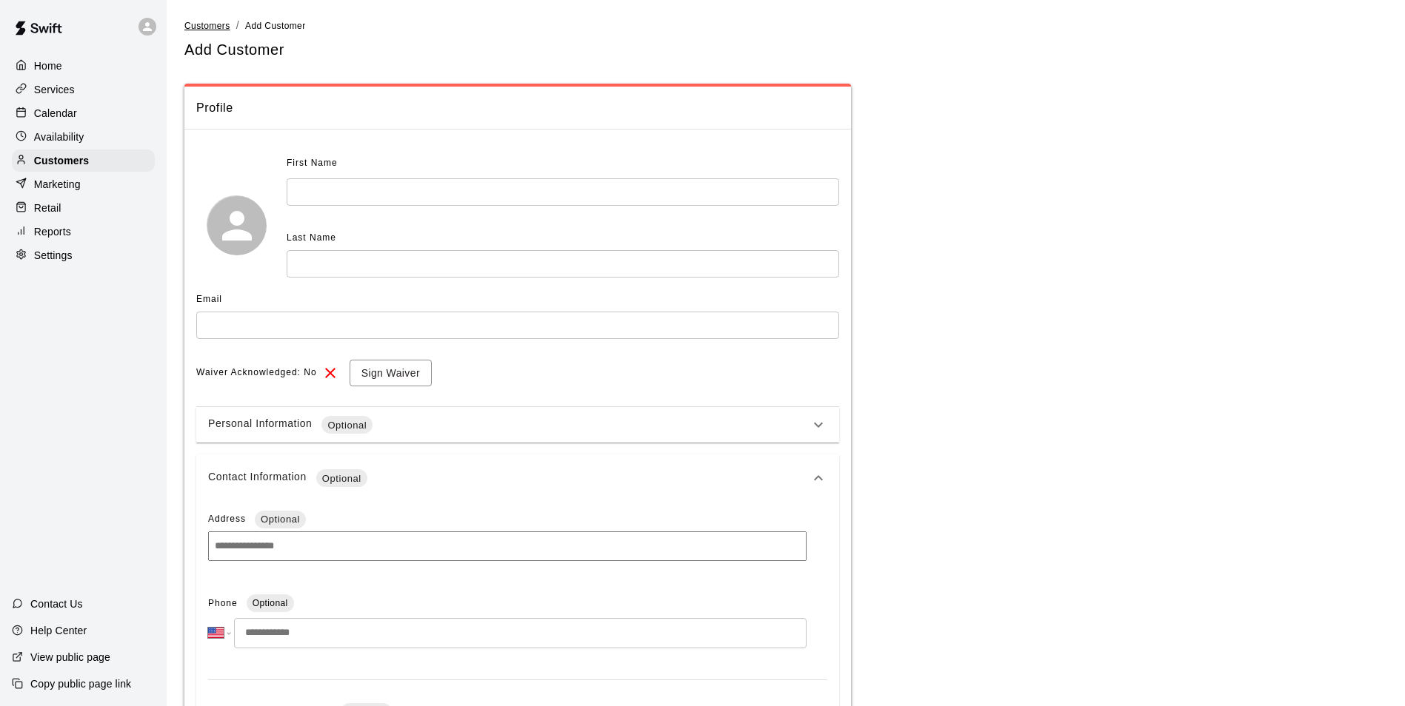
click at [214, 26] on span "Customers" at bounding box center [207, 26] width 46 height 10
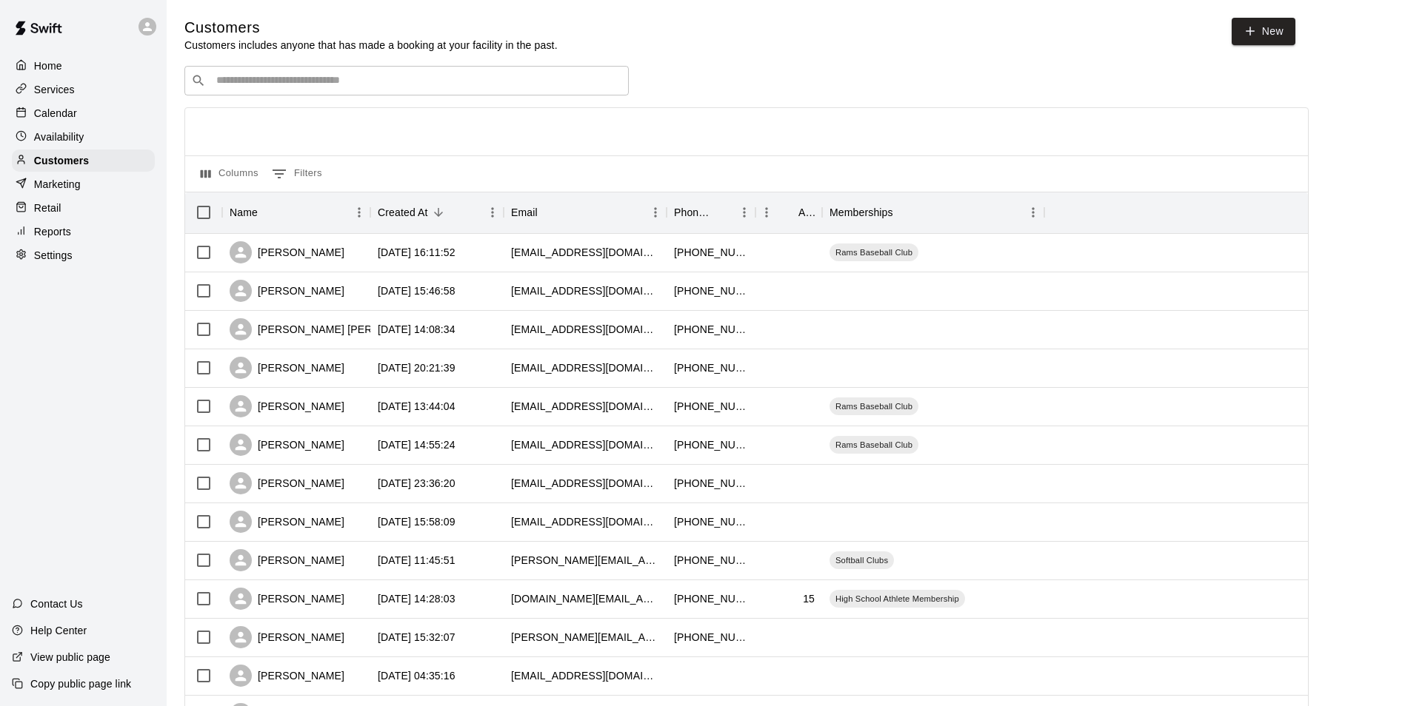
click at [64, 83] on p "Services" at bounding box center [54, 89] width 41 height 15
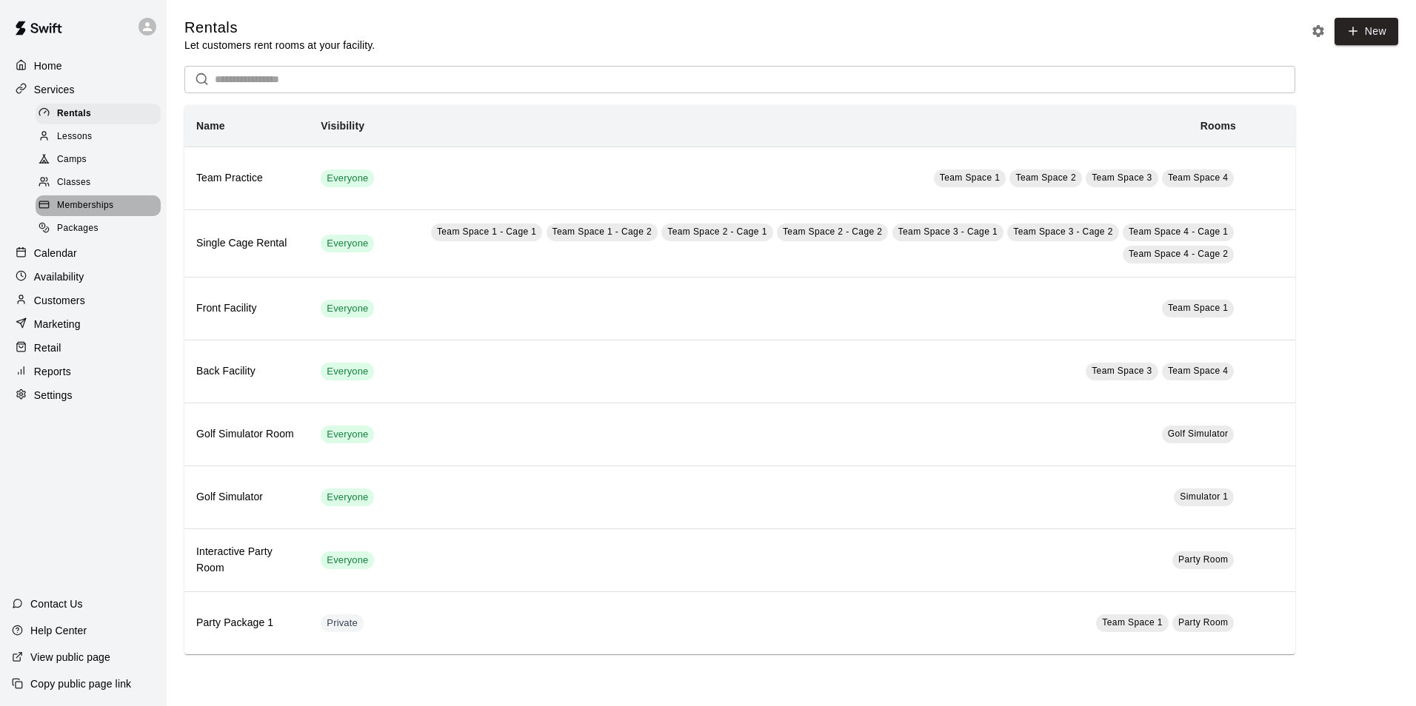
click at [108, 212] on span "Memberships" at bounding box center [85, 205] width 56 height 15
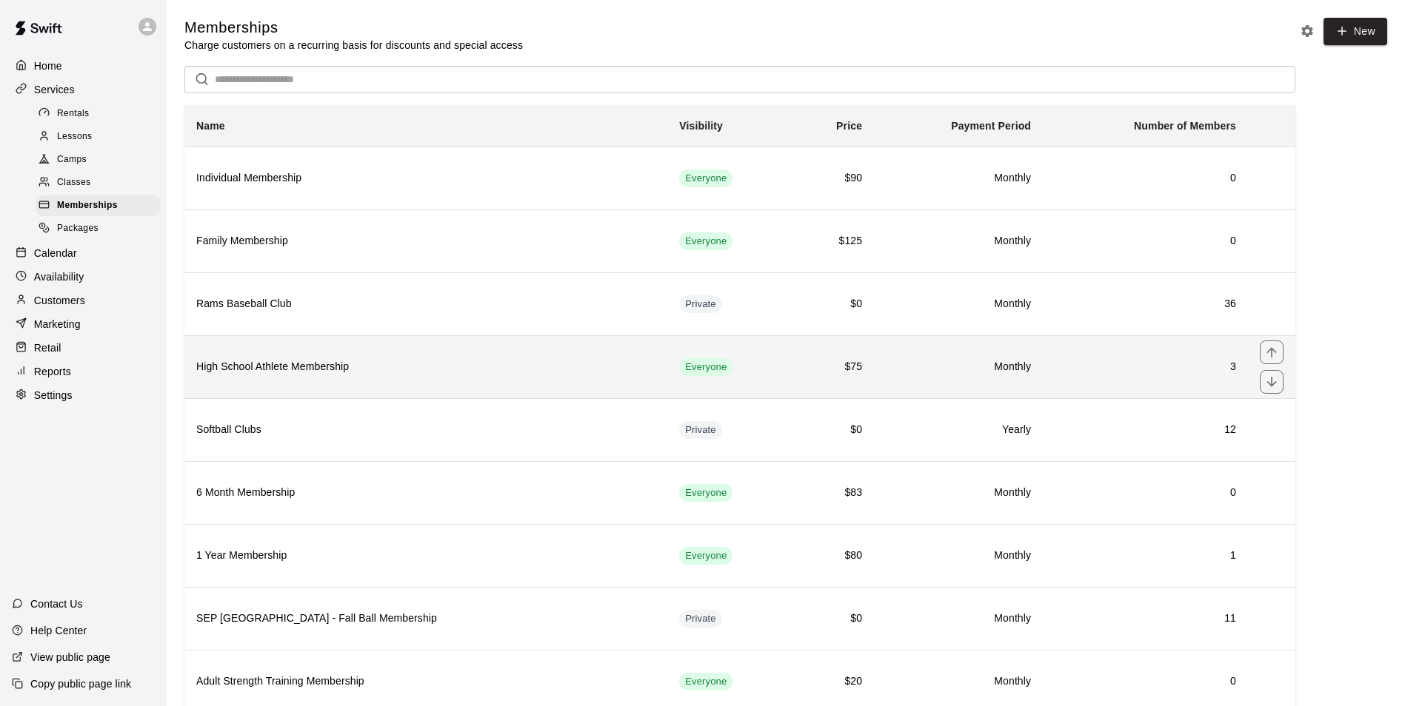
click at [411, 378] on th "High School Athlete Membership" at bounding box center [425, 366] width 483 height 63
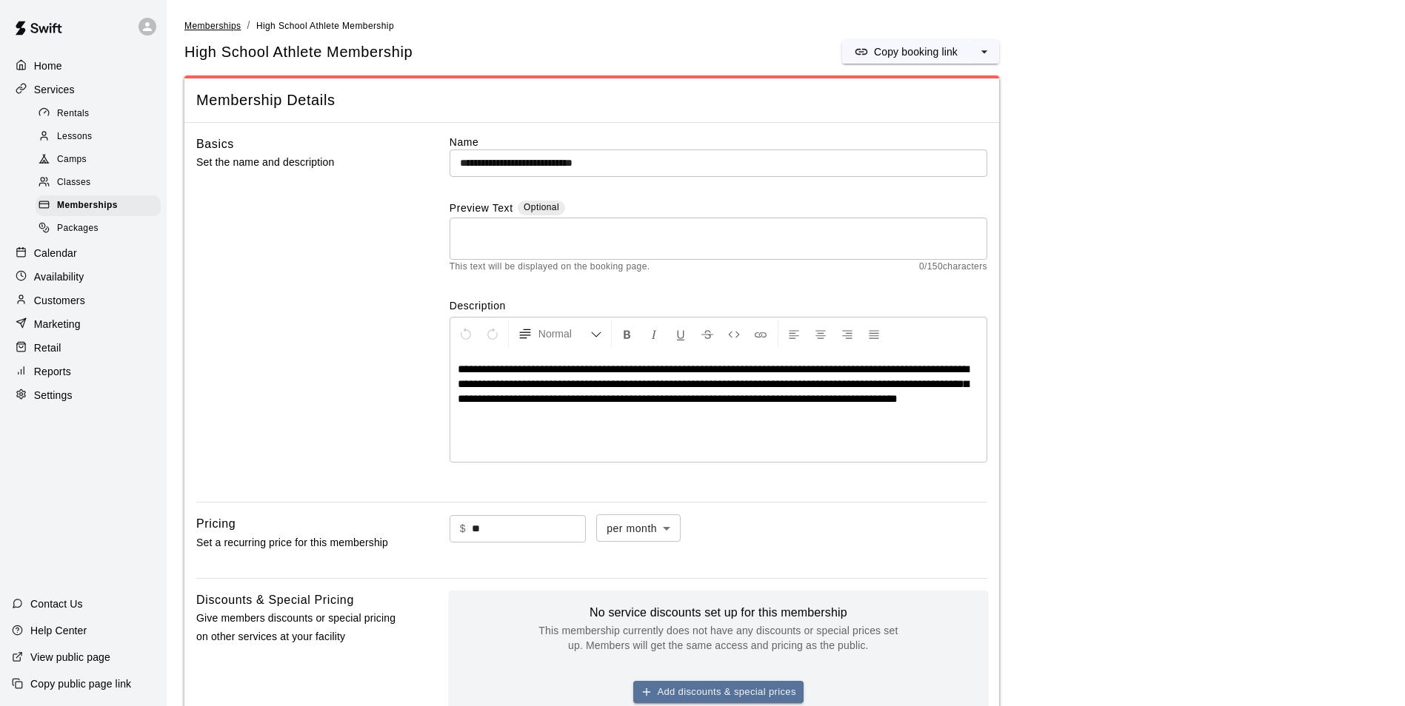
click at [214, 30] on span "Memberships" at bounding box center [212, 26] width 56 height 10
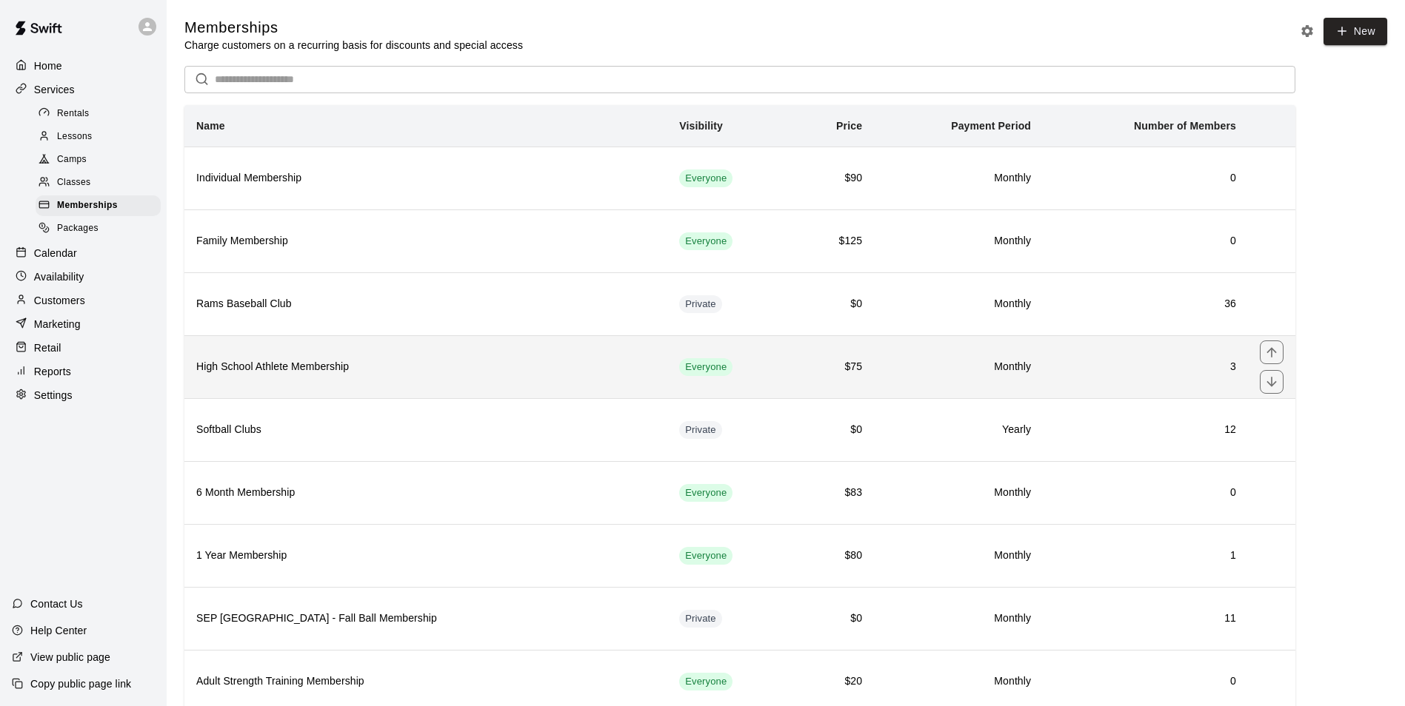
click at [383, 382] on th "High School Athlete Membership" at bounding box center [425, 366] width 483 height 63
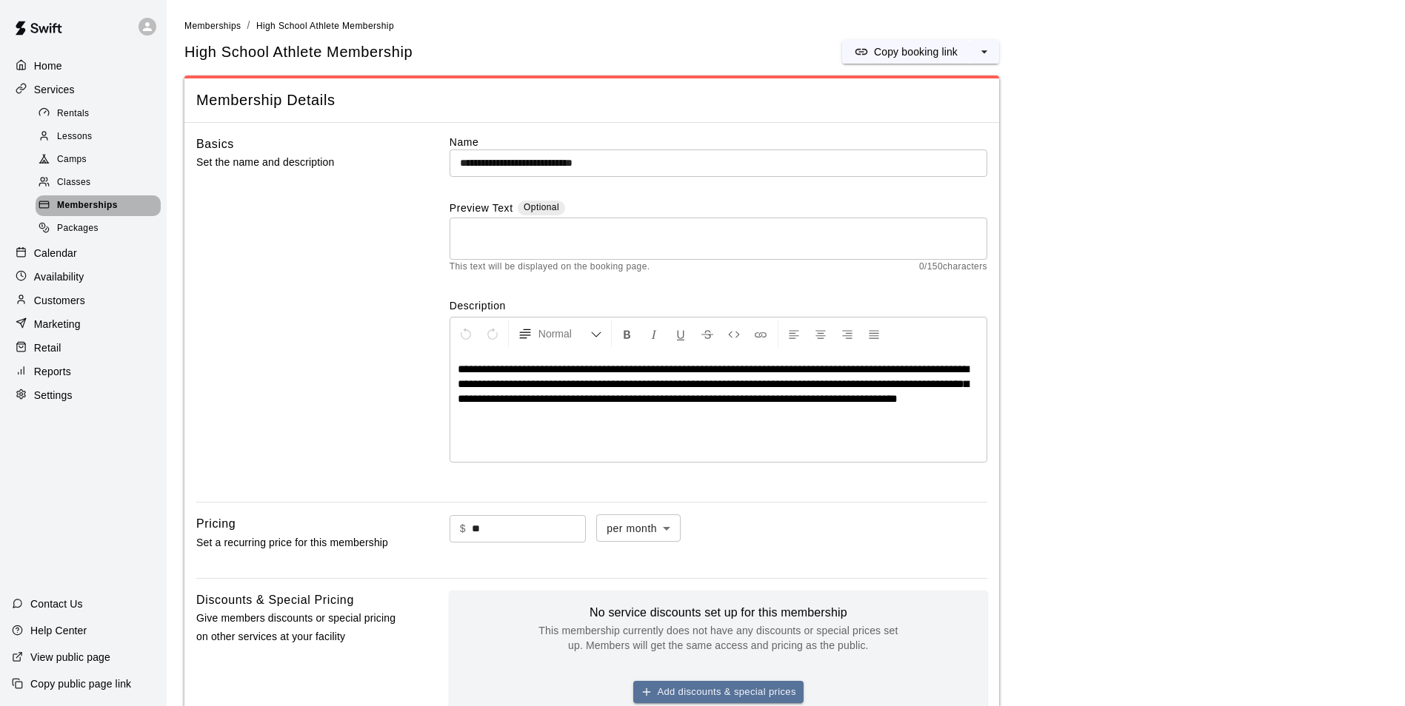
click at [90, 213] on span "Memberships" at bounding box center [87, 205] width 61 height 15
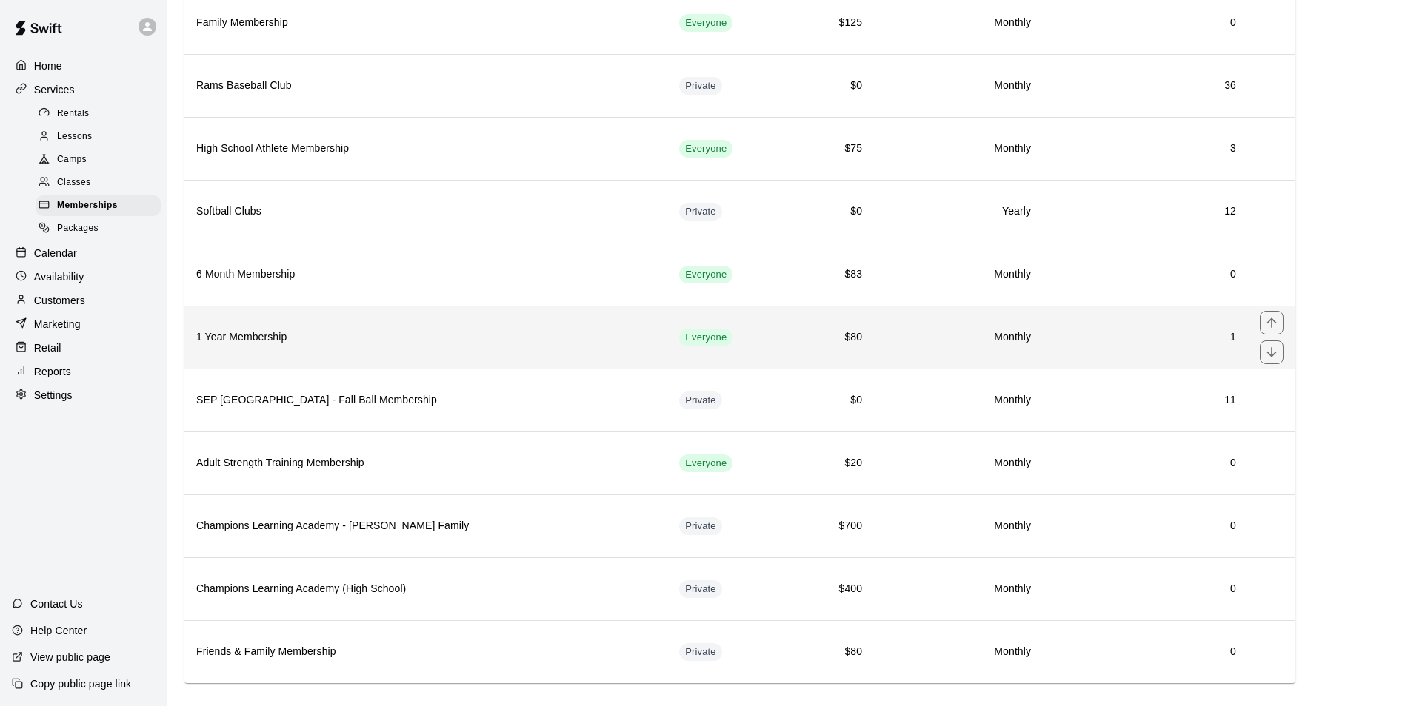
scroll to position [239, 0]
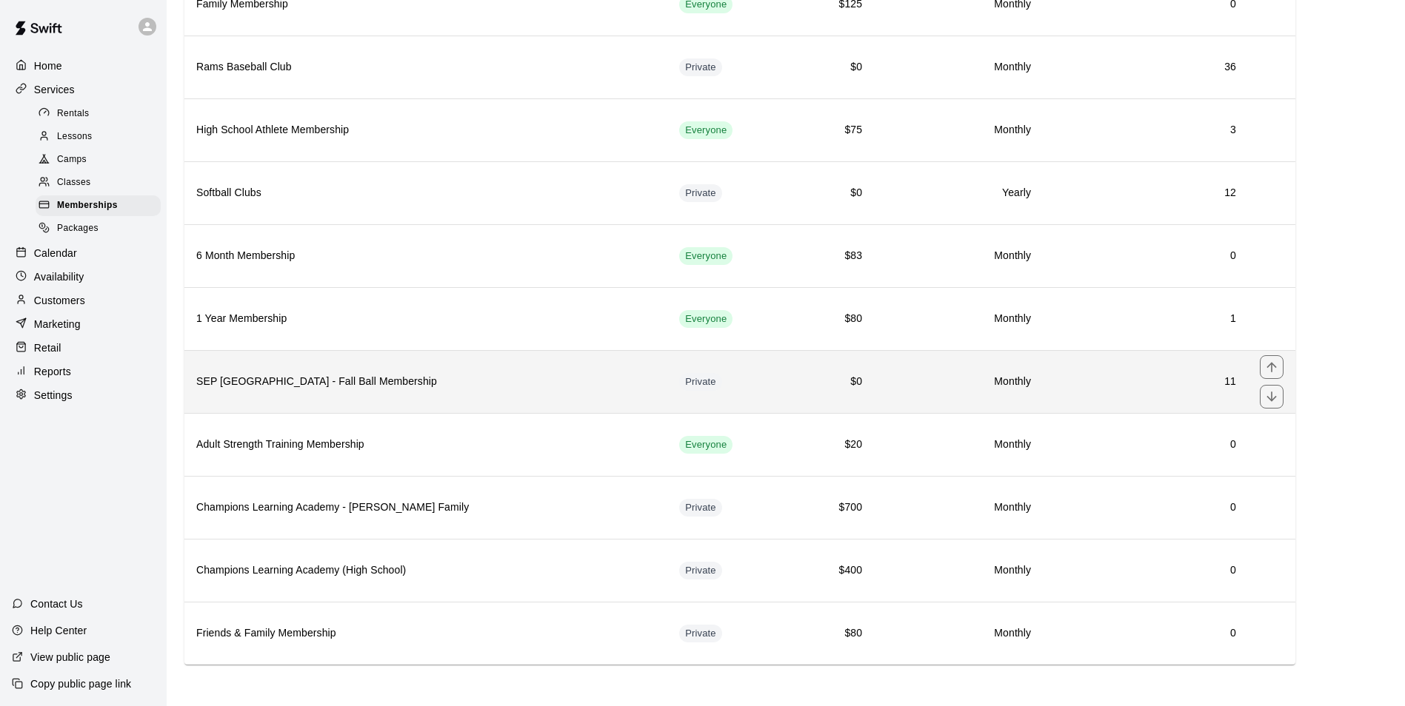
click at [400, 387] on h6 "SEP [GEOGRAPHIC_DATA] - Fall Ball Membership" at bounding box center [425, 382] width 459 height 16
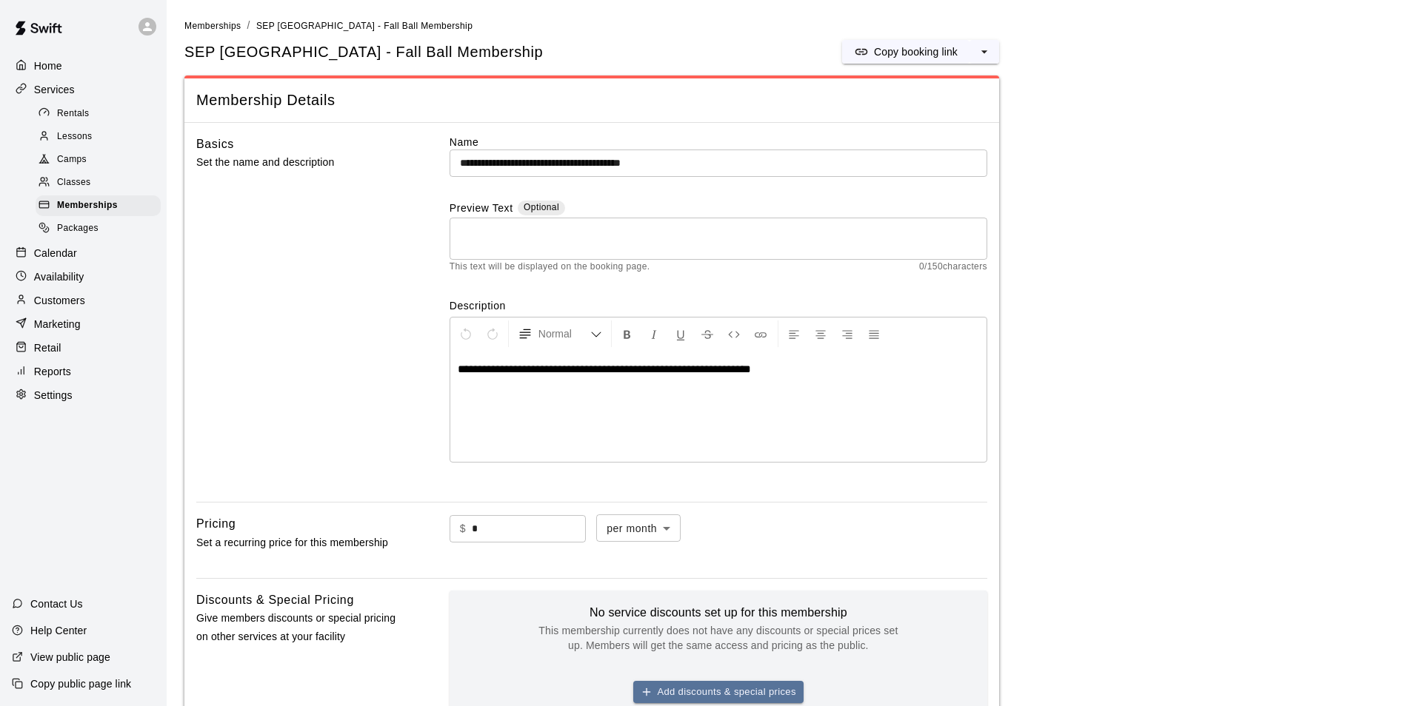
click at [28, 359] on div "Retail" at bounding box center [83, 348] width 143 height 22
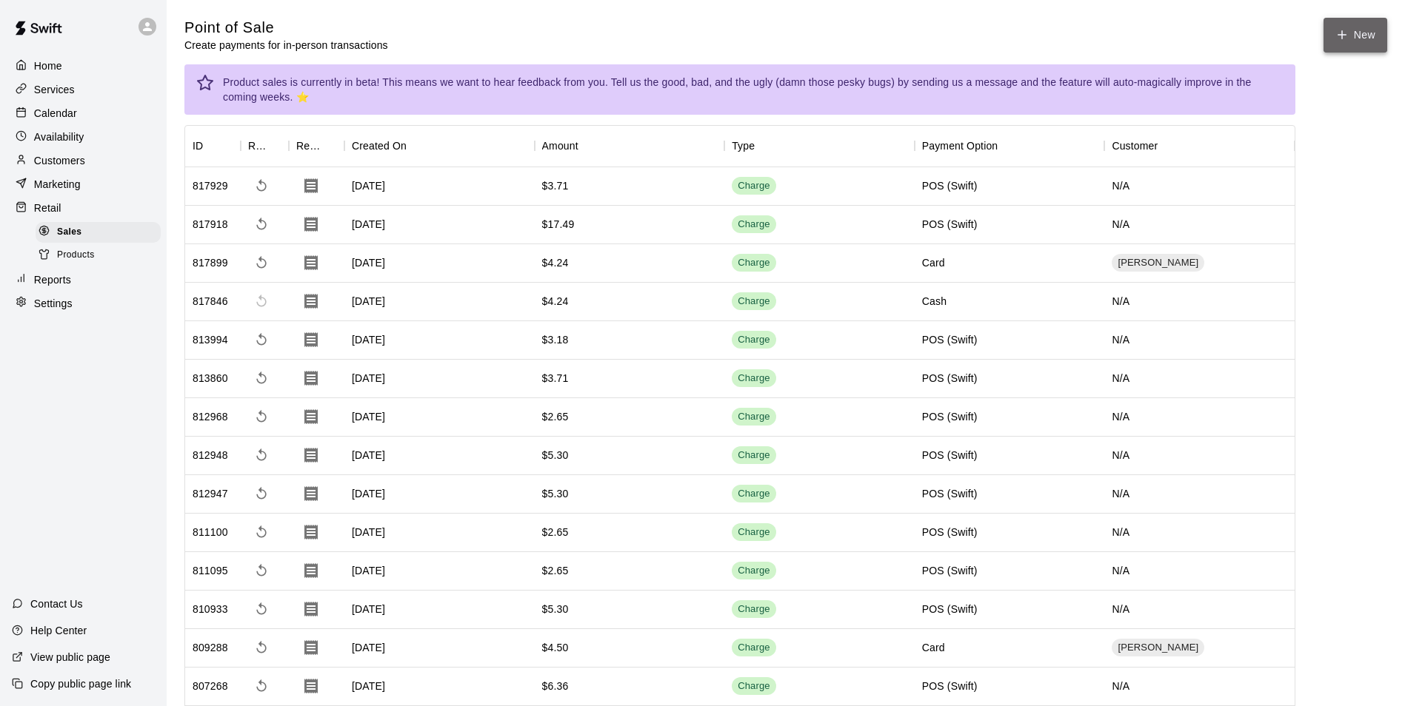
click at [1368, 39] on button "New" at bounding box center [1355, 35] width 64 height 35
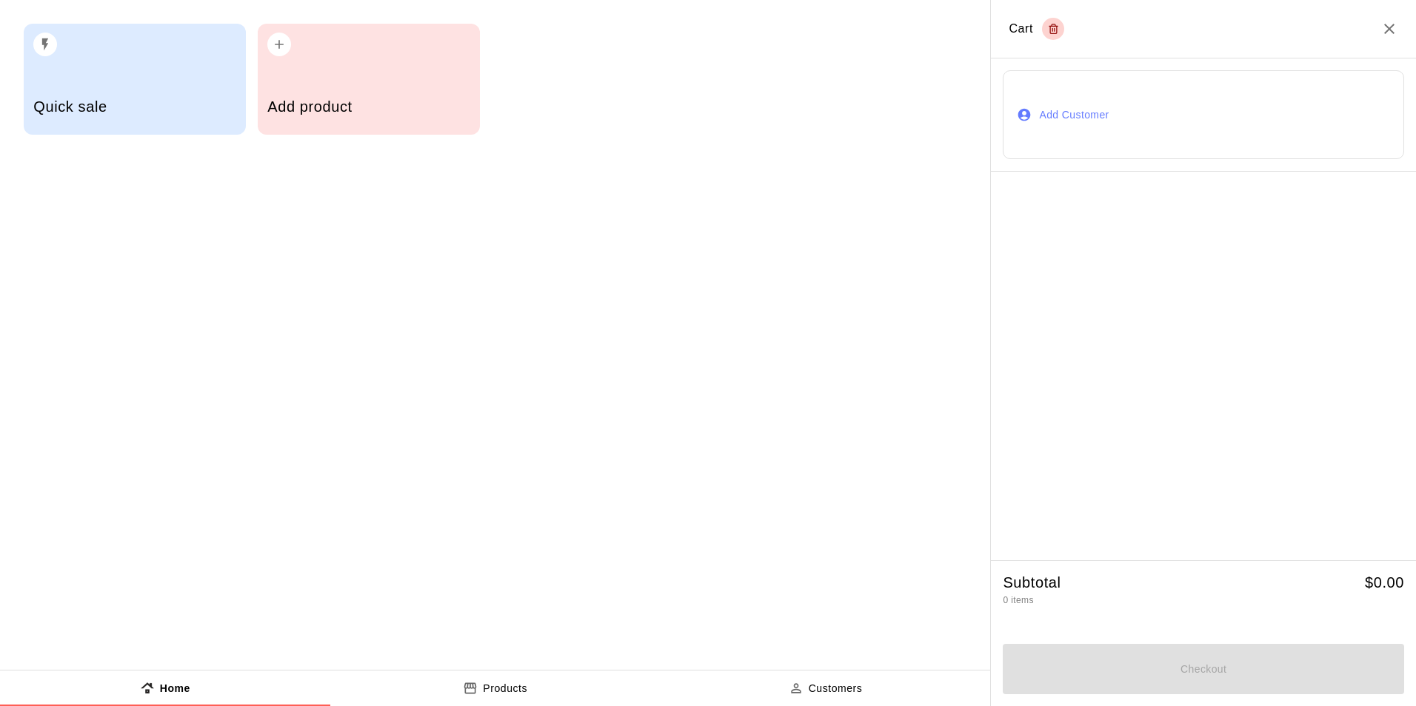
click at [284, 62] on div "Add product" at bounding box center [369, 79] width 222 height 111
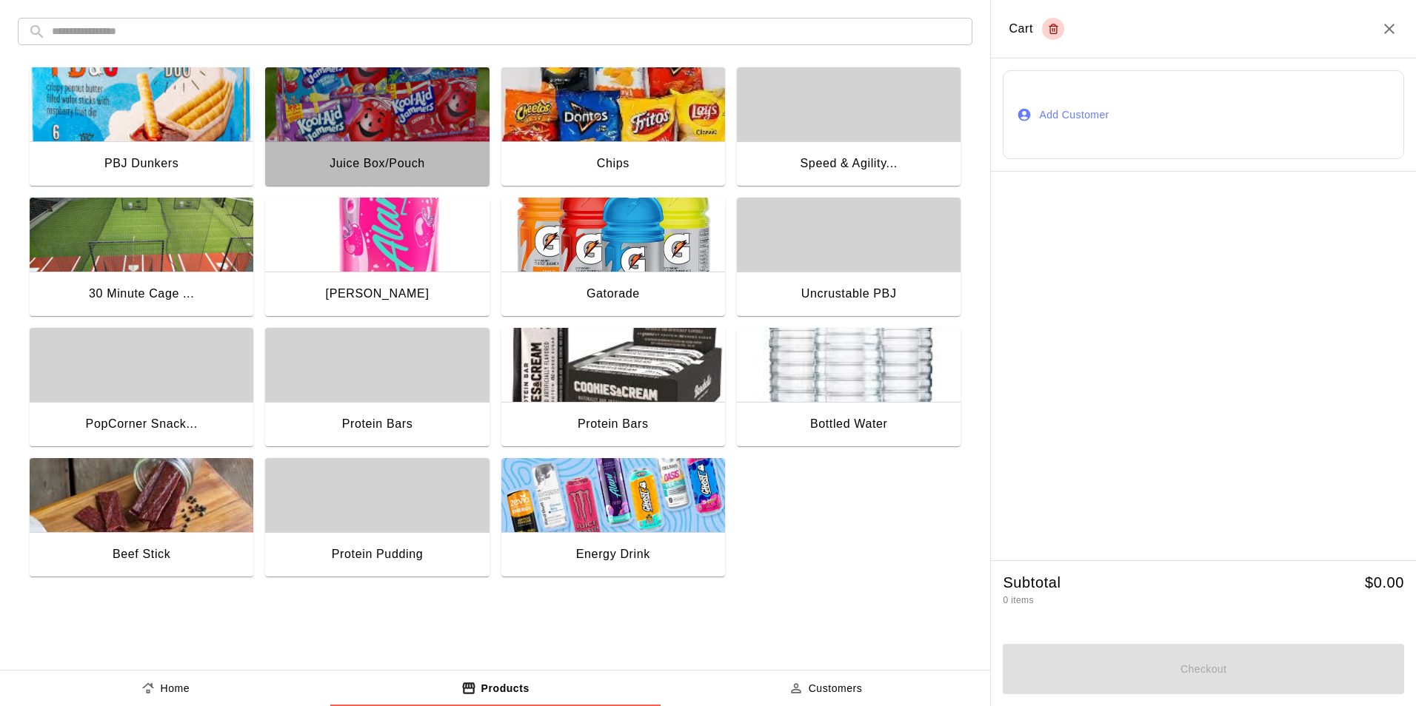
click at [392, 144] on div "Juice Box/Pouch" at bounding box center [377, 164] width 224 height 47
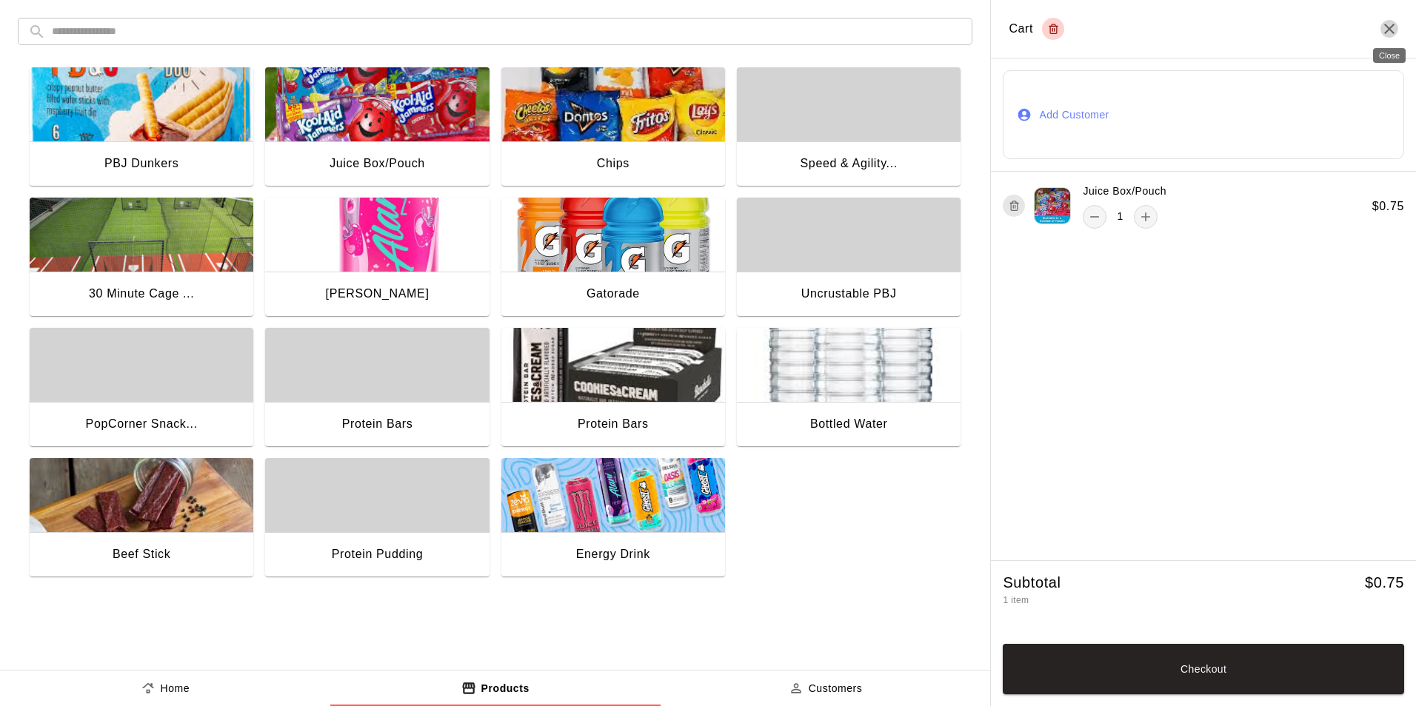
click at [1394, 24] on icon "Close" at bounding box center [1389, 29] width 18 height 18
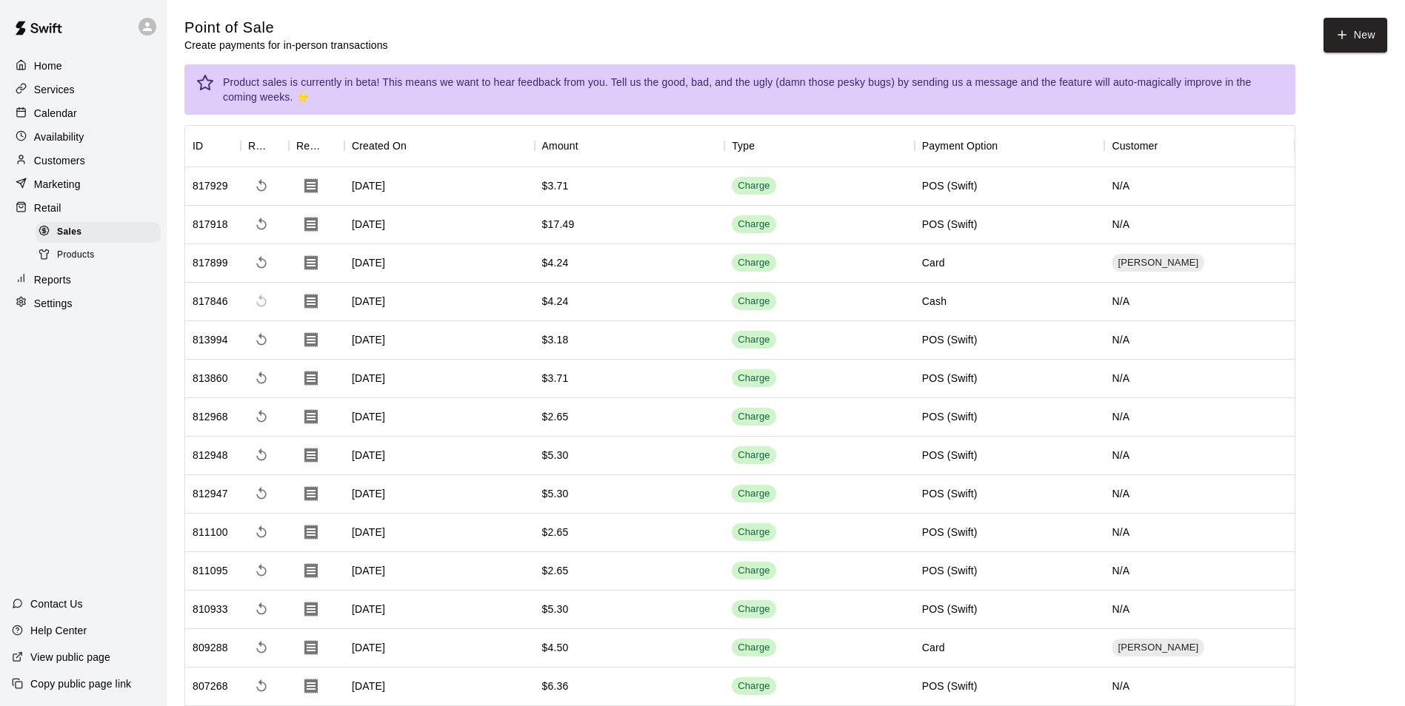
click at [67, 183] on p "Marketing" at bounding box center [57, 184] width 47 height 15
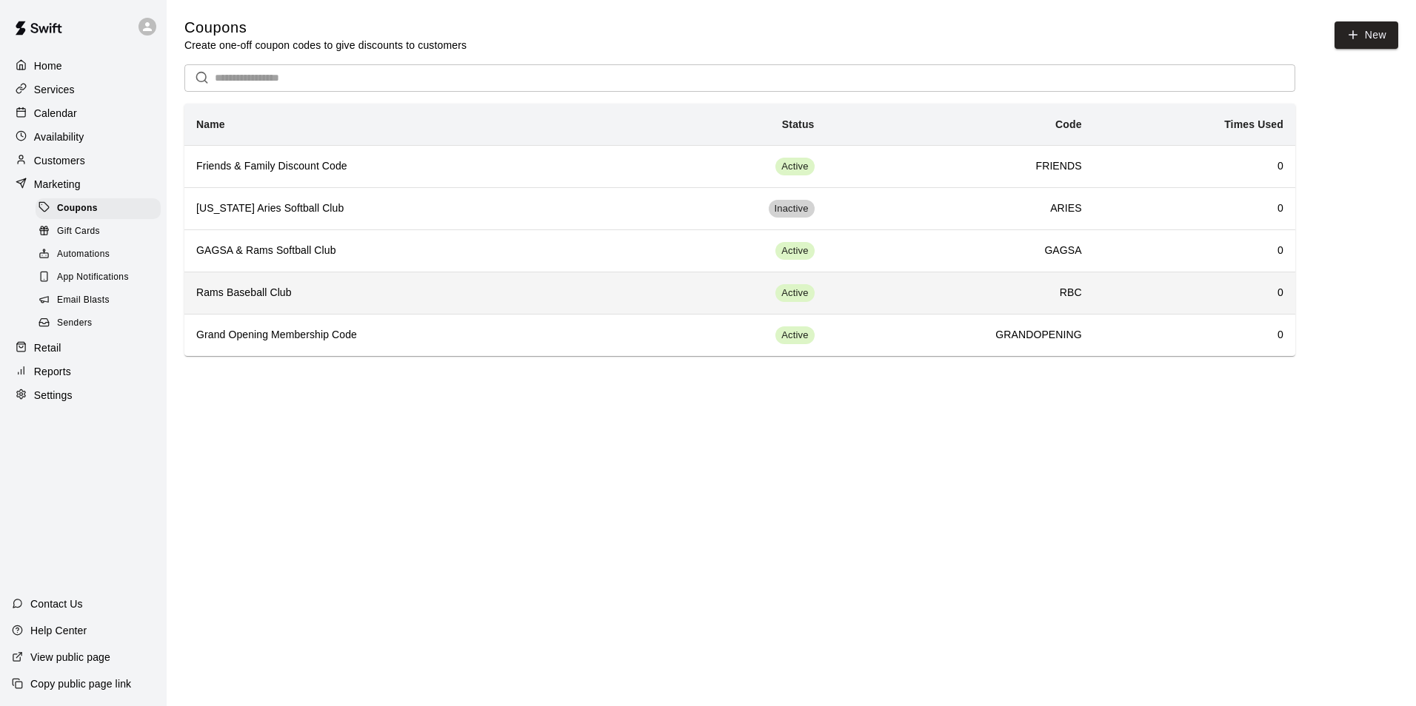
click at [461, 296] on h6 "Rams Baseball Club" at bounding box center [408, 293] width 425 height 16
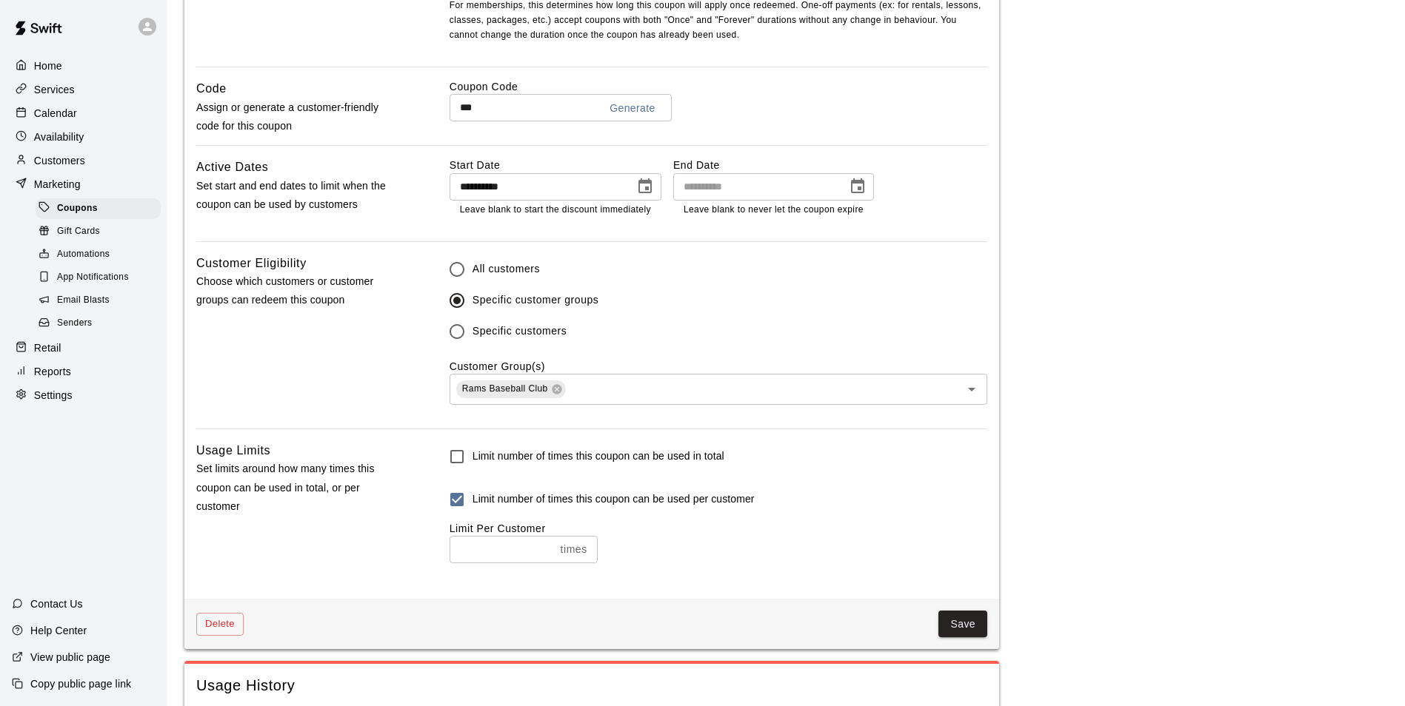
scroll to position [814, 0]
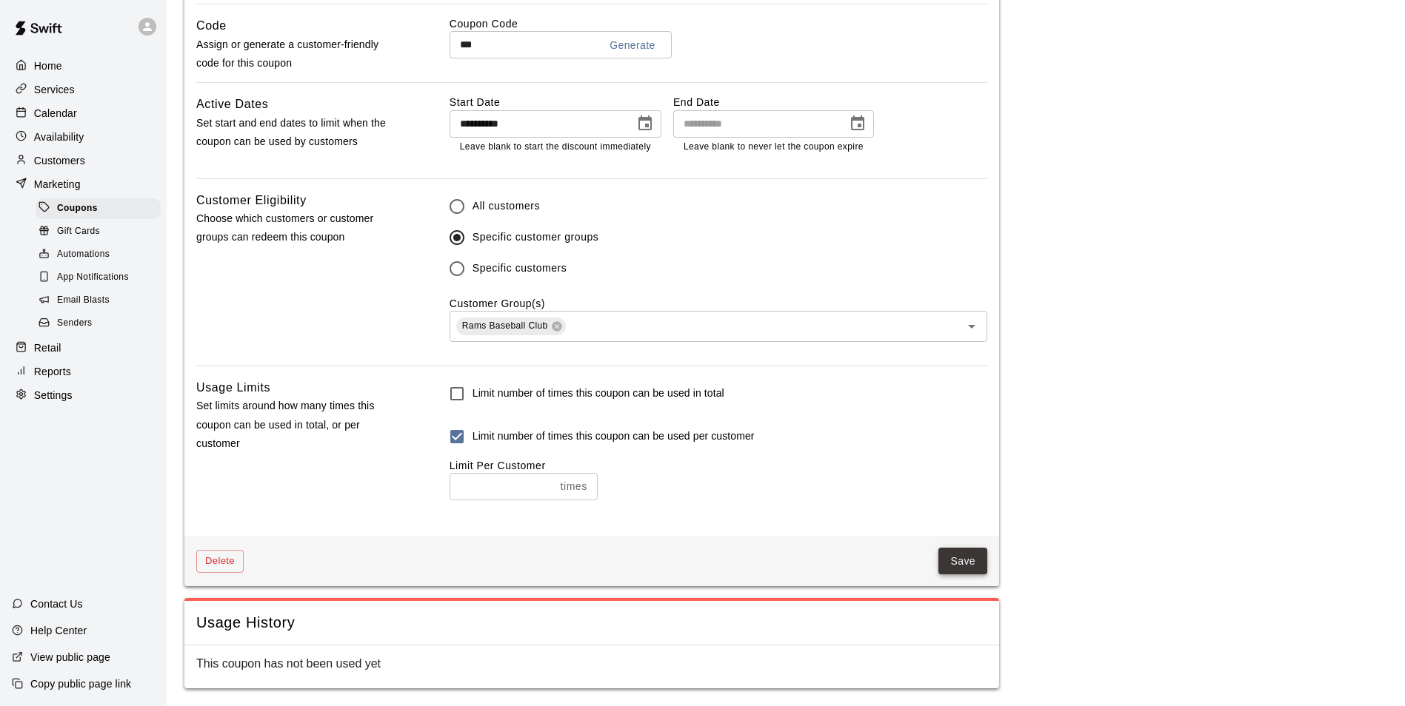
click at [969, 562] on button "Save" at bounding box center [962, 561] width 49 height 27
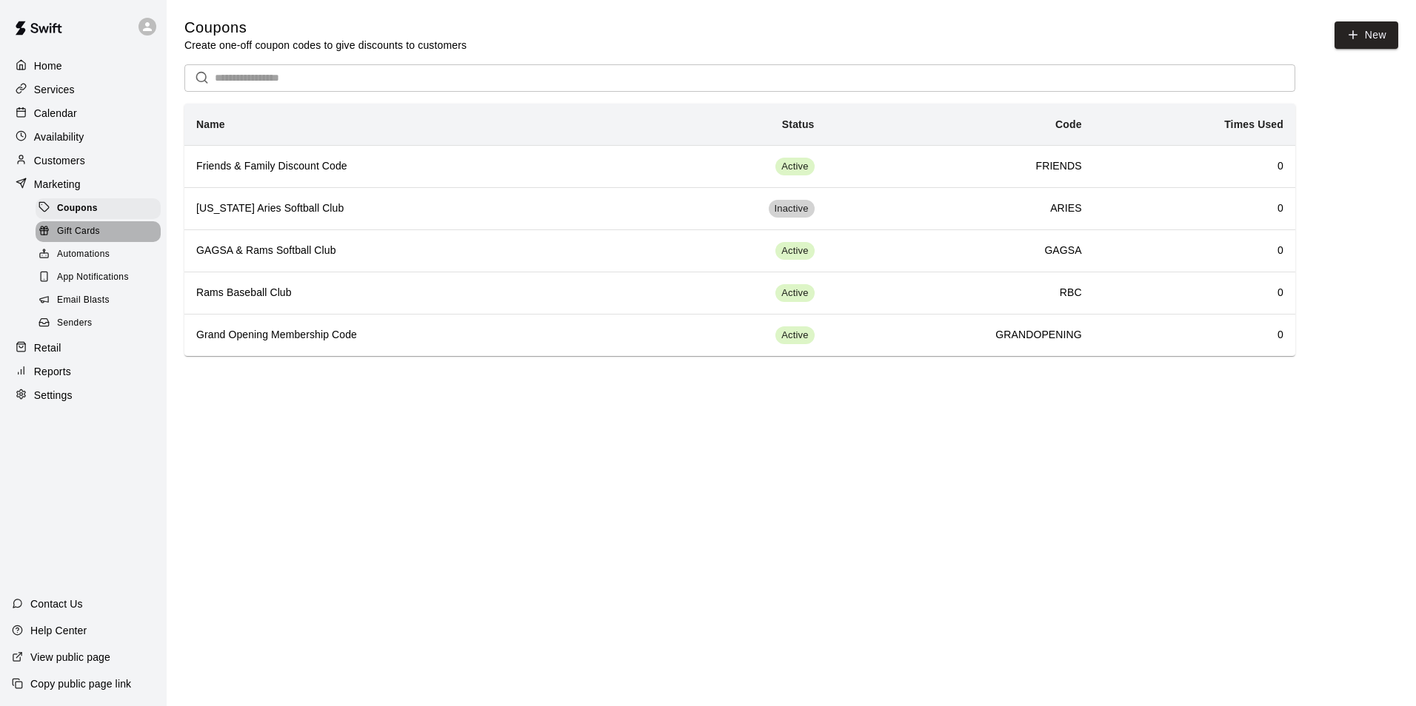
click at [78, 239] on span "Gift Cards" at bounding box center [78, 231] width 43 height 15
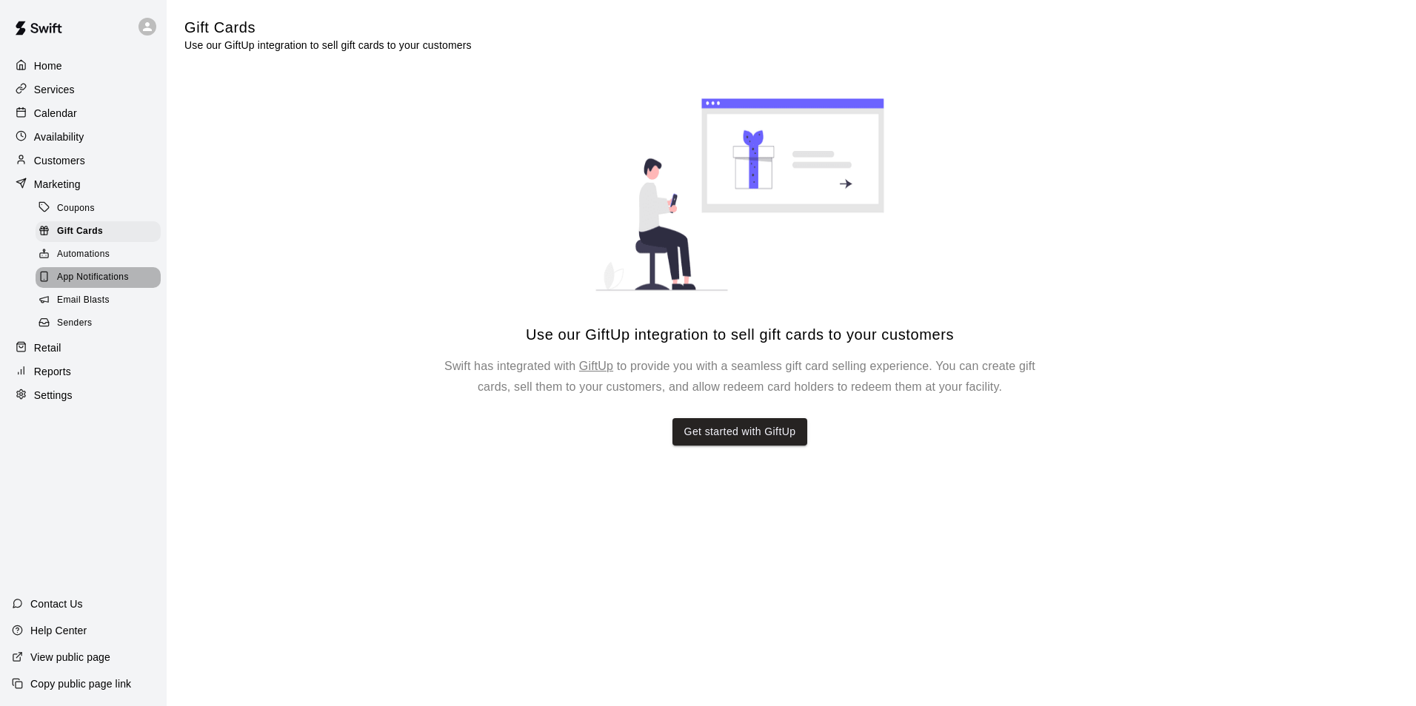
click at [103, 285] on span "App Notifications" at bounding box center [93, 277] width 72 height 15
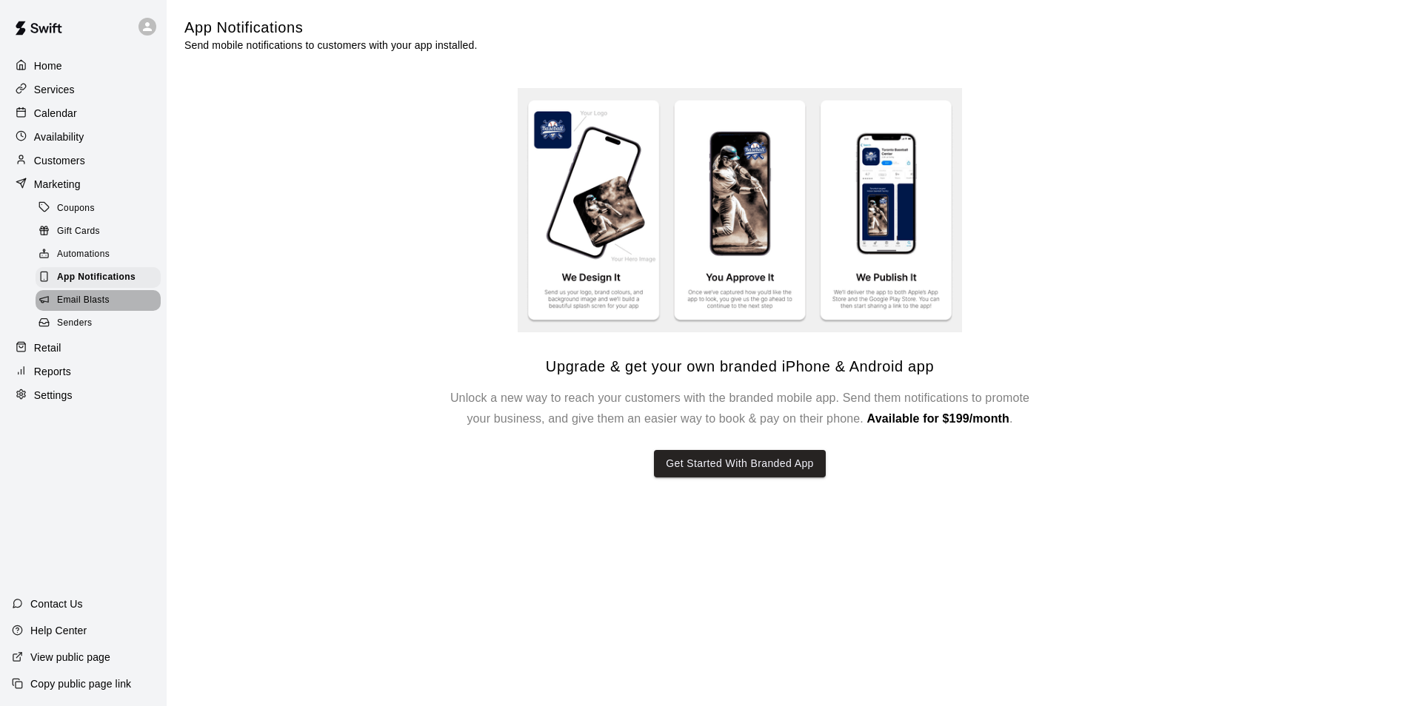
click at [96, 308] on span "Email Blasts" at bounding box center [83, 300] width 53 height 15
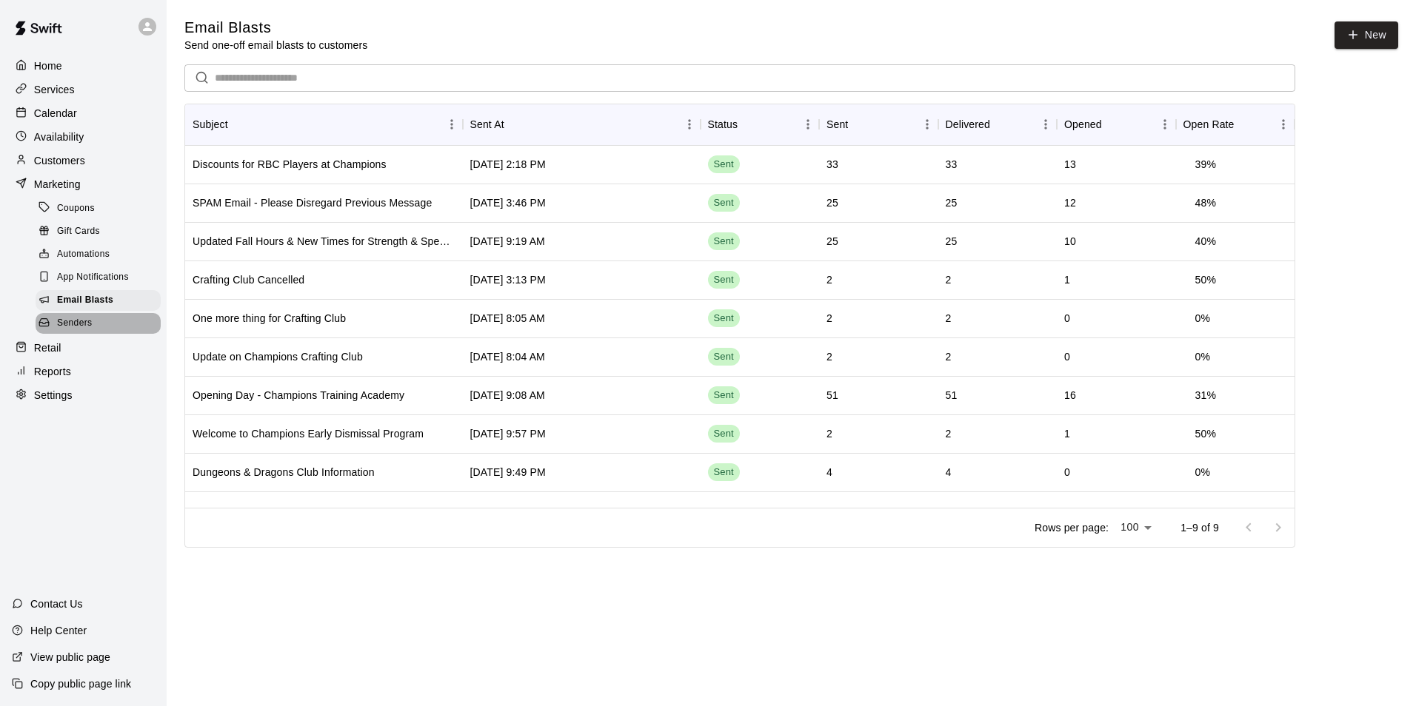
click at [110, 334] on div "Senders" at bounding box center [98, 323] width 125 height 21
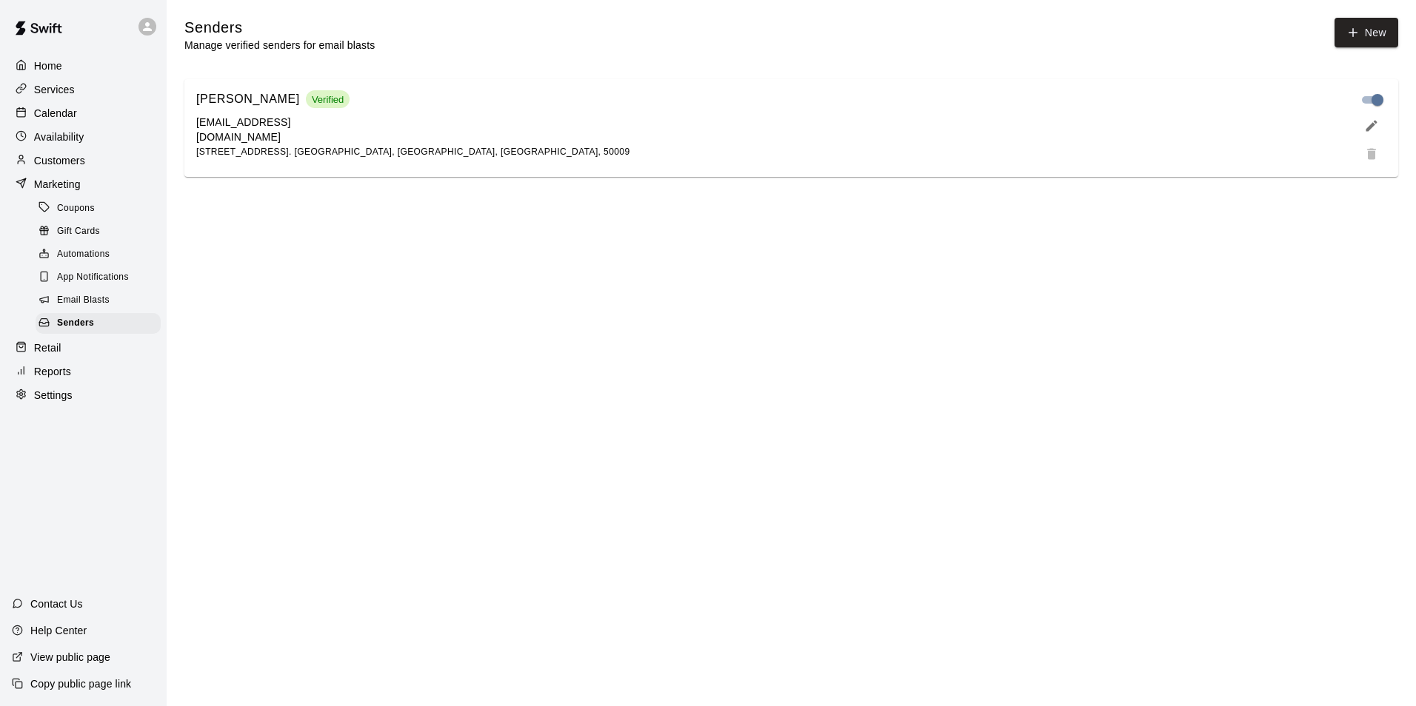
click at [58, 73] on p "Home" at bounding box center [48, 65] width 28 height 15
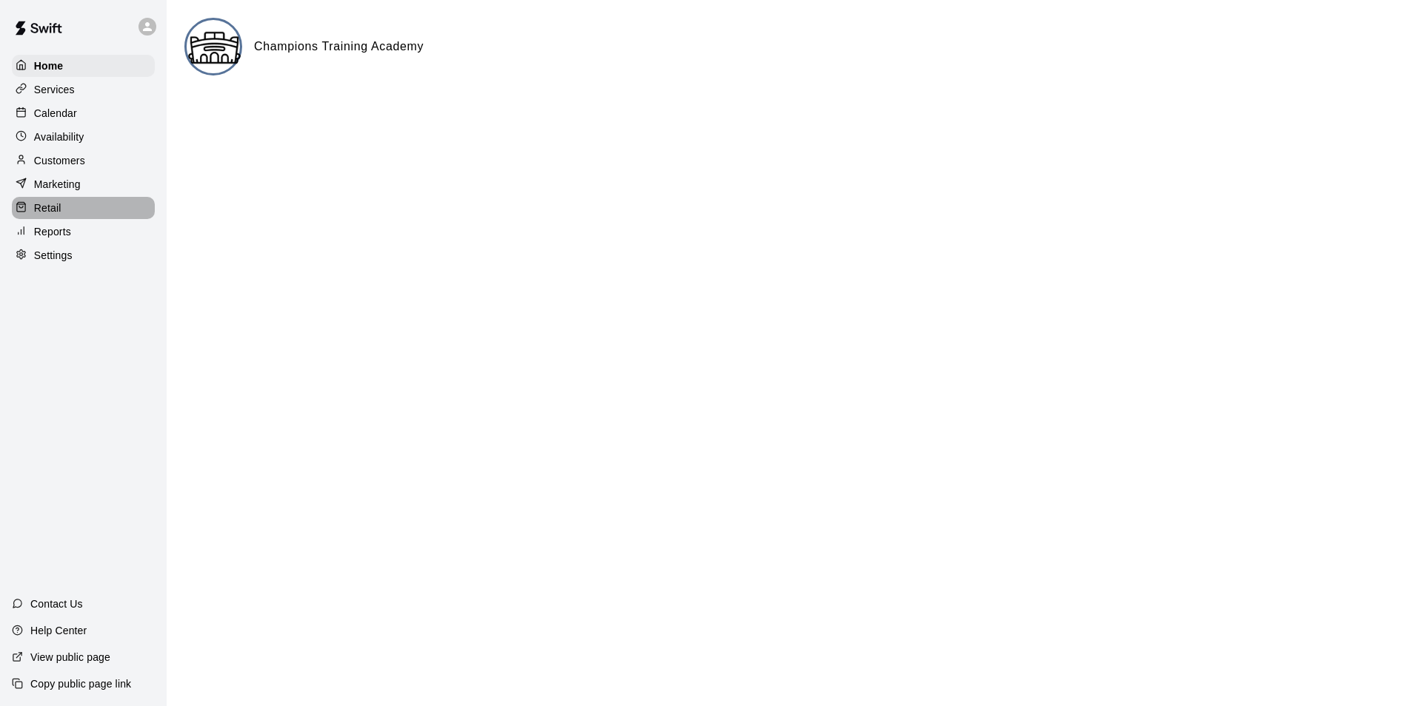
click at [41, 206] on p "Retail" at bounding box center [47, 208] width 27 height 15
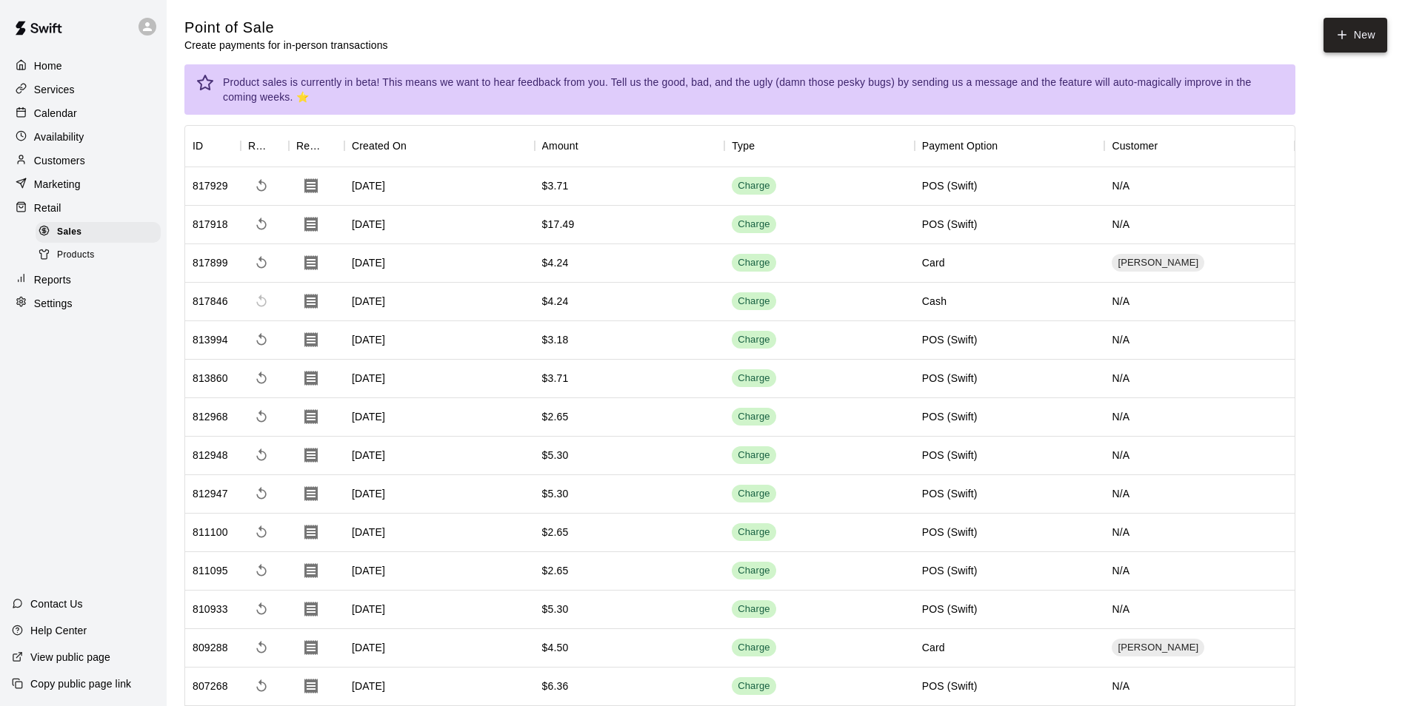
click at [1349, 40] on button "New" at bounding box center [1355, 35] width 64 height 35
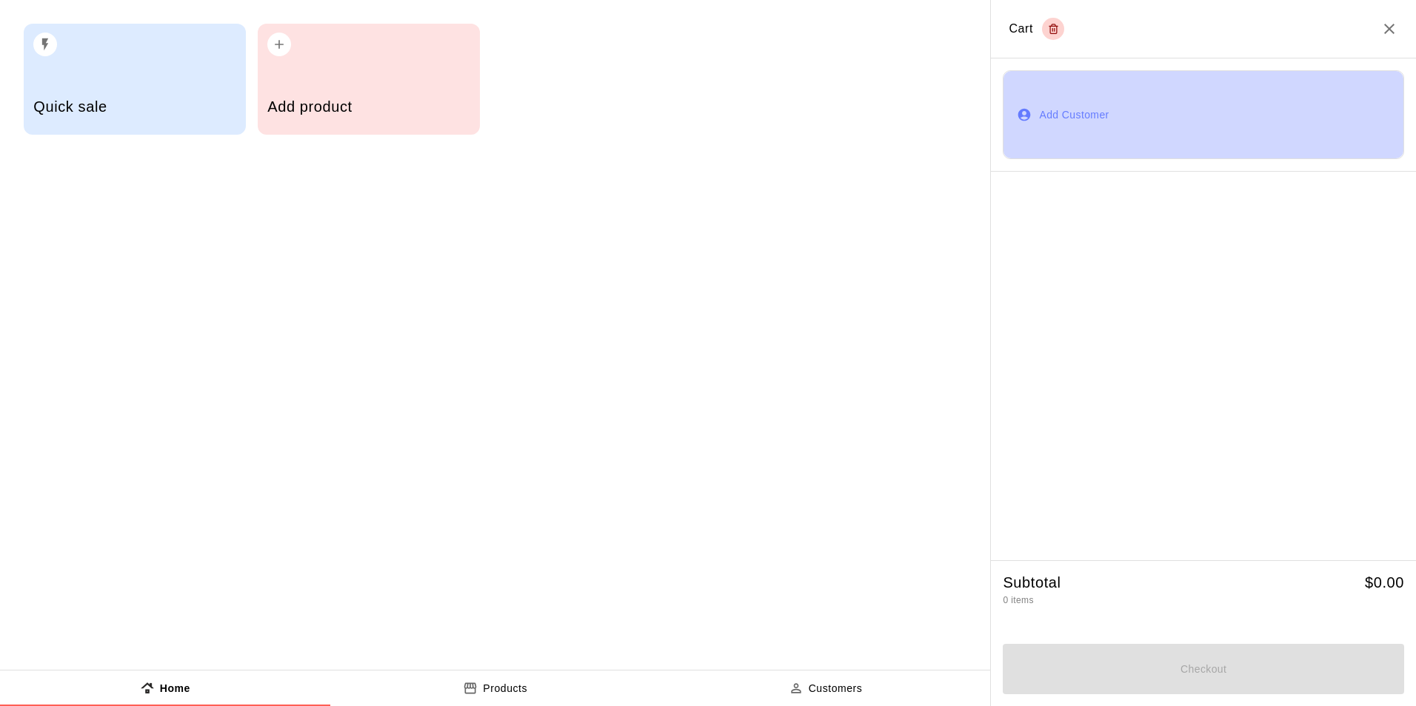
click at [1059, 121] on button "Add Customer" at bounding box center [1203, 114] width 401 height 89
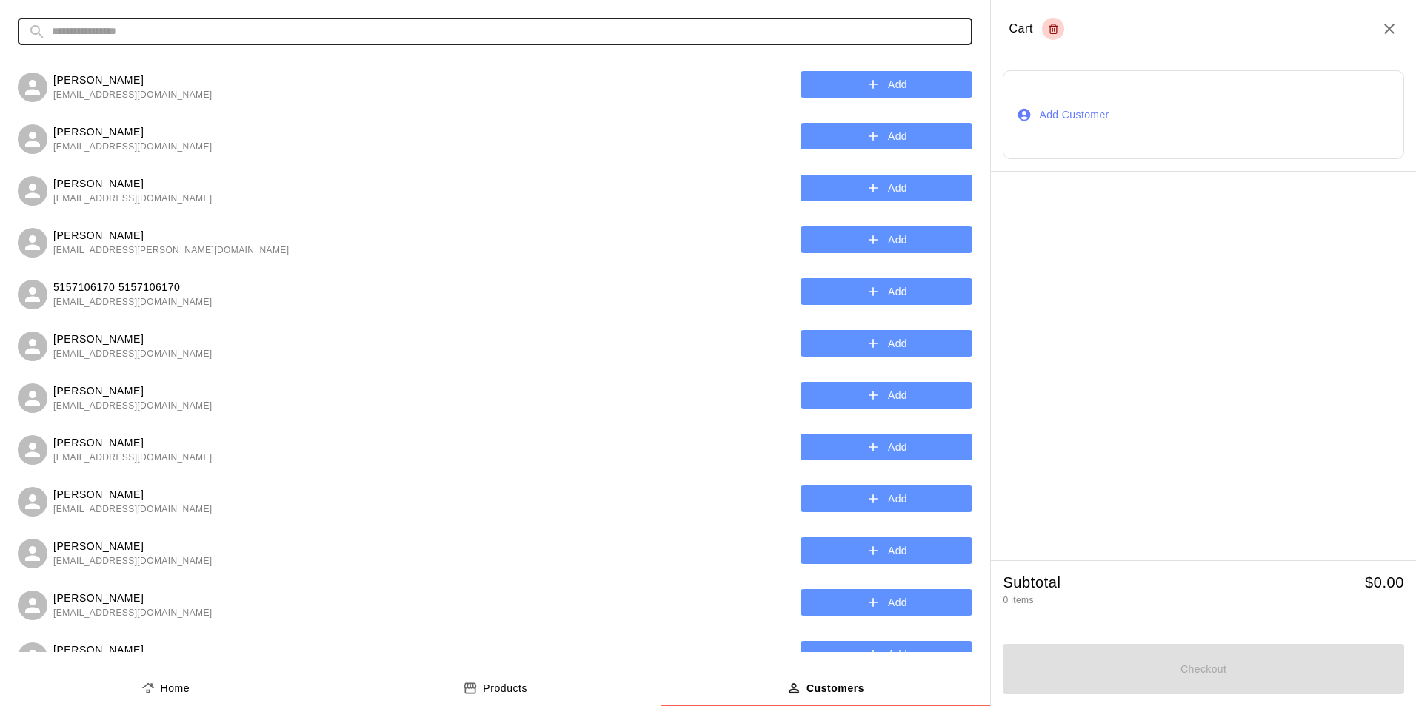
click at [562, 42] on input "text" at bounding box center [507, 31] width 910 height 27
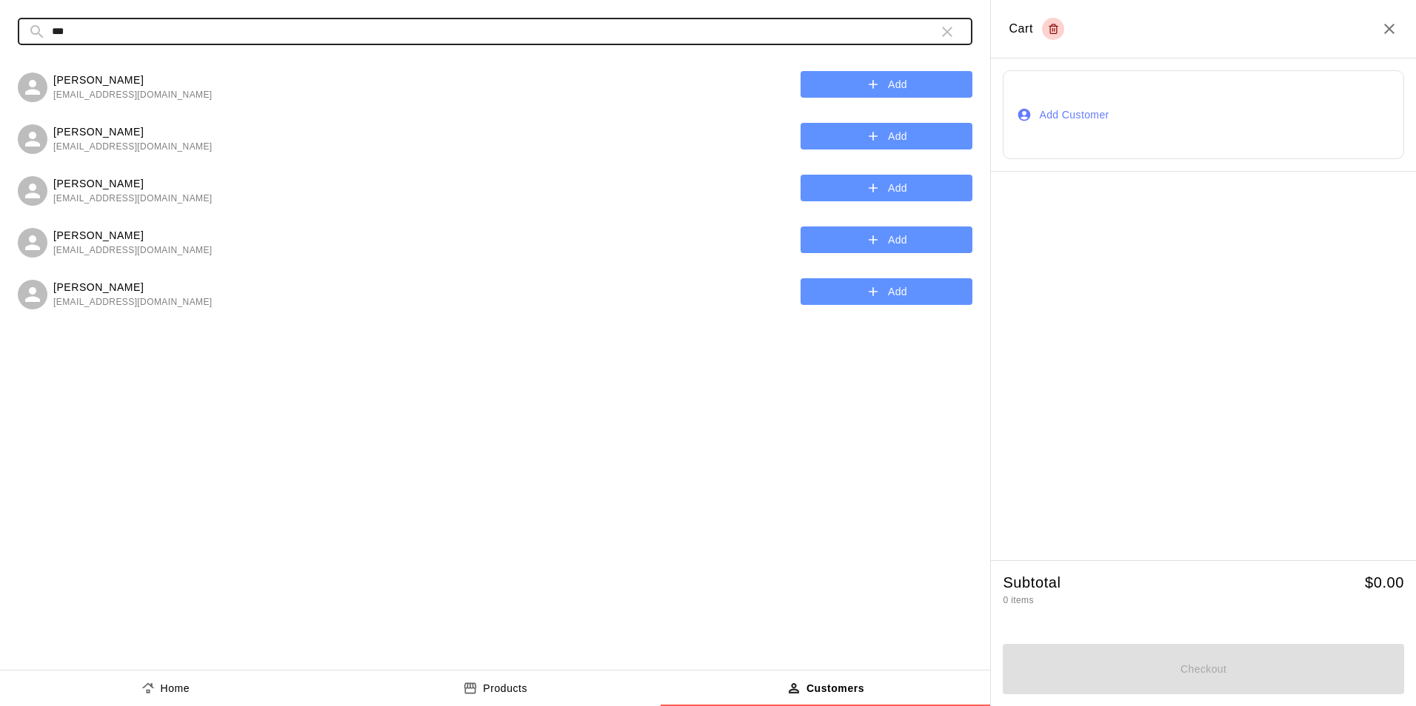
type input "******"
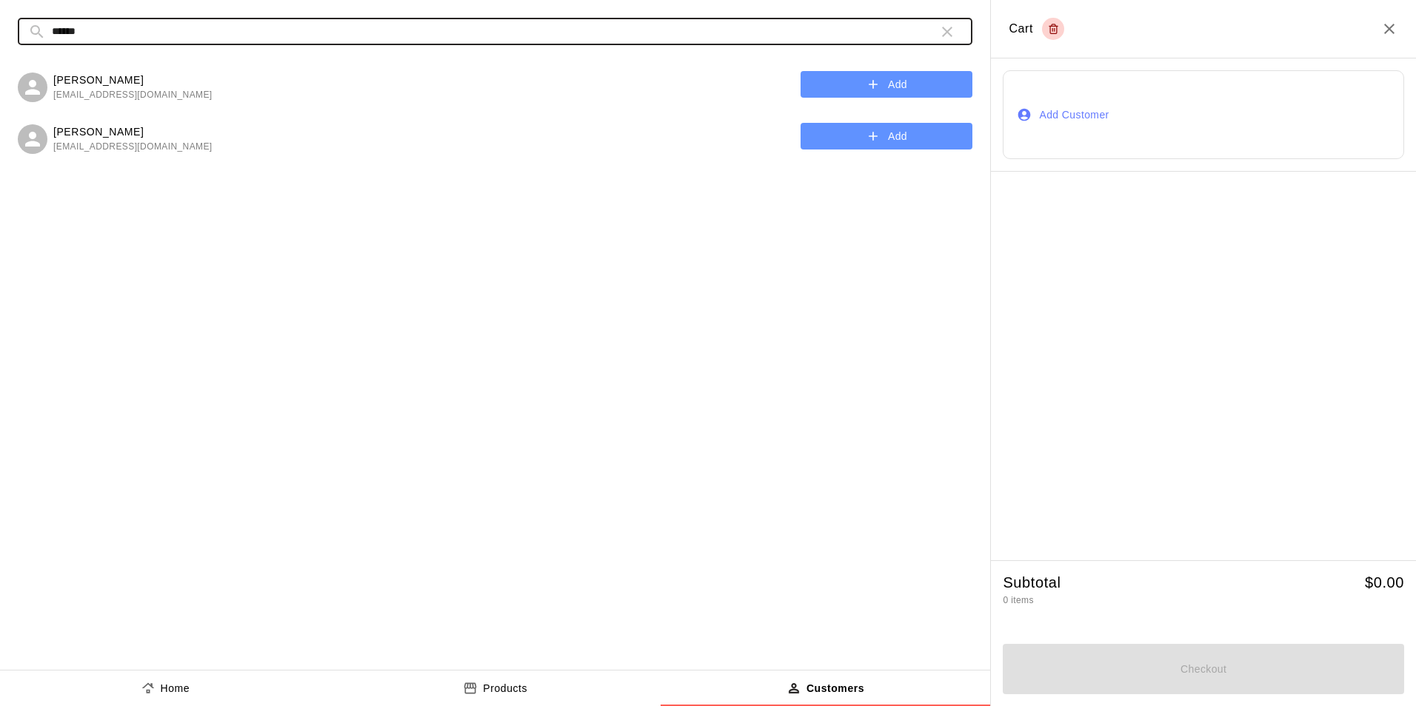
click at [903, 144] on button "Add" at bounding box center [886, 136] width 172 height 27
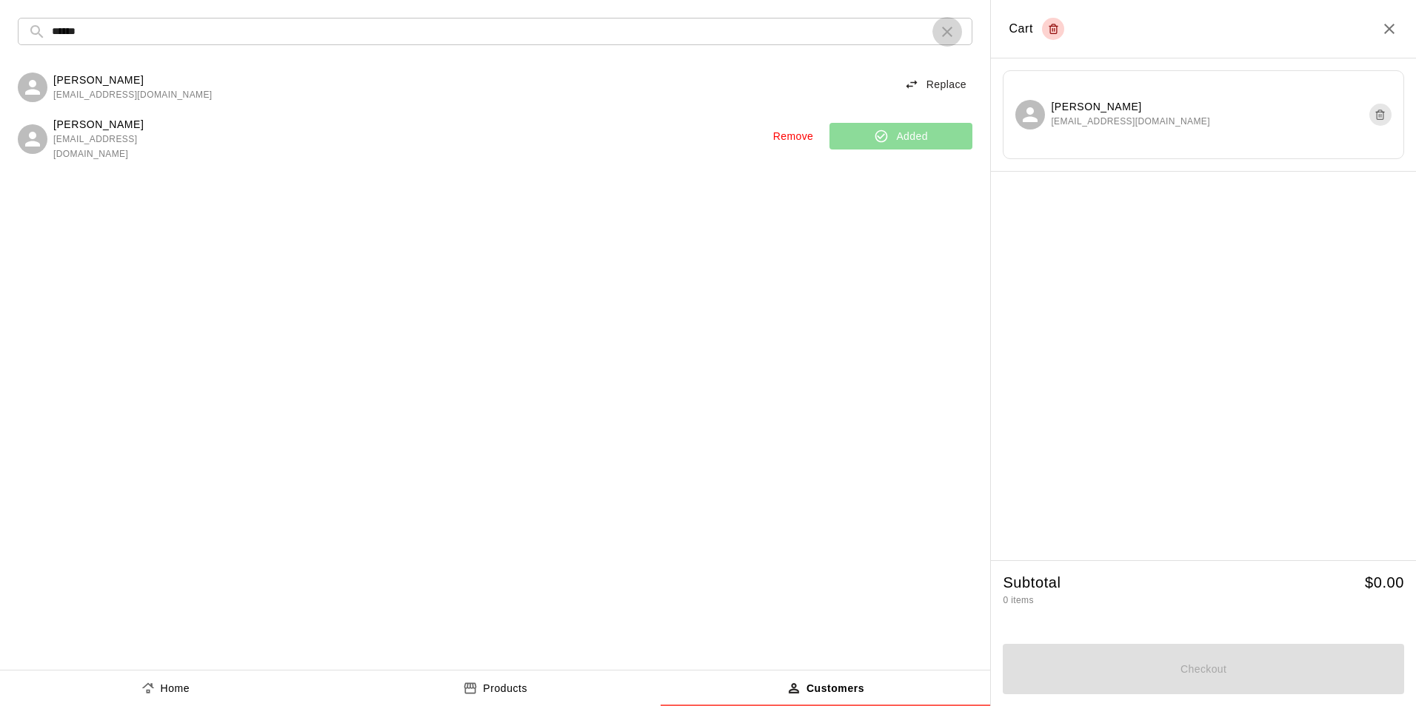
click at [946, 33] on icon "button" at bounding box center [947, 32] width 10 height 10
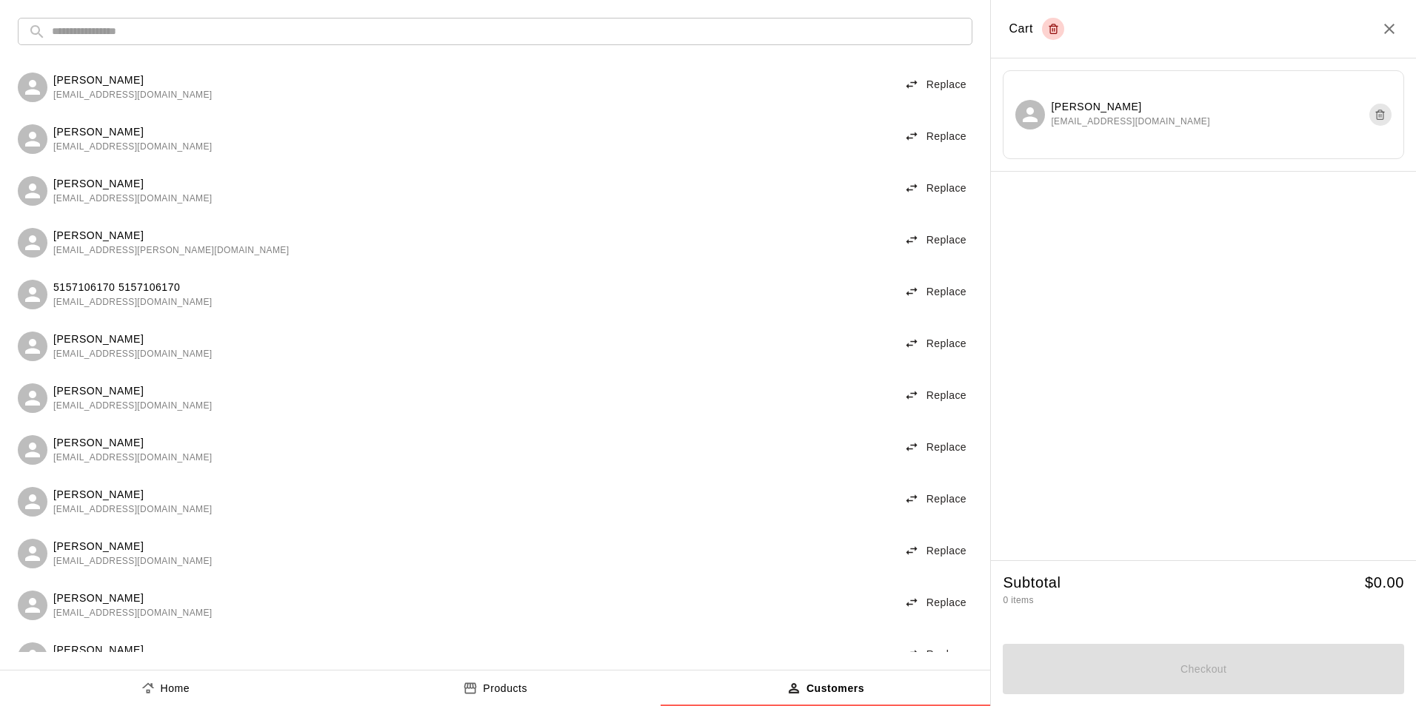
click at [507, 679] on button "Products" at bounding box center [495, 689] width 330 height 36
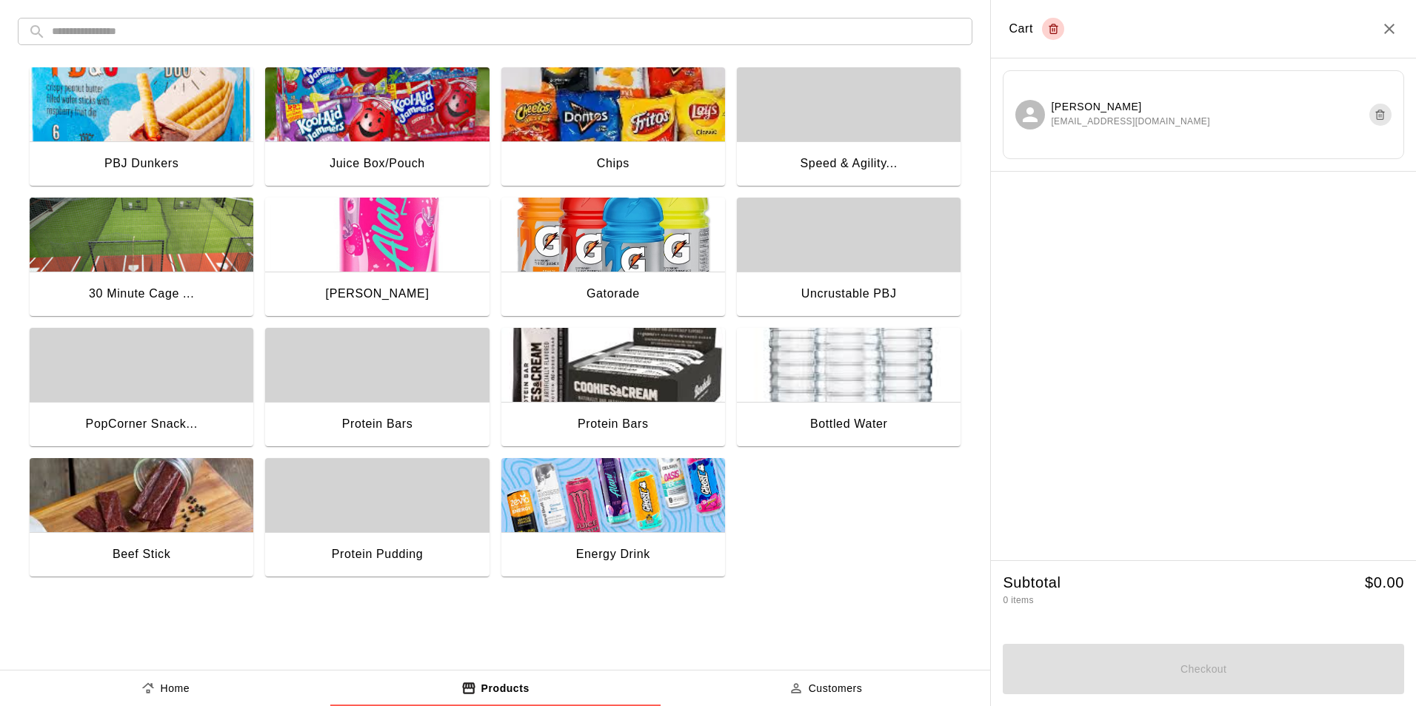
click at [629, 513] on img "button" at bounding box center [613, 495] width 224 height 74
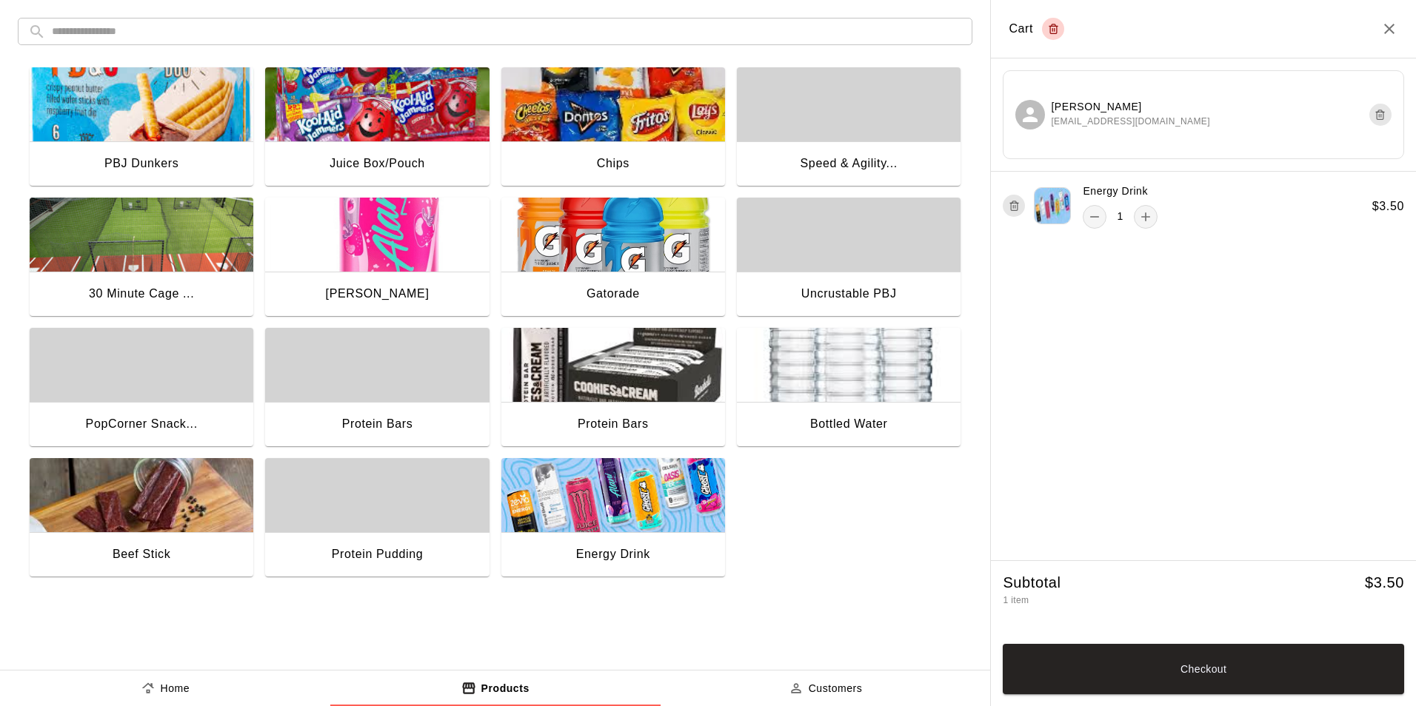
click at [370, 132] on img "button" at bounding box center [377, 104] width 224 height 74
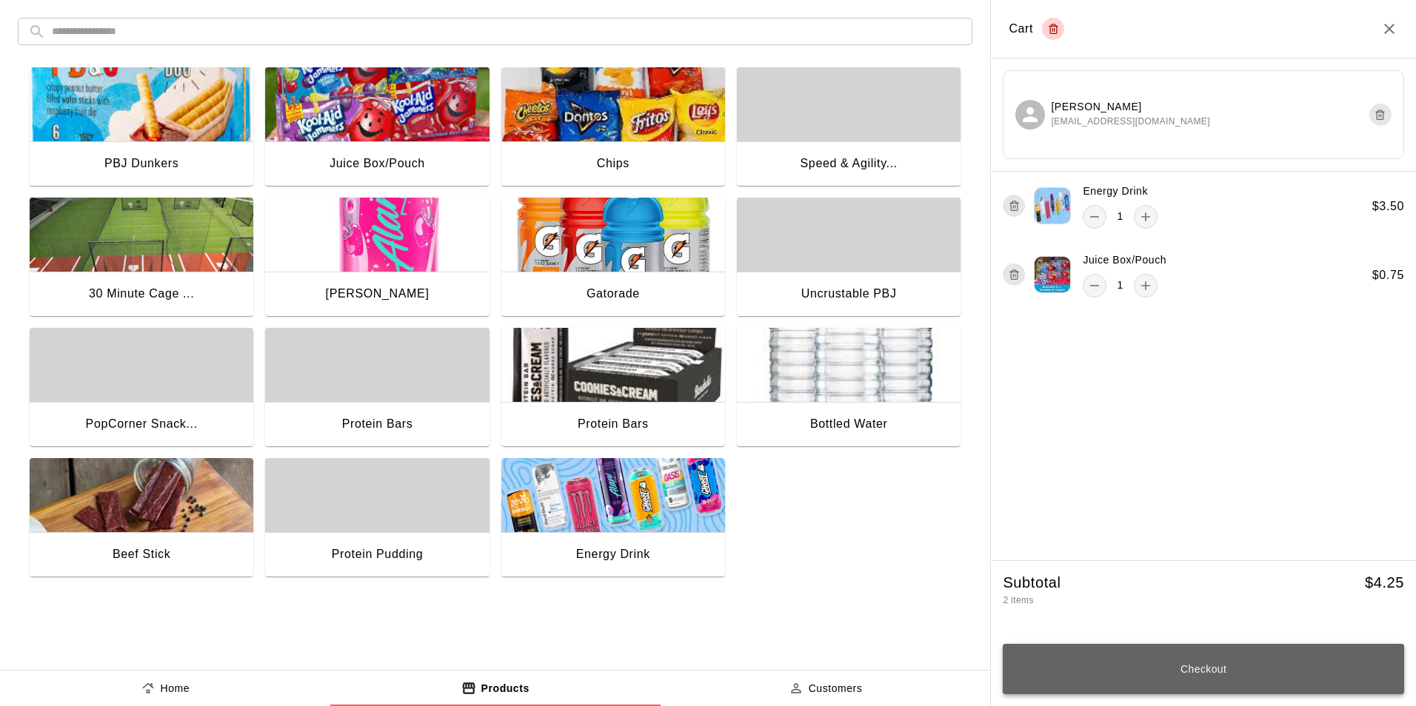
click at [1180, 679] on button "Checkout" at bounding box center [1203, 669] width 401 height 50
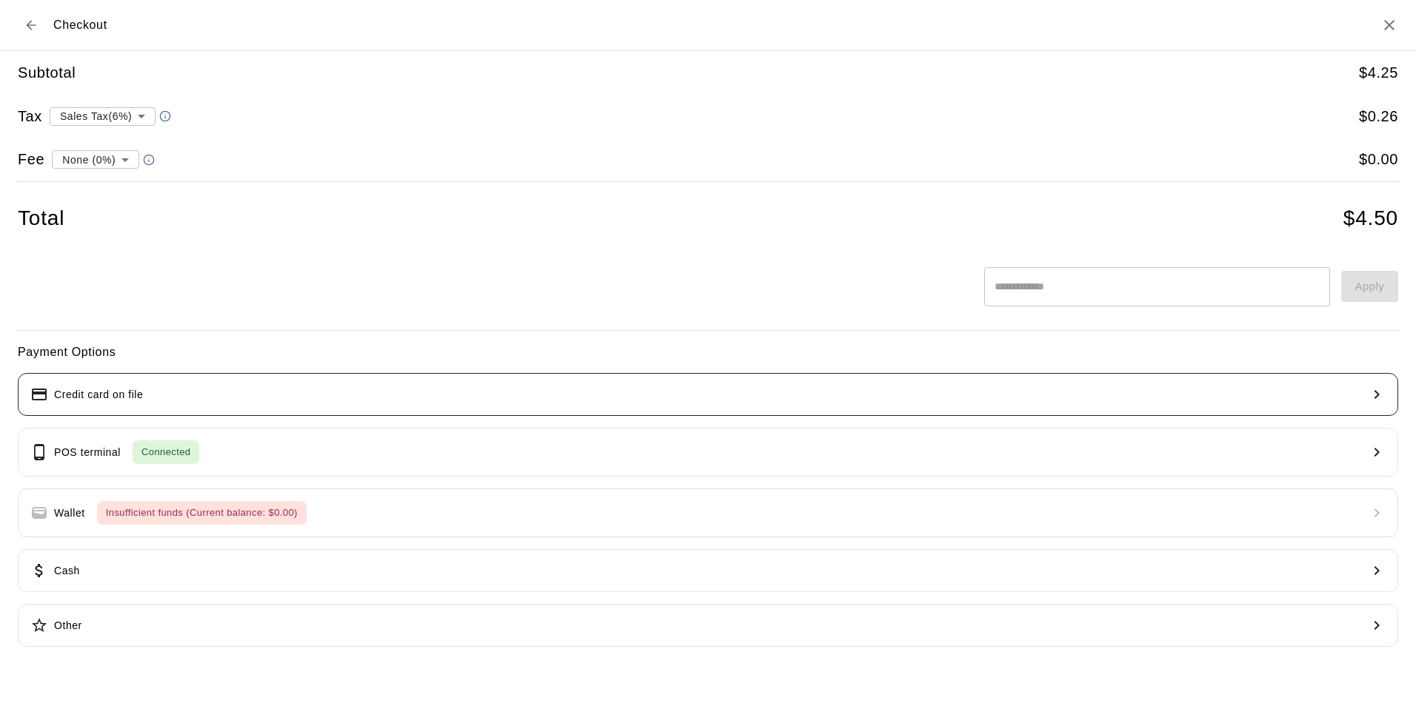
click at [239, 401] on button "Credit card on file" at bounding box center [708, 394] width 1380 height 43
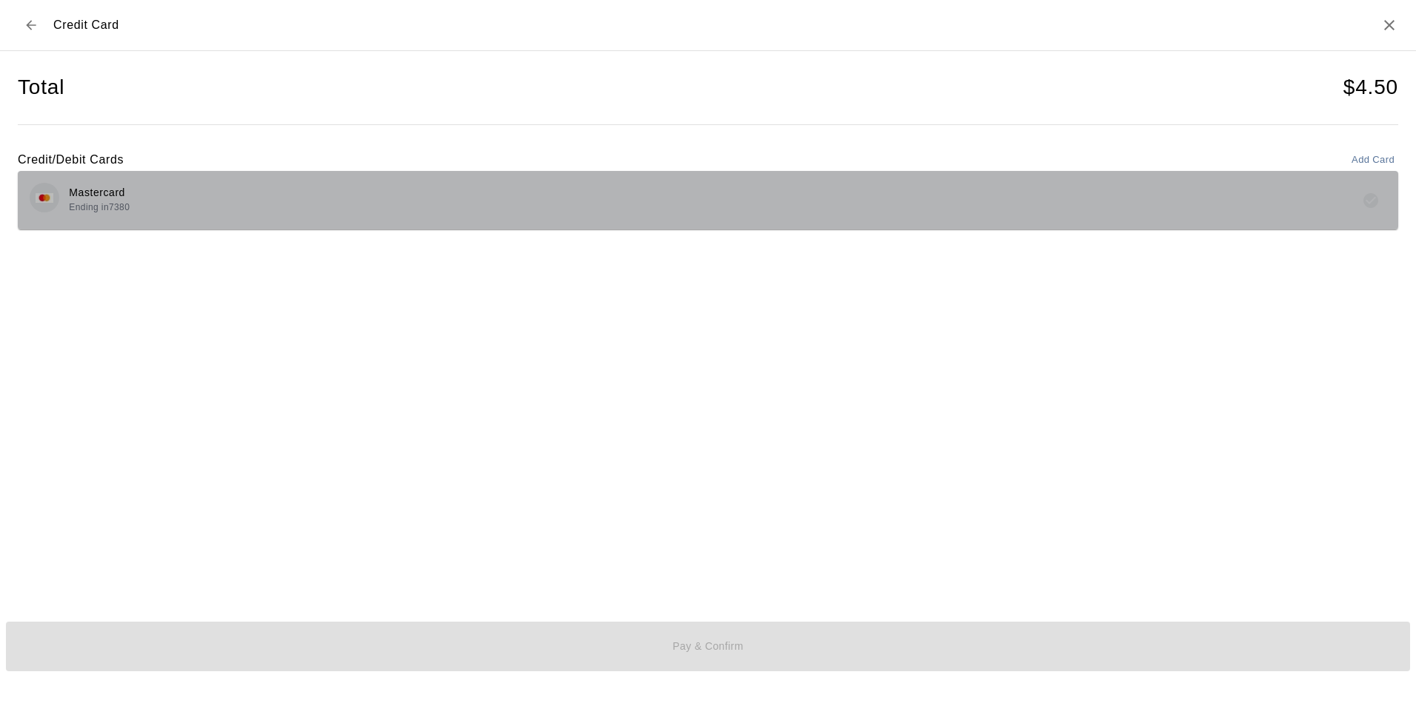
click at [91, 204] on span "Ending in 7380" at bounding box center [99, 207] width 61 height 10
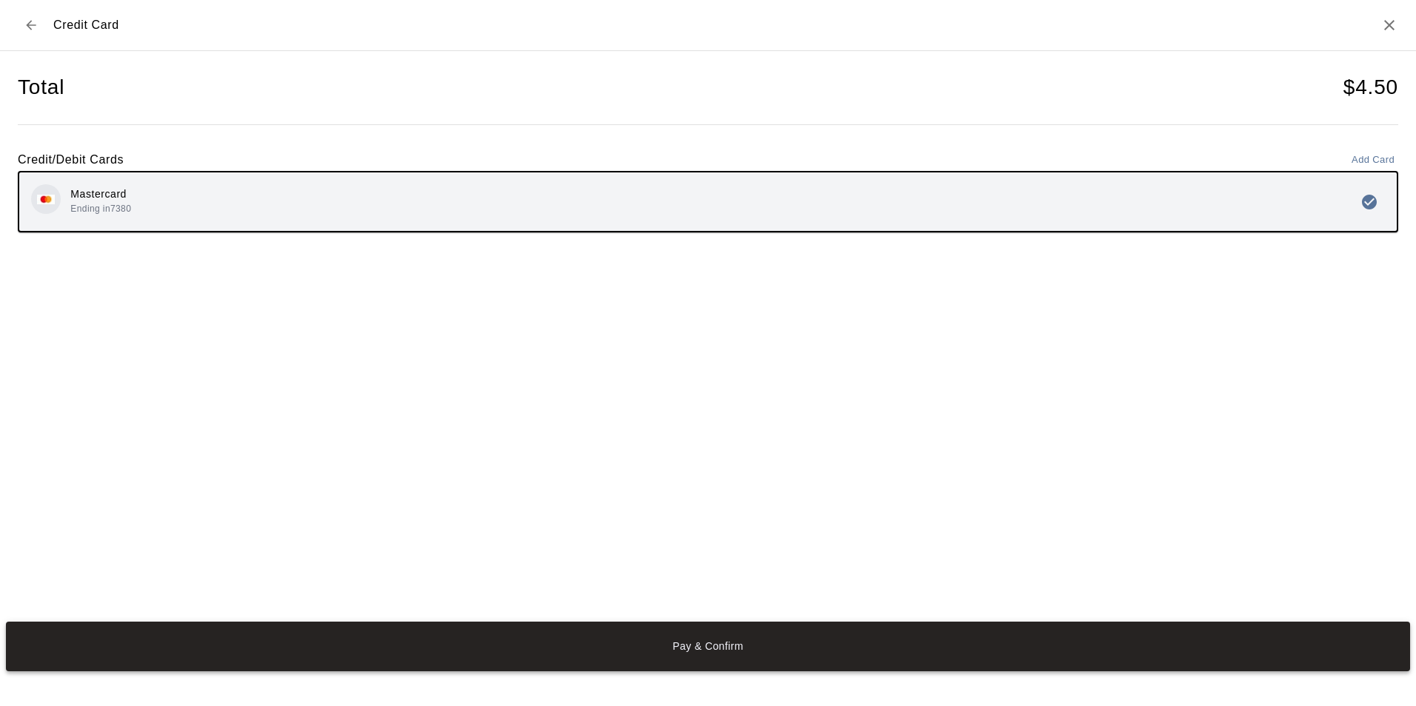
click at [672, 657] on button "Pay & Confirm" at bounding box center [708, 647] width 1404 height 50
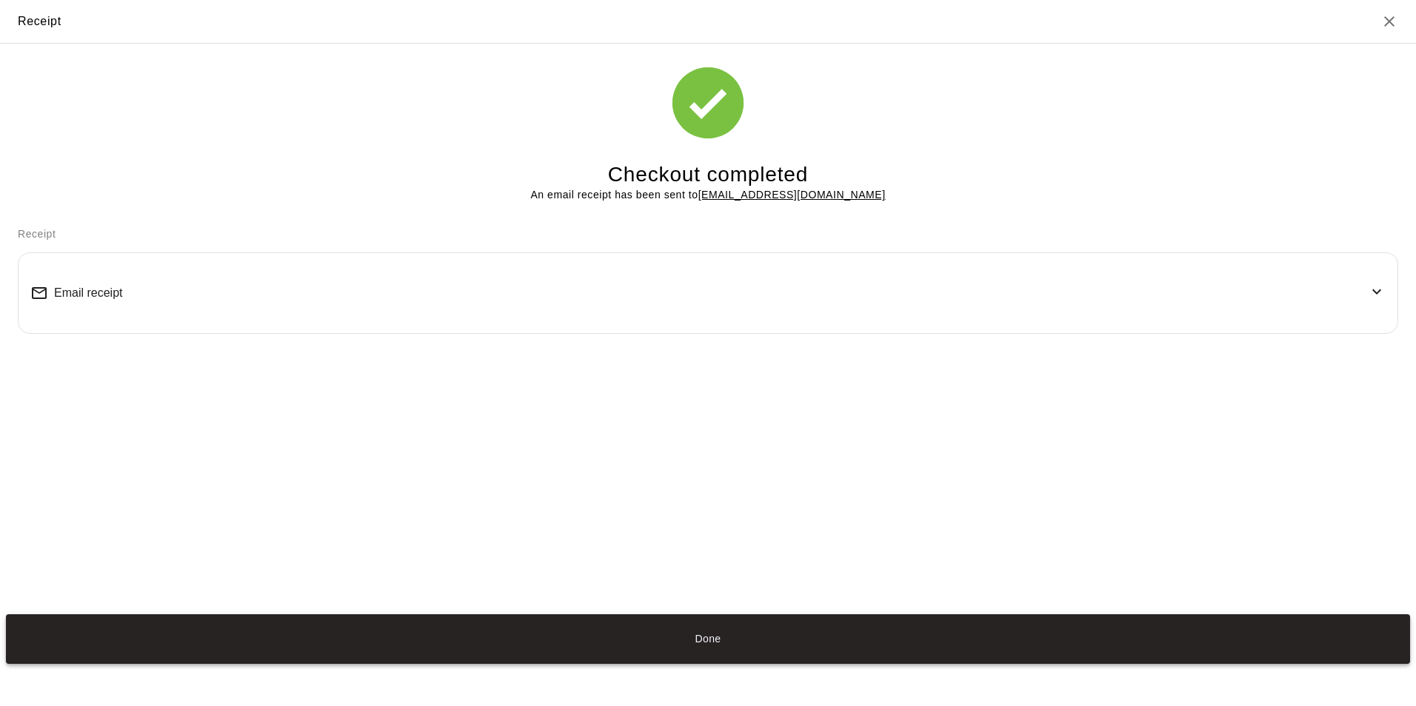
click at [720, 646] on button "Done" at bounding box center [708, 640] width 1404 height 50
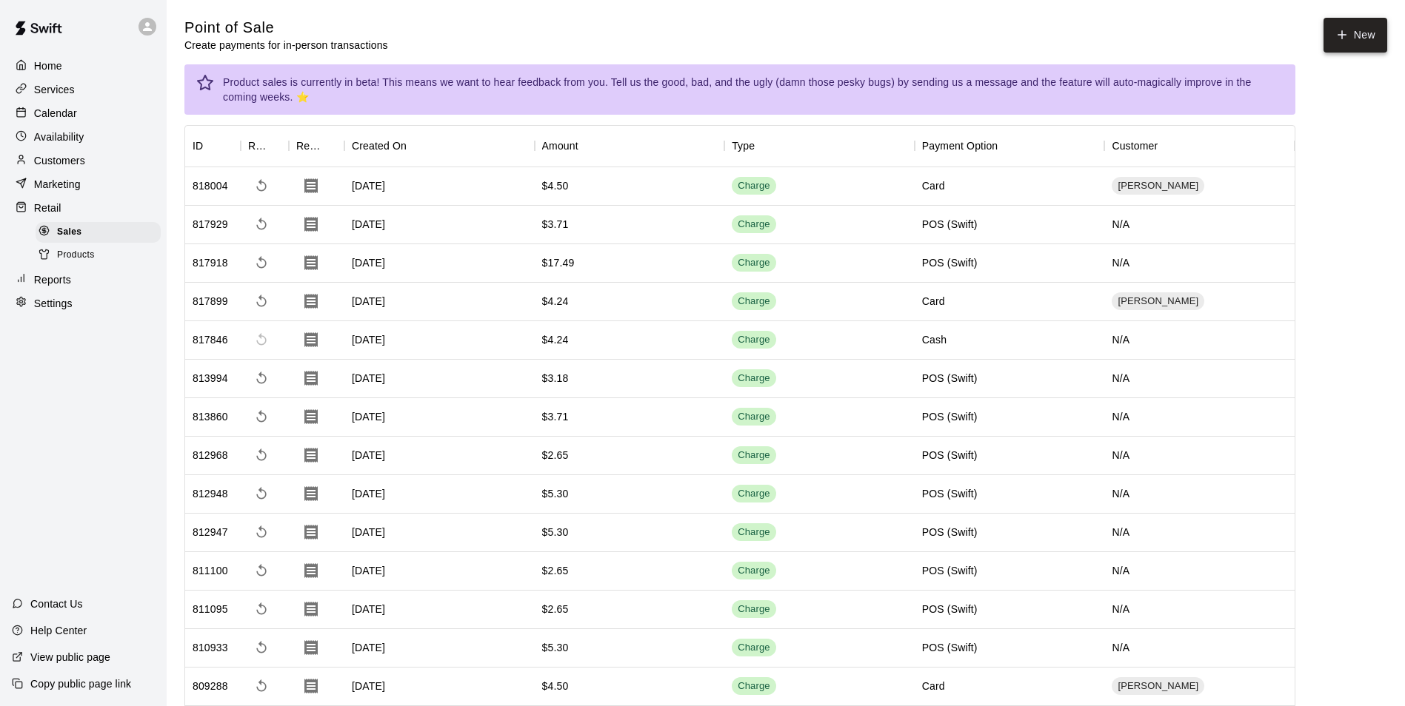
click at [1338, 25] on button "New" at bounding box center [1355, 35] width 64 height 35
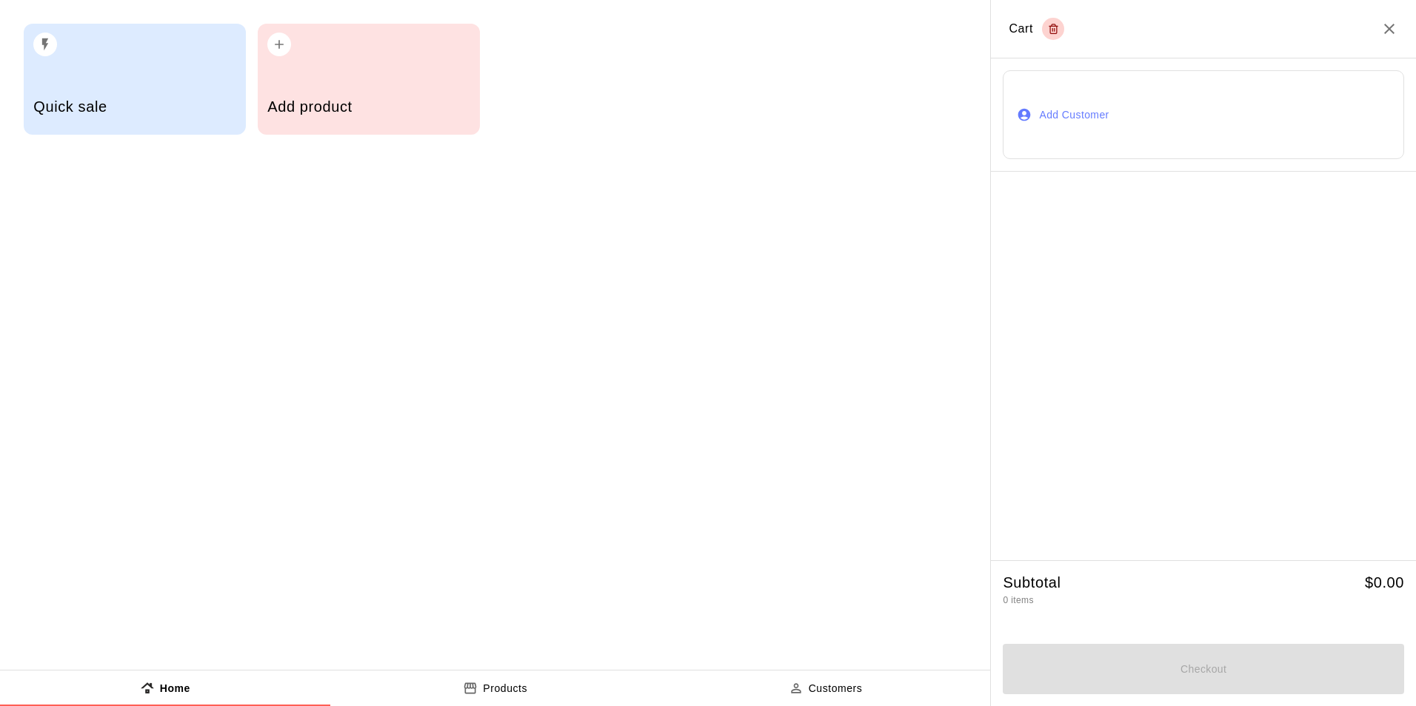
click at [279, 119] on div "Add product" at bounding box center [368, 108] width 202 height 53
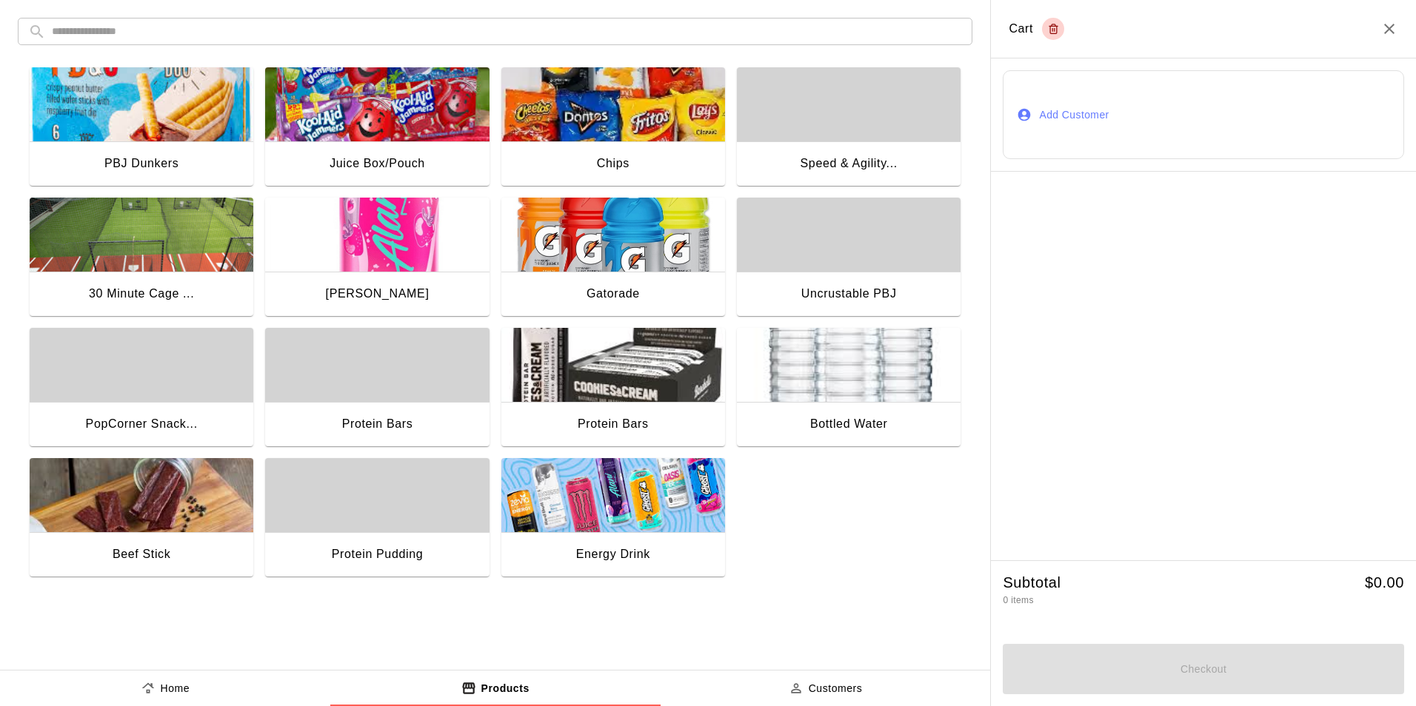
click at [606, 144] on div "Chips" at bounding box center [613, 164] width 224 height 47
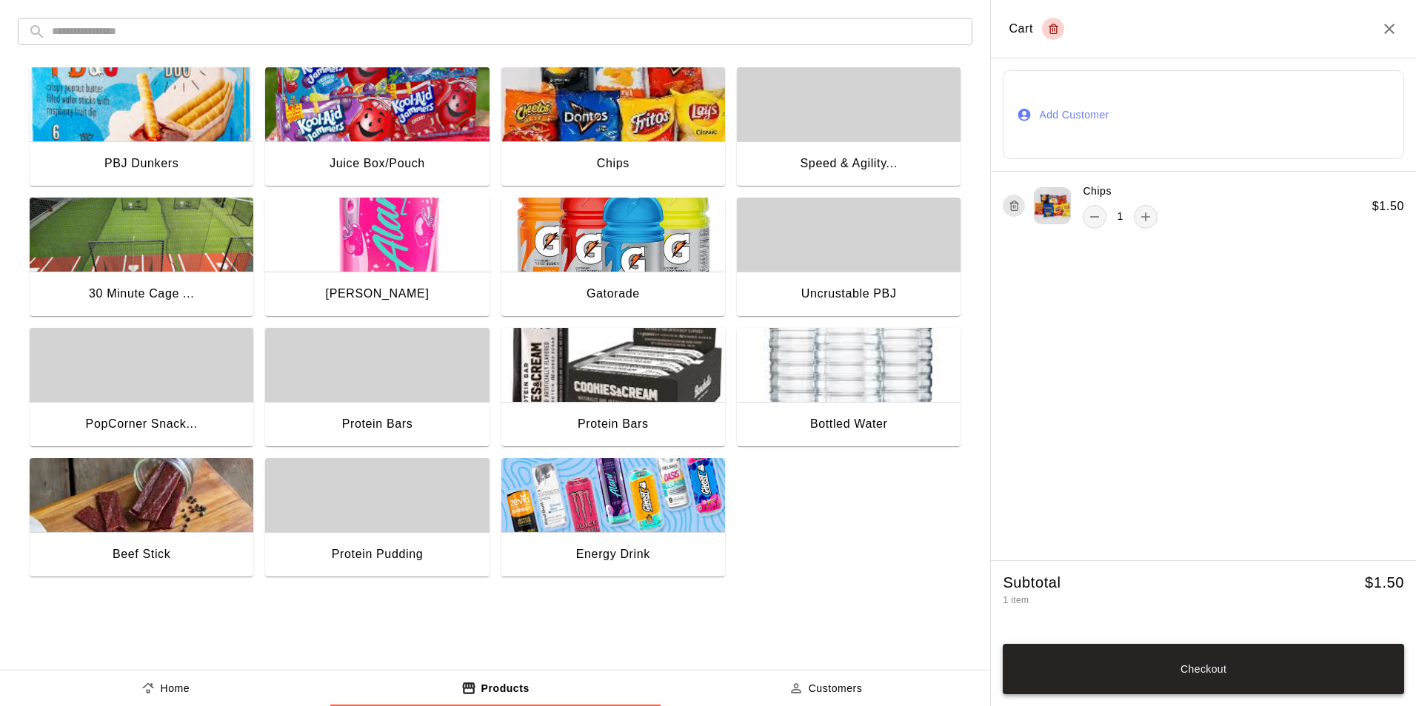
click at [1241, 672] on button "Checkout" at bounding box center [1203, 669] width 401 height 50
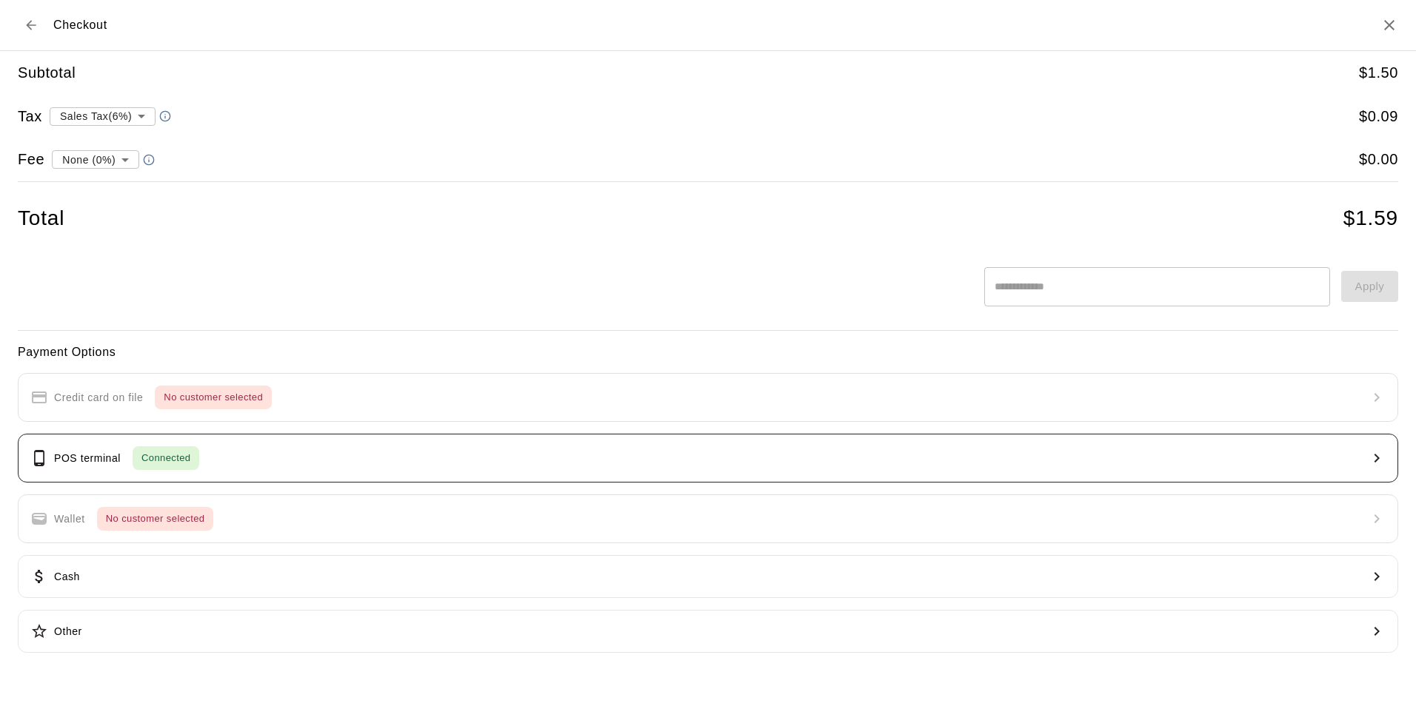
click at [114, 456] on p "POS terminal" at bounding box center [87, 459] width 67 height 16
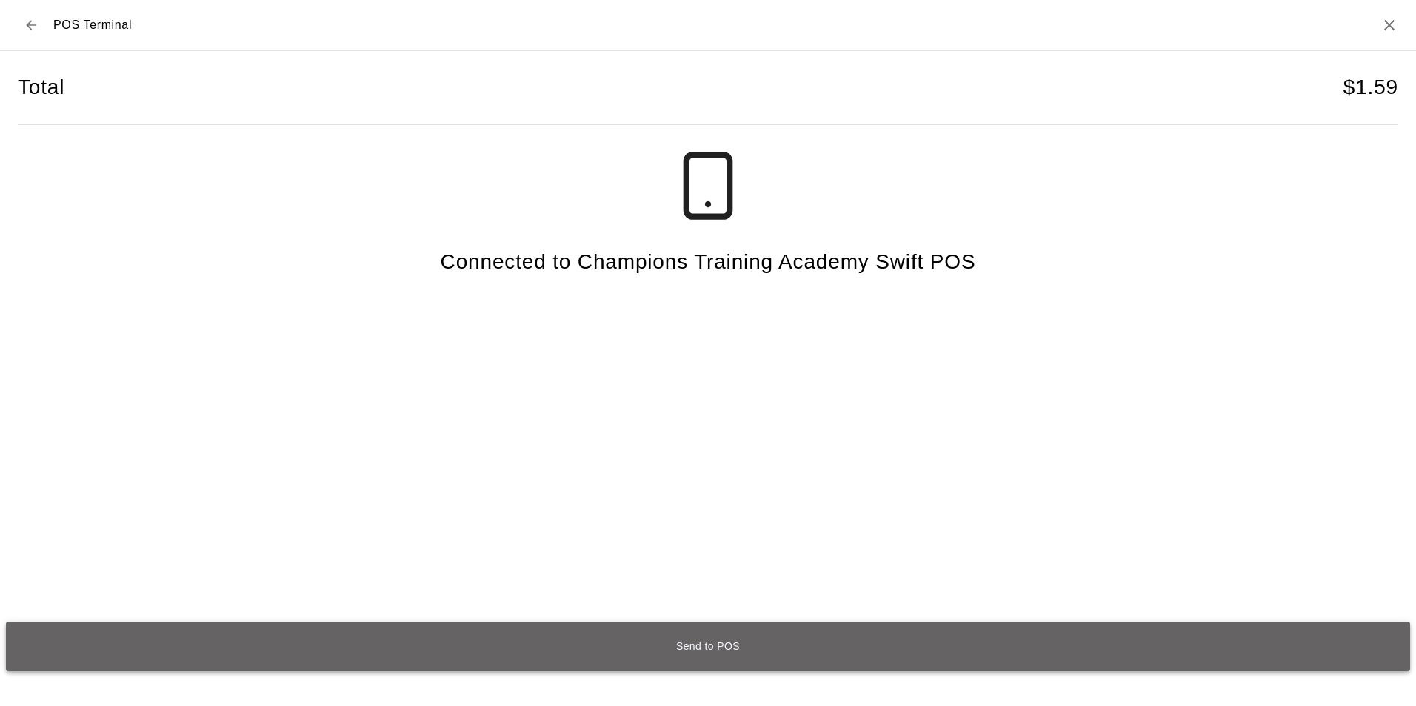
click at [743, 641] on button "Send to POS" at bounding box center [708, 647] width 1404 height 50
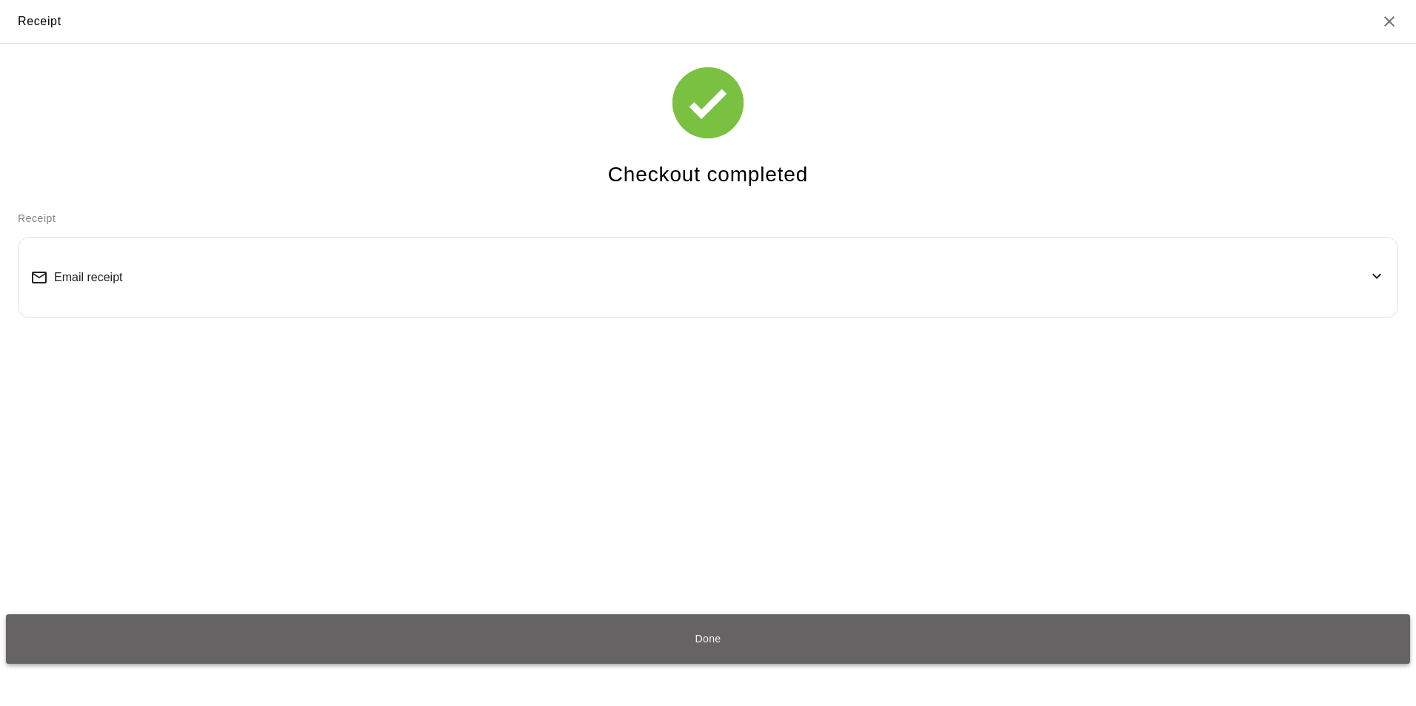
click at [1004, 648] on button "Done" at bounding box center [708, 640] width 1404 height 50
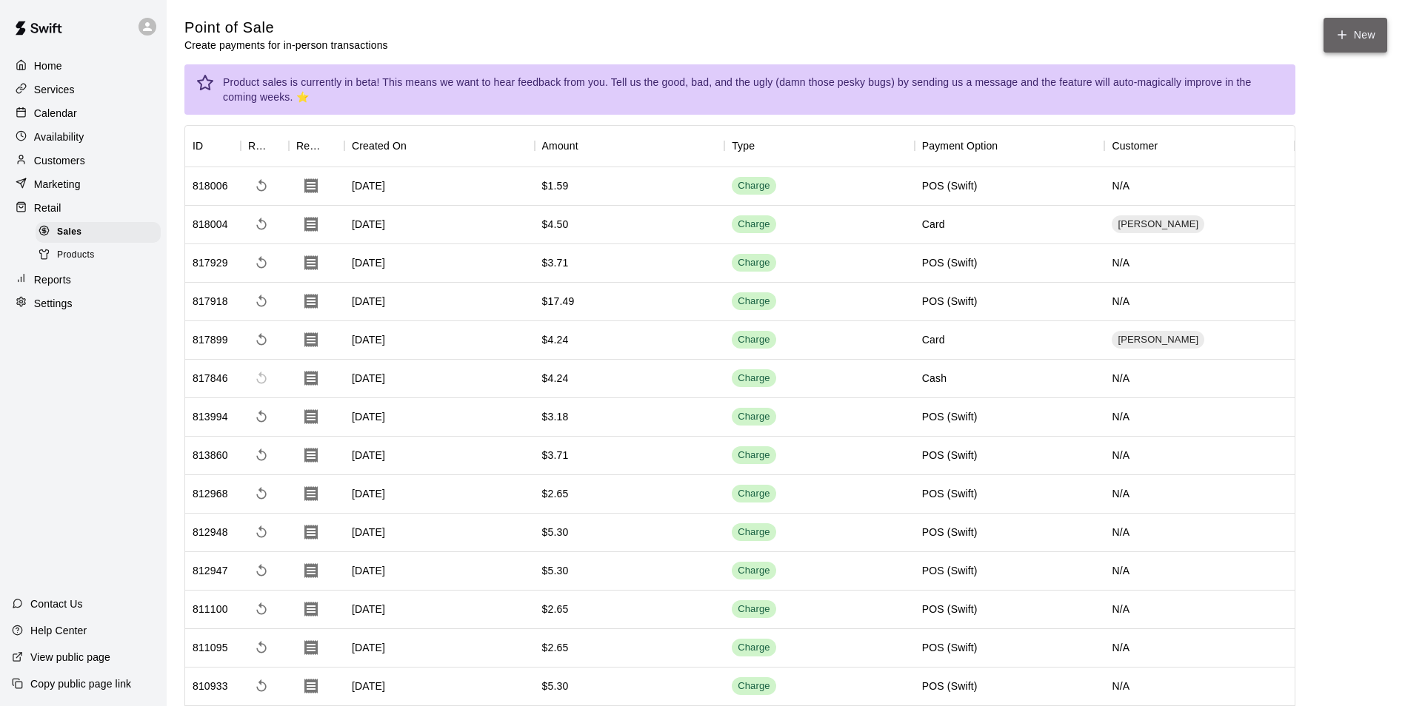
click at [1346, 37] on icon "button" at bounding box center [1341, 34] width 13 height 13
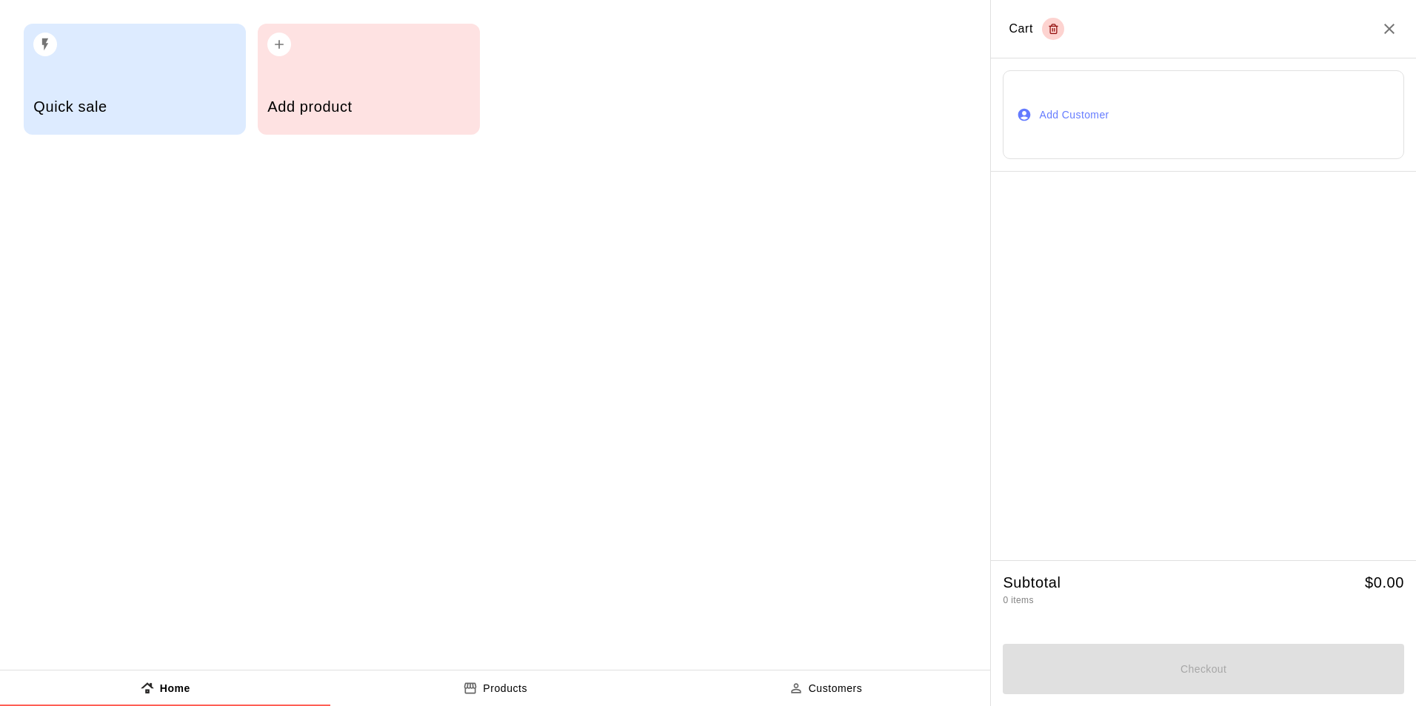
click at [298, 106] on h5 "Add product" at bounding box center [368, 107] width 202 height 20
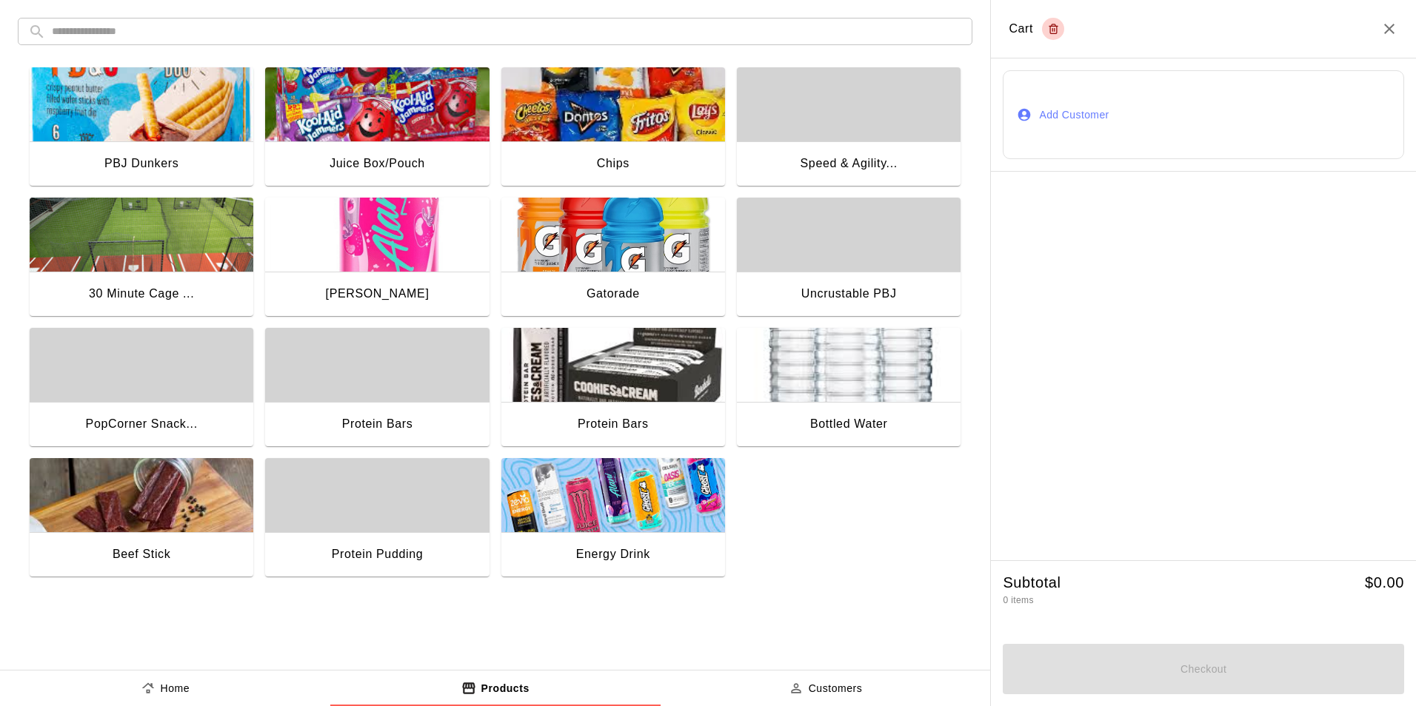
click at [585, 505] on img "button" at bounding box center [613, 495] width 224 height 74
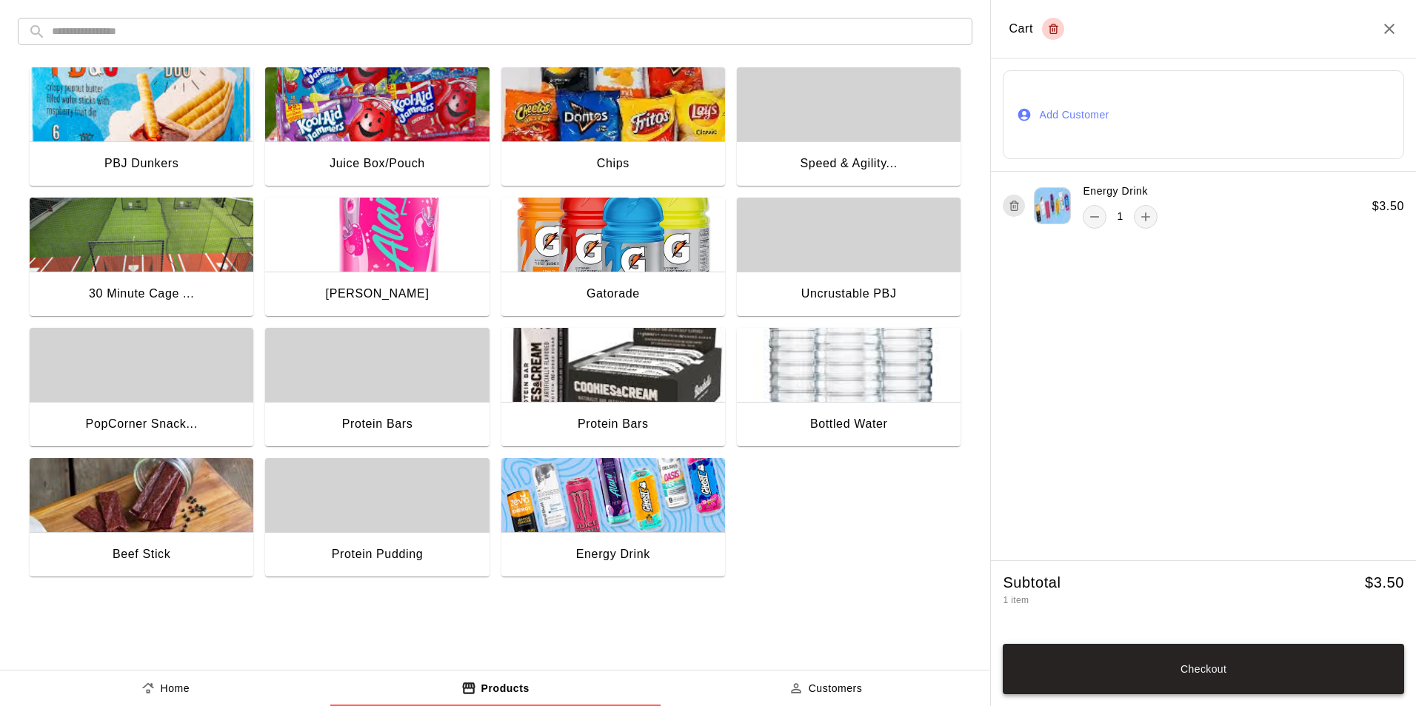
click at [1063, 668] on button "Checkout" at bounding box center [1203, 669] width 401 height 50
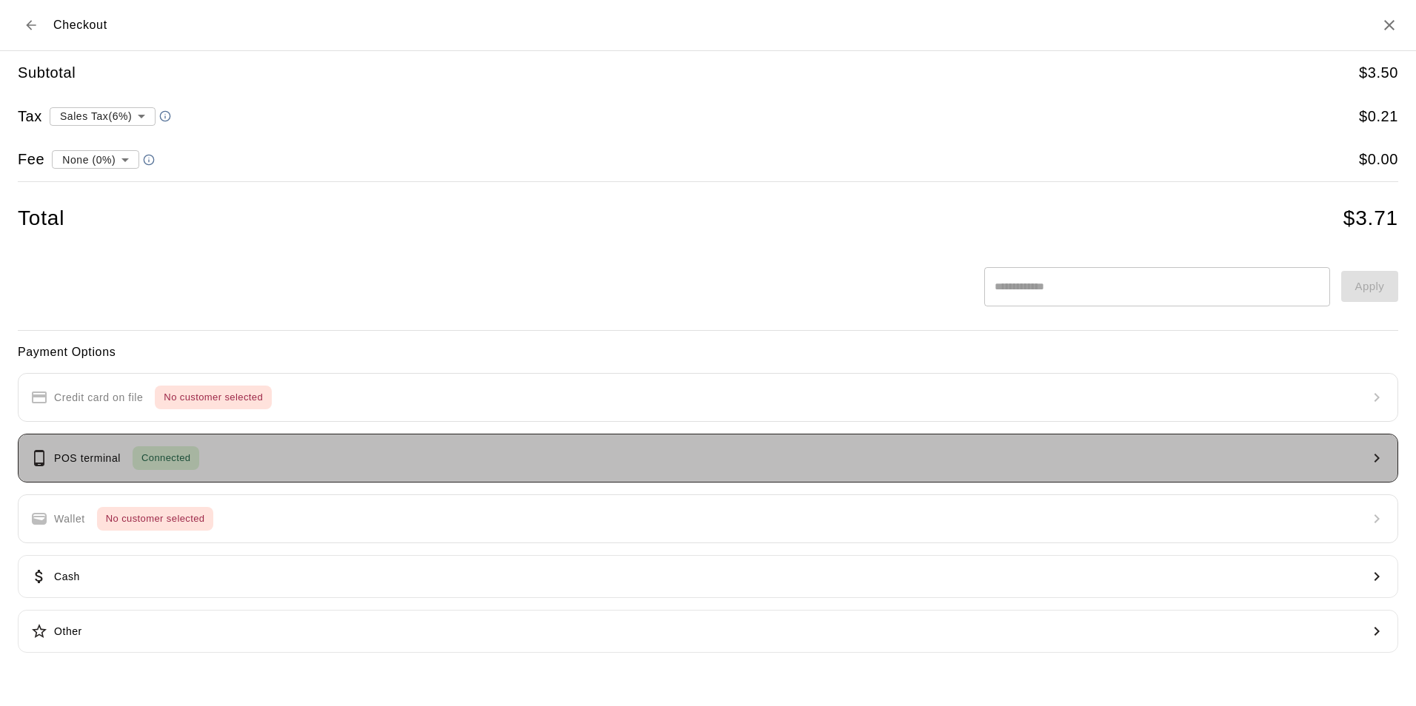
click at [258, 461] on button "POS terminal Connected" at bounding box center [708, 458] width 1380 height 49
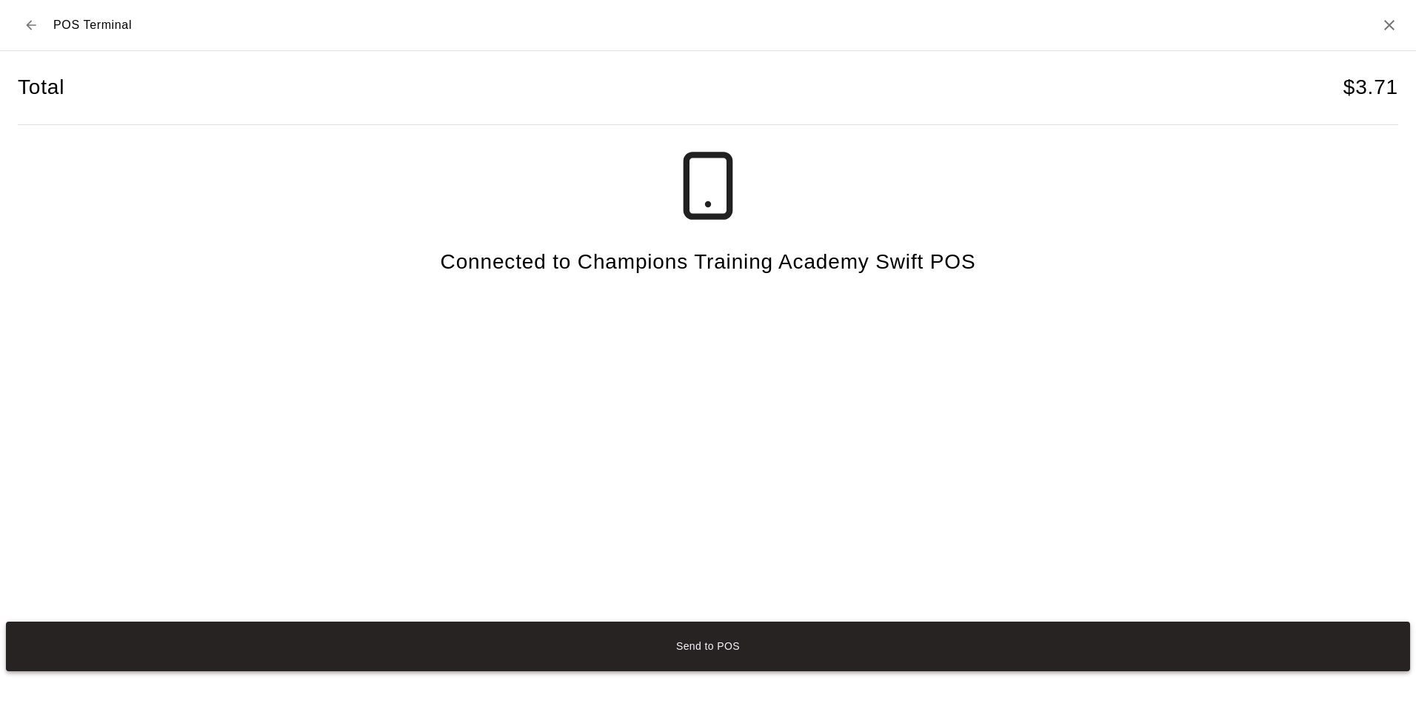
click at [680, 645] on button "Send to POS" at bounding box center [708, 647] width 1404 height 50
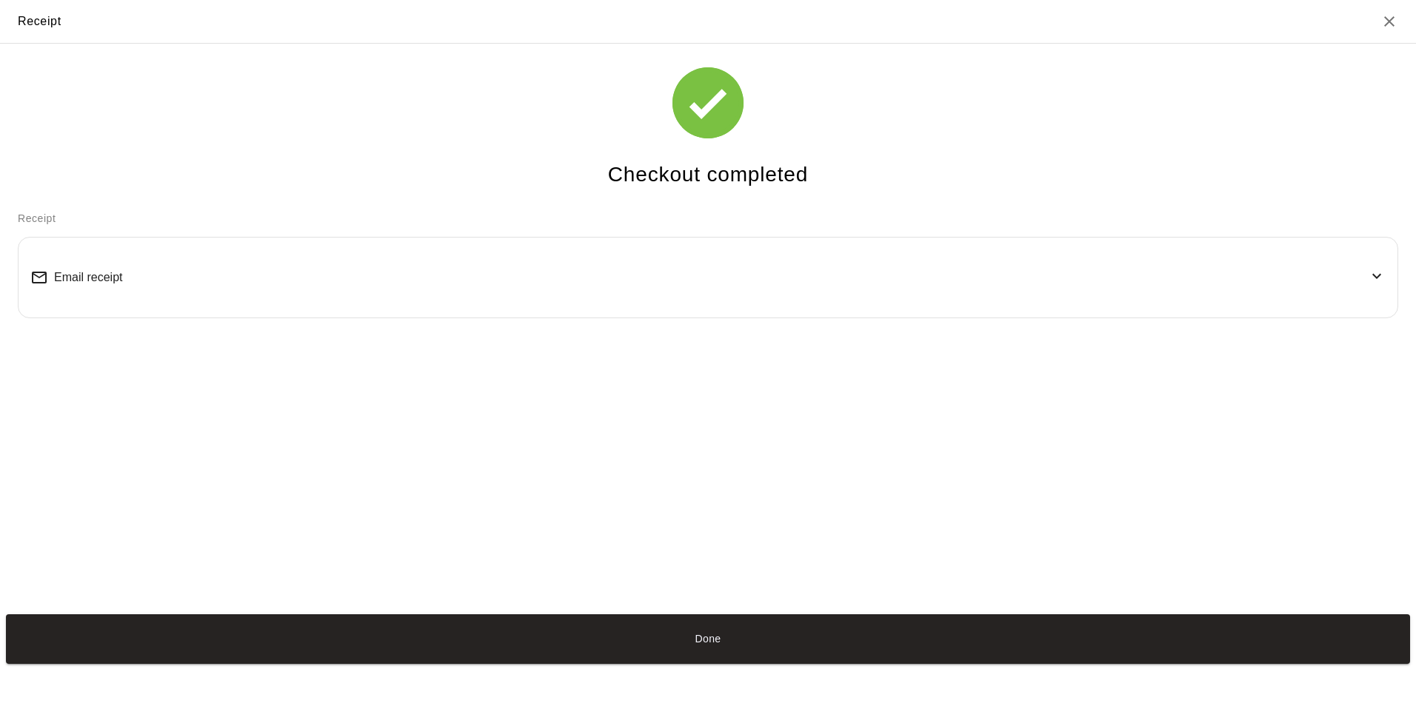
click at [778, 281] on div "Email receipt" at bounding box center [707, 278] width 1355 height 56
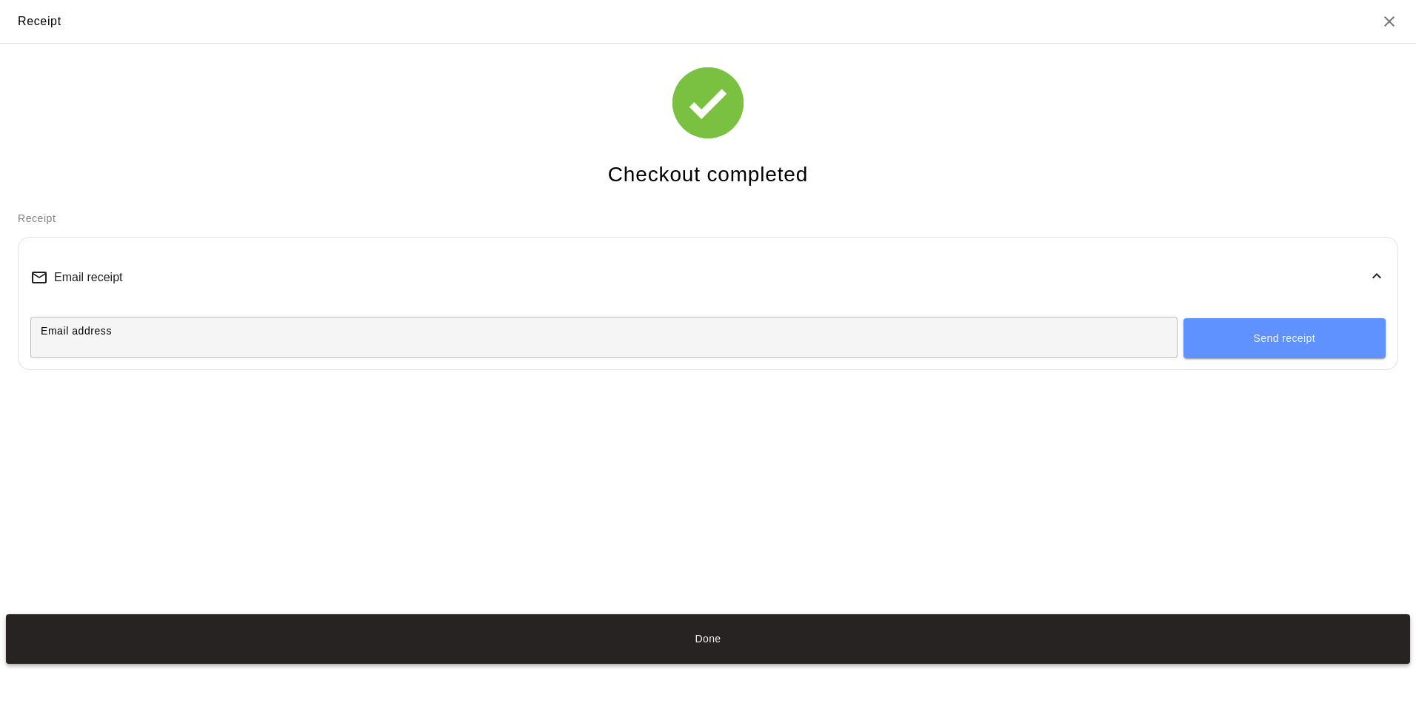
click at [664, 628] on button "Done" at bounding box center [708, 640] width 1404 height 50
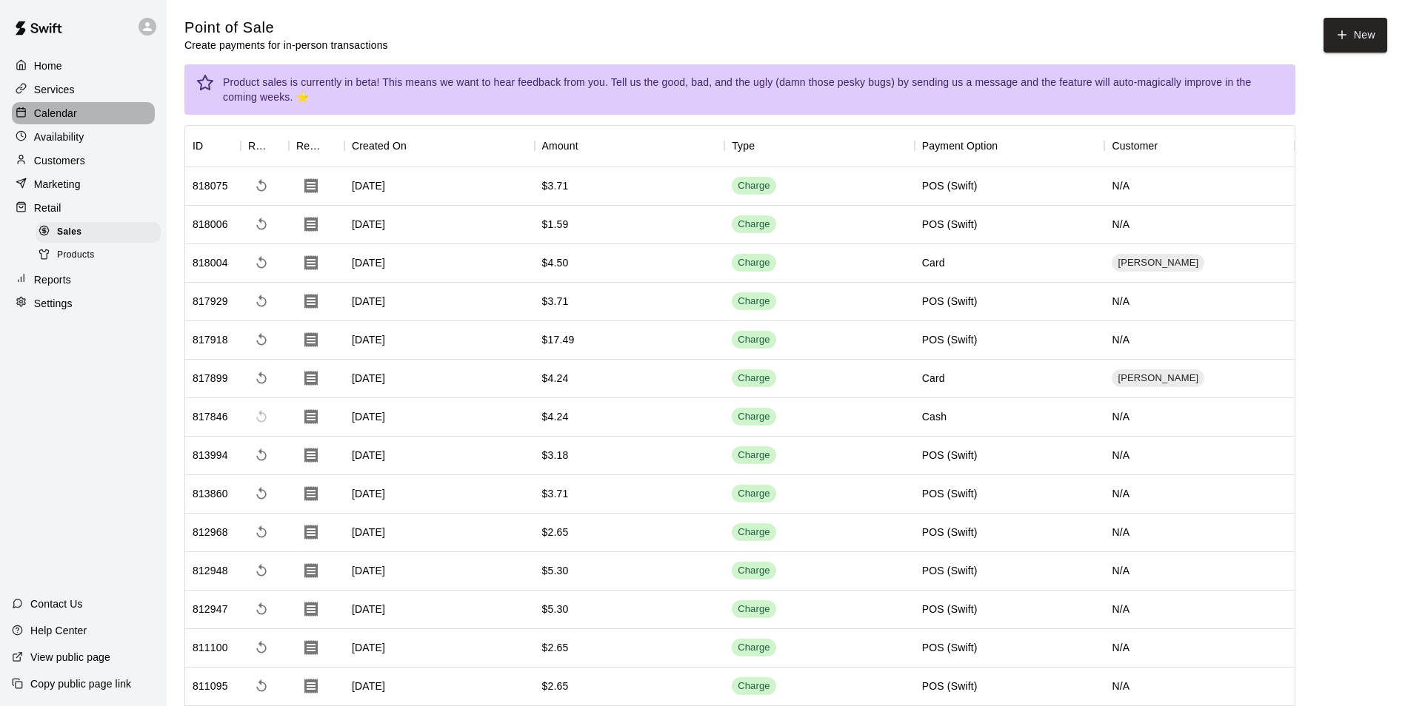
click at [66, 111] on p "Calendar" at bounding box center [55, 113] width 43 height 15
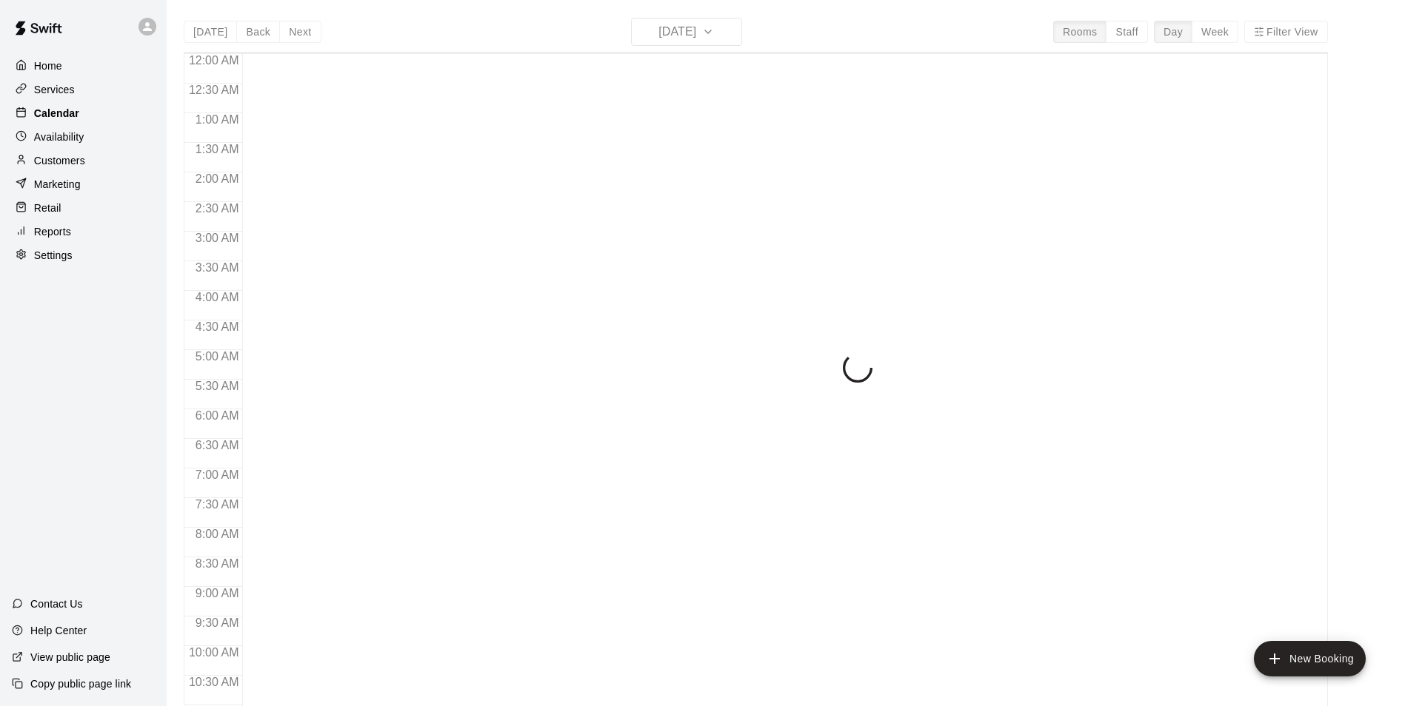
scroll to position [752, 0]
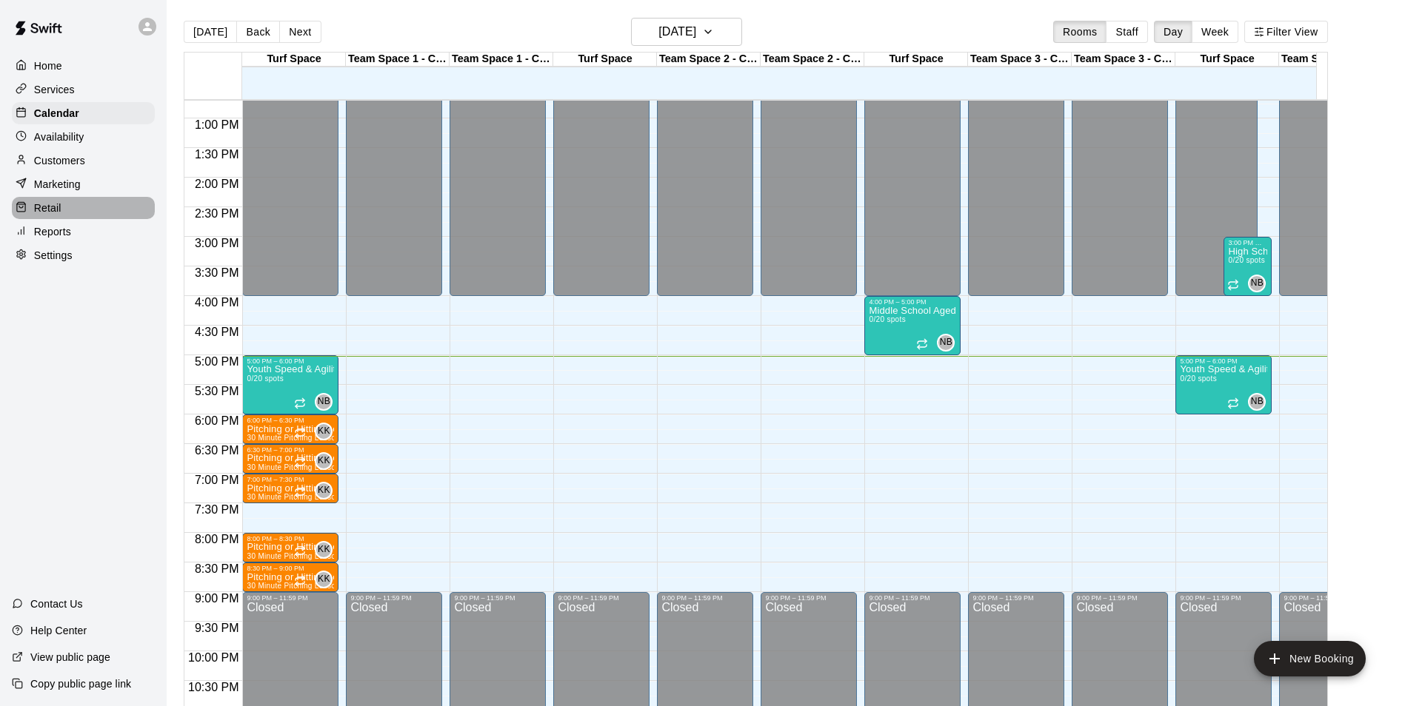
click at [52, 214] on p "Retail" at bounding box center [47, 208] width 27 height 15
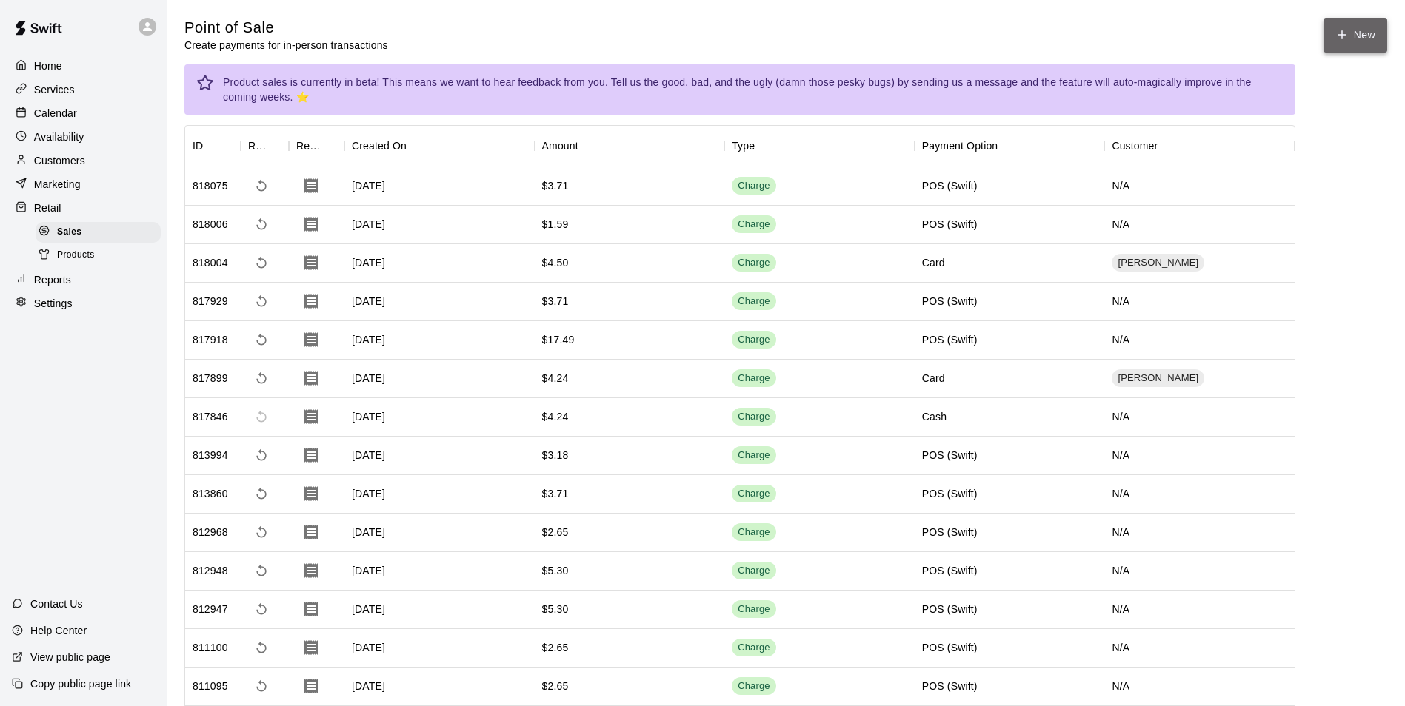
click at [1351, 43] on button "New" at bounding box center [1355, 35] width 64 height 35
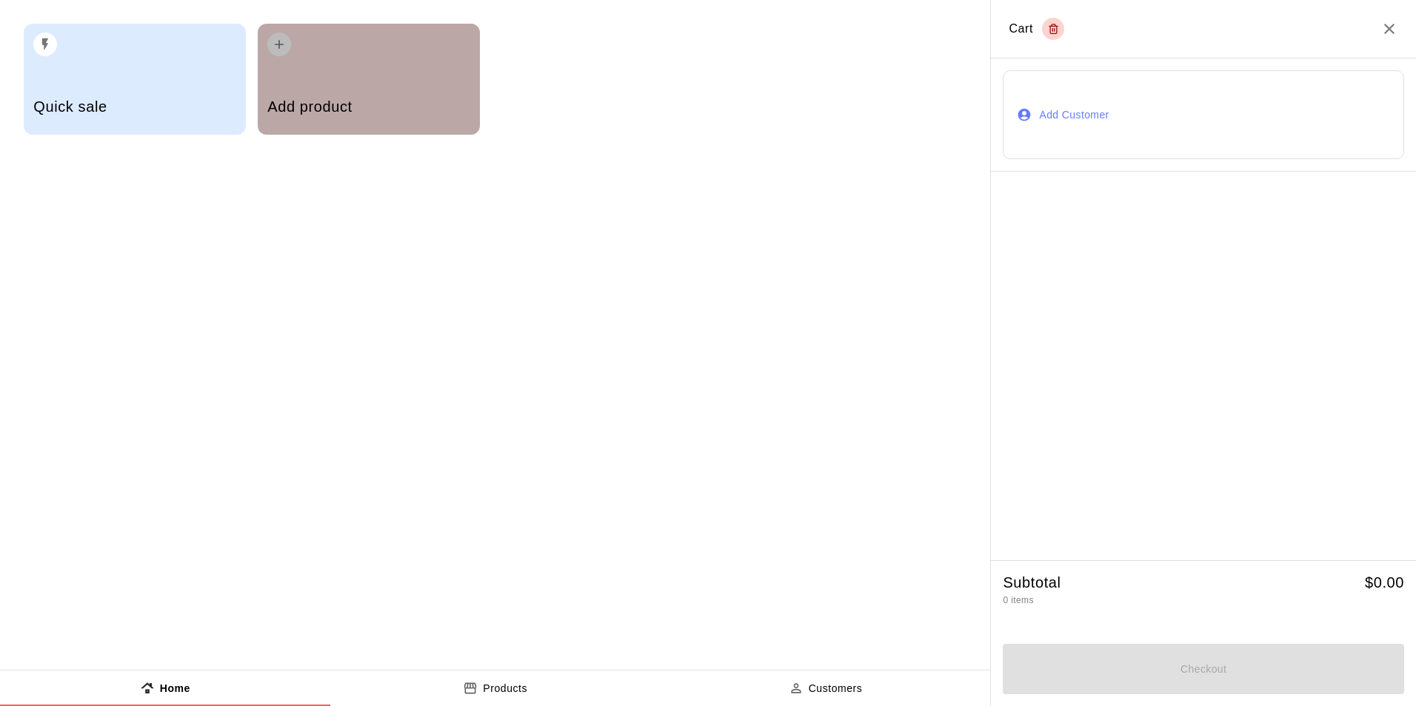
click at [312, 76] on div "Add product" at bounding box center [369, 79] width 222 height 111
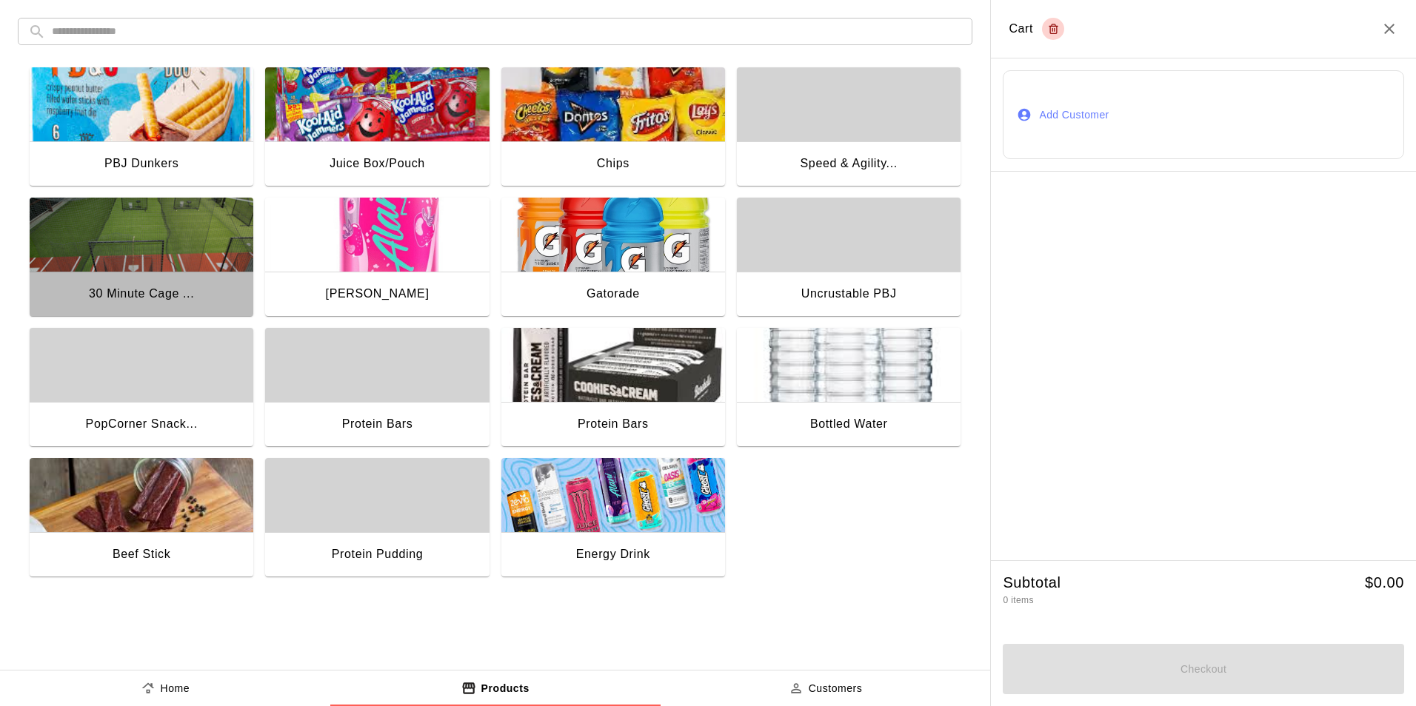
click at [168, 239] on img "button" at bounding box center [142, 235] width 224 height 74
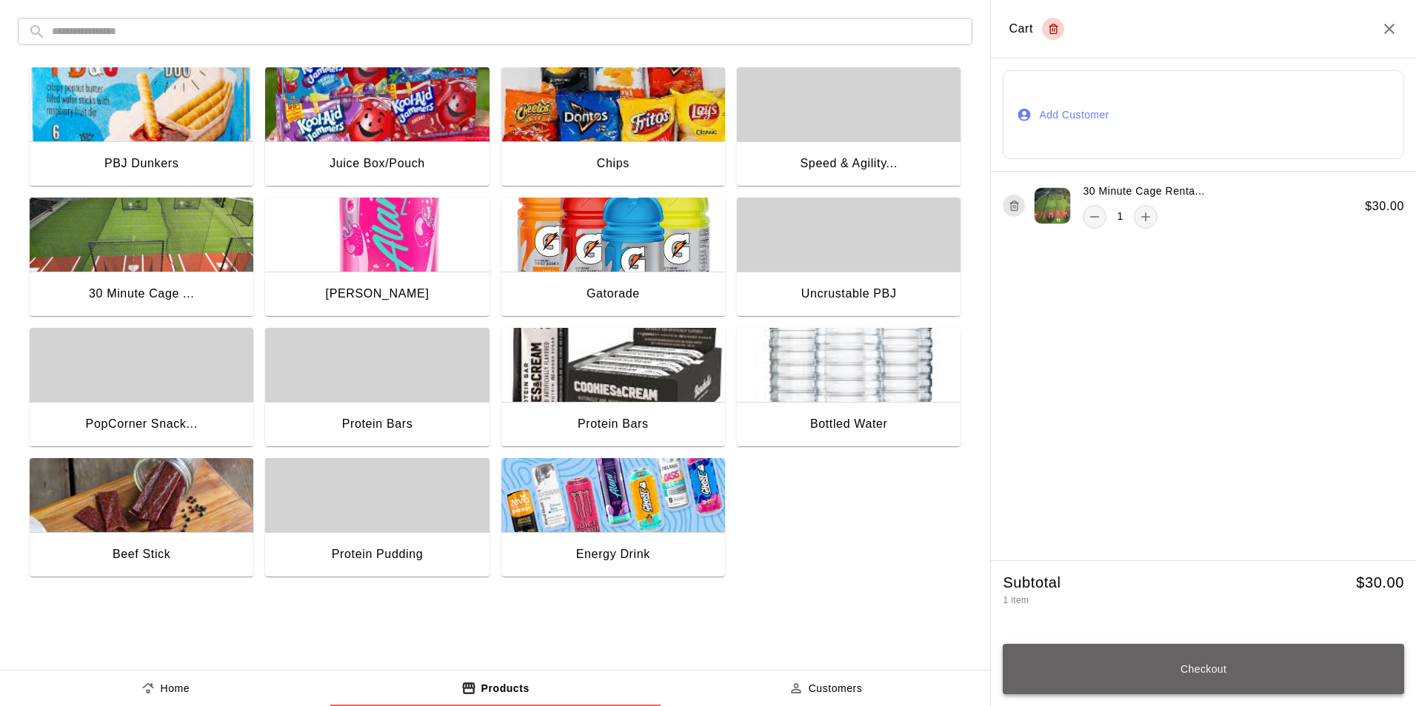
click at [1186, 667] on button "Checkout" at bounding box center [1203, 669] width 401 height 50
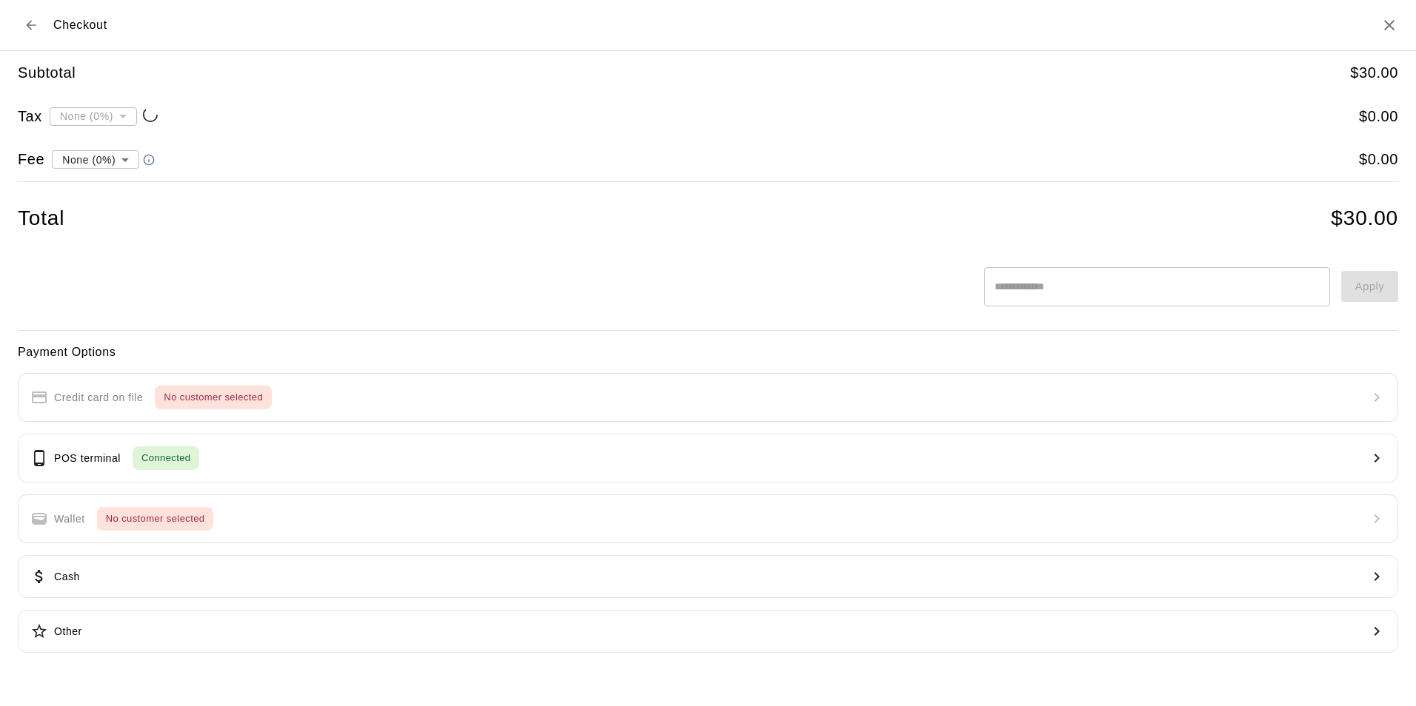
type input "**********"
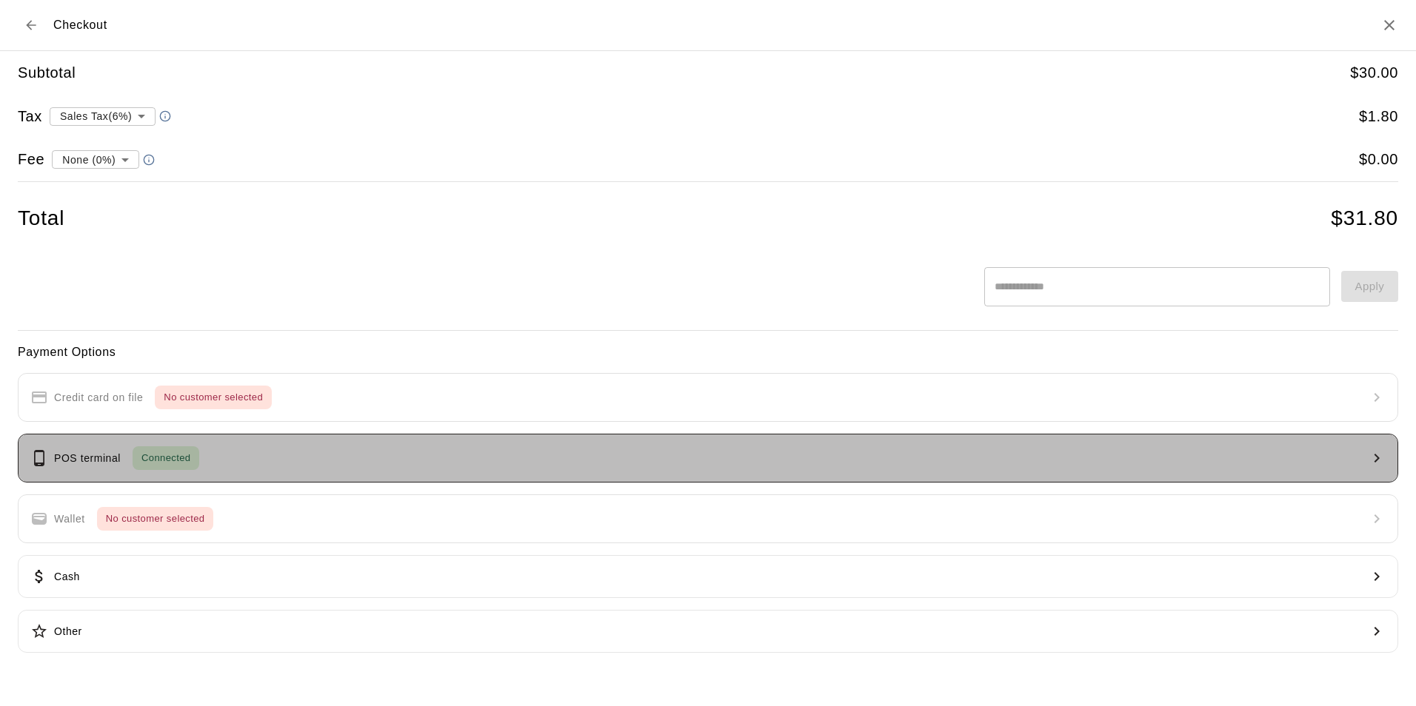
click at [109, 467] on div "POS terminal Connected" at bounding box center [114, 459] width 169 height 24
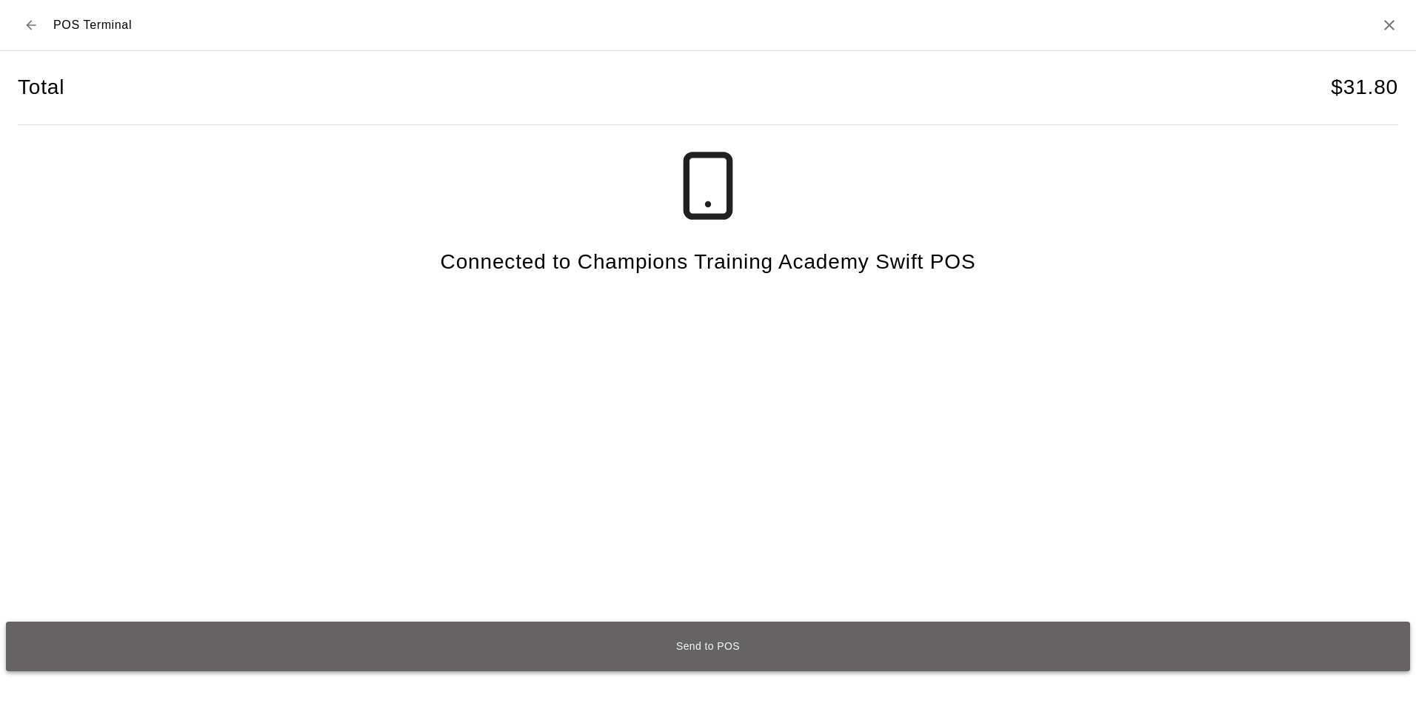
click at [708, 658] on button "Send to POS" at bounding box center [708, 647] width 1404 height 50
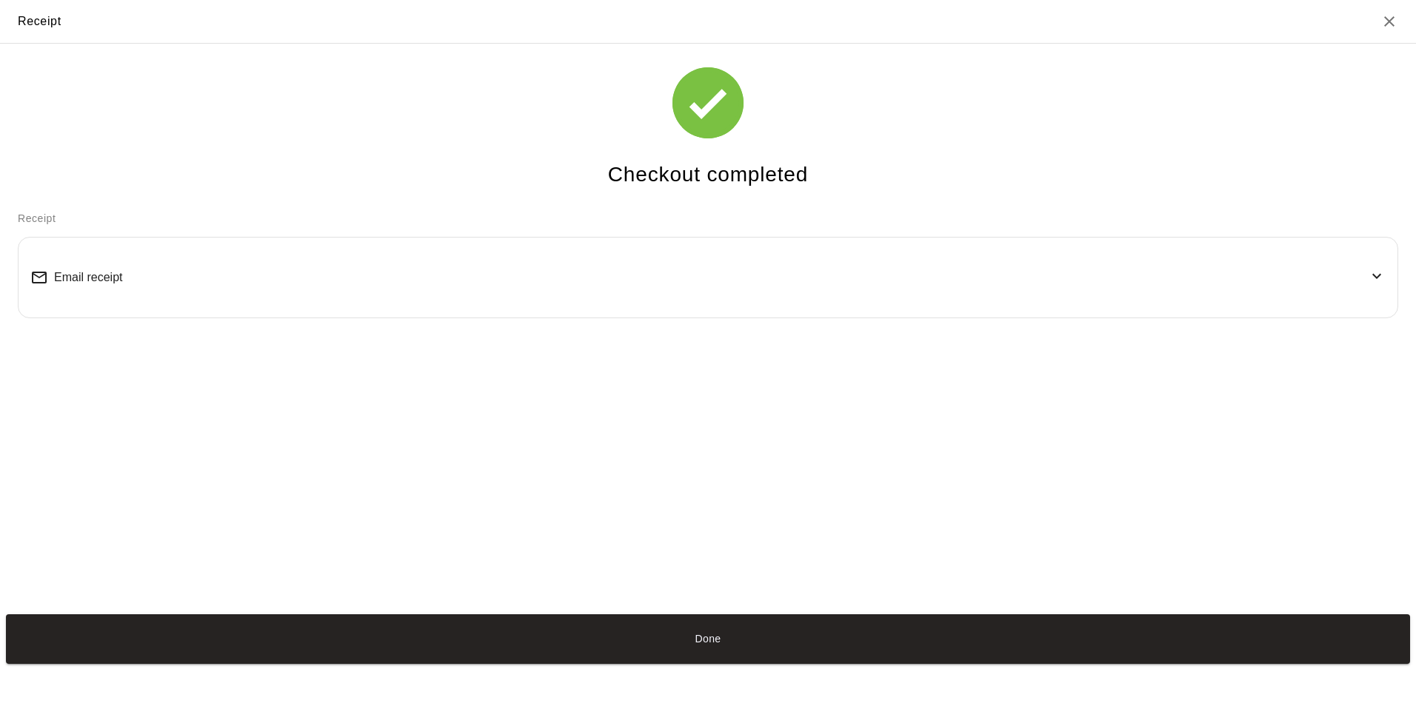
click at [708, 658] on button "Done" at bounding box center [708, 640] width 1404 height 50
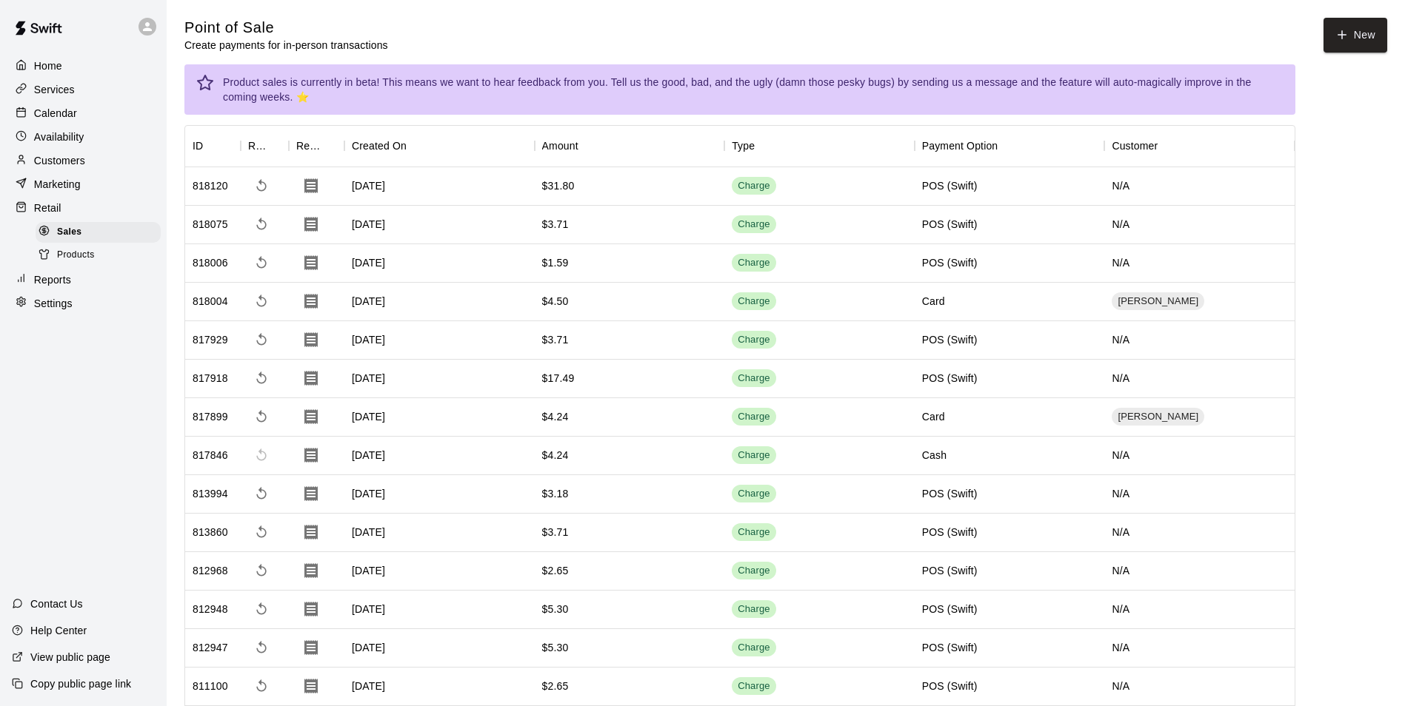
click at [60, 159] on p "Customers" at bounding box center [59, 160] width 51 height 15
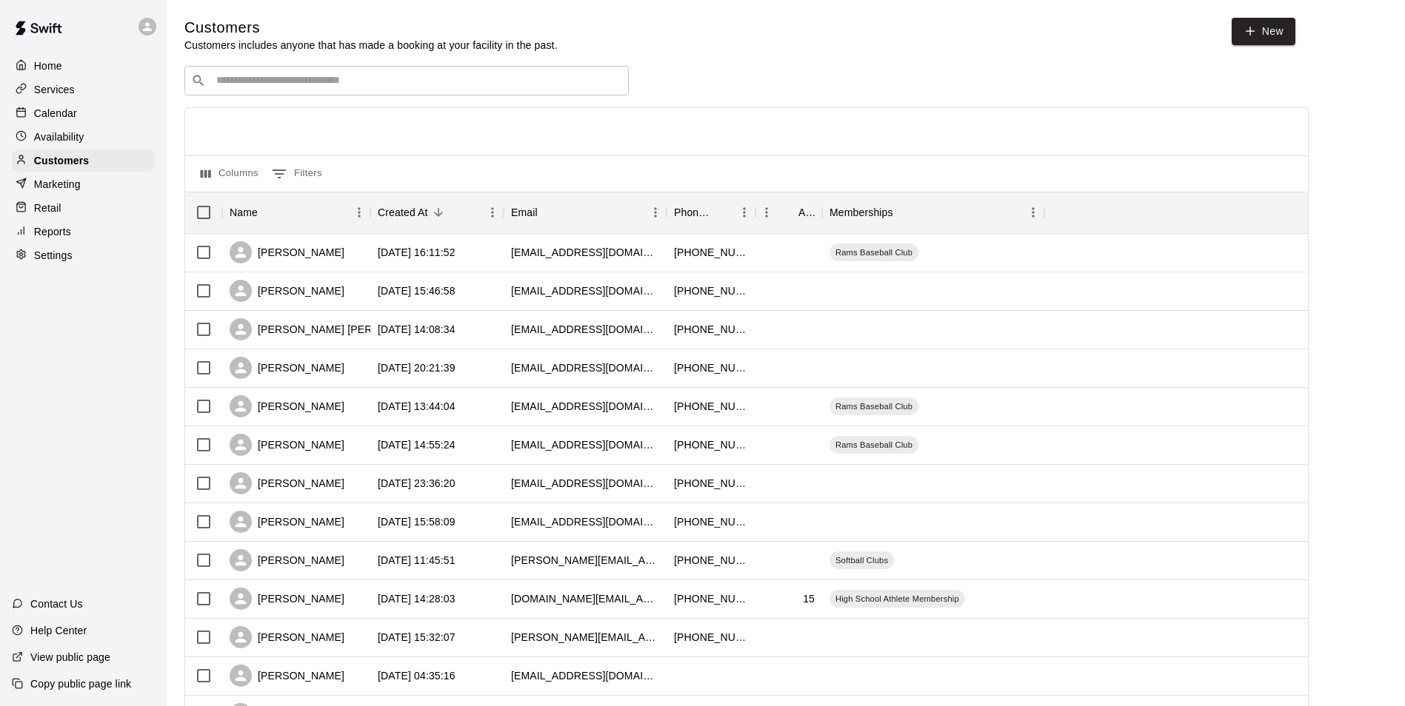
click at [276, 74] on div "​ ​" at bounding box center [406, 81] width 444 height 30
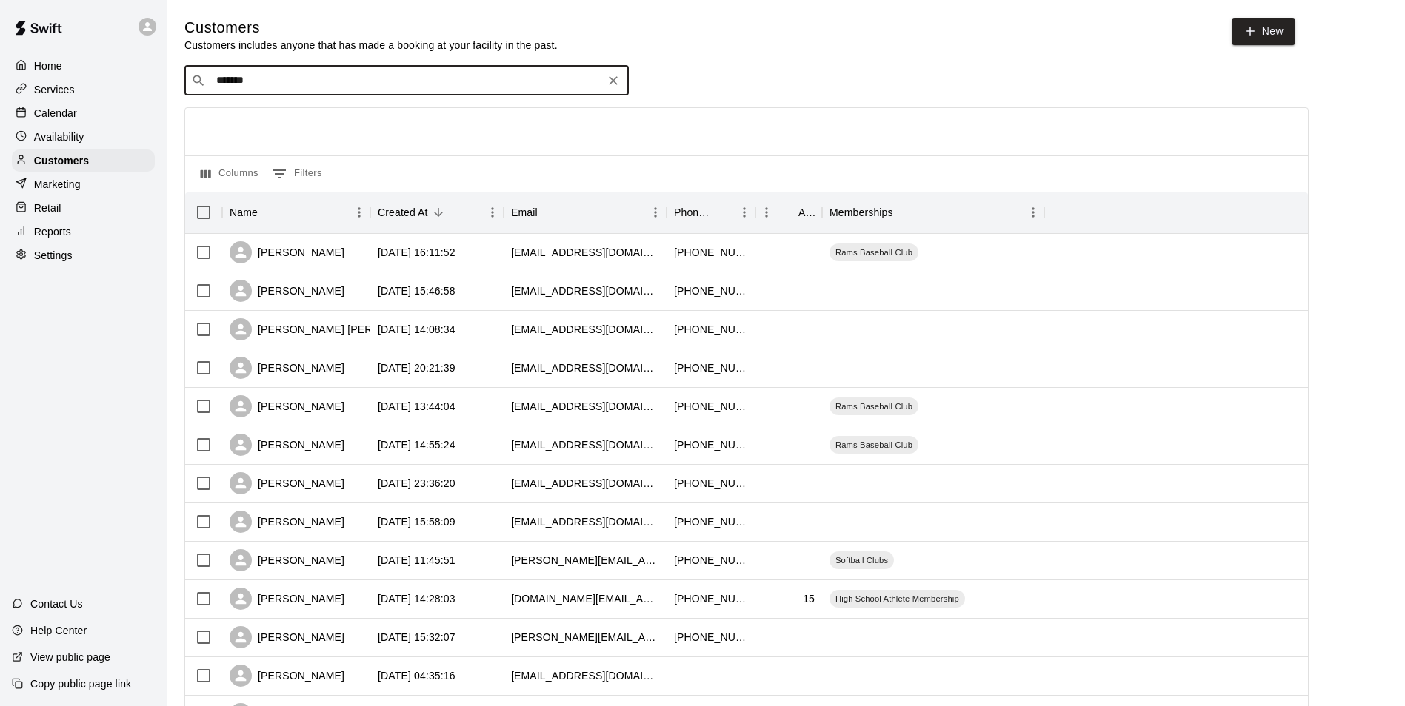
type input "*******"
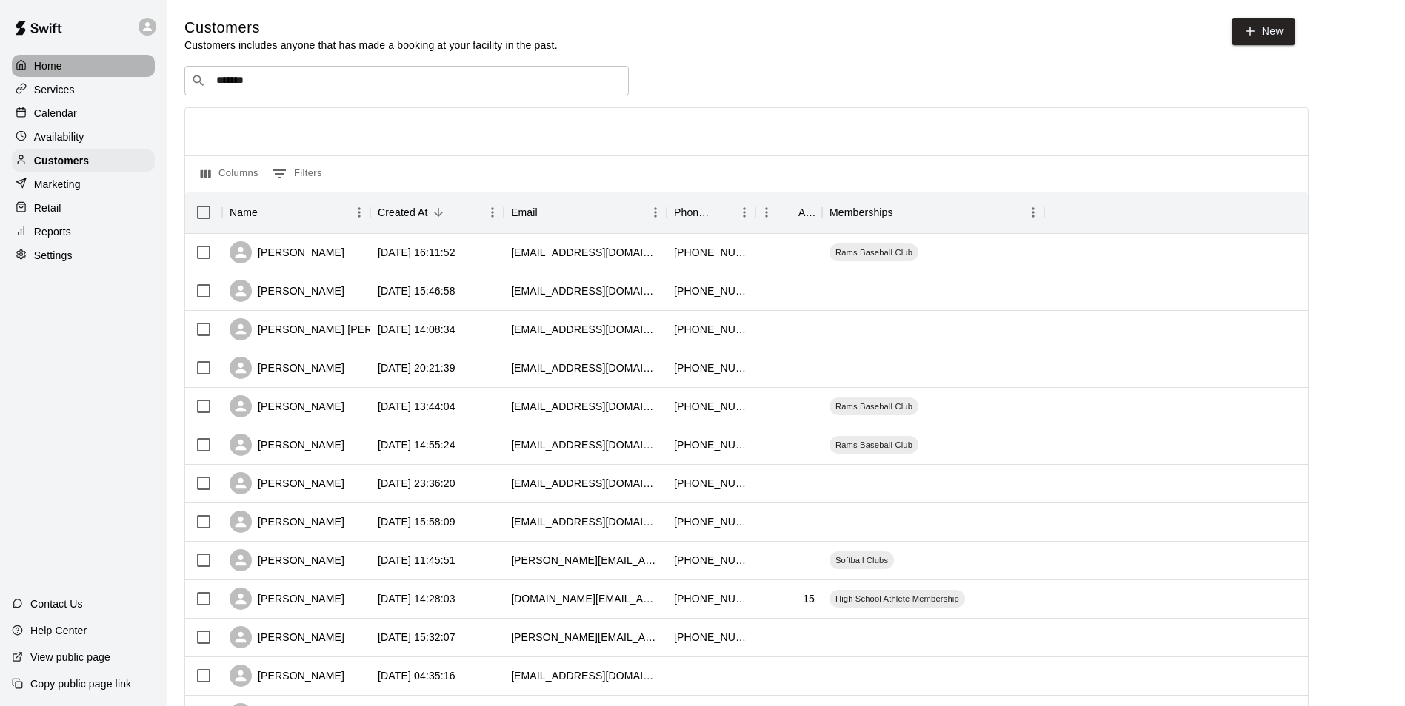
click at [49, 65] on p "Home" at bounding box center [48, 65] width 28 height 15
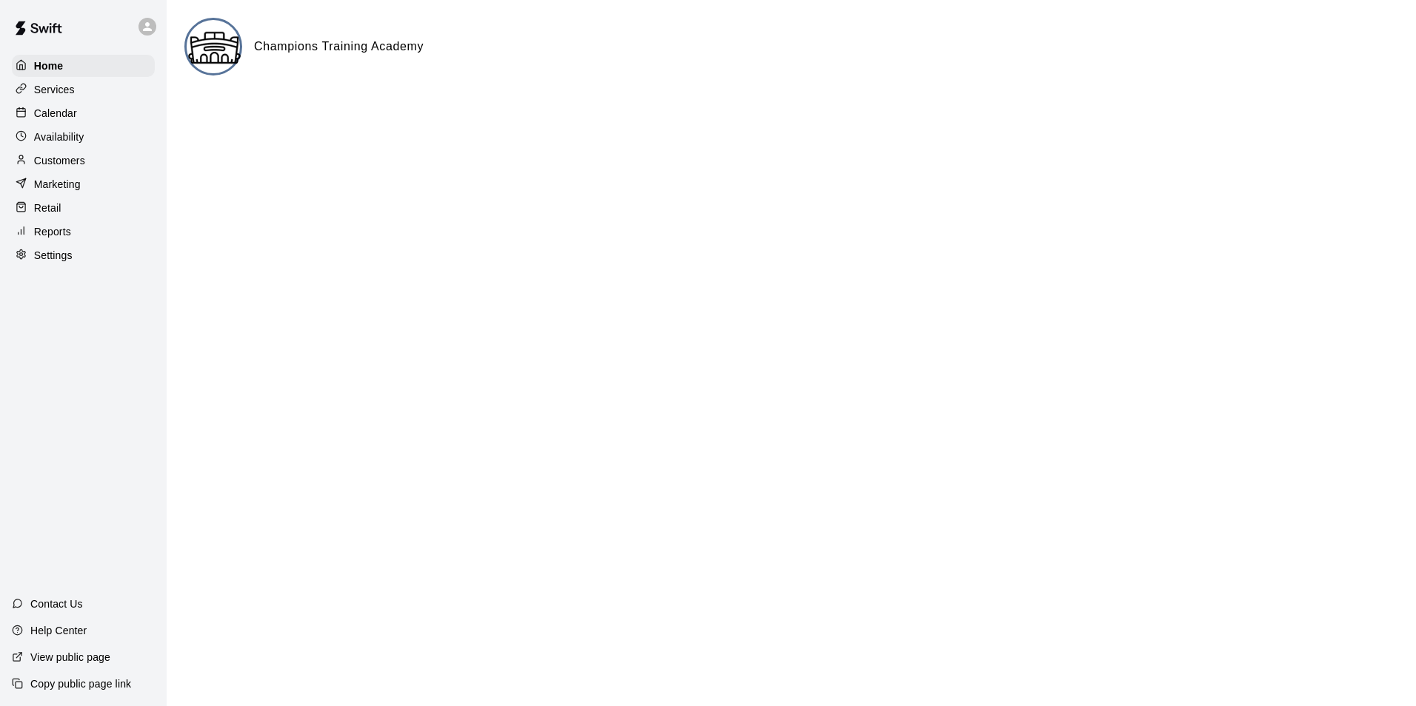
click at [47, 90] on p "Services" at bounding box center [54, 89] width 41 height 15
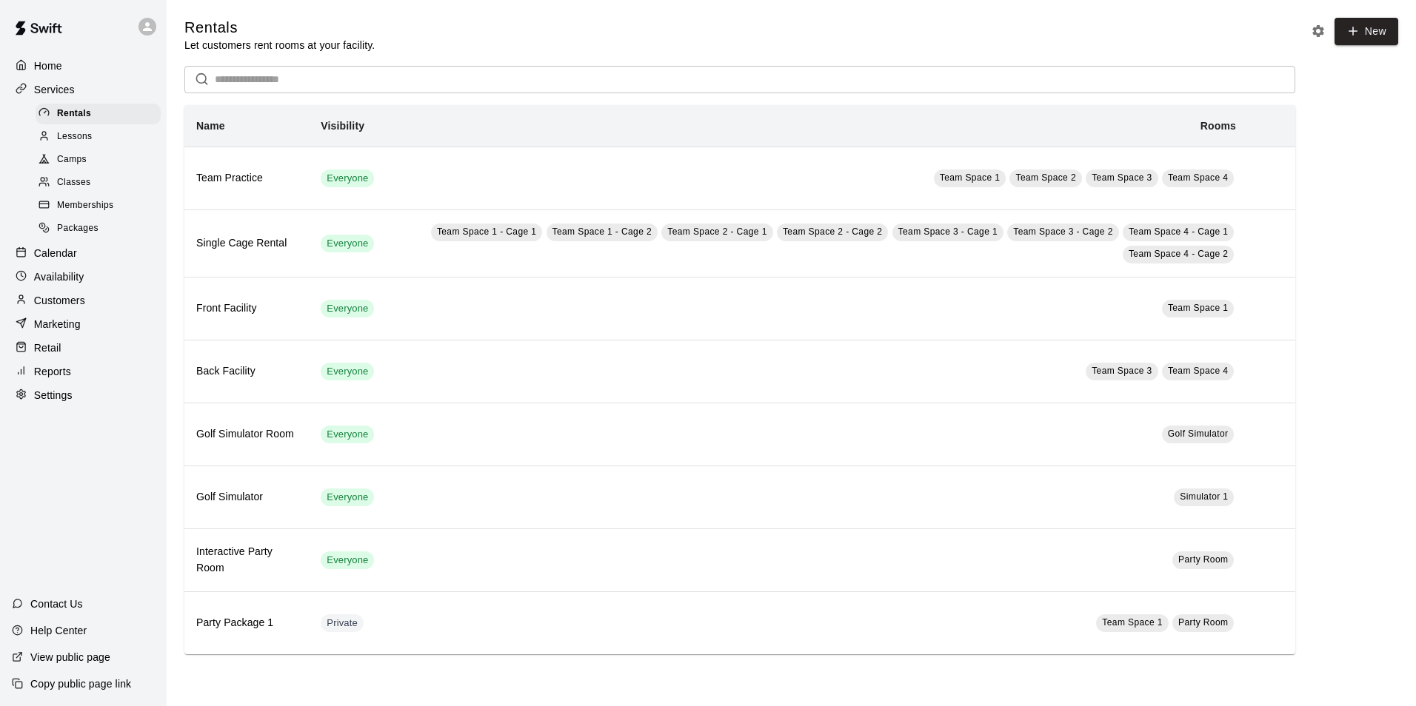
click at [58, 210] on span "Memberships" at bounding box center [85, 205] width 56 height 15
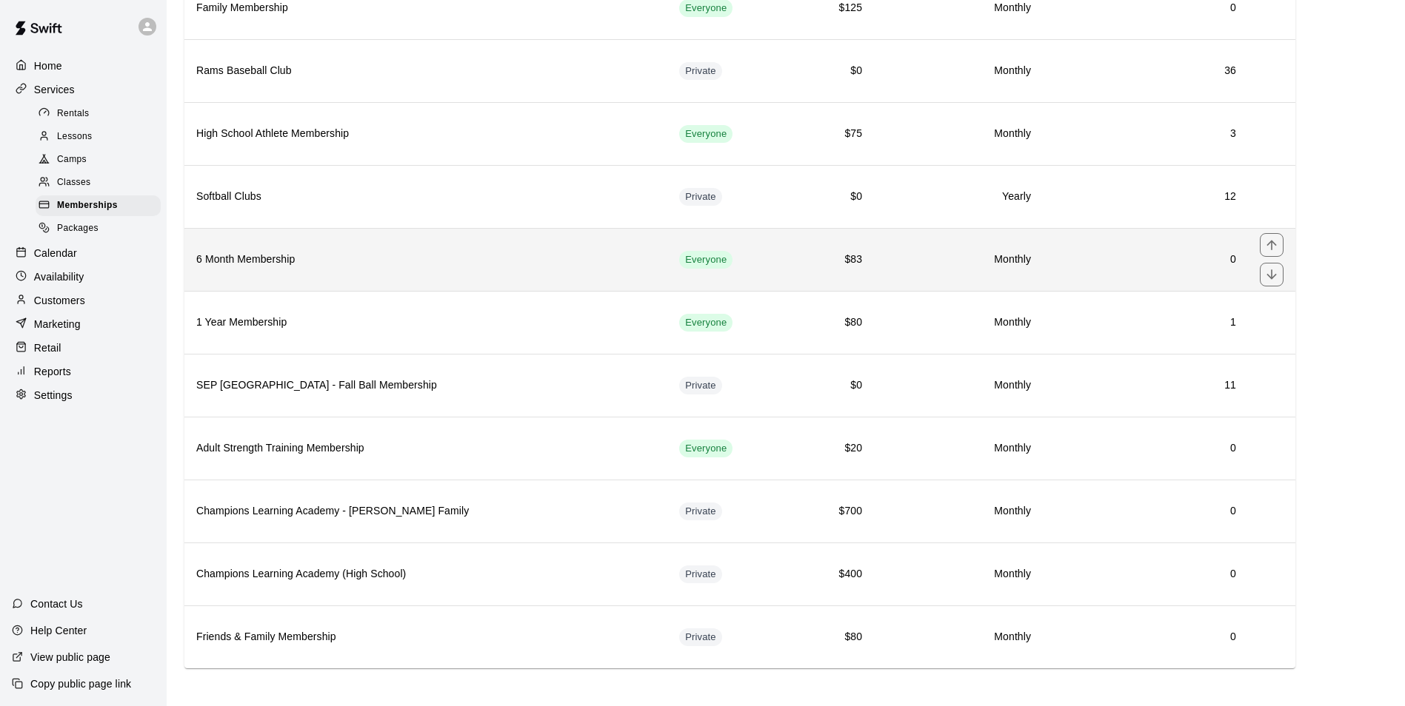
scroll to position [239, 0]
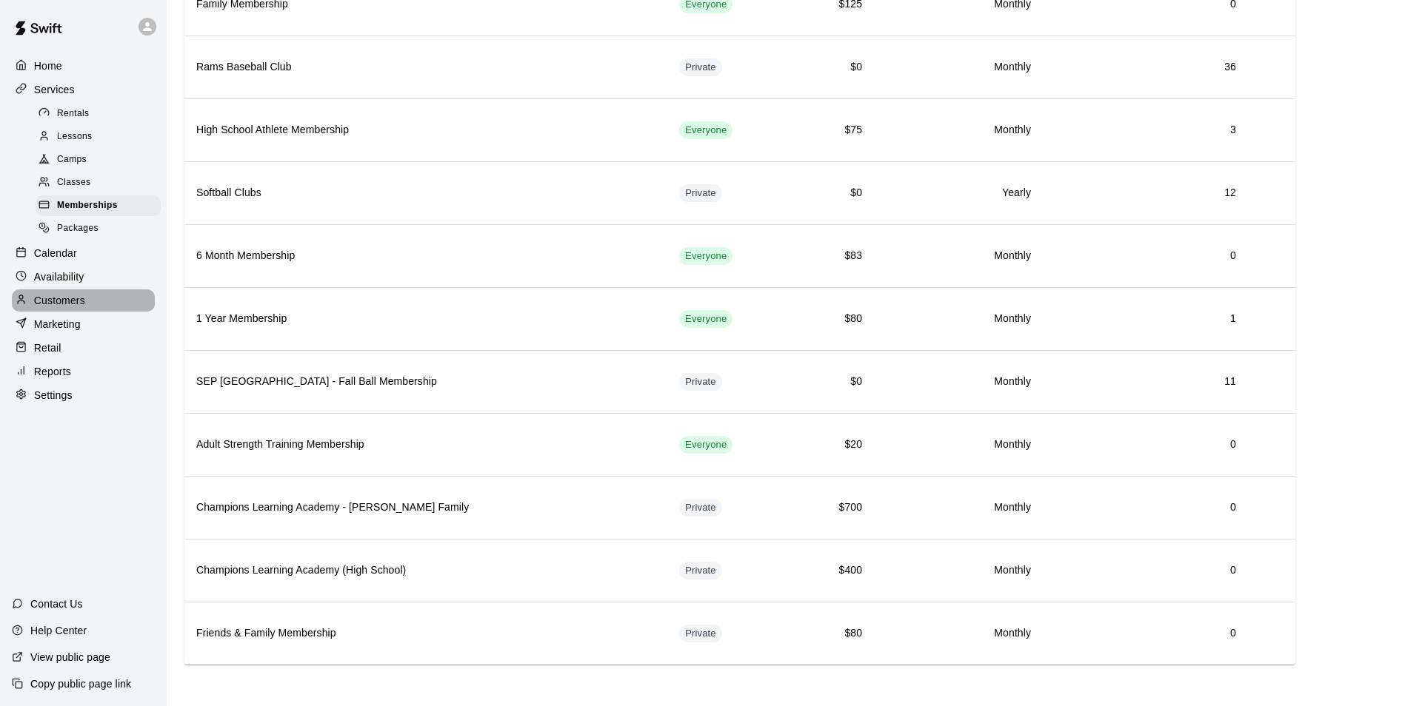
click at [59, 308] on p "Customers" at bounding box center [59, 300] width 51 height 15
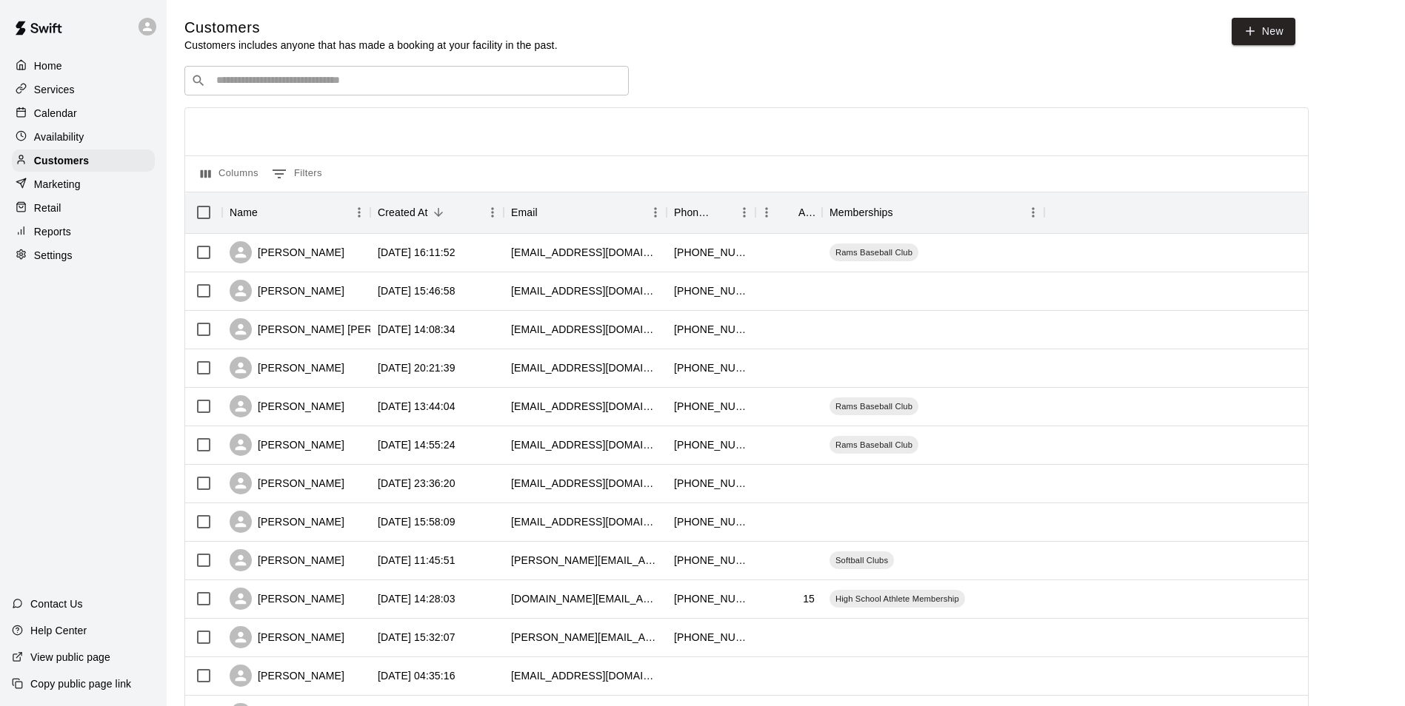
click at [30, 90] on div at bounding box center [25, 90] width 19 height 14
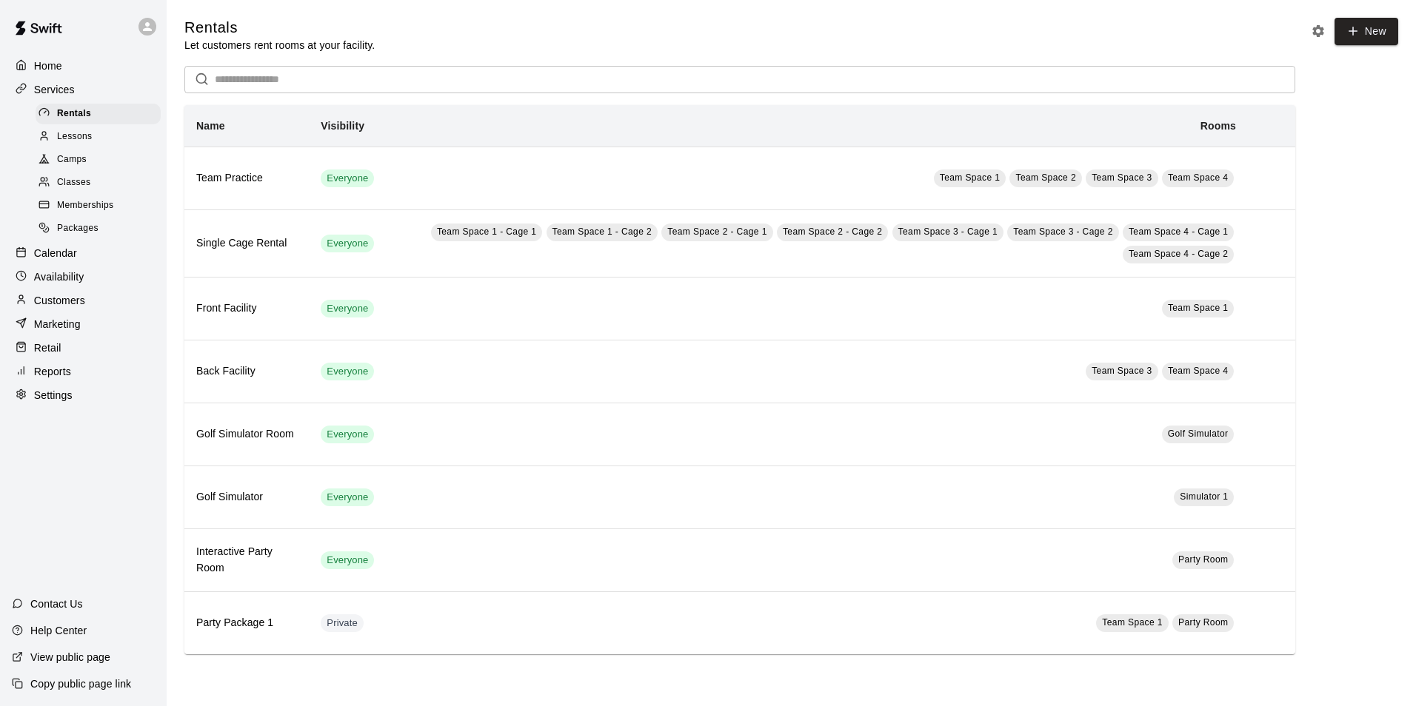
click at [47, 332] on p "Marketing" at bounding box center [57, 324] width 47 height 15
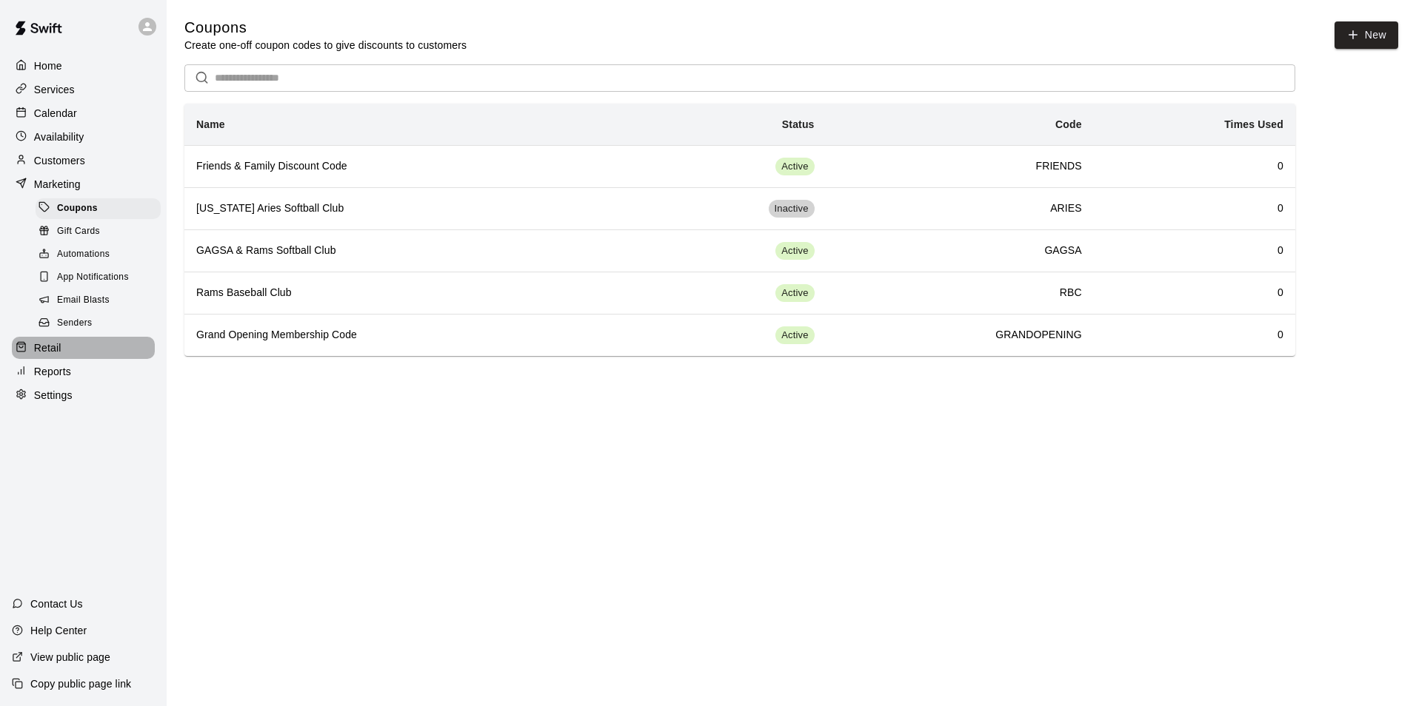
click at [45, 354] on p "Retail" at bounding box center [47, 348] width 27 height 15
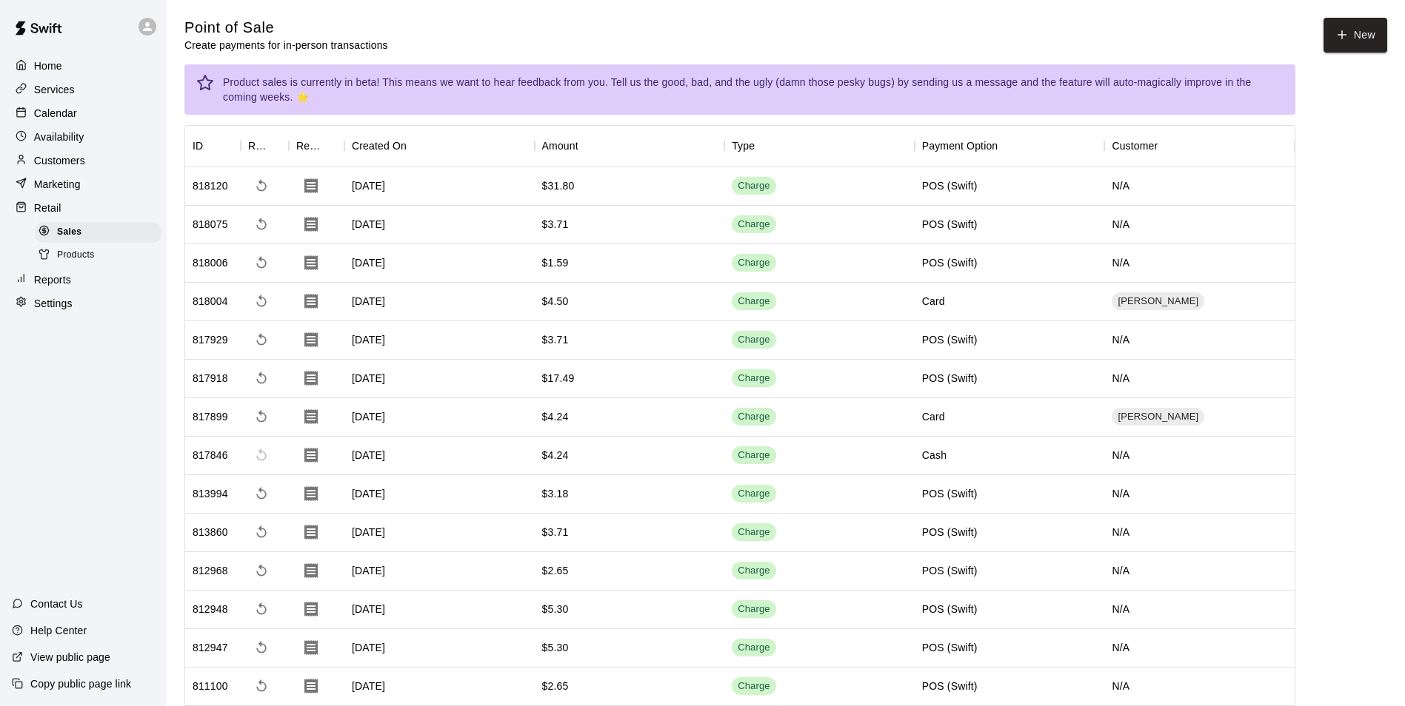
click at [53, 167] on p "Customers" at bounding box center [59, 160] width 51 height 15
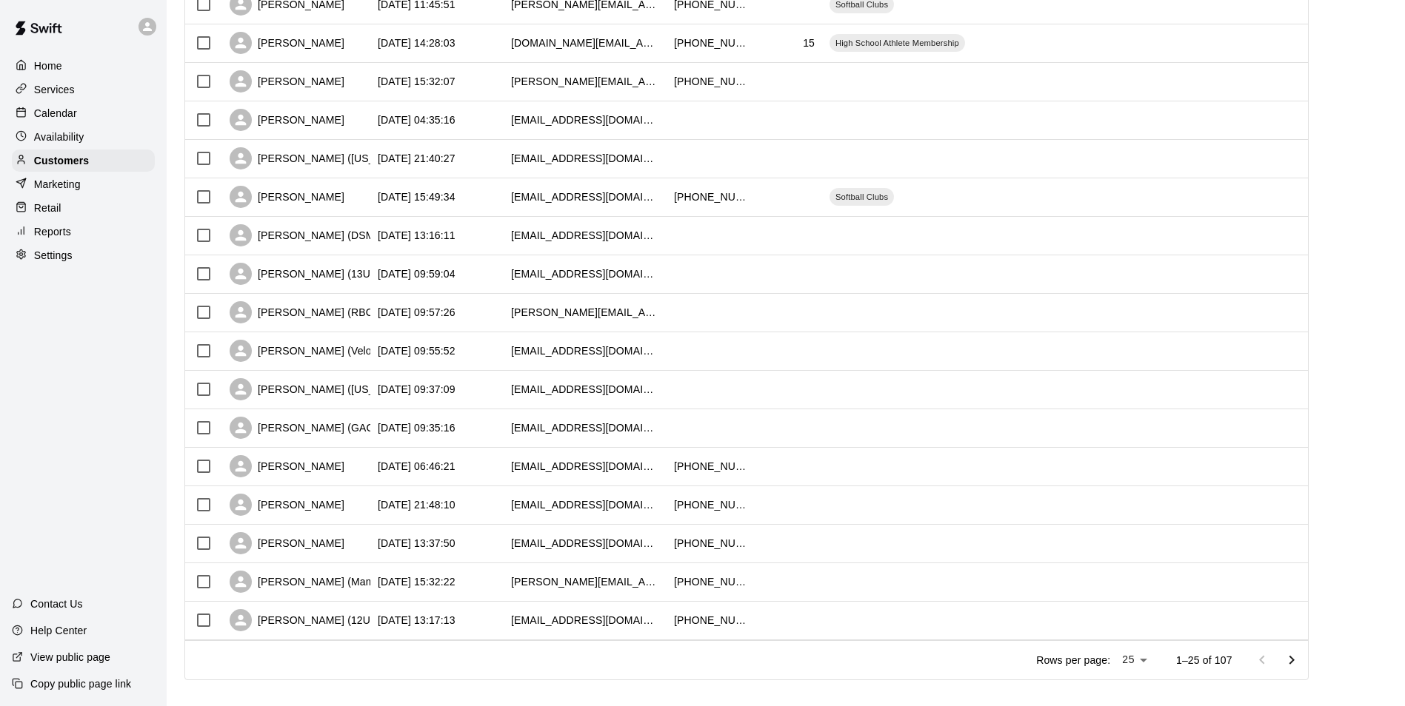
scroll to position [574, 0]
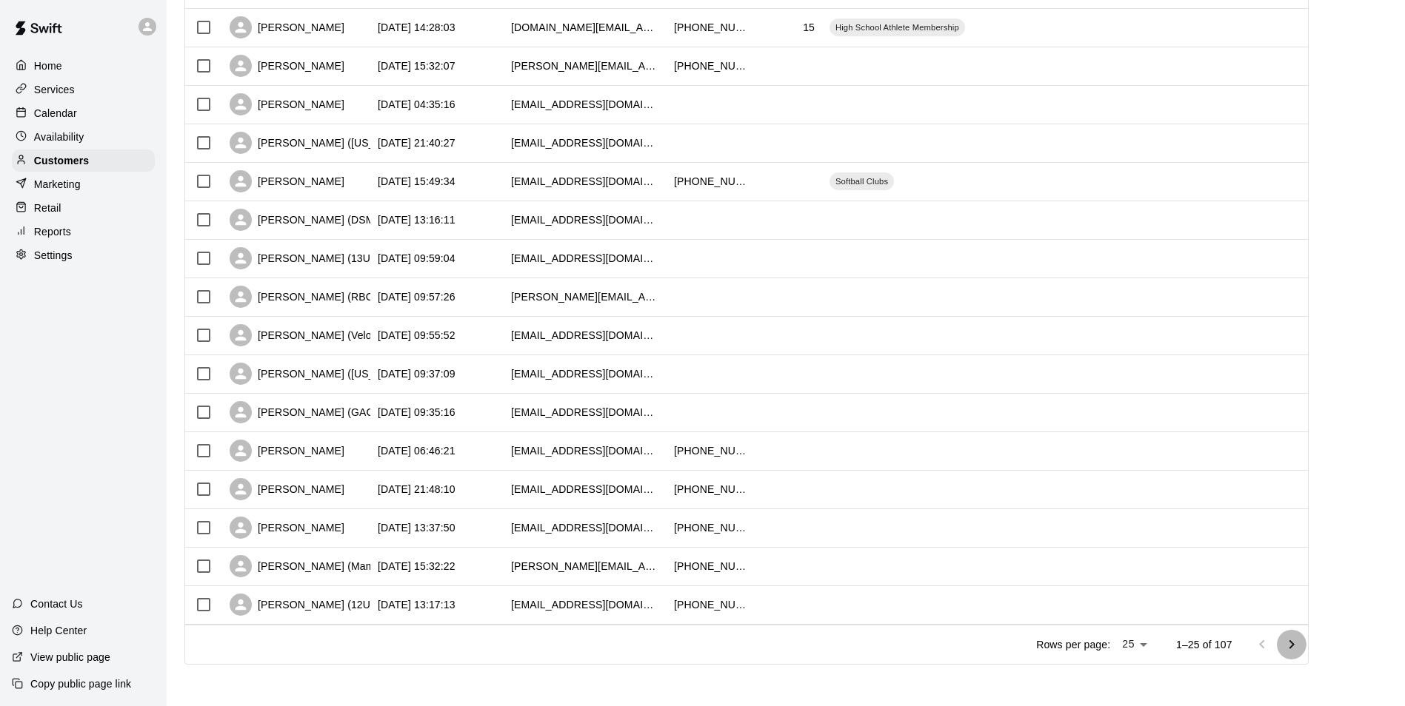
click at [1300, 636] on icon "Go to next page" at bounding box center [1292, 645] width 18 height 18
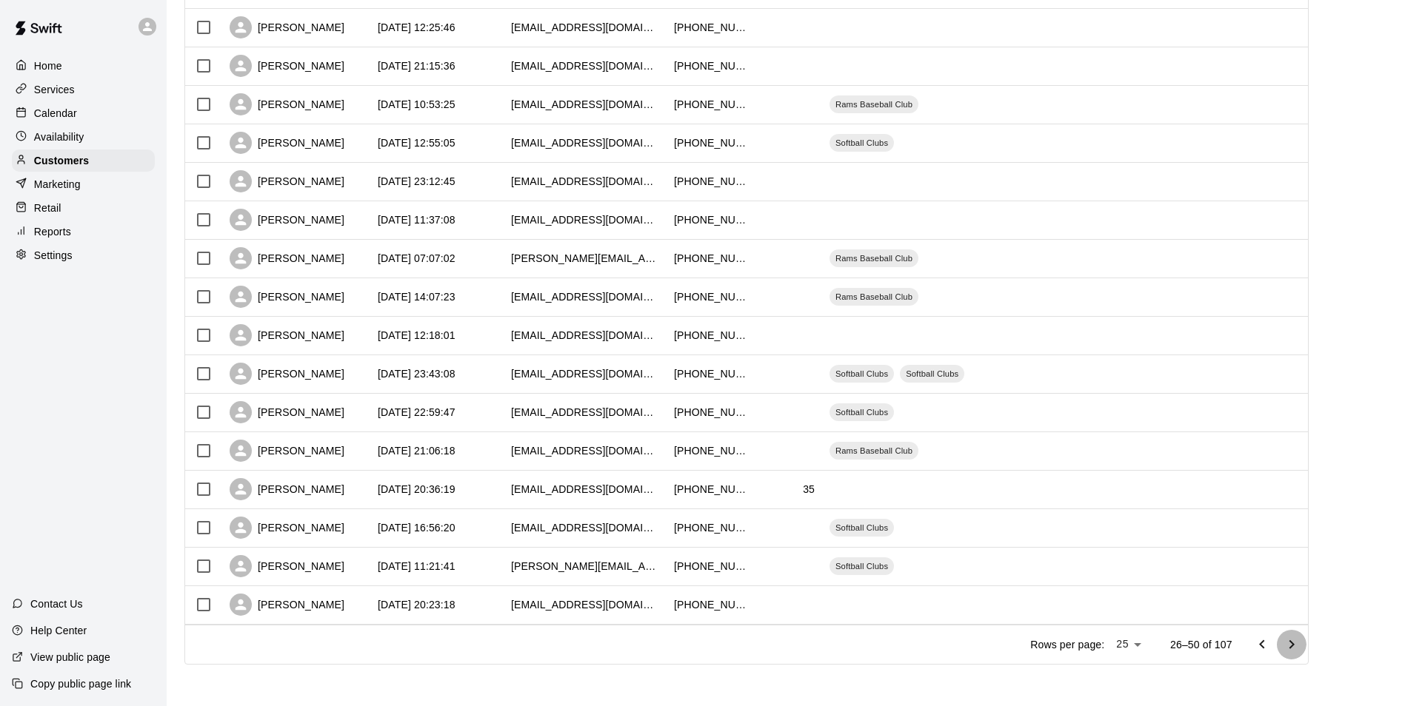
click at [1294, 645] on icon "Go to next page" at bounding box center [1290, 644] width 5 height 9
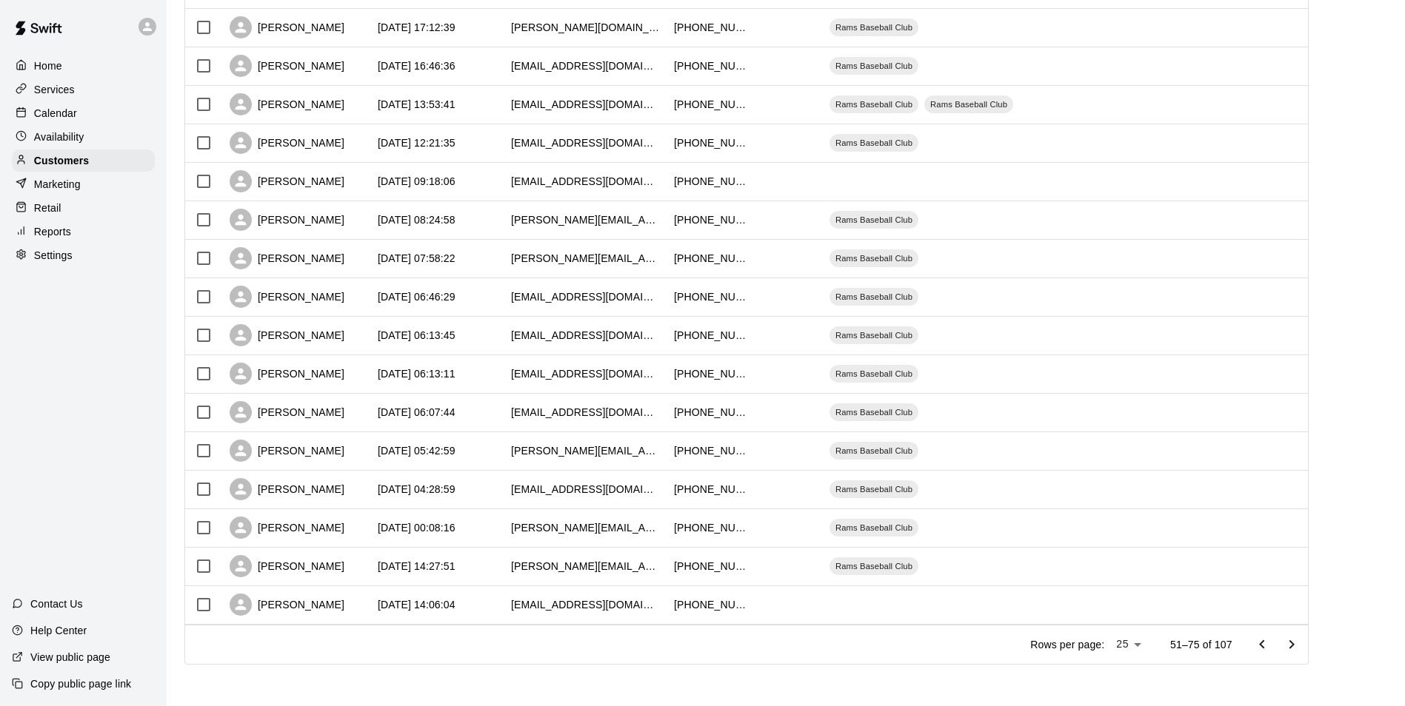
click at [1294, 645] on icon "Go to next page" at bounding box center [1290, 644] width 5 height 9
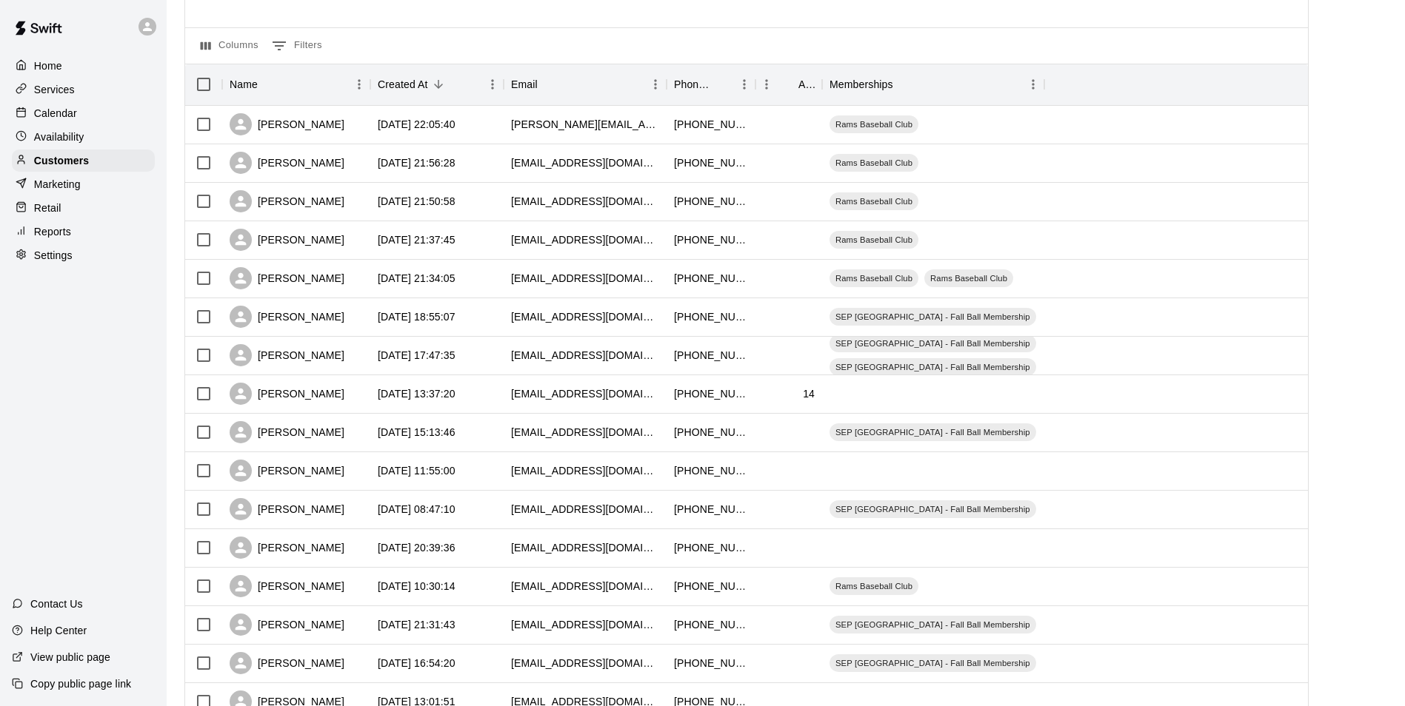
scroll to position [0, 0]
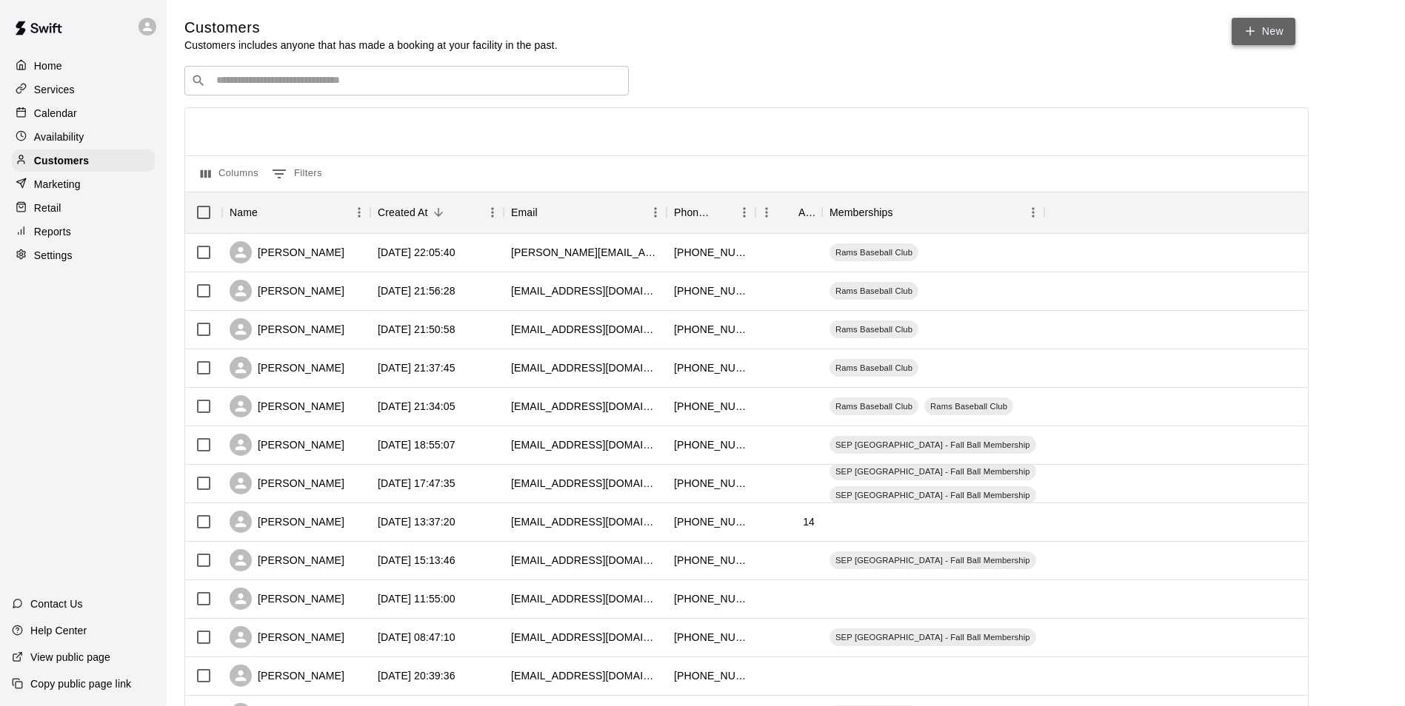
click at [1254, 30] on icon at bounding box center [1249, 30] width 13 height 13
select select "**"
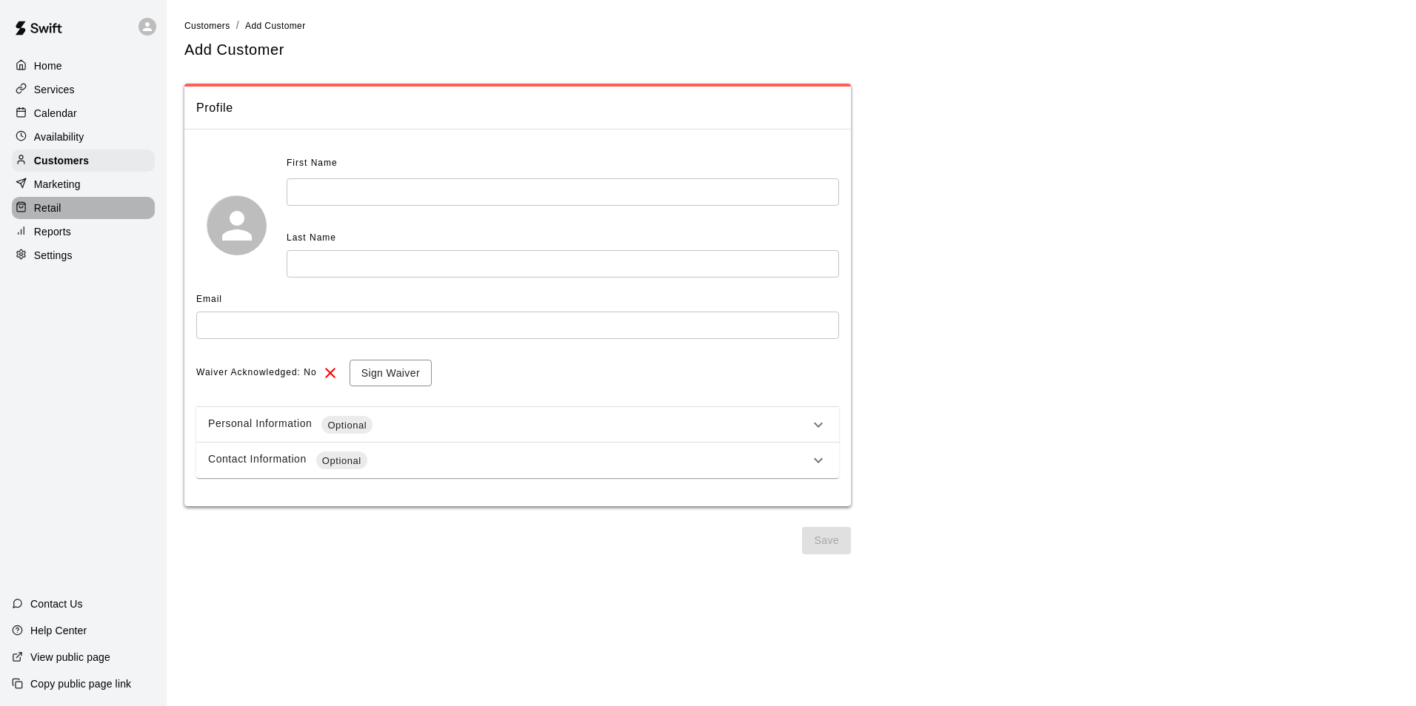
click at [57, 215] on p "Retail" at bounding box center [47, 208] width 27 height 15
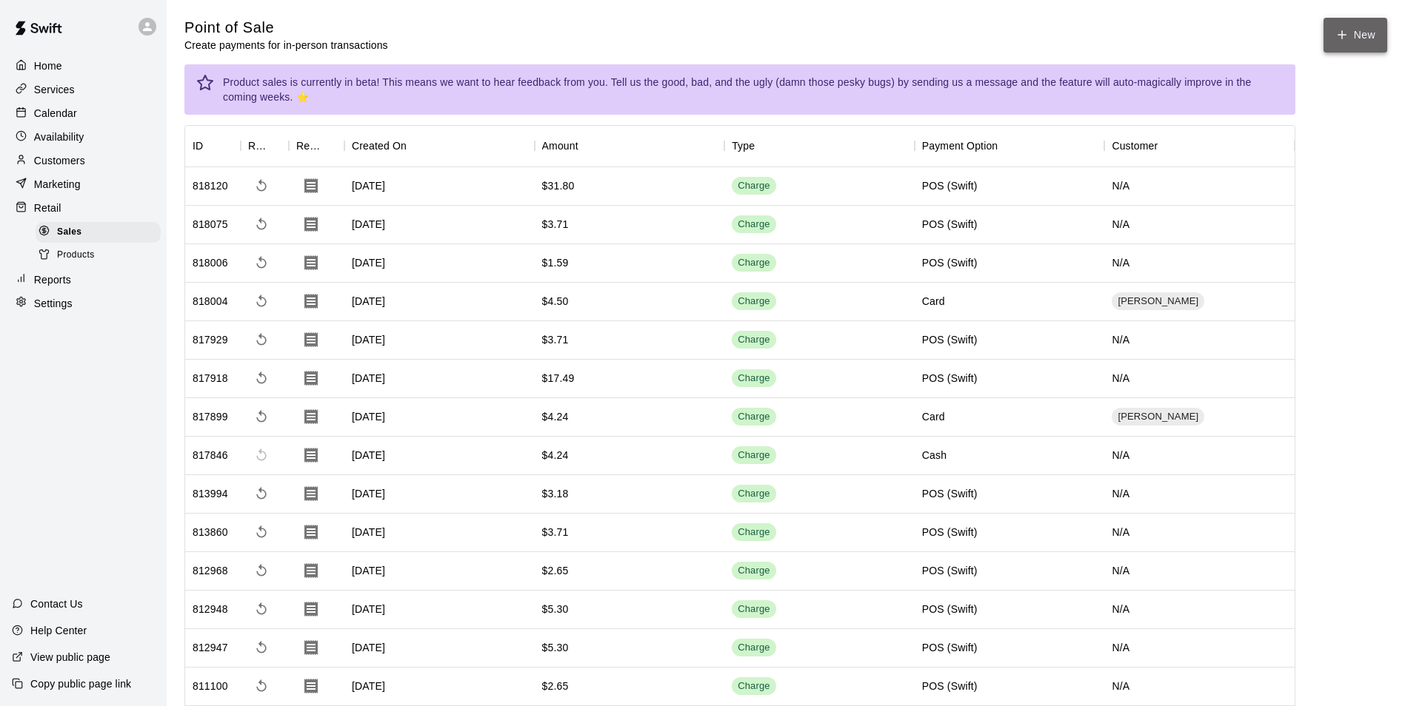
click at [1347, 47] on button "New" at bounding box center [1355, 35] width 64 height 35
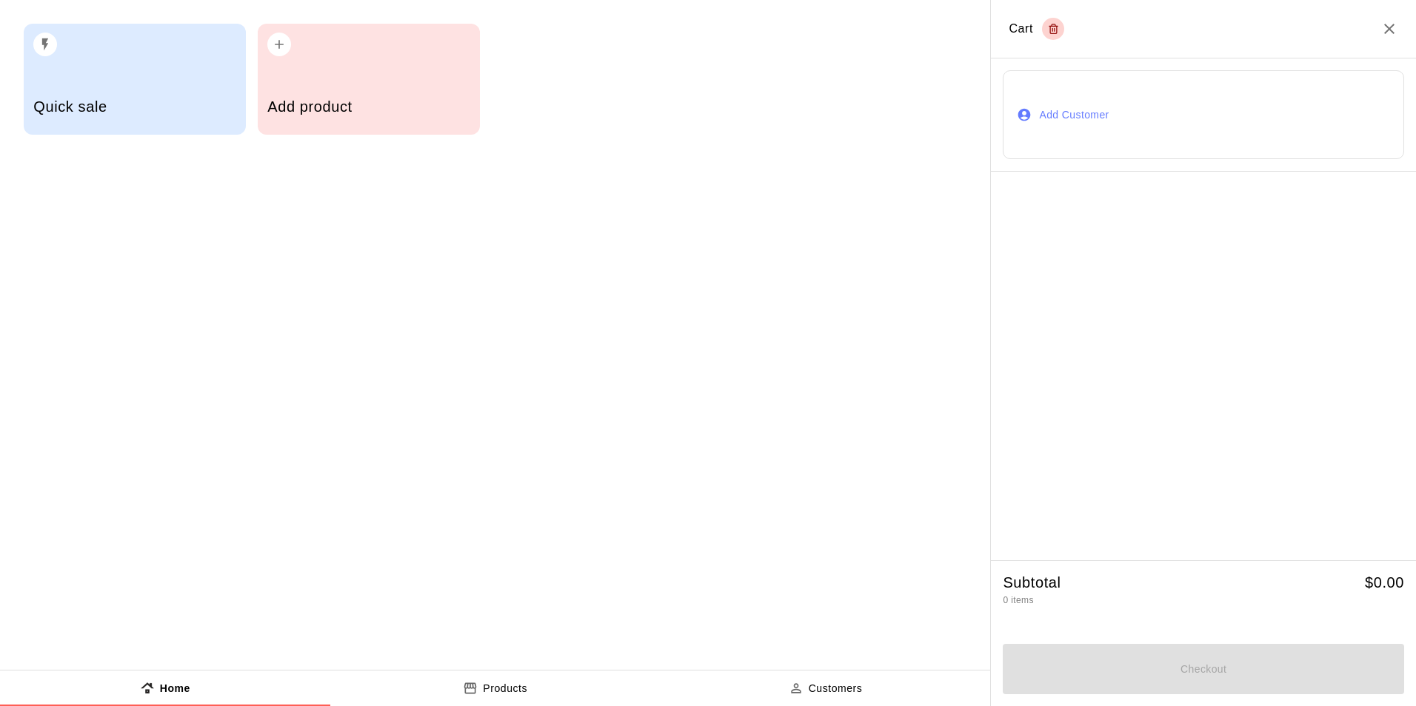
click at [315, 51] on div "button" at bounding box center [368, 40] width 202 height 33
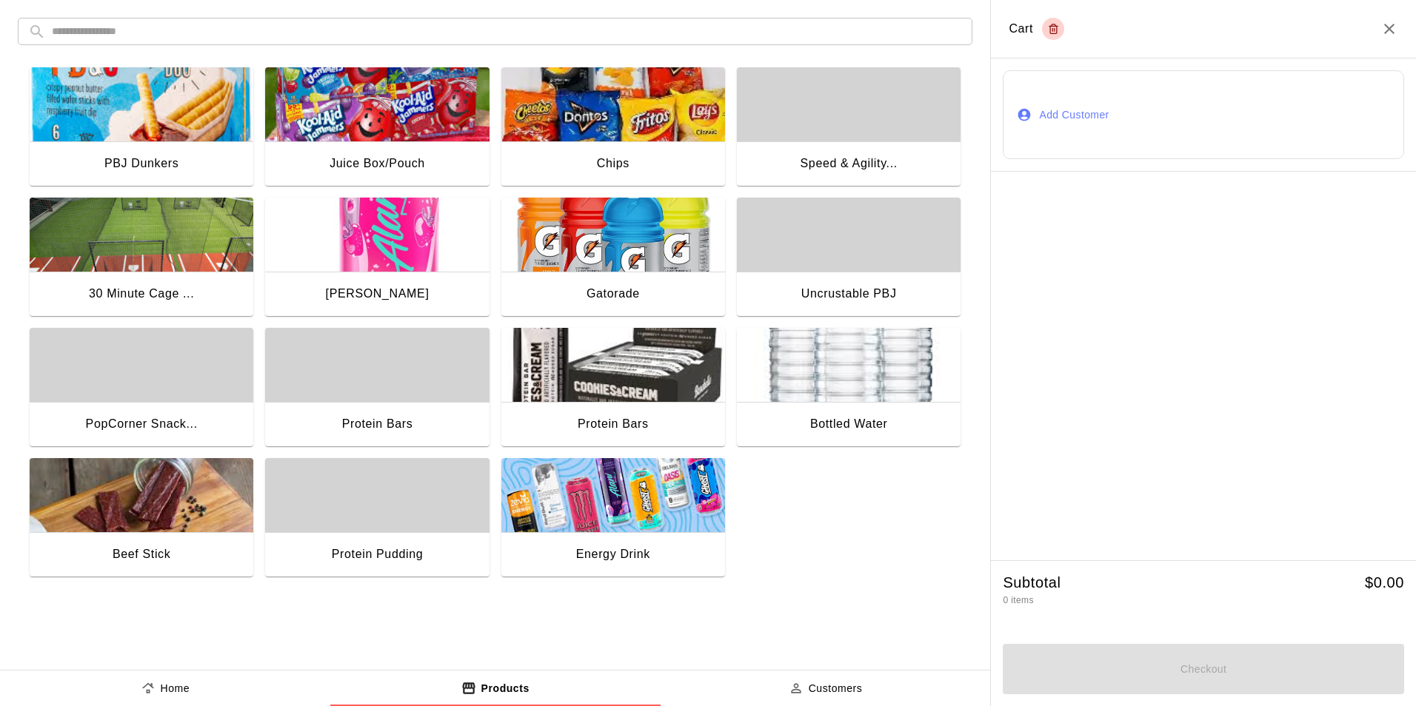
click at [147, 261] on img "button" at bounding box center [142, 235] width 224 height 74
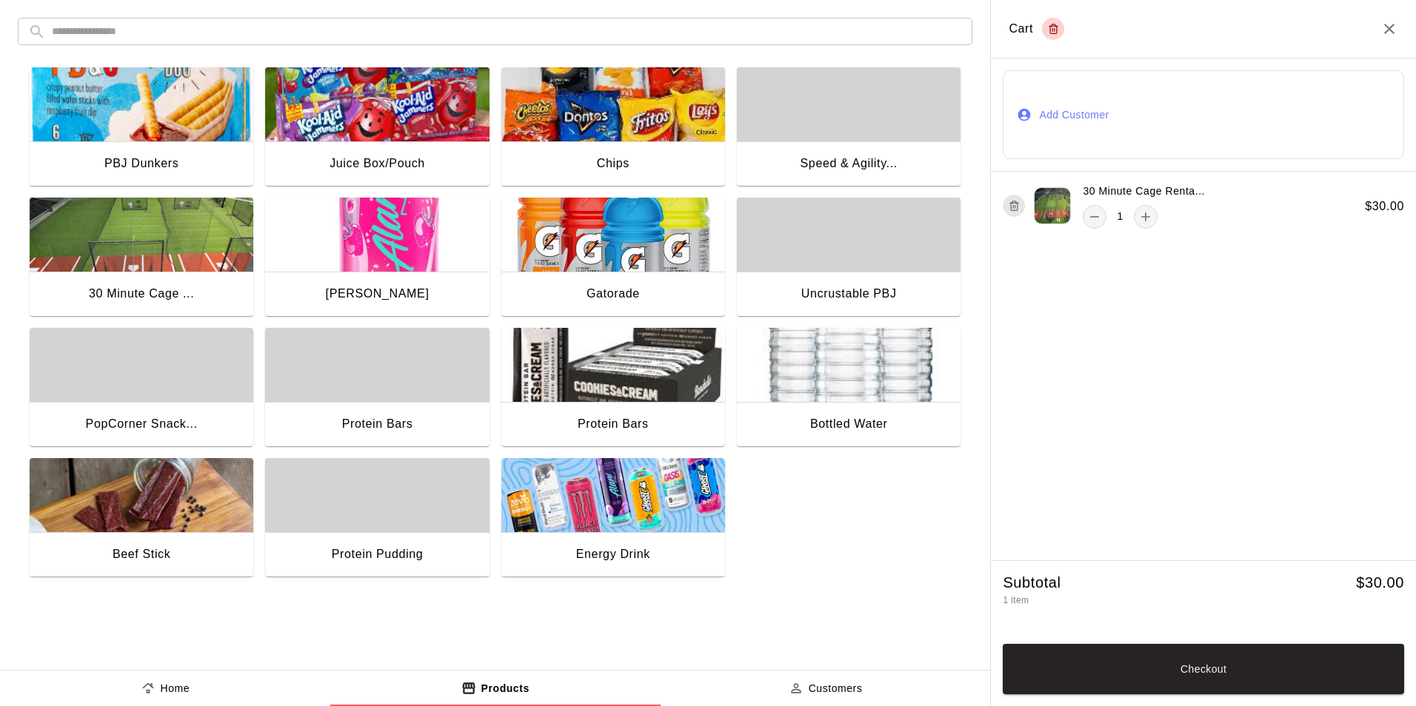
click at [1068, 113] on button "Add Customer" at bounding box center [1203, 114] width 401 height 89
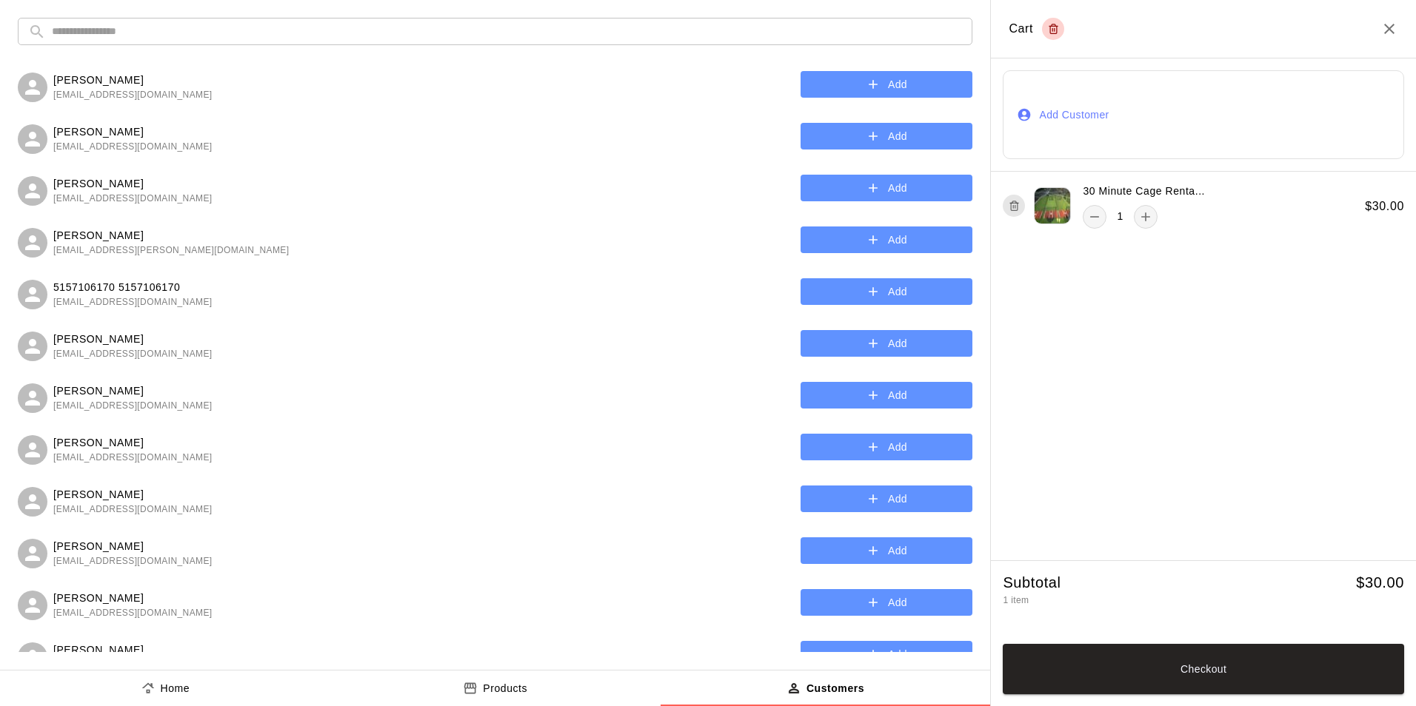
click at [866, 79] on icon "button" at bounding box center [873, 84] width 15 height 15
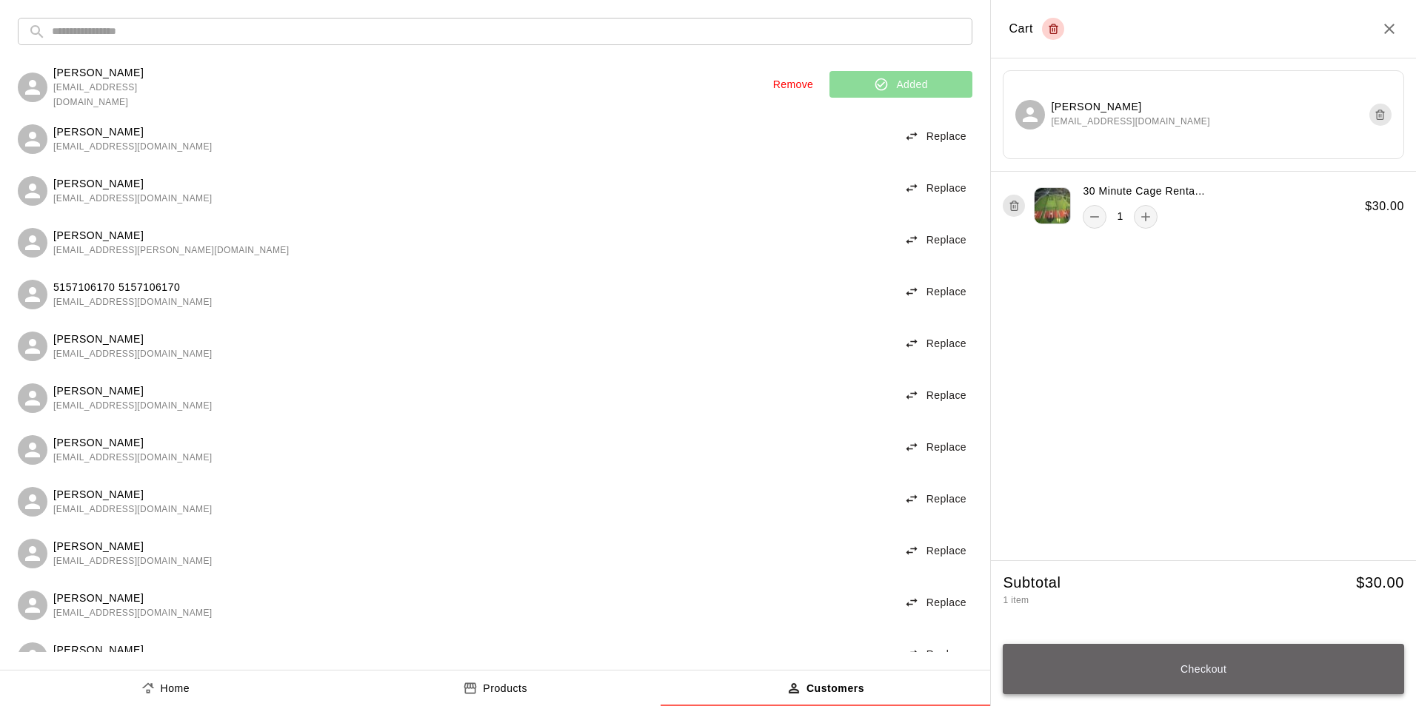
click at [1228, 682] on button "Checkout" at bounding box center [1203, 669] width 401 height 50
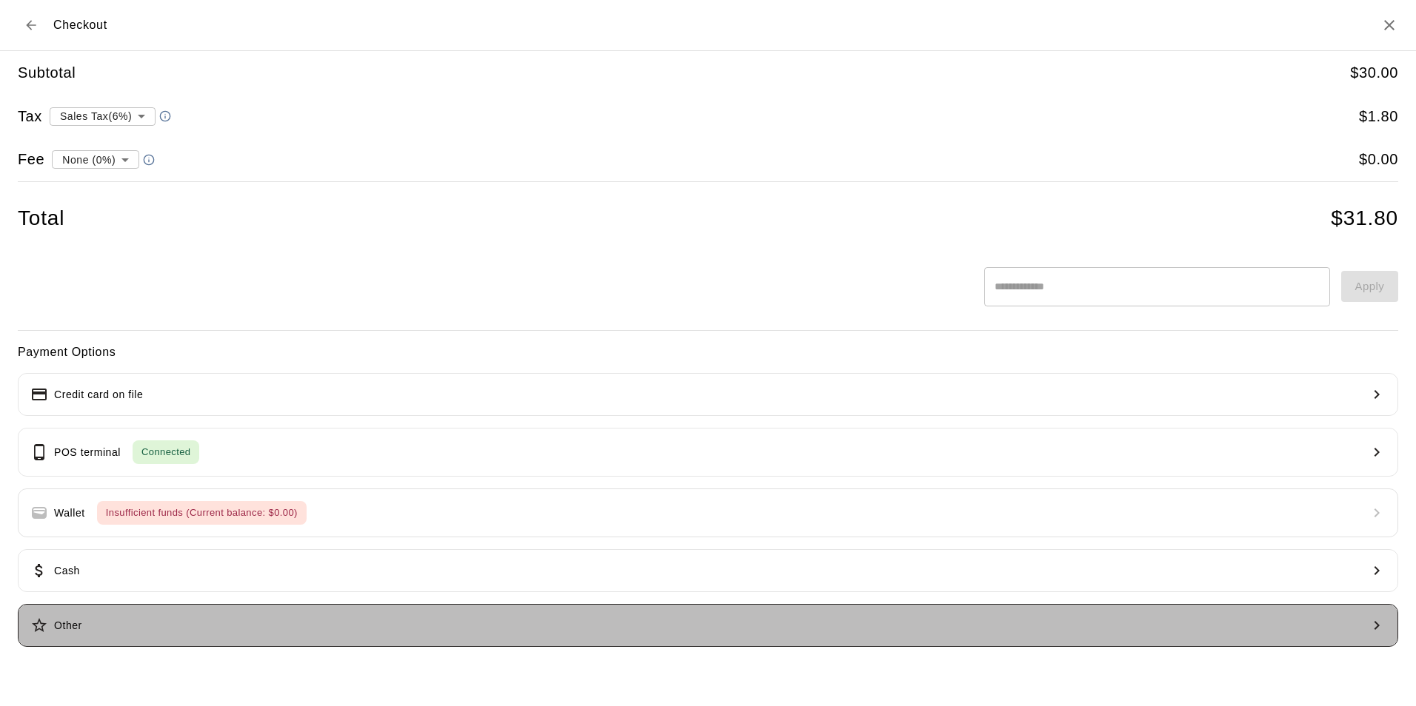
click at [174, 632] on button "Other" at bounding box center [708, 625] width 1380 height 43
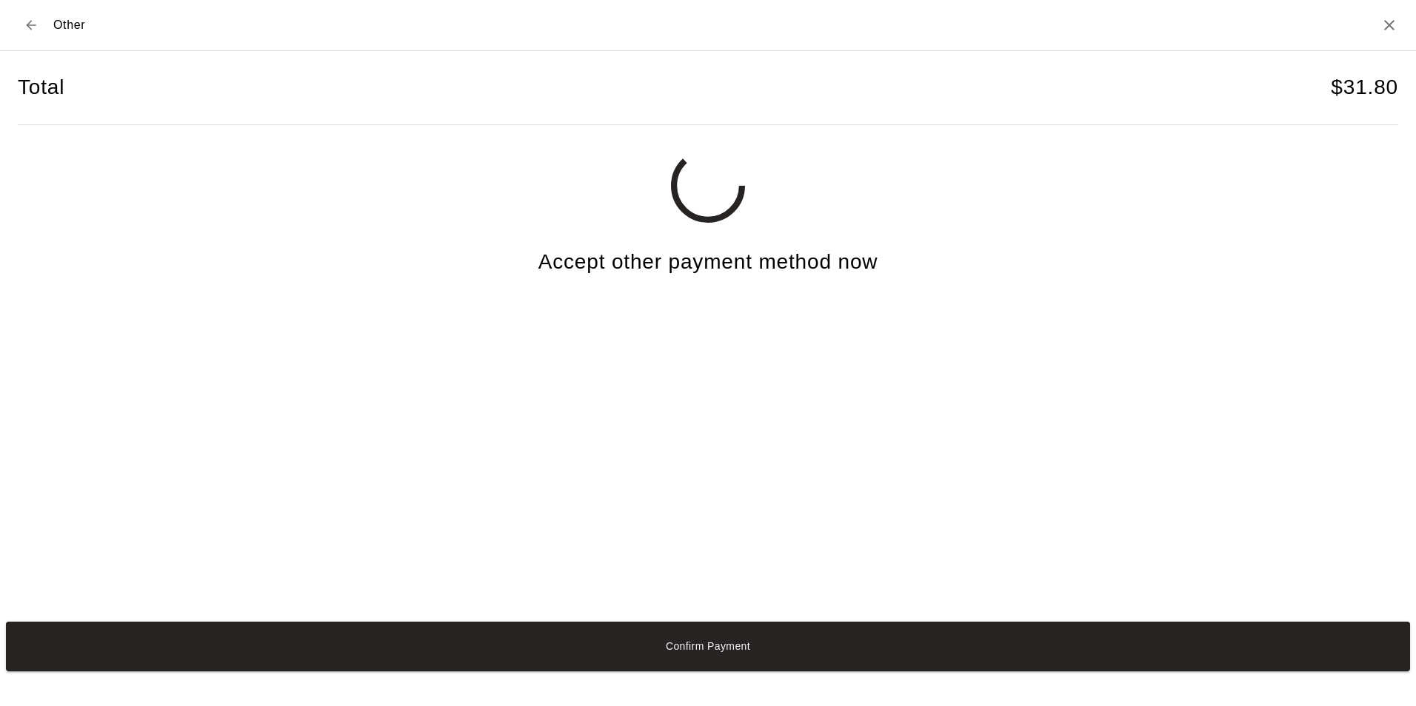
click at [38, 23] on icon "Back to checkout" at bounding box center [31, 25] width 15 height 15
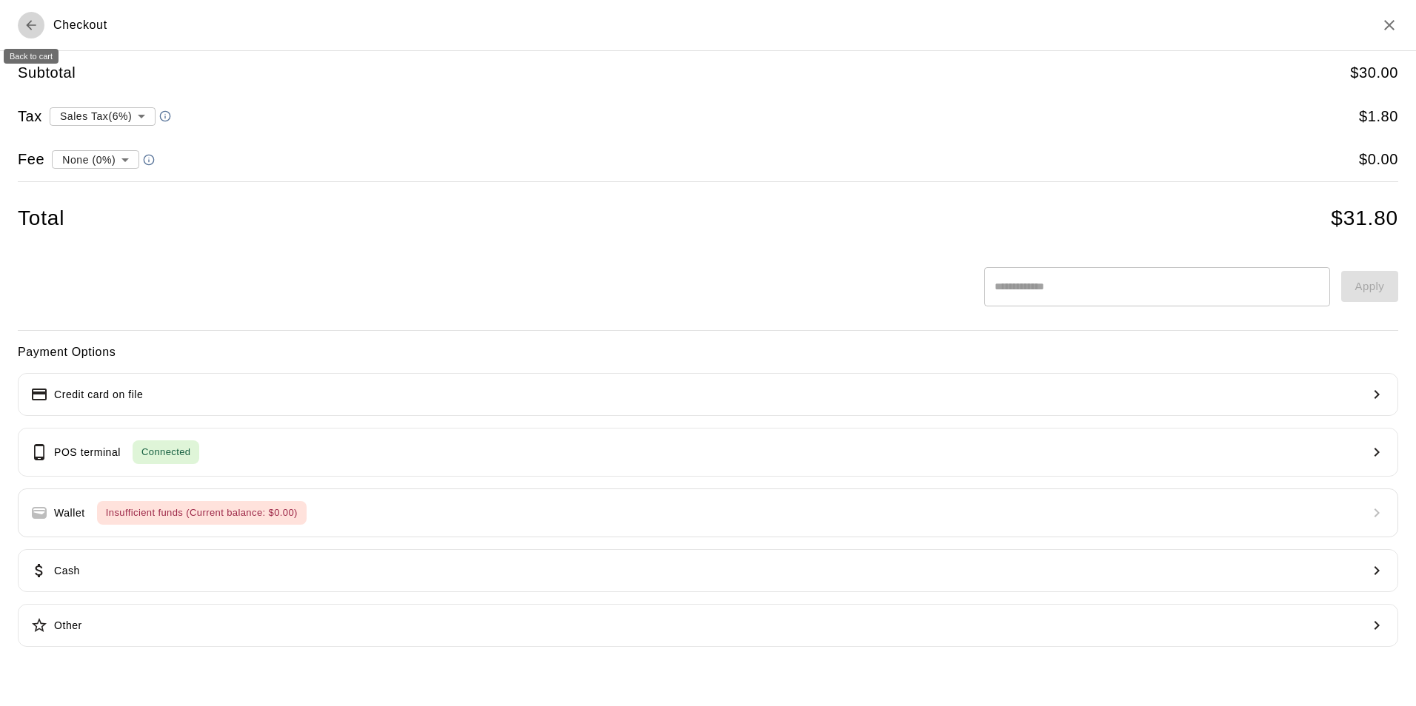
click at [38, 23] on icon "Back to cart" at bounding box center [31, 25] width 15 height 15
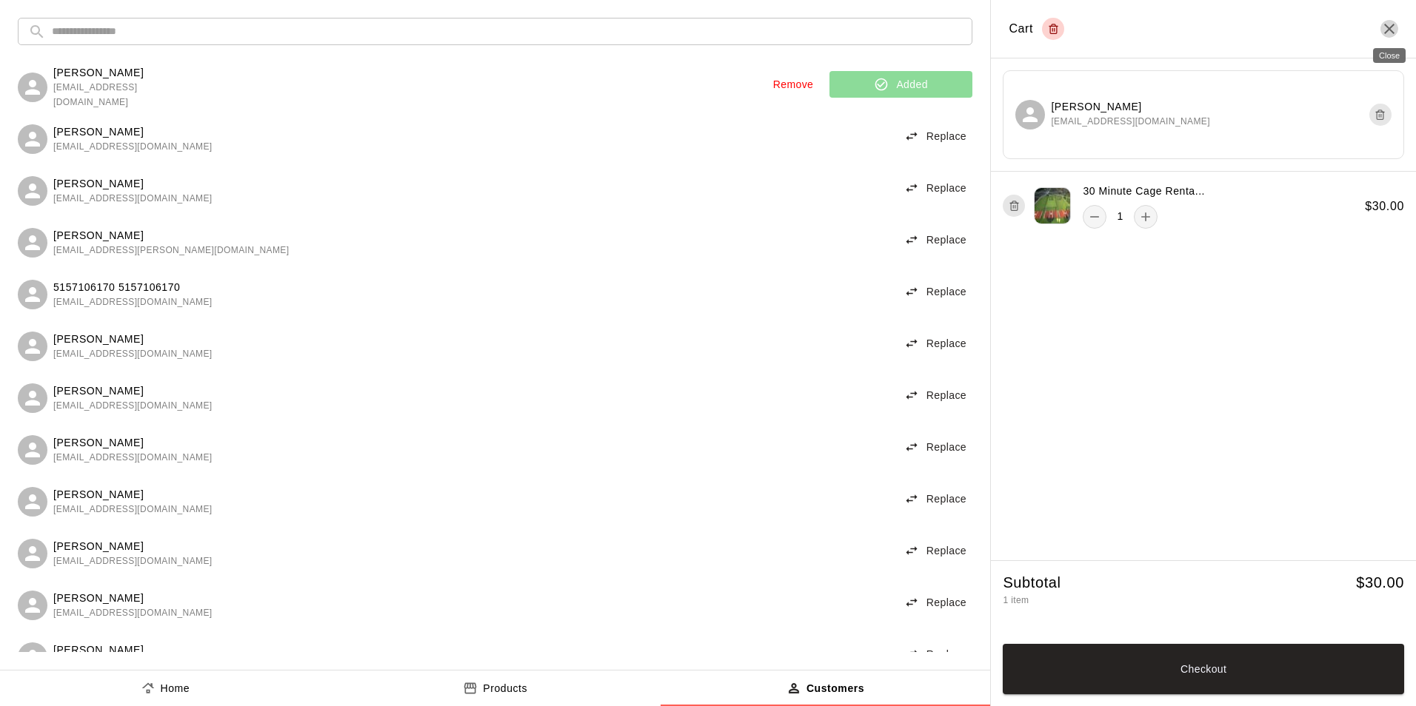
click at [1392, 33] on icon "Close" at bounding box center [1389, 29] width 18 height 18
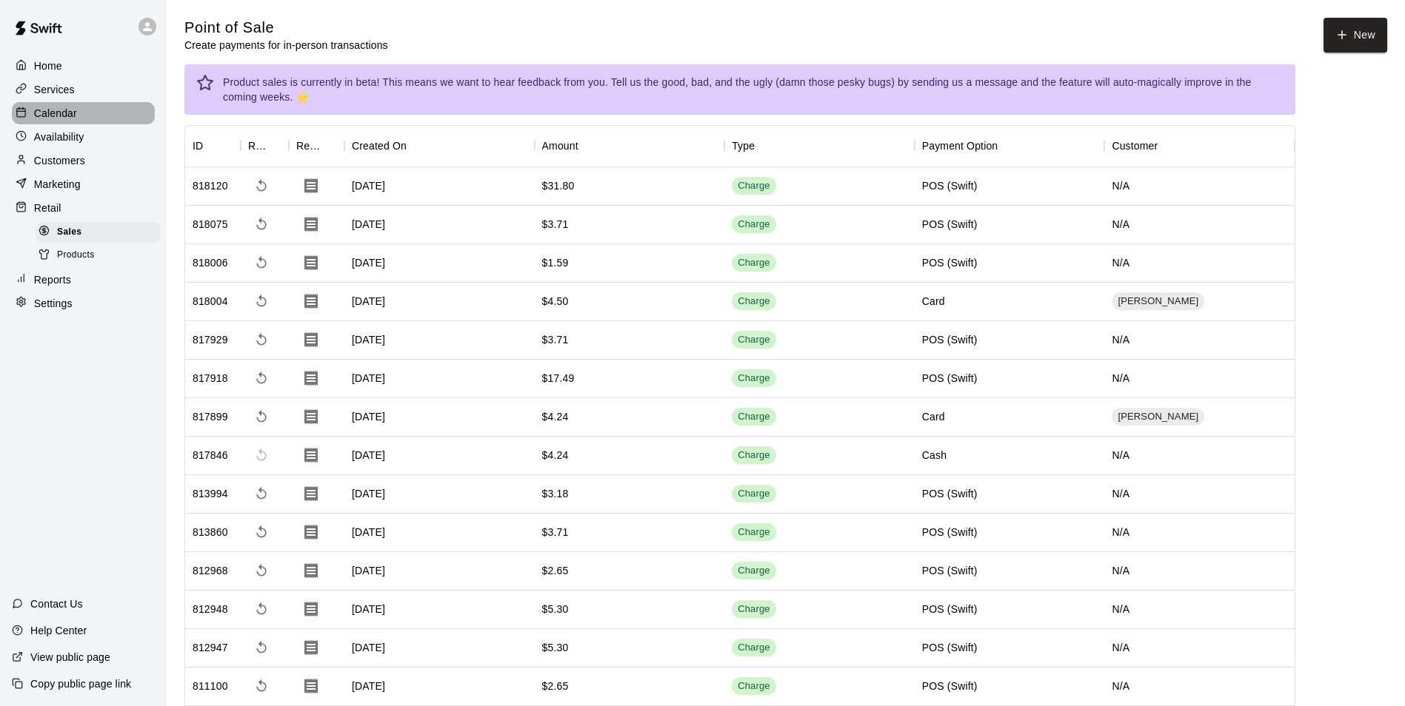
click at [46, 116] on p "Calendar" at bounding box center [55, 113] width 43 height 15
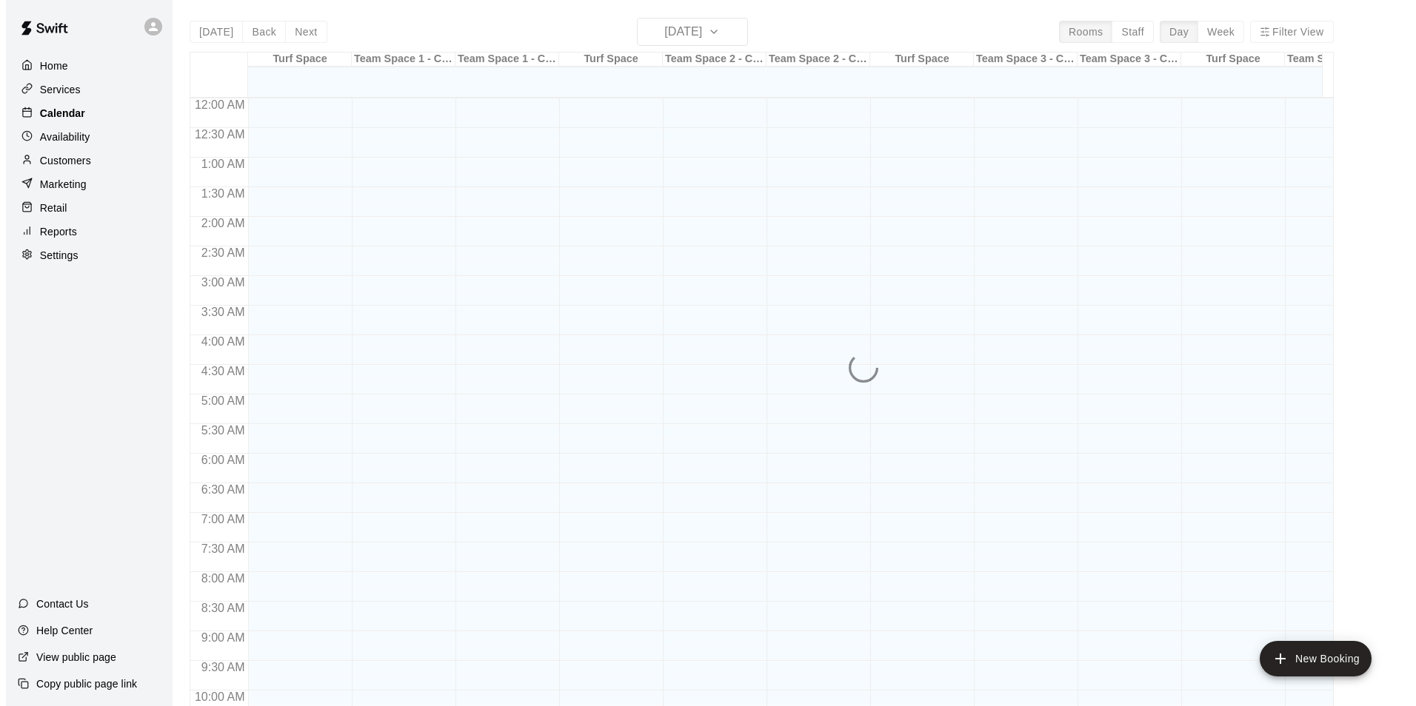
scroll to position [752, 0]
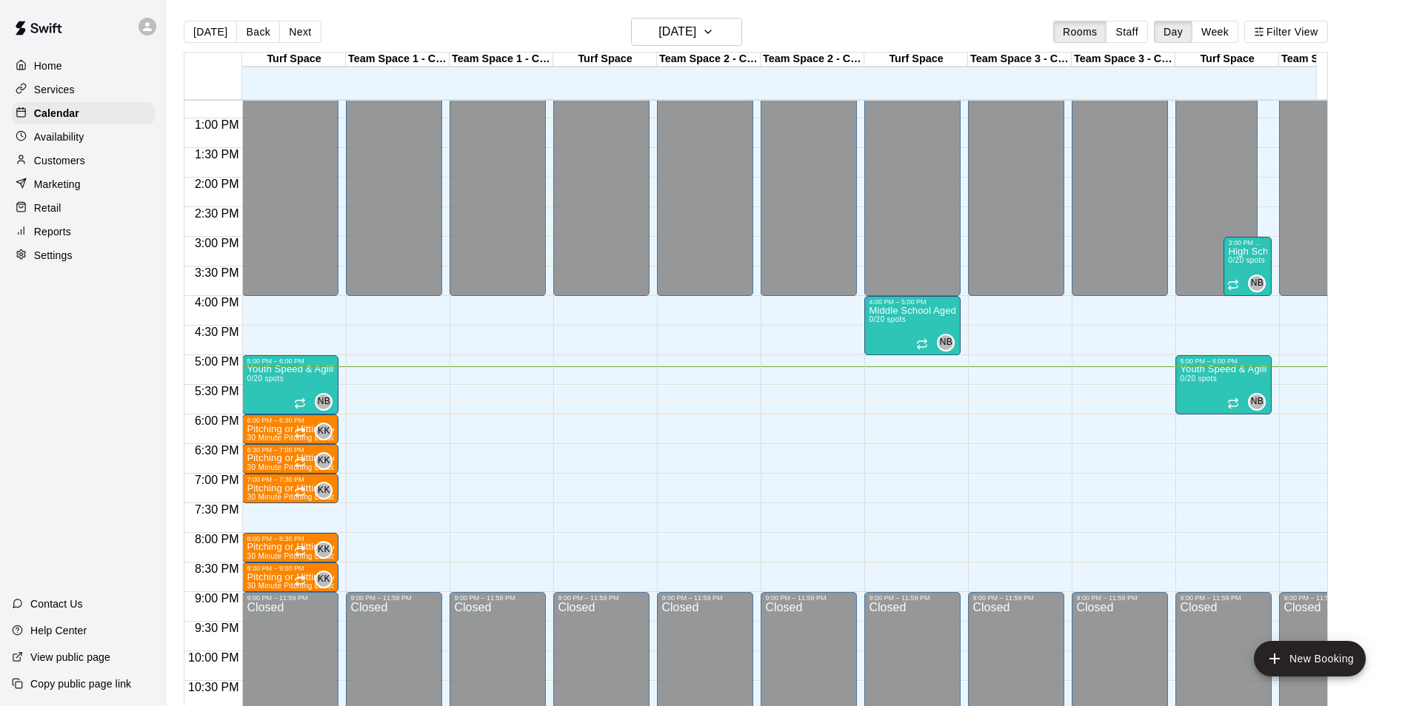
click at [685, 429] on div "12:00 AM – 4:00 PM Closed 9:00 PM – 11:59 PM Closed" at bounding box center [705, 59] width 96 height 1422
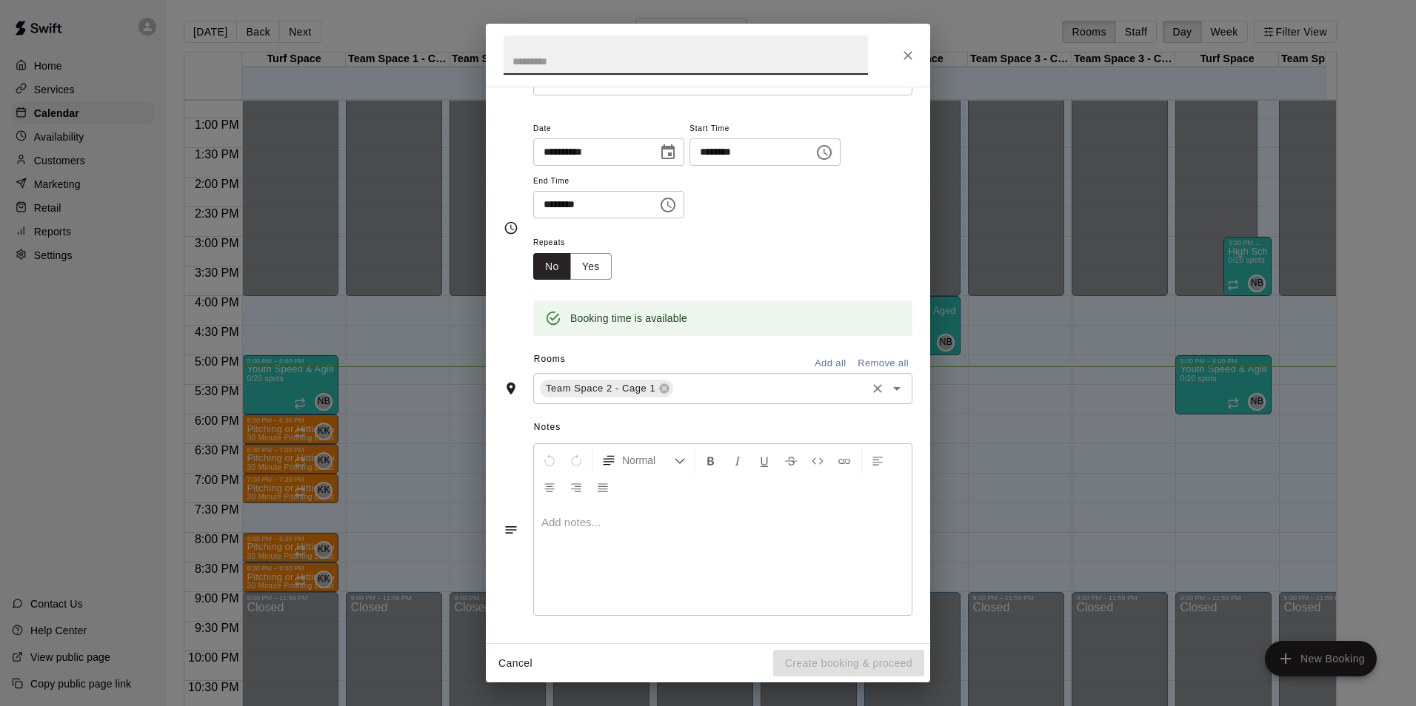
scroll to position [0, 0]
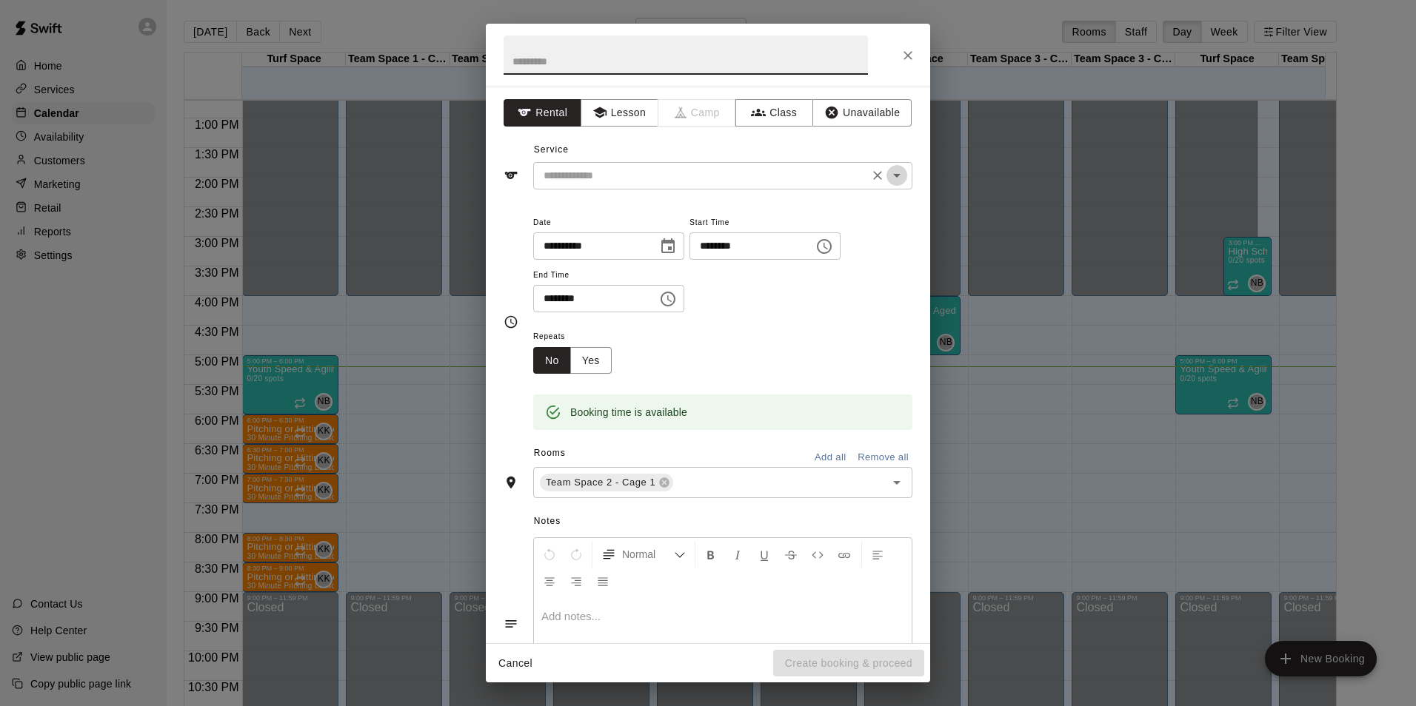
click at [893, 177] on icon "Open" at bounding box center [896, 176] width 7 height 4
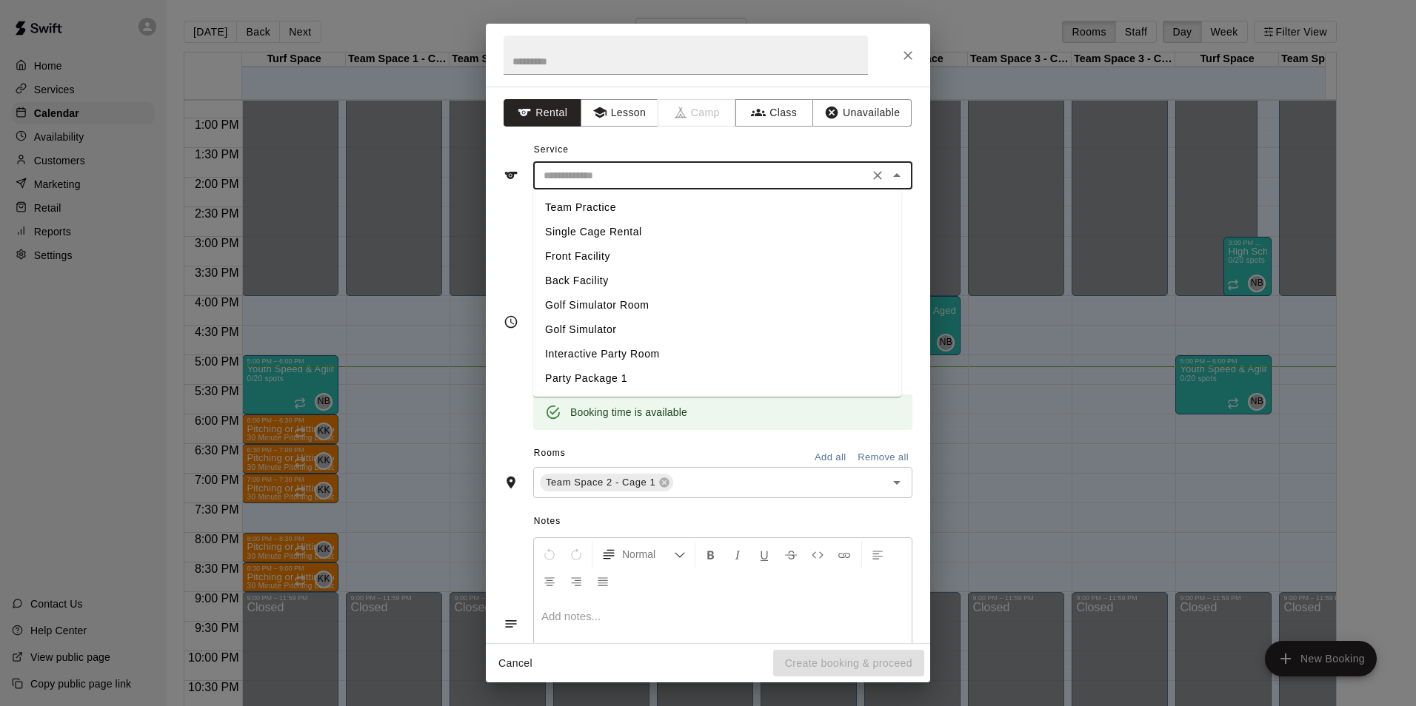
click at [627, 235] on li "Single Cage Rental" at bounding box center [717, 232] width 368 height 24
type input "**********"
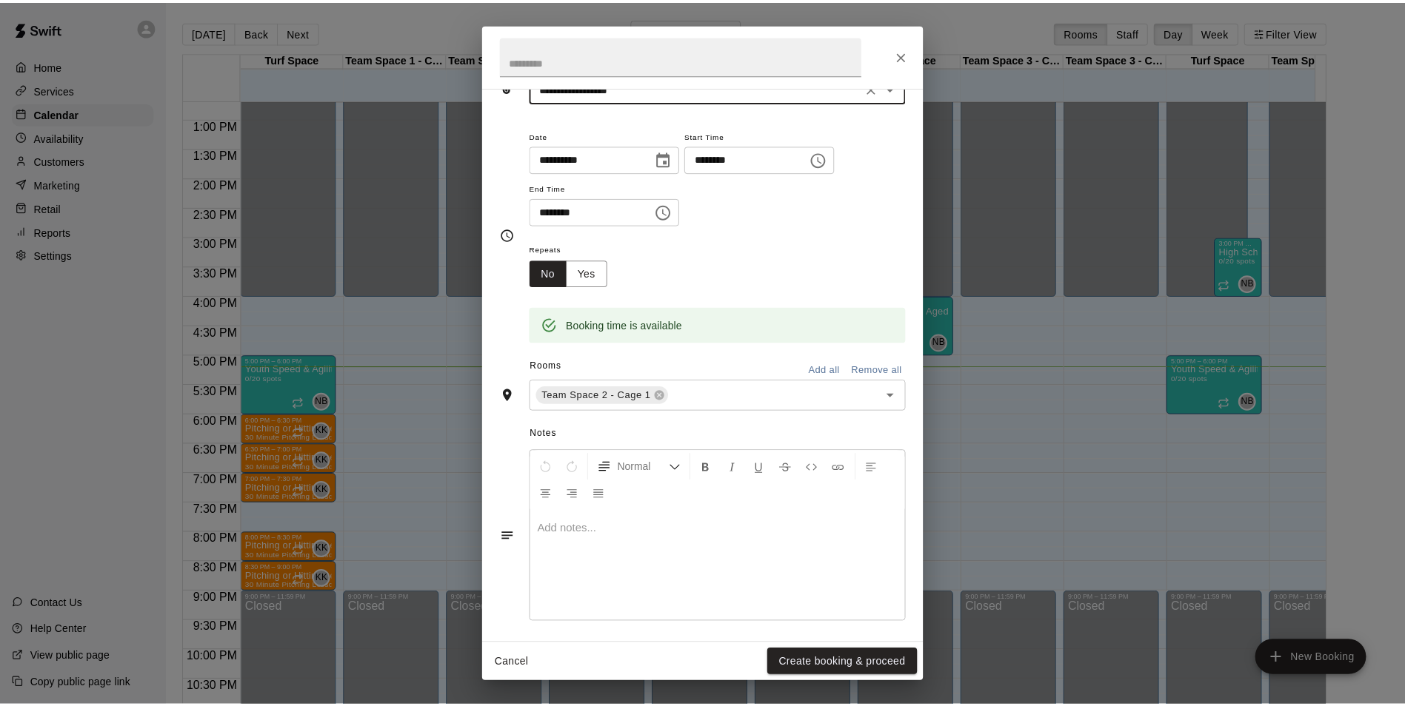
scroll to position [94, 0]
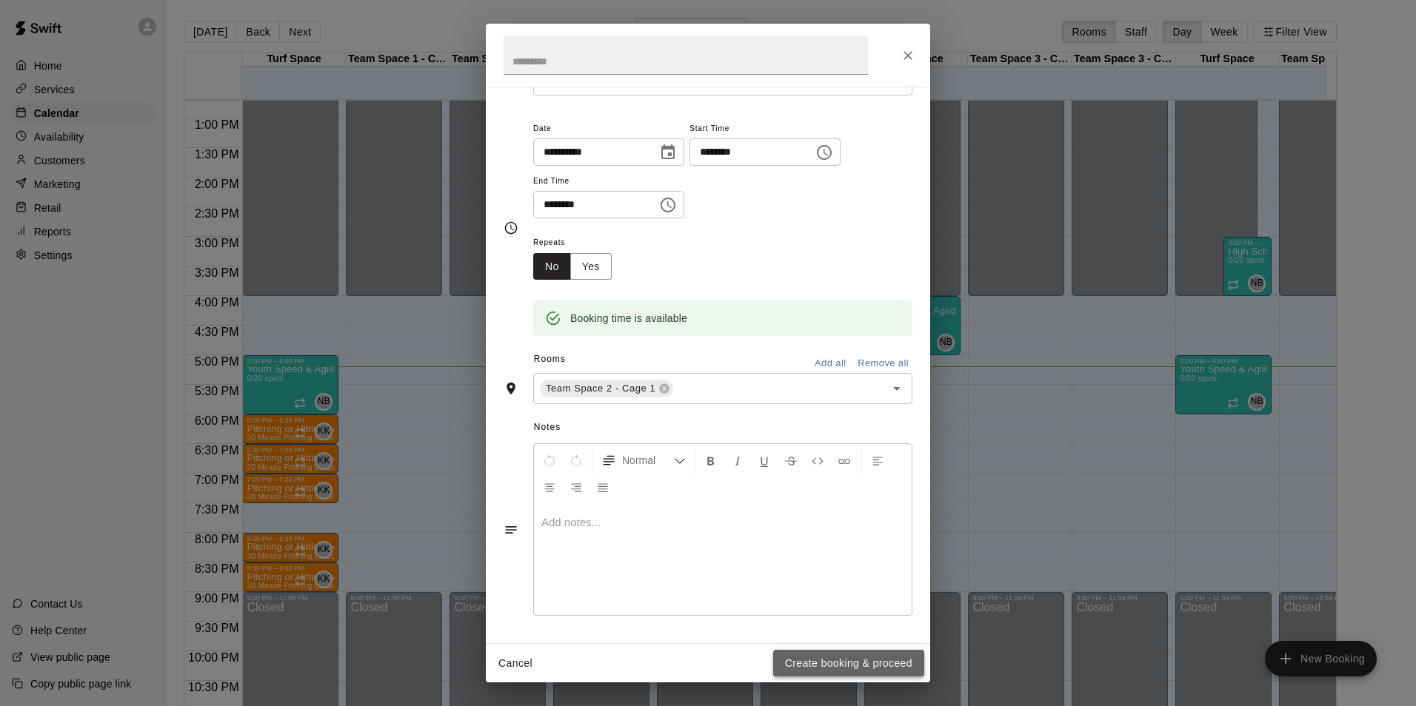
click at [882, 668] on button "Create booking & proceed" at bounding box center [848, 663] width 151 height 27
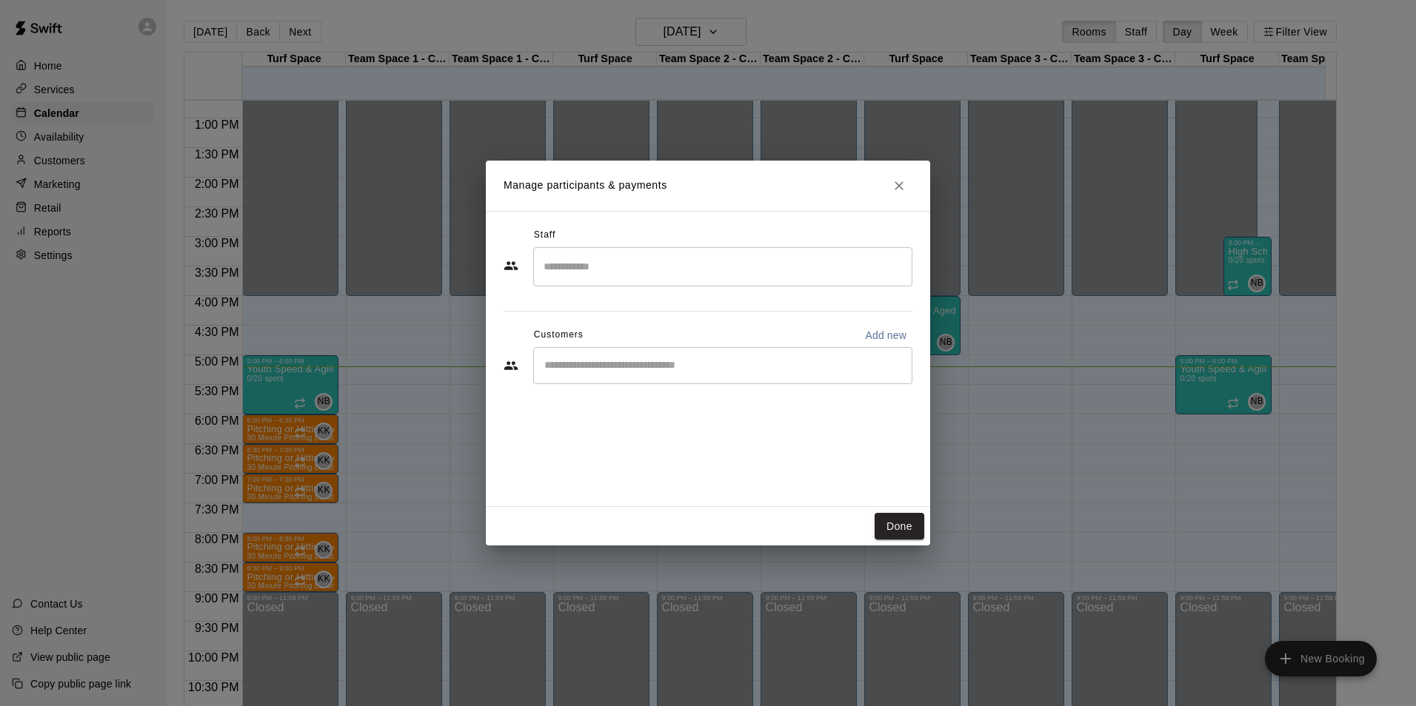
click at [763, 370] on input "Start typing to search customers..." at bounding box center [723, 365] width 366 height 15
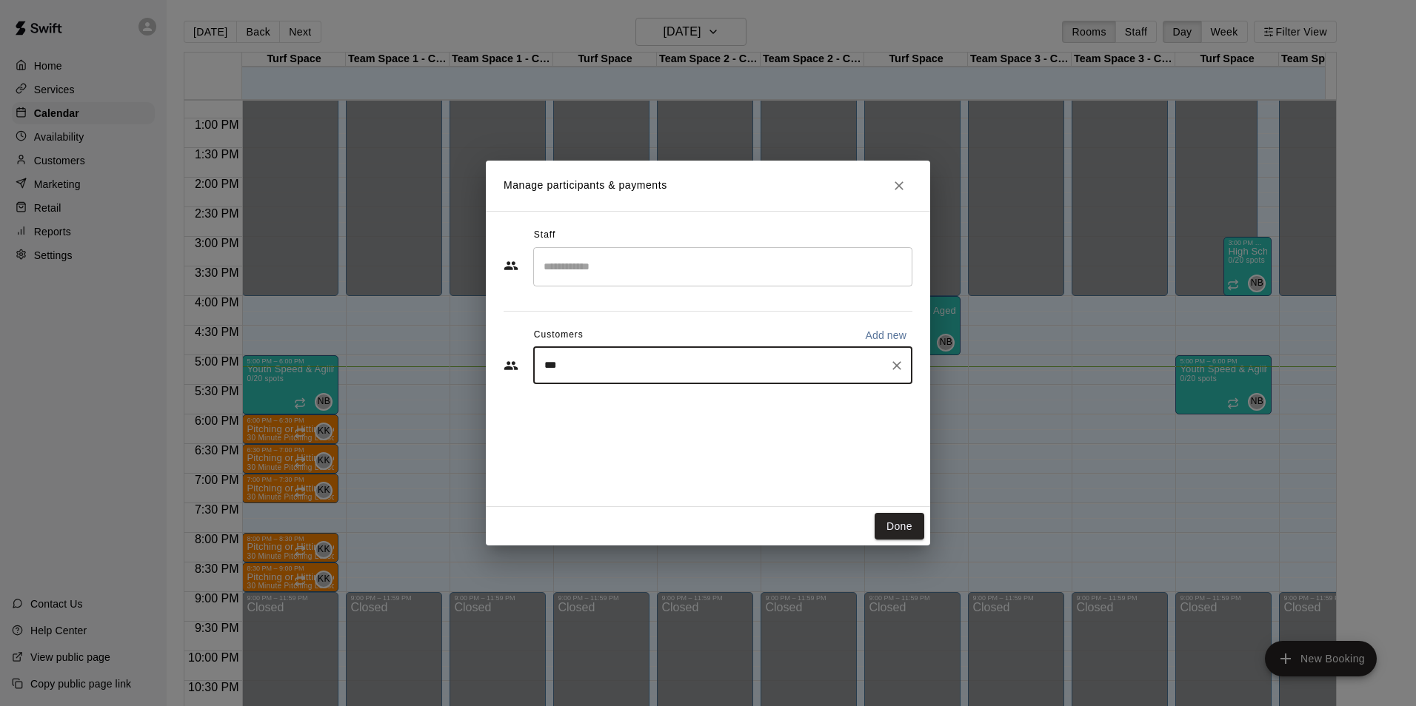
type input "****"
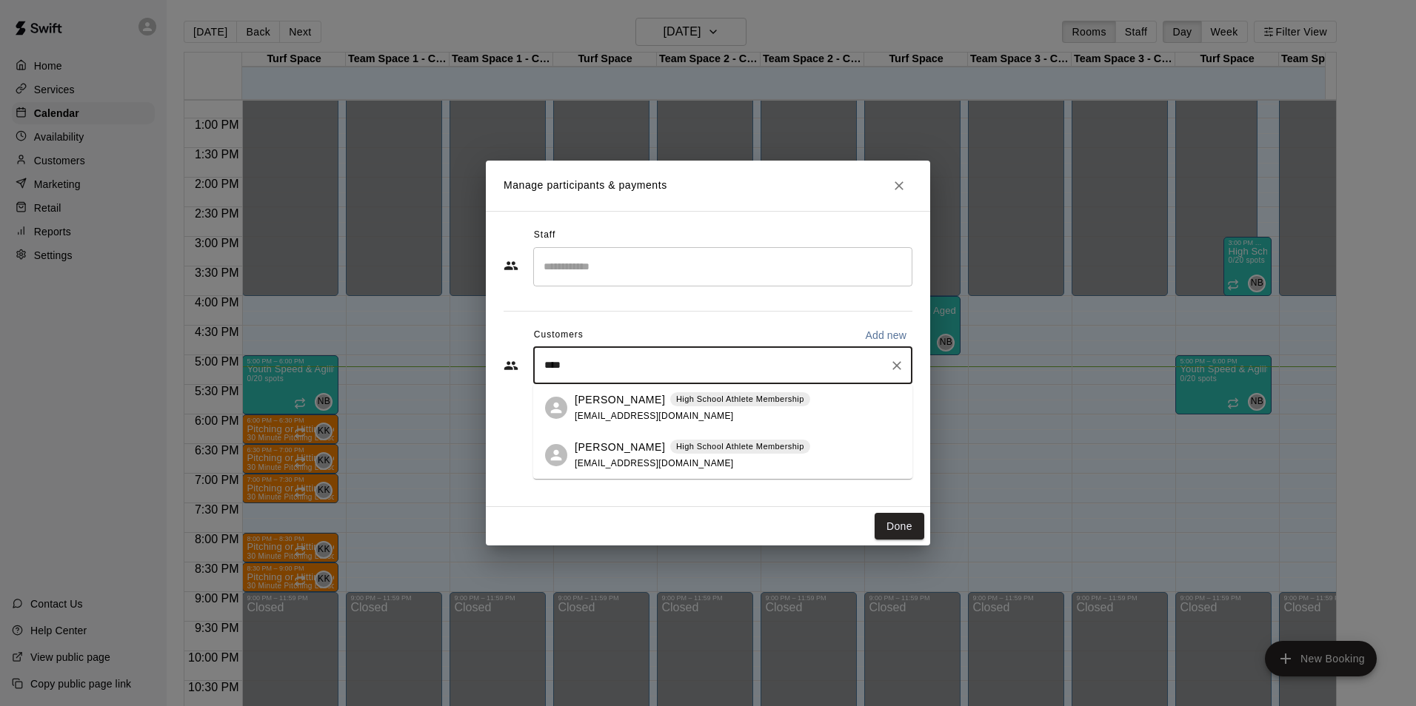
click at [636, 414] on span "[EMAIL_ADDRESS][DOMAIN_NAME]" at bounding box center [654, 416] width 159 height 10
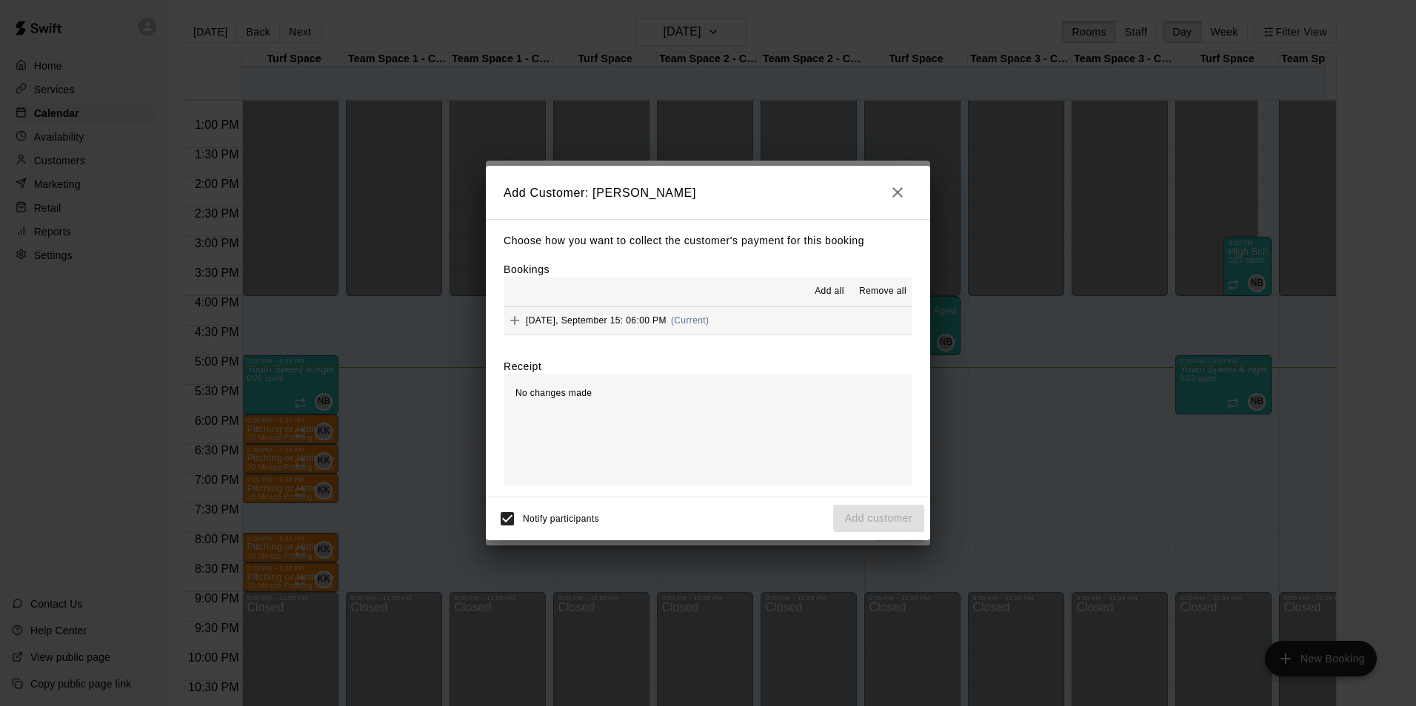
click at [899, 198] on icon "button" at bounding box center [898, 193] width 18 height 18
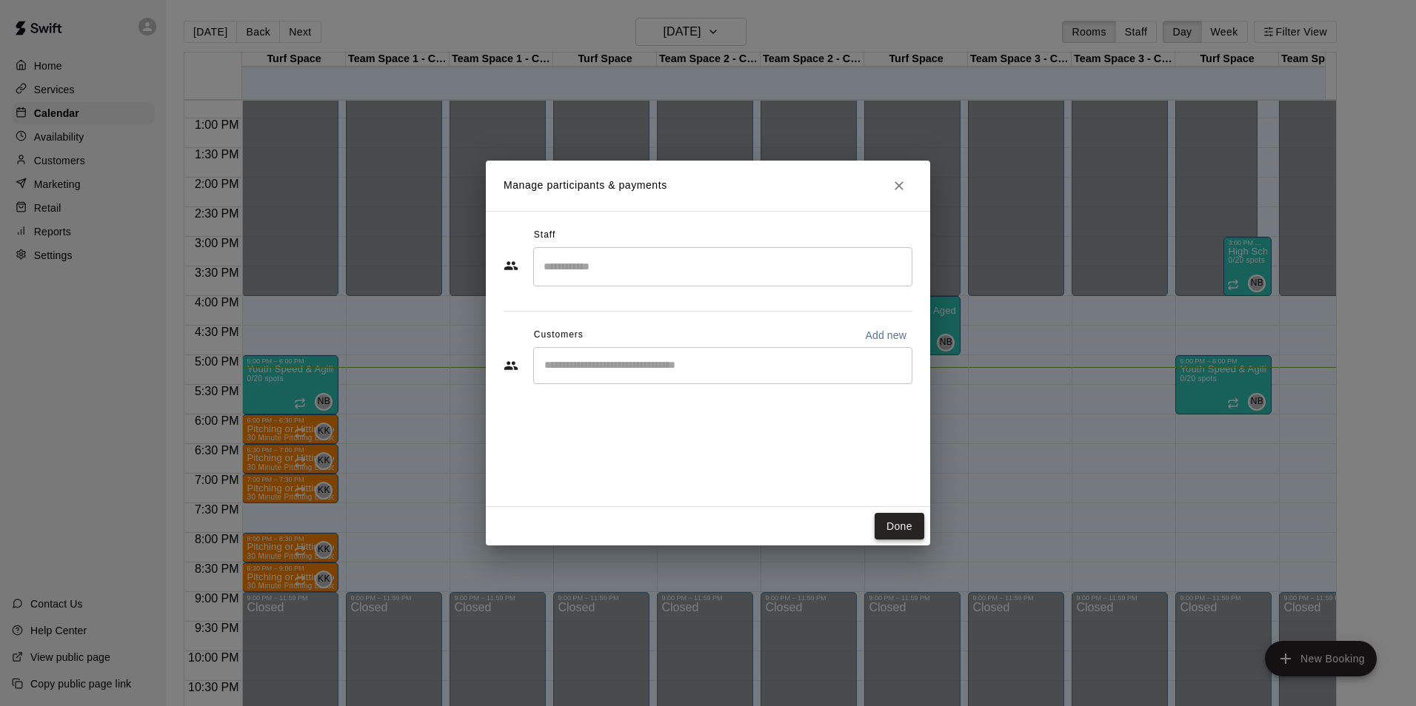
click at [902, 520] on button "Done" at bounding box center [900, 526] width 50 height 27
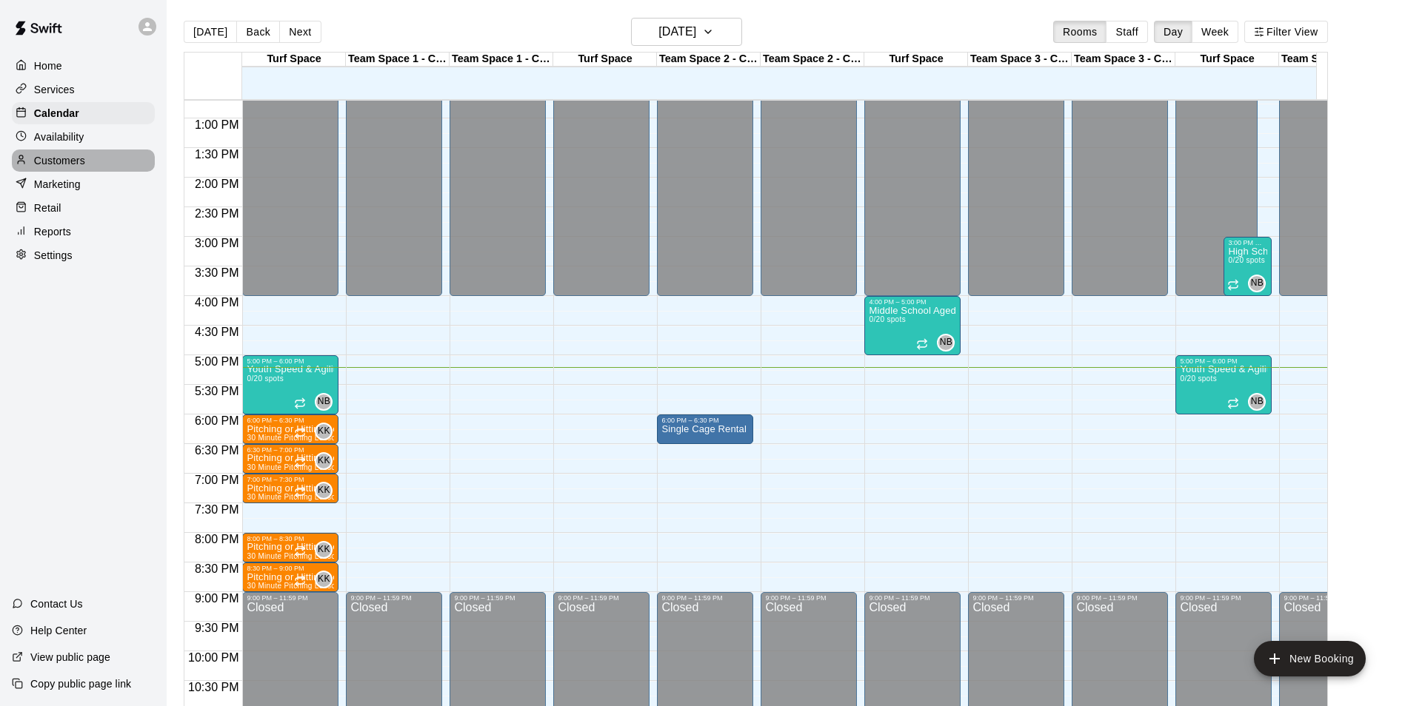
click at [84, 164] on p "Customers" at bounding box center [59, 160] width 51 height 15
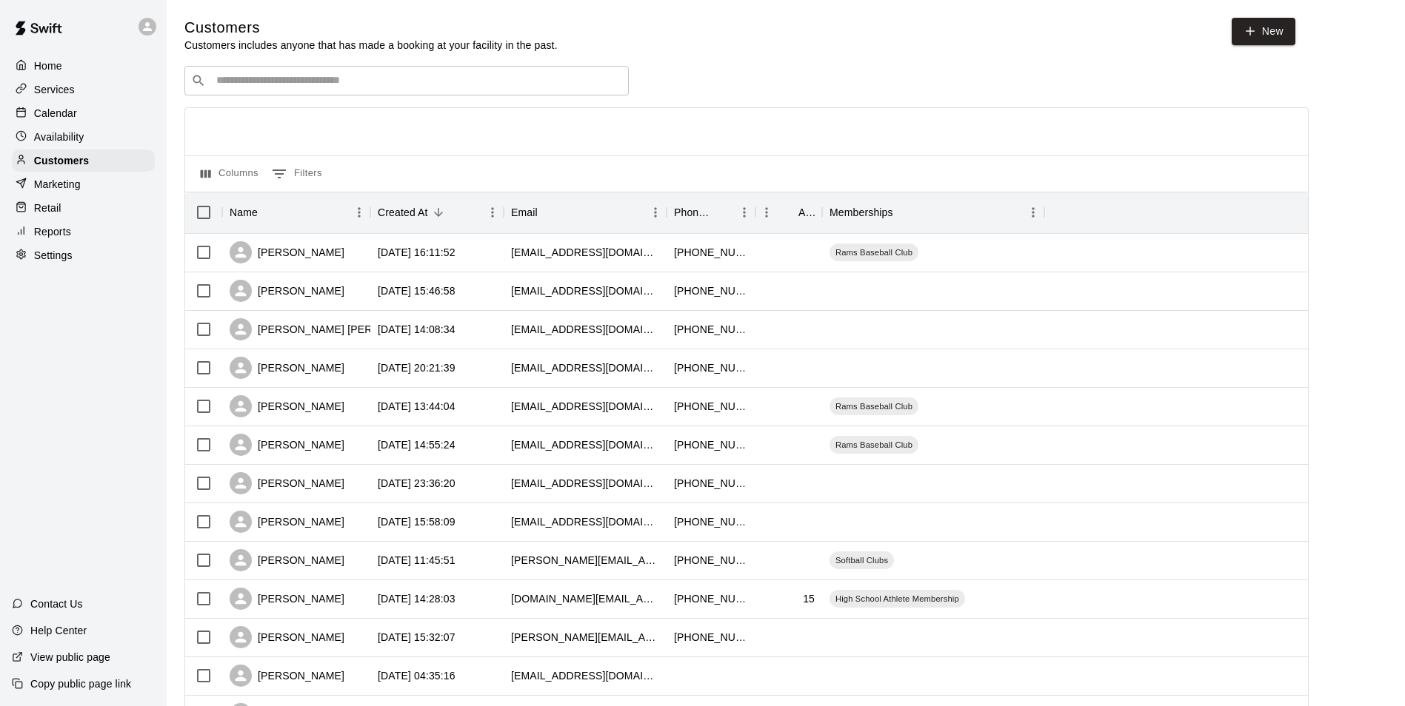
click at [304, 86] on input "Search customers by name or email" at bounding box center [417, 80] width 410 height 15
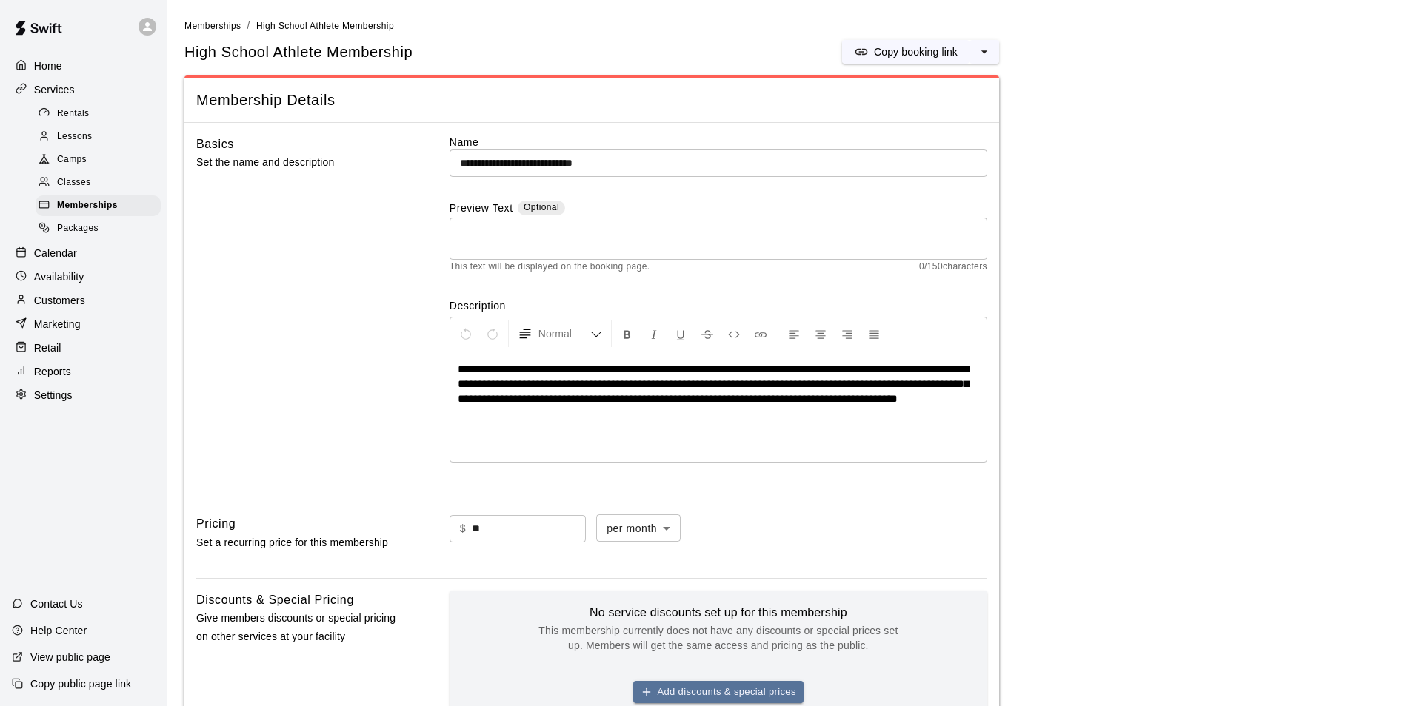
click at [72, 261] on p "Calendar" at bounding box center [55, 253] width 43 height 15
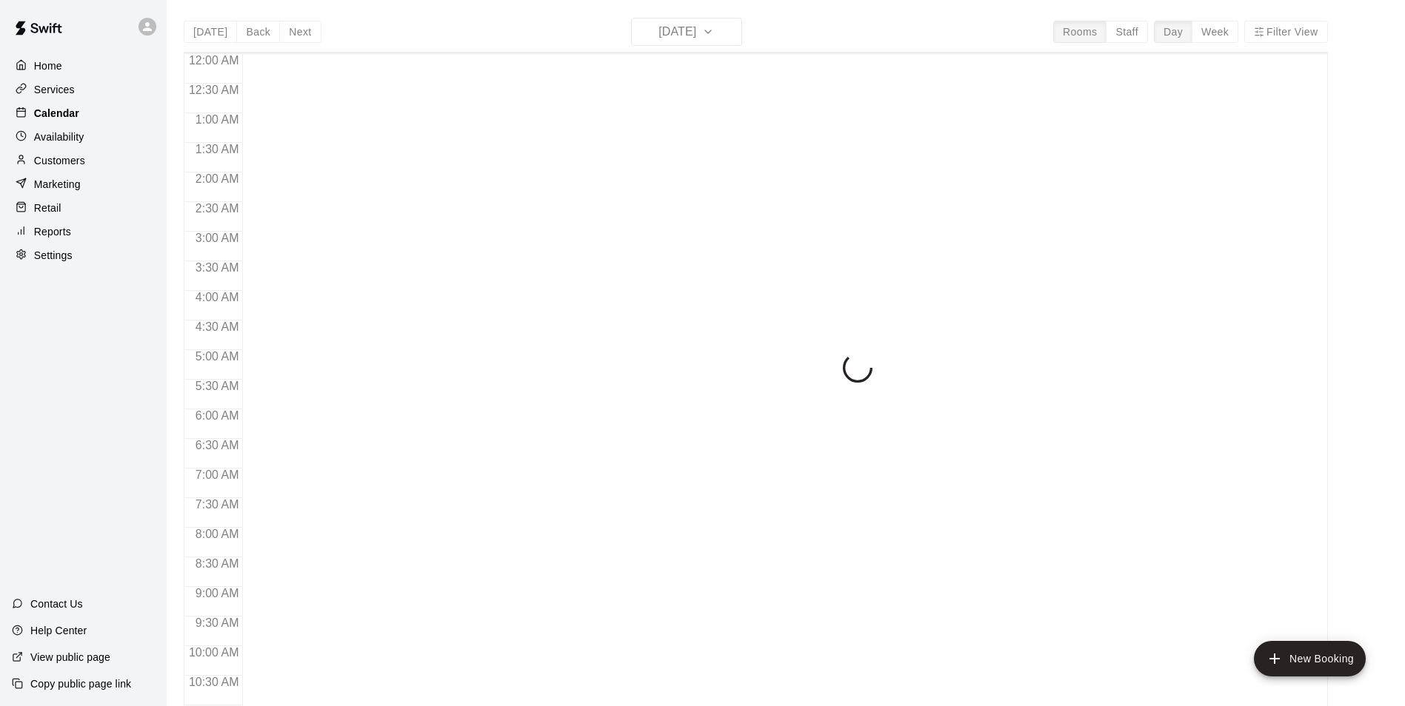
scroll to position [752, 0]
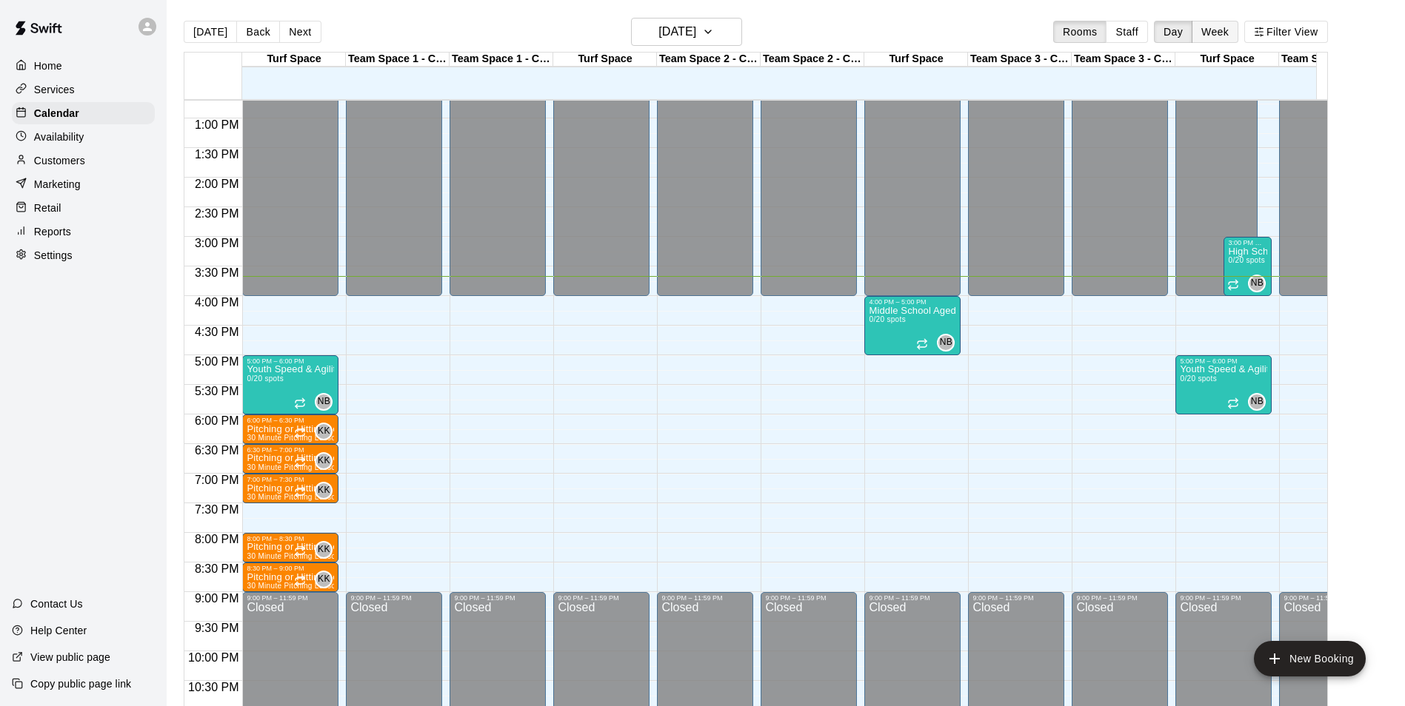
click at [1217, 38] on button "Week" at bounding box center [1214, 32] width 47 height 22
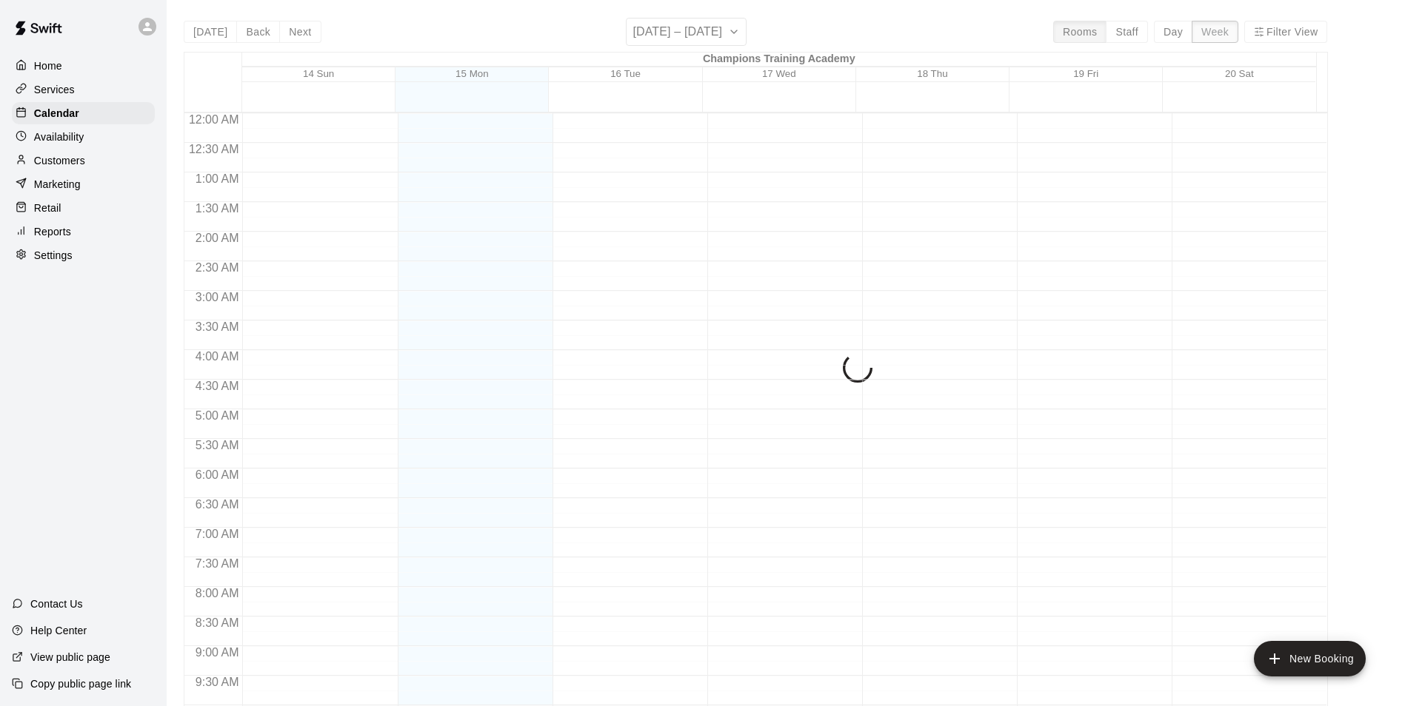
scroll to position [814, 0]
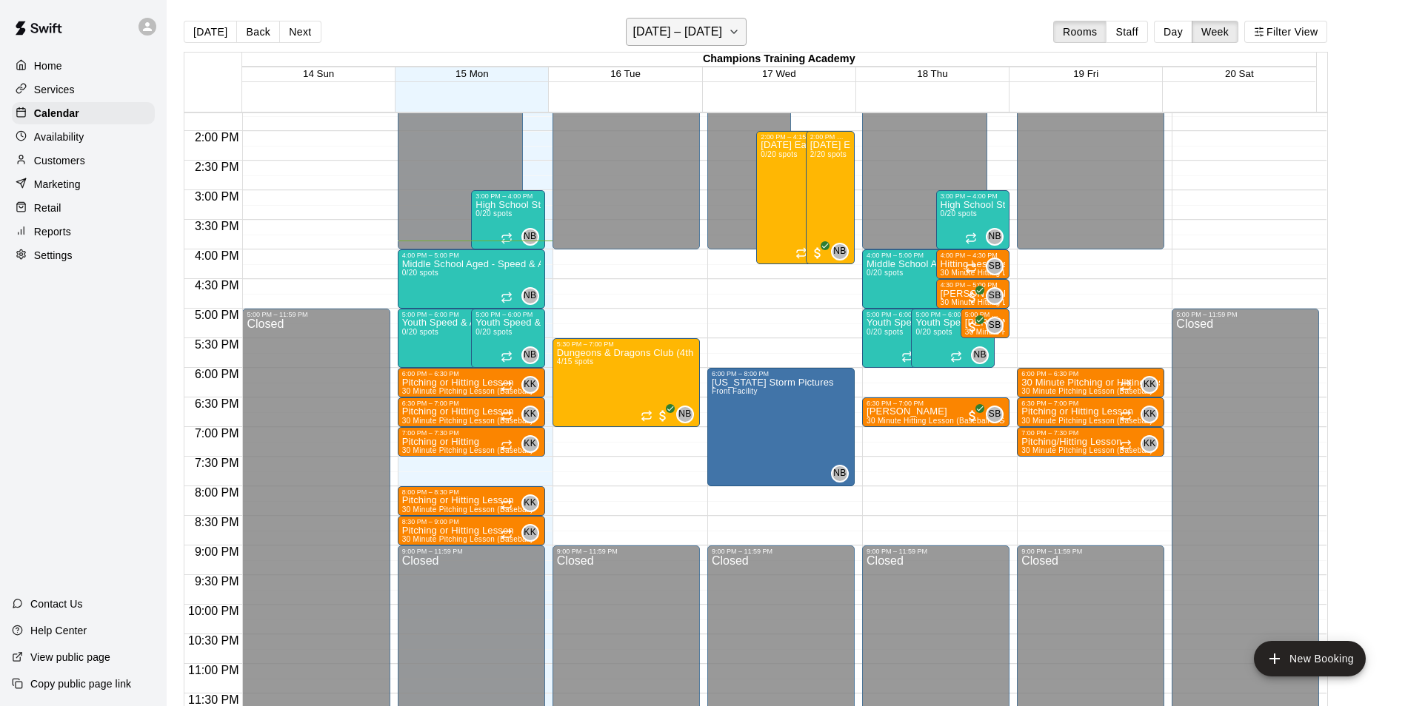
click at [736, 29] on button "[DATE] – [DATE]" at bounding box center [686, 32] width 121 height 28
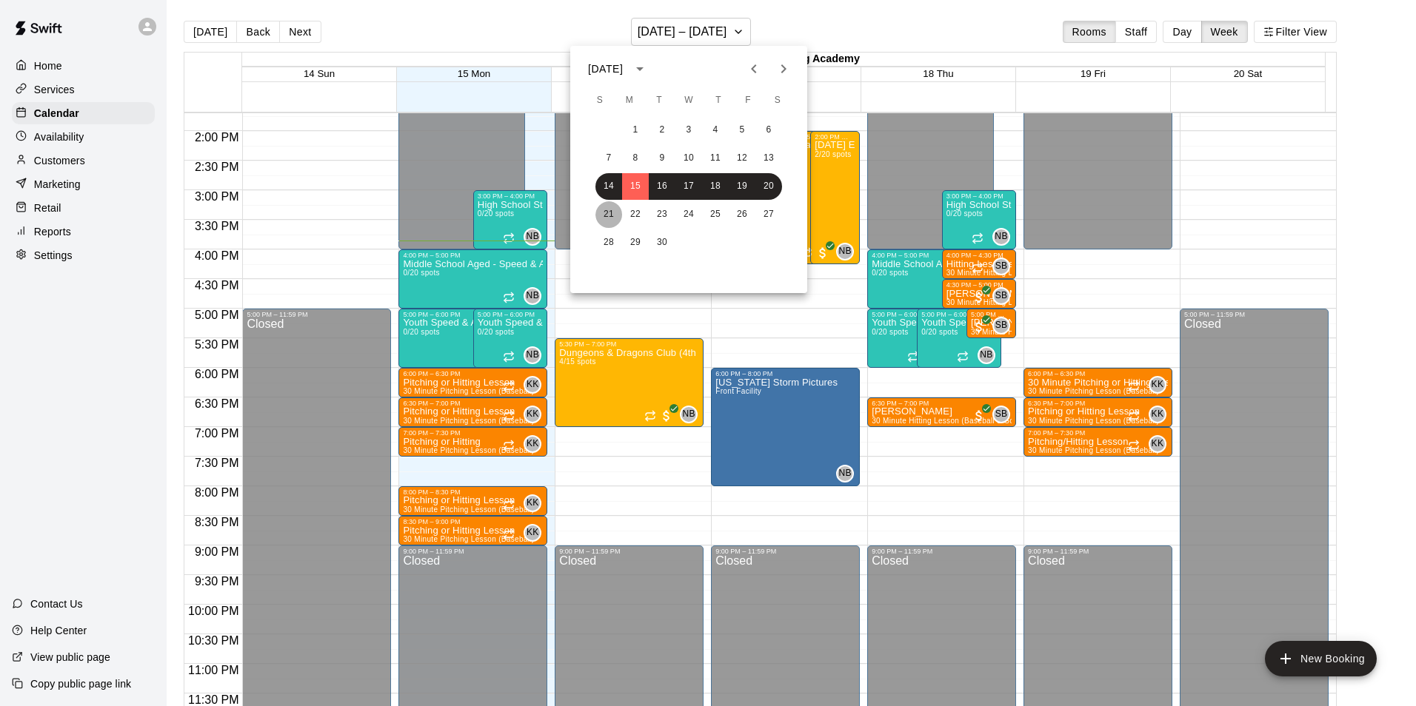
click at [606, 214] on button "21" at bounding box center [608, 214] width 27 height 27
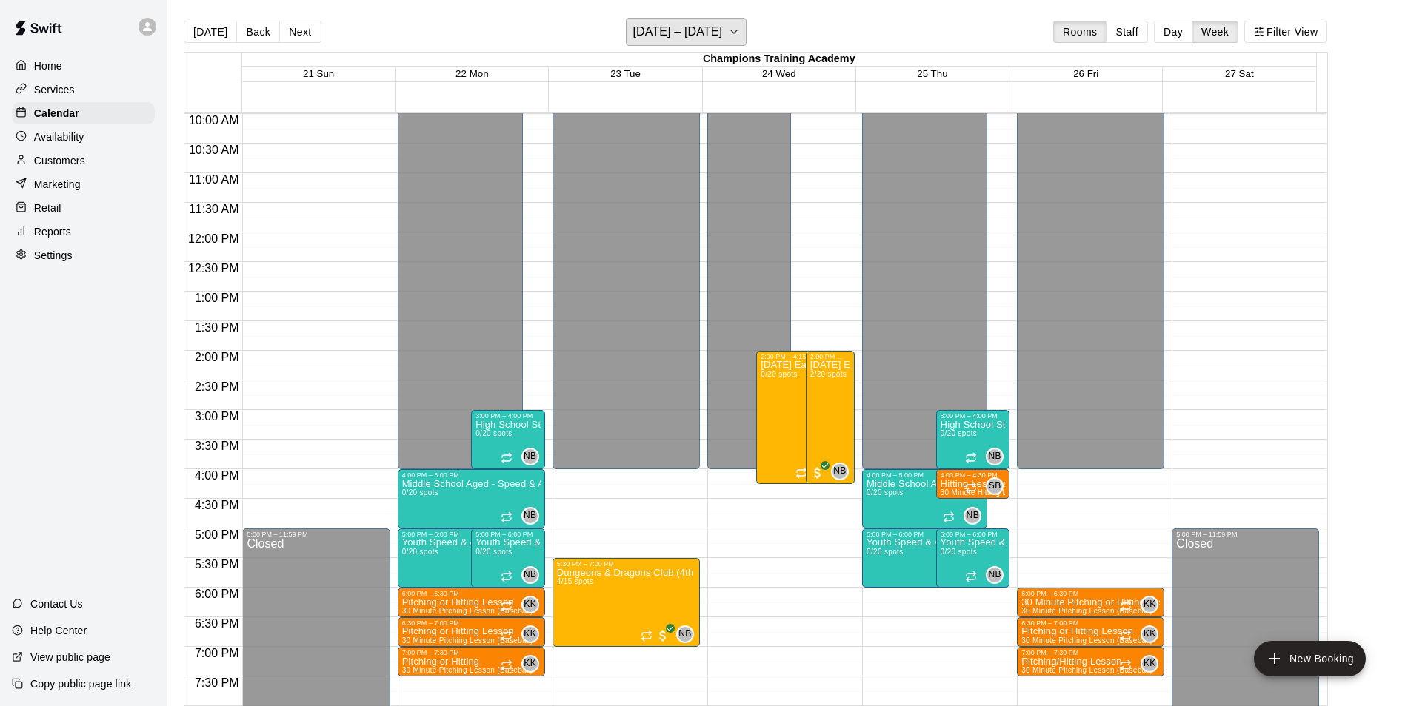
scroll to position [666, 0]
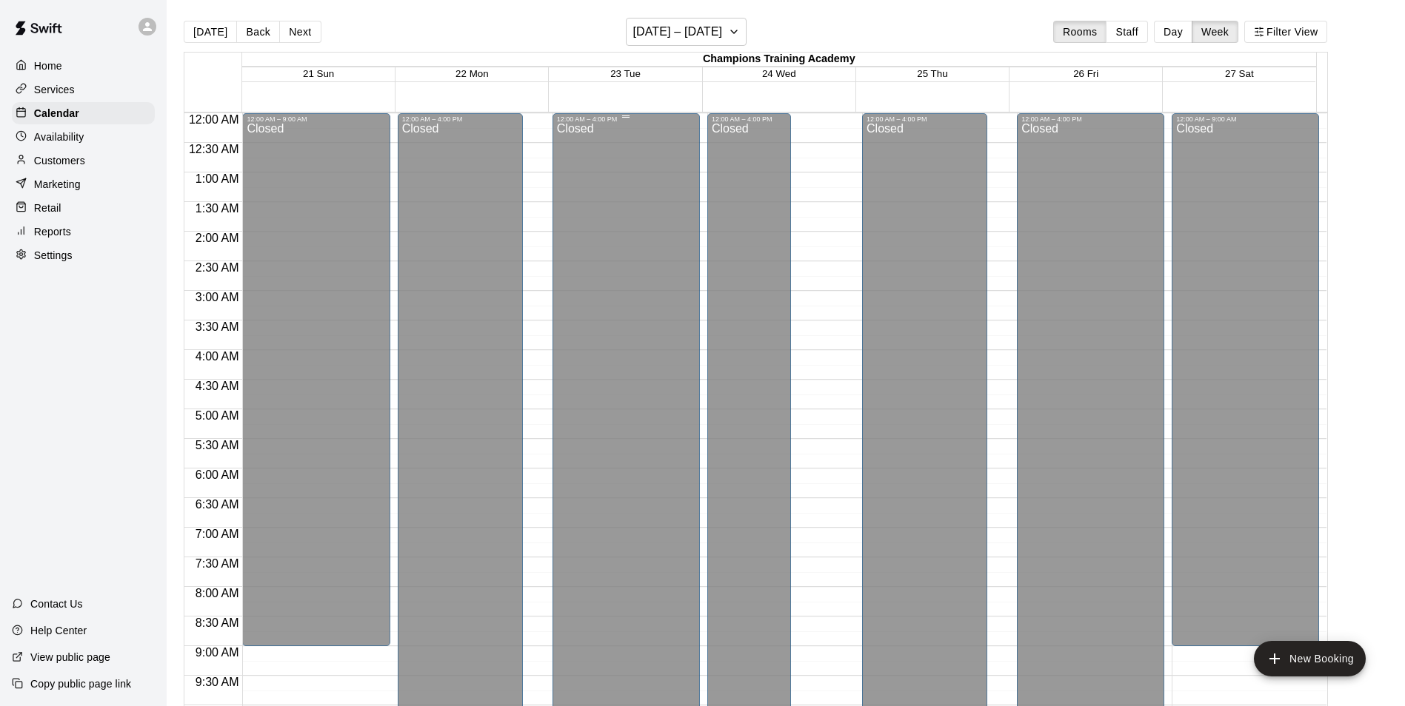
scroll to position [666, 0]
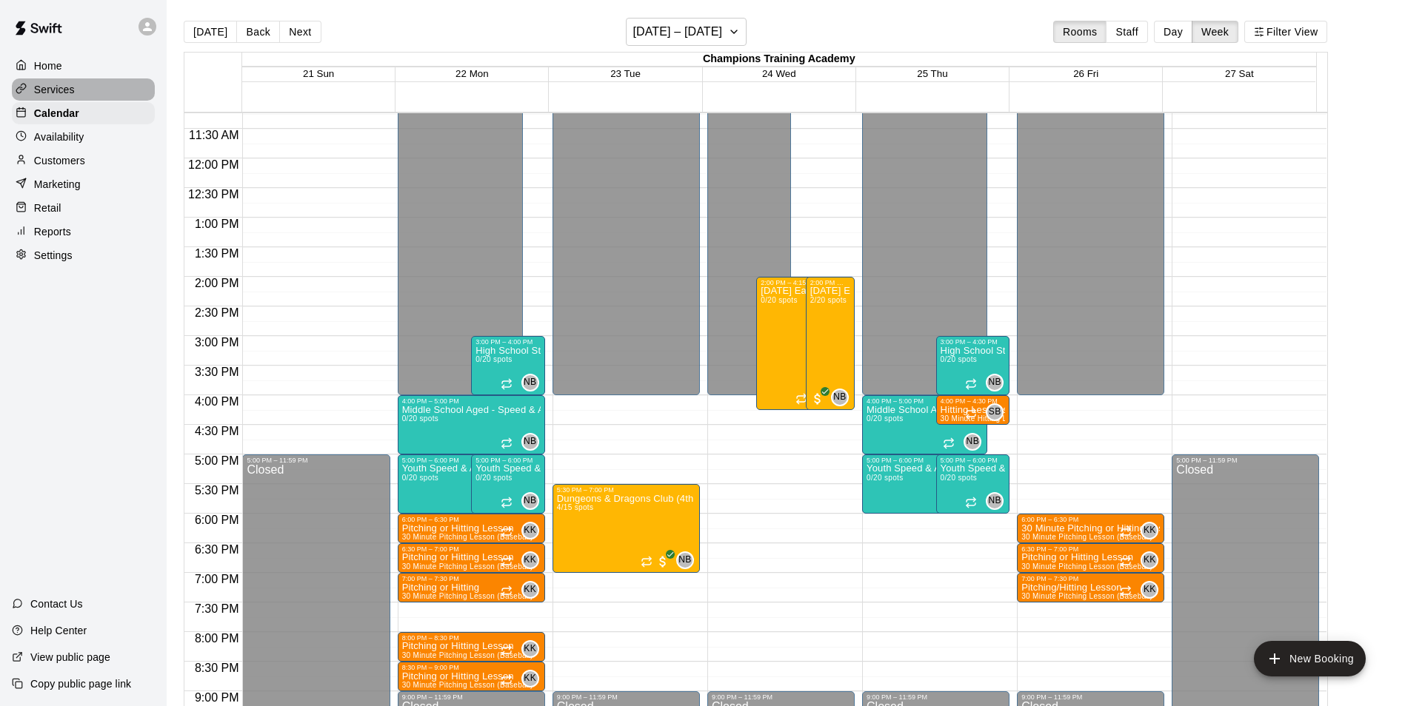
click at [47, 88] on p "Services" at bounding box center [54, 89] width 41 height 15
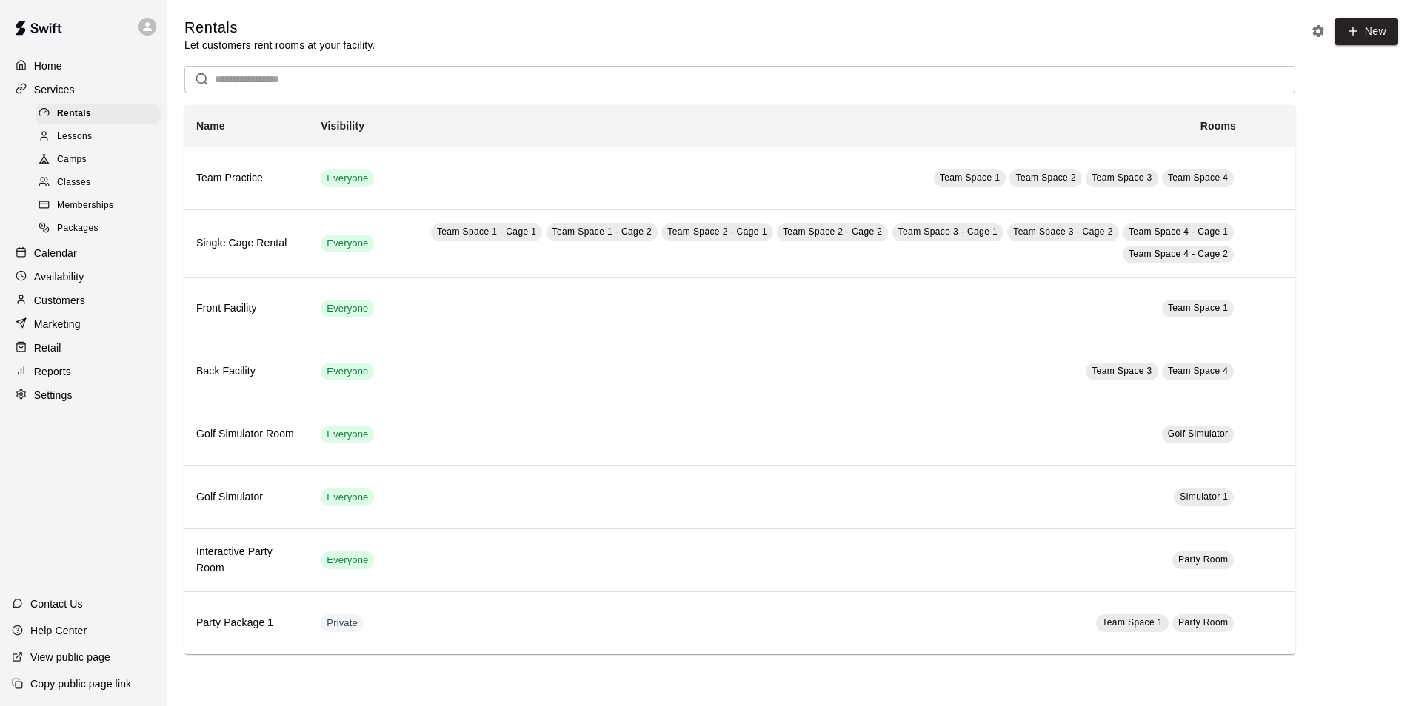
click at [47, 90] on p "Services" at bounding box center [54, 89] width 41 height 15
click at [36, 57] on div "Home" at bounding box center [83, 66] width 143 height 22
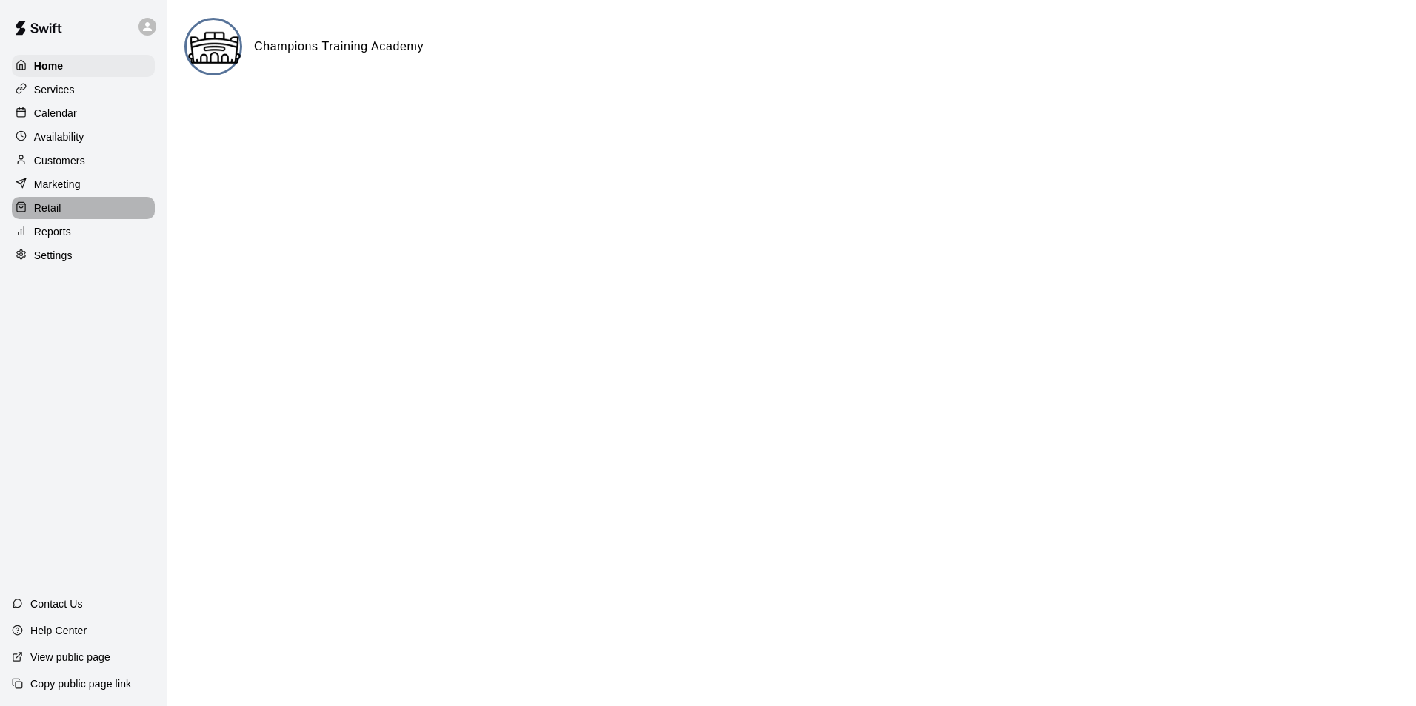
click at [30, 207] on div at bounding box center [25, 208] width 19 height 14
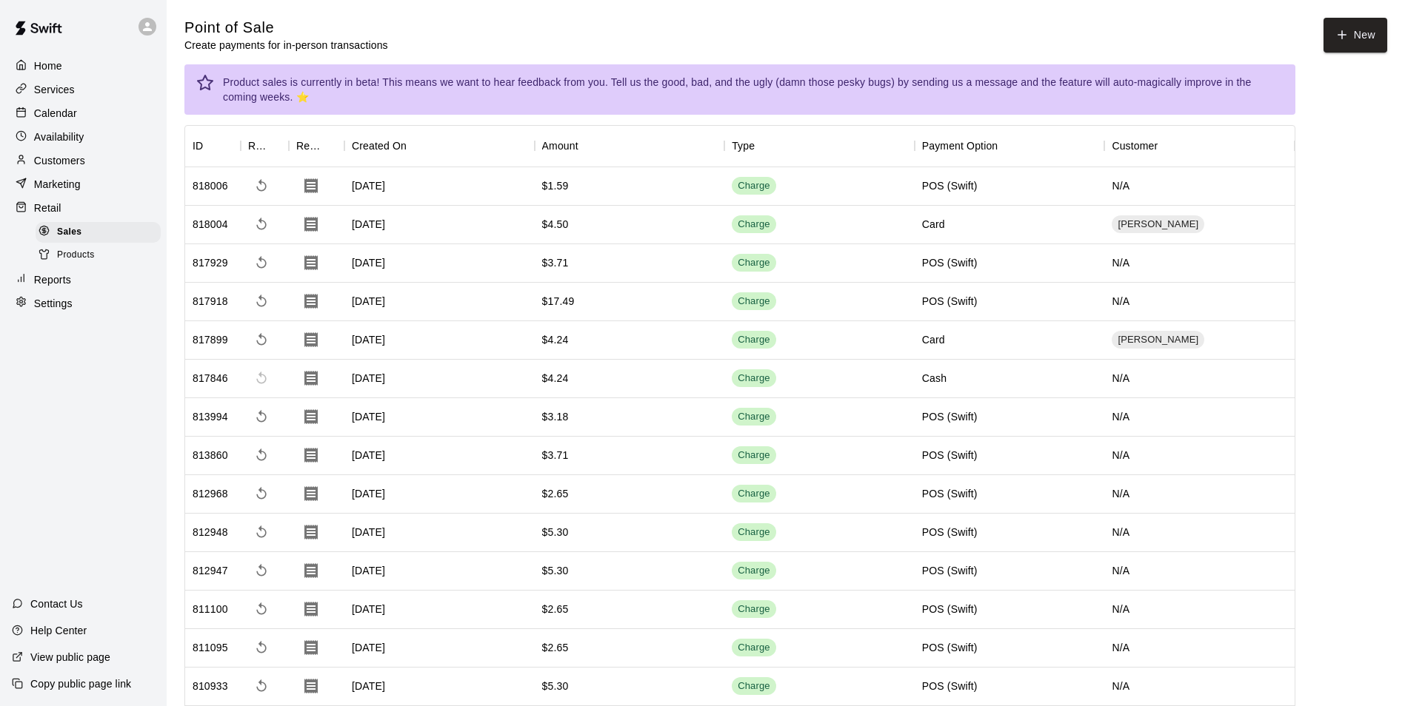
click at [60, 258] on span "Products" at bounding box center [76, 255] width 38 height 15
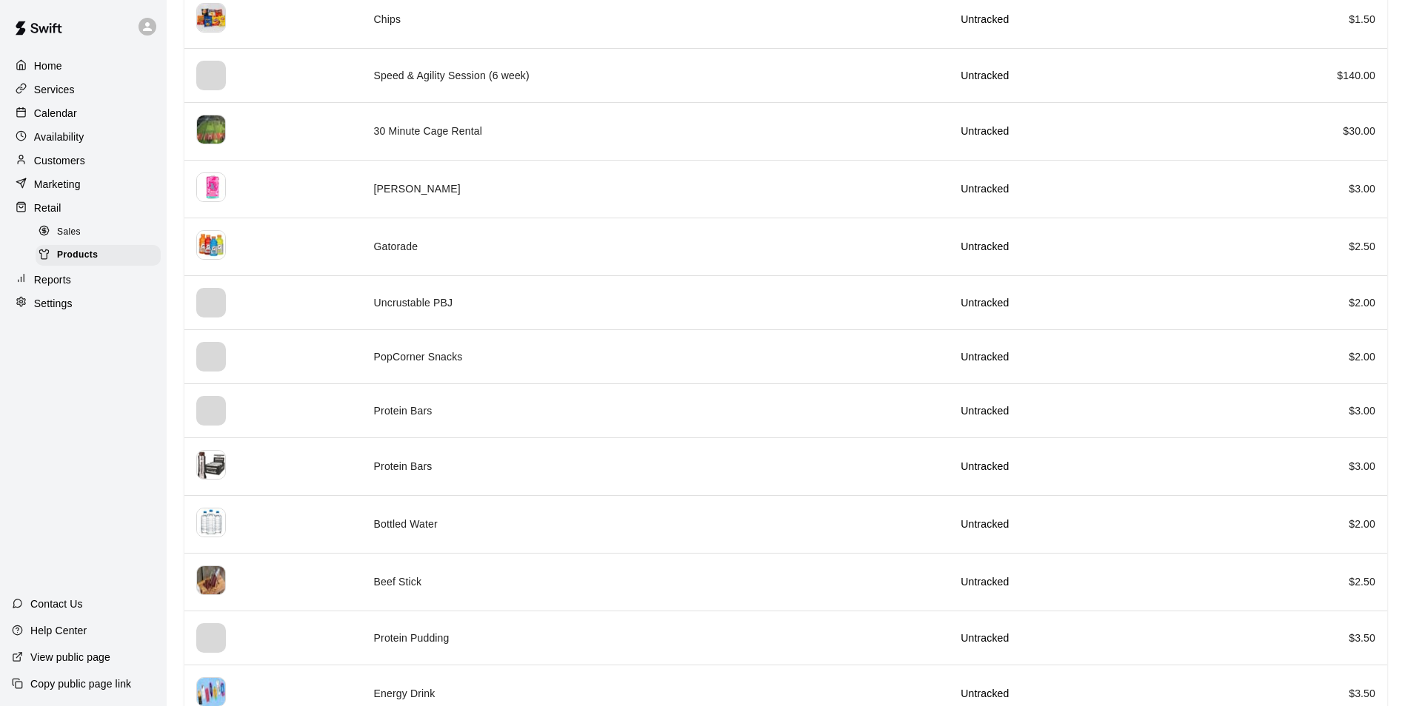
scroll to position [346, 0]
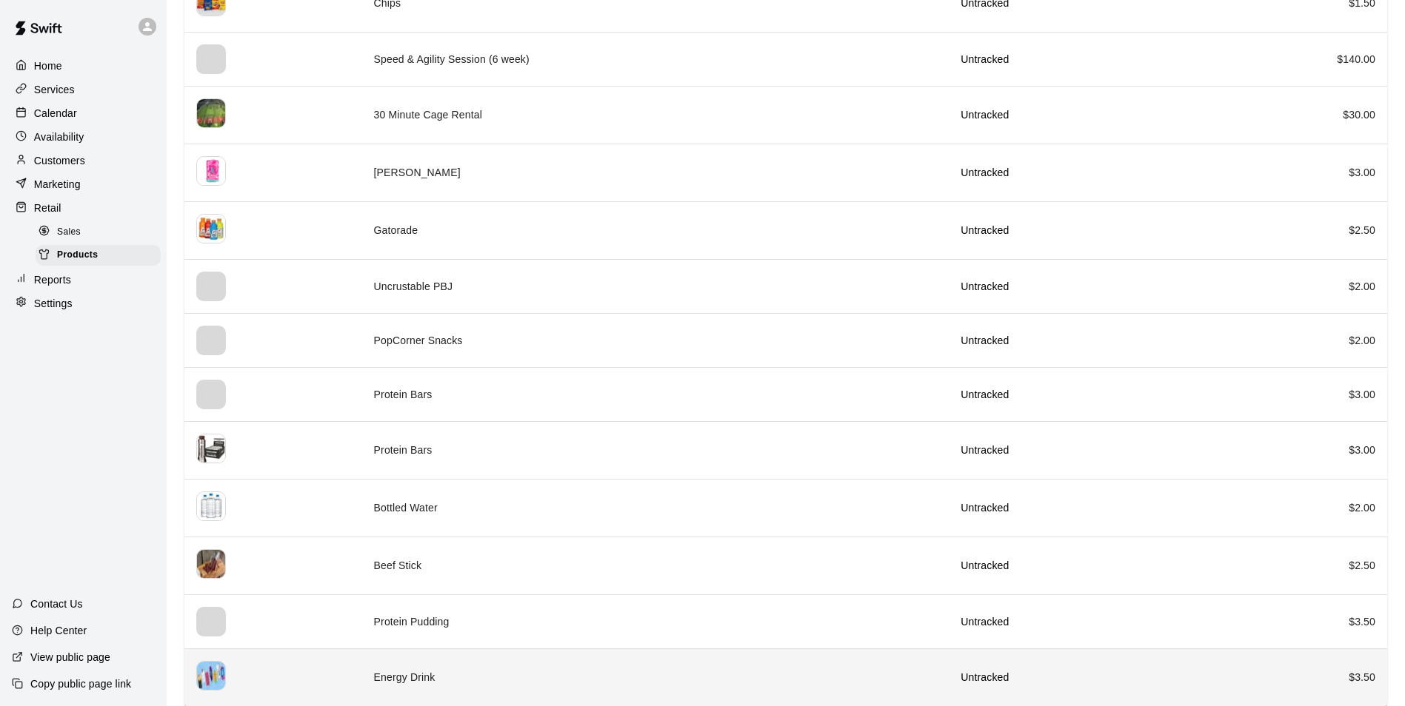
click at [412, 666] on td "Energy Drink" at bounding box center [655, 678] width 587 height 58
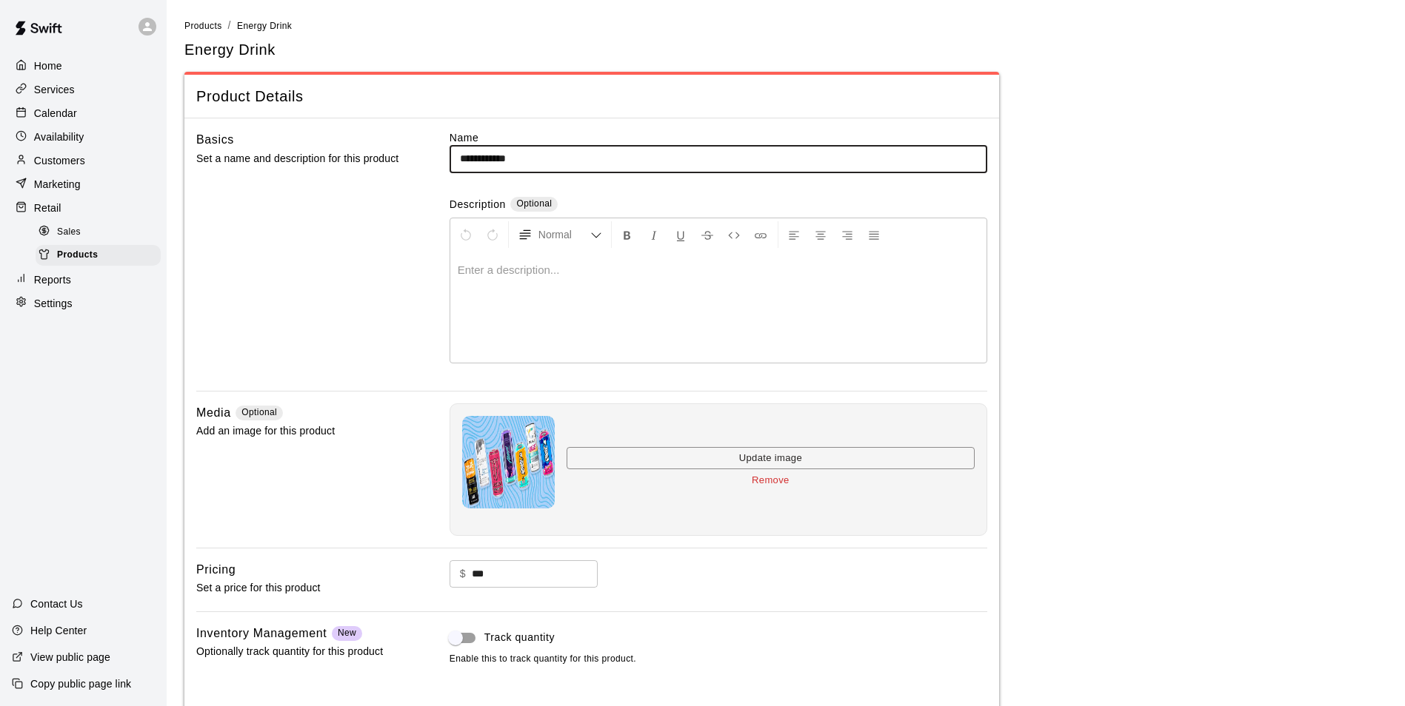
scroll to position [88, 0]
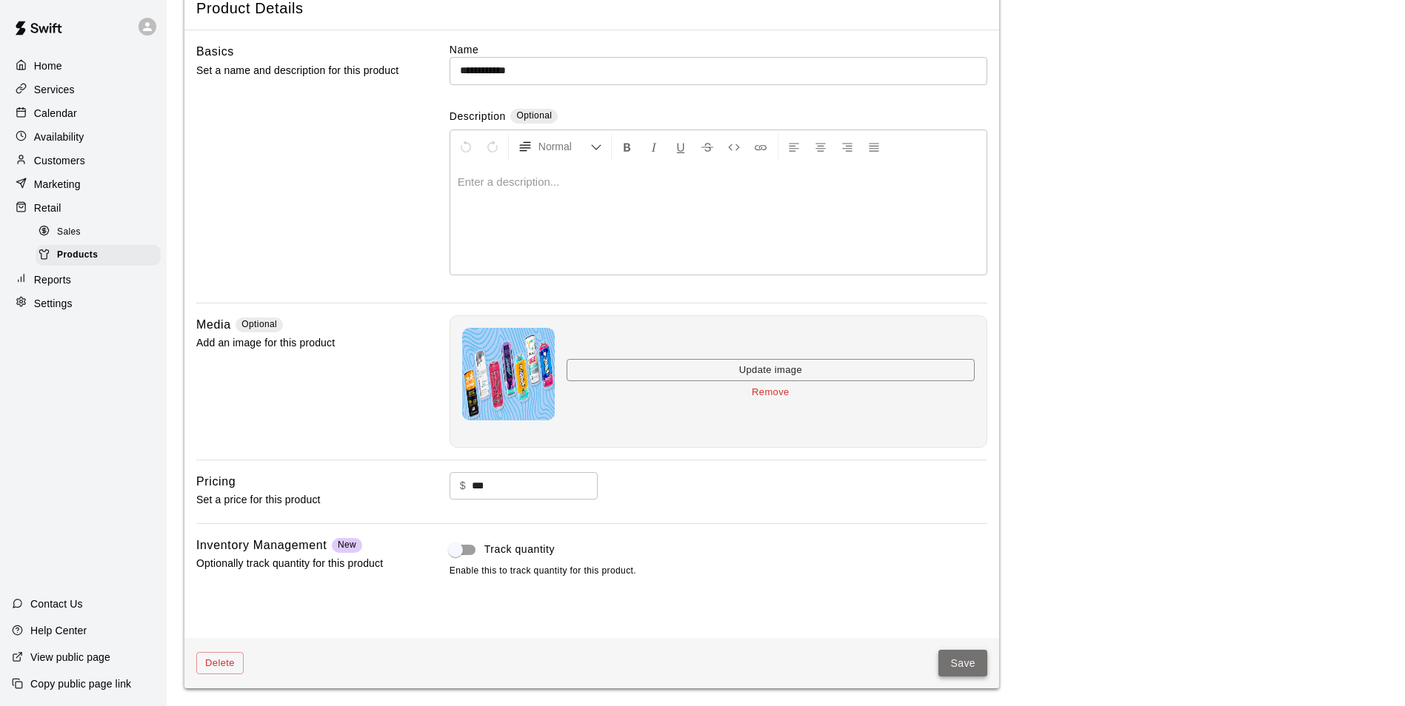
click at [955, 661] on button "Save" at bounding box center [962, 663] width 49 height 27
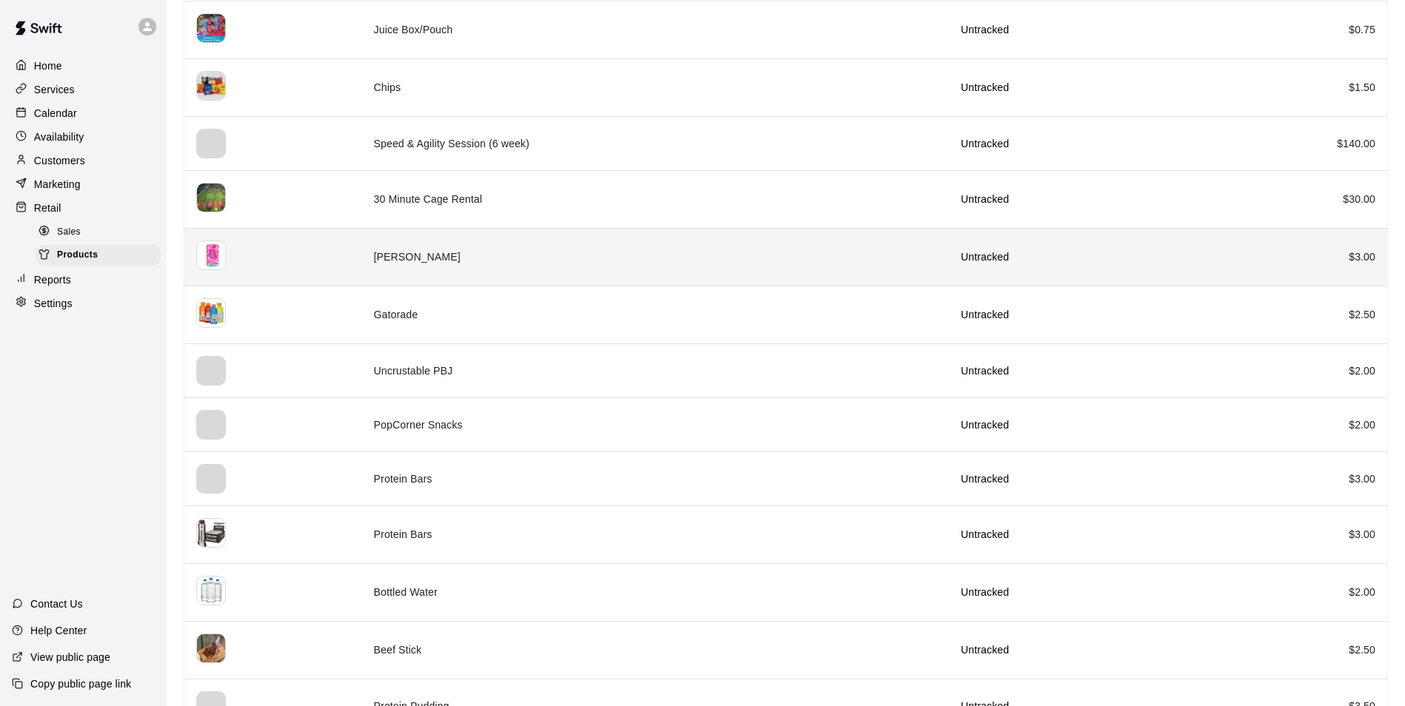
scroll to position [346, 0]
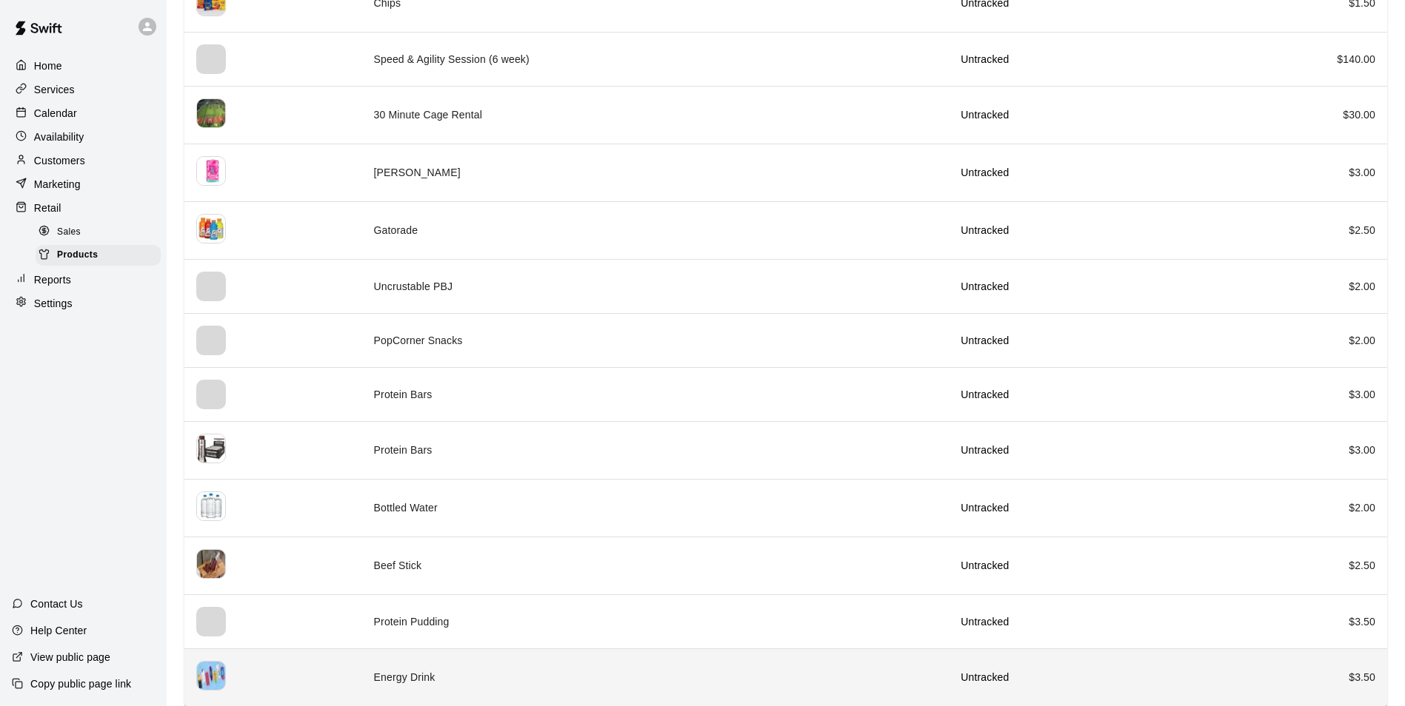
click at [215, 669] on img "simple table" at bounding box center [211, 676] width 30 height 30
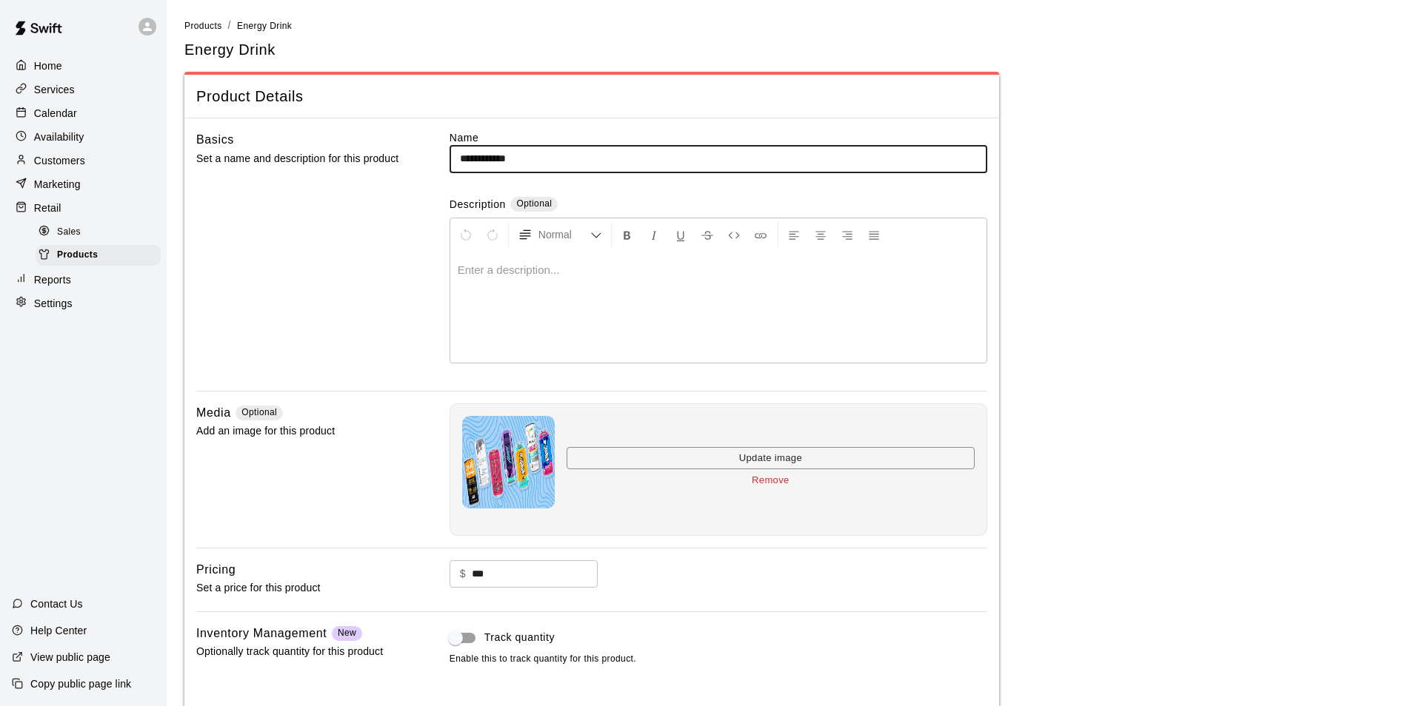
scroll to position [88, 0]
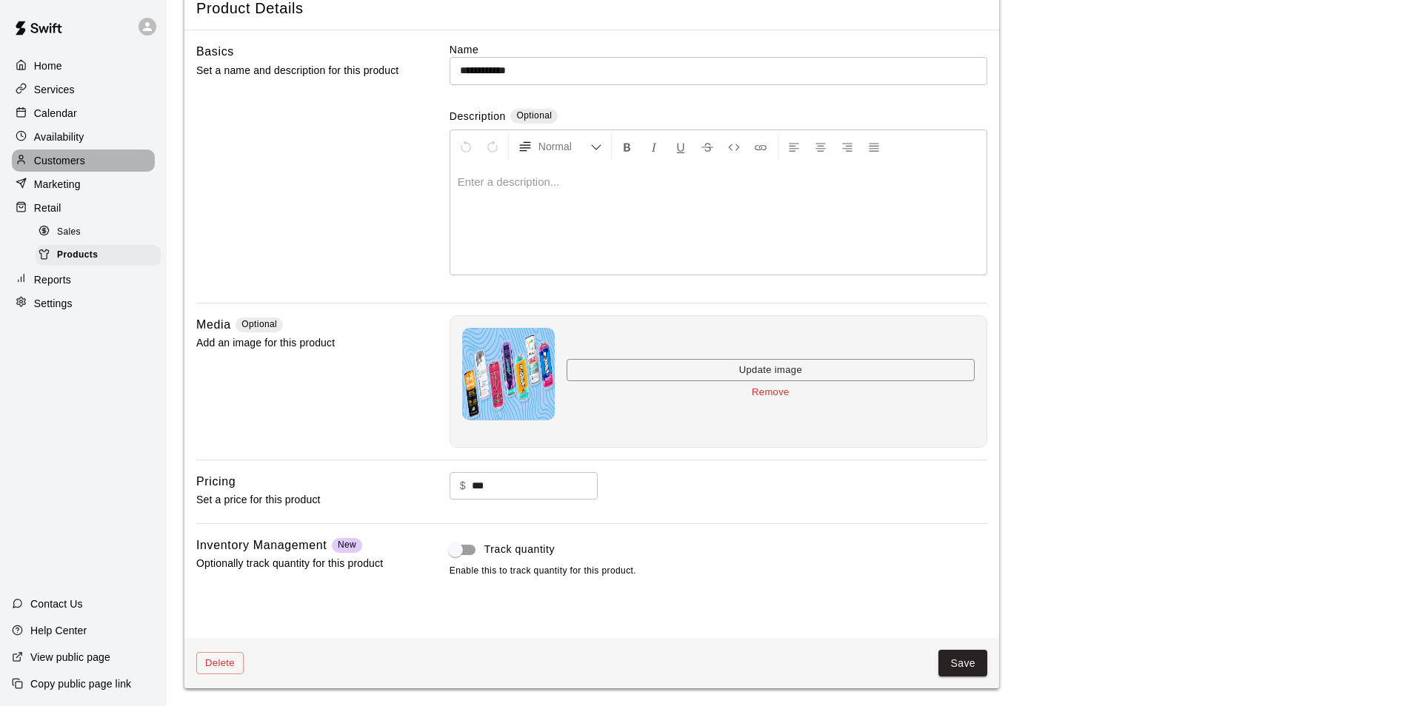
click at [64, 160] on p "Customers" at bounding box center [59, 160] width 51 height 15
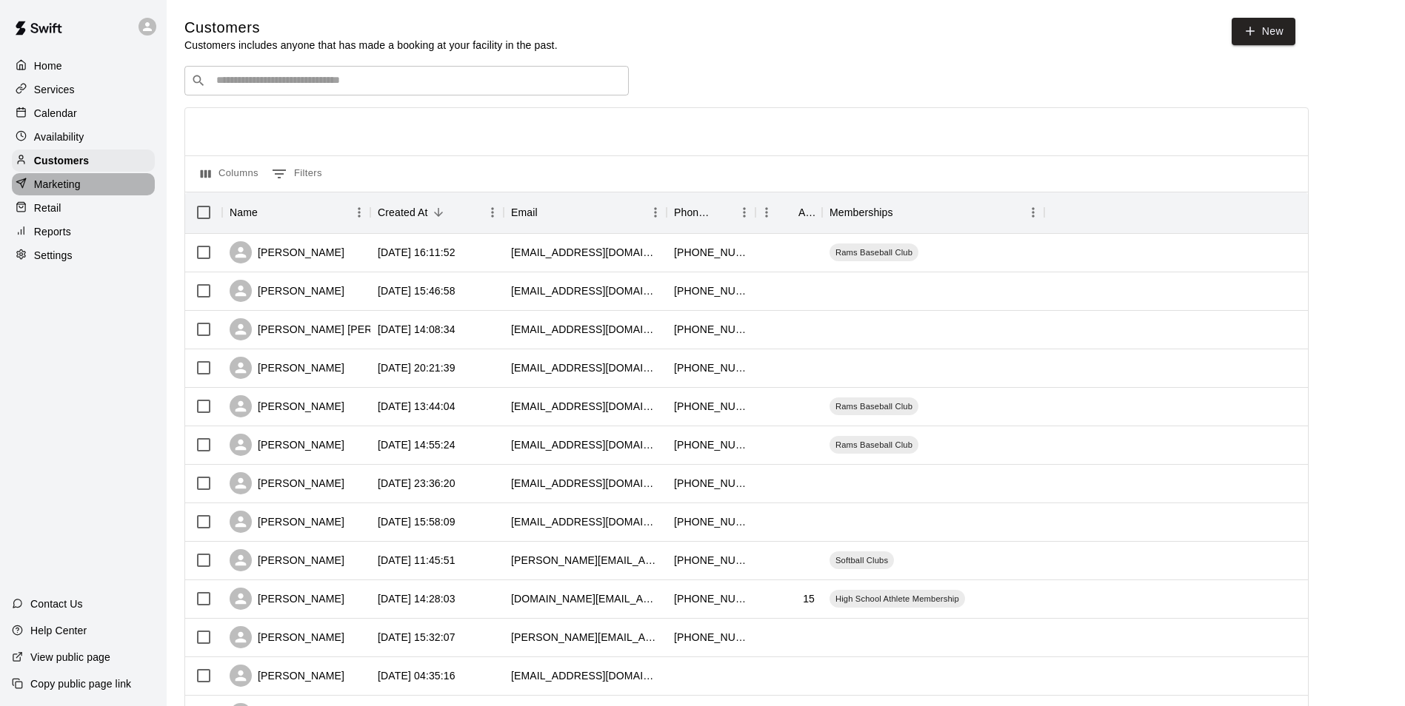
click at [50, 192] on p "Marketing" at bounding box center [57, 184] width 47 height 15
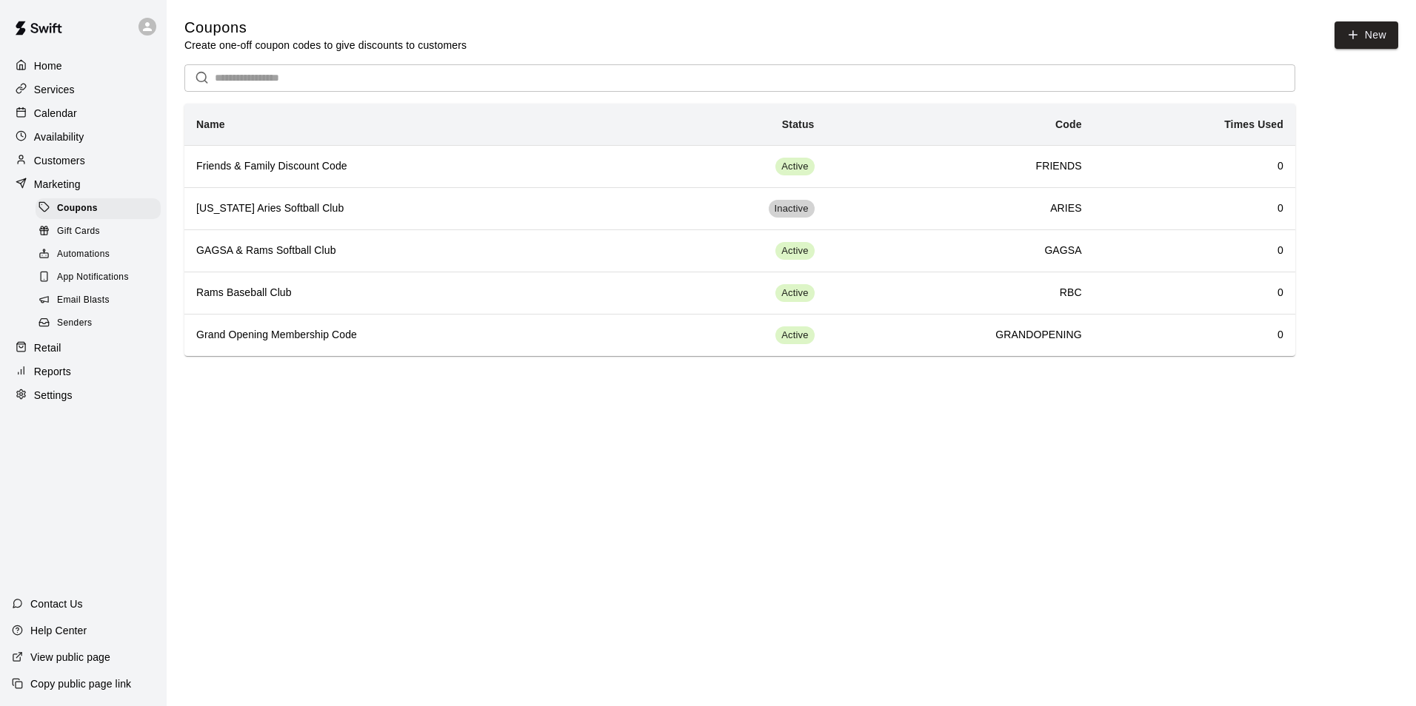
click at [30, 355] on div at bounding box center [25, 348] width 19 height 14
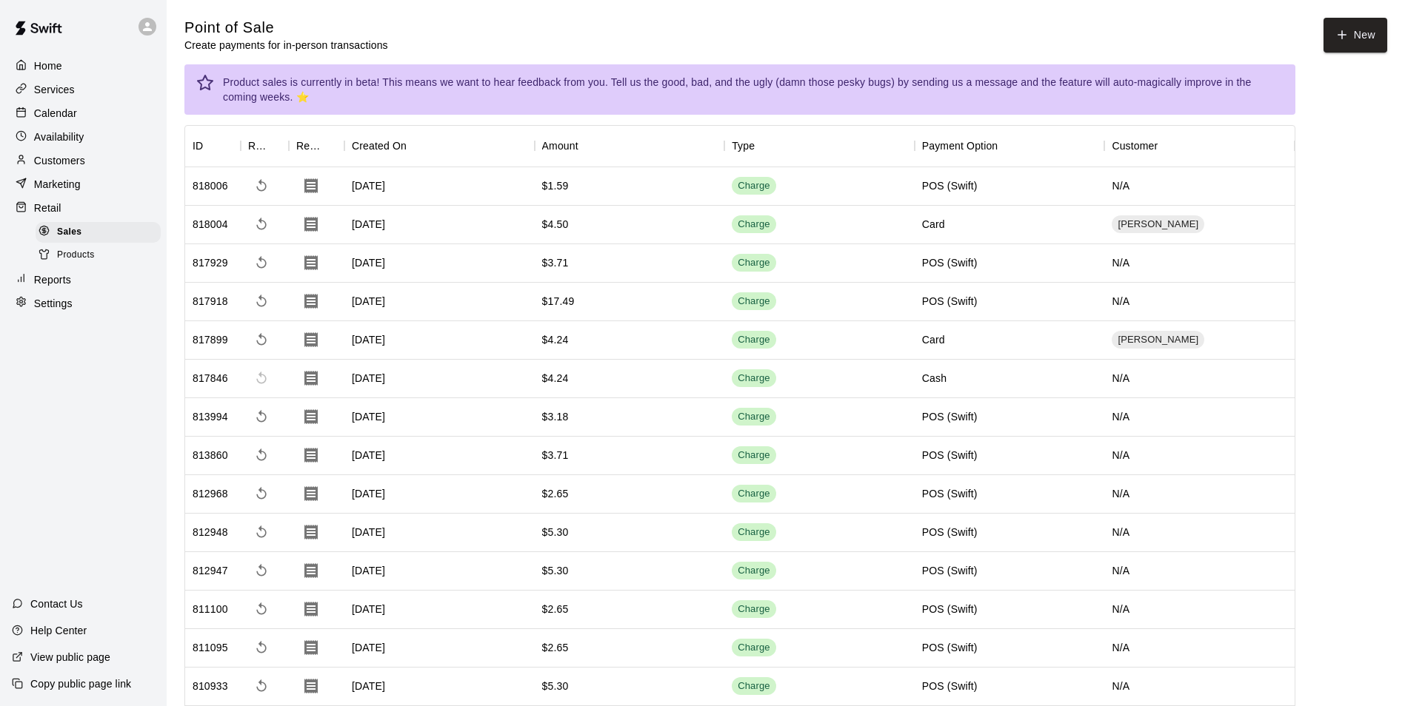
click at [47, 82] on div "Services" at bounding box center [83, 89] width 143 height 22
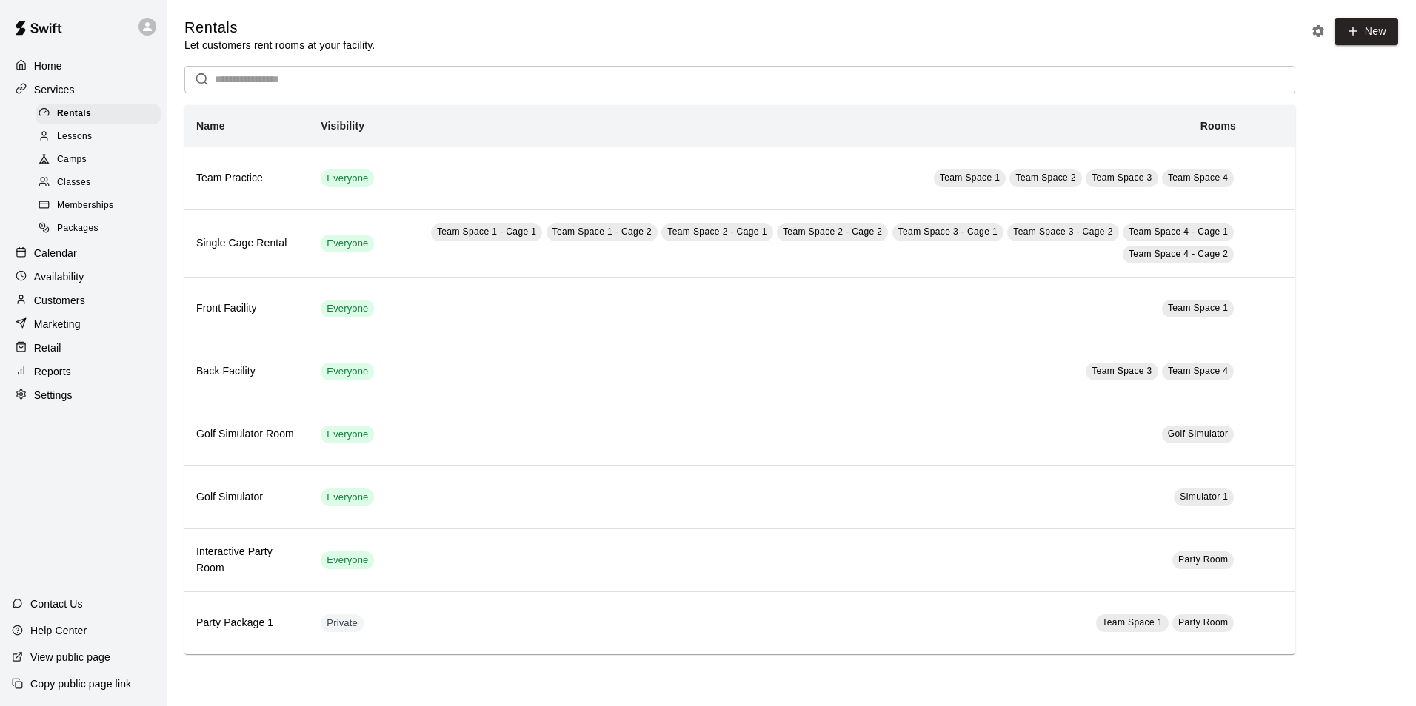
click at [61, 91] on p "Services" at bounding box center [54, 89] width 41 height 15
click at [44, 67] on p "Home" at bounding box center [48, 65] width 28 height 15
